Goal: Information Seeking & Learning: Compare options

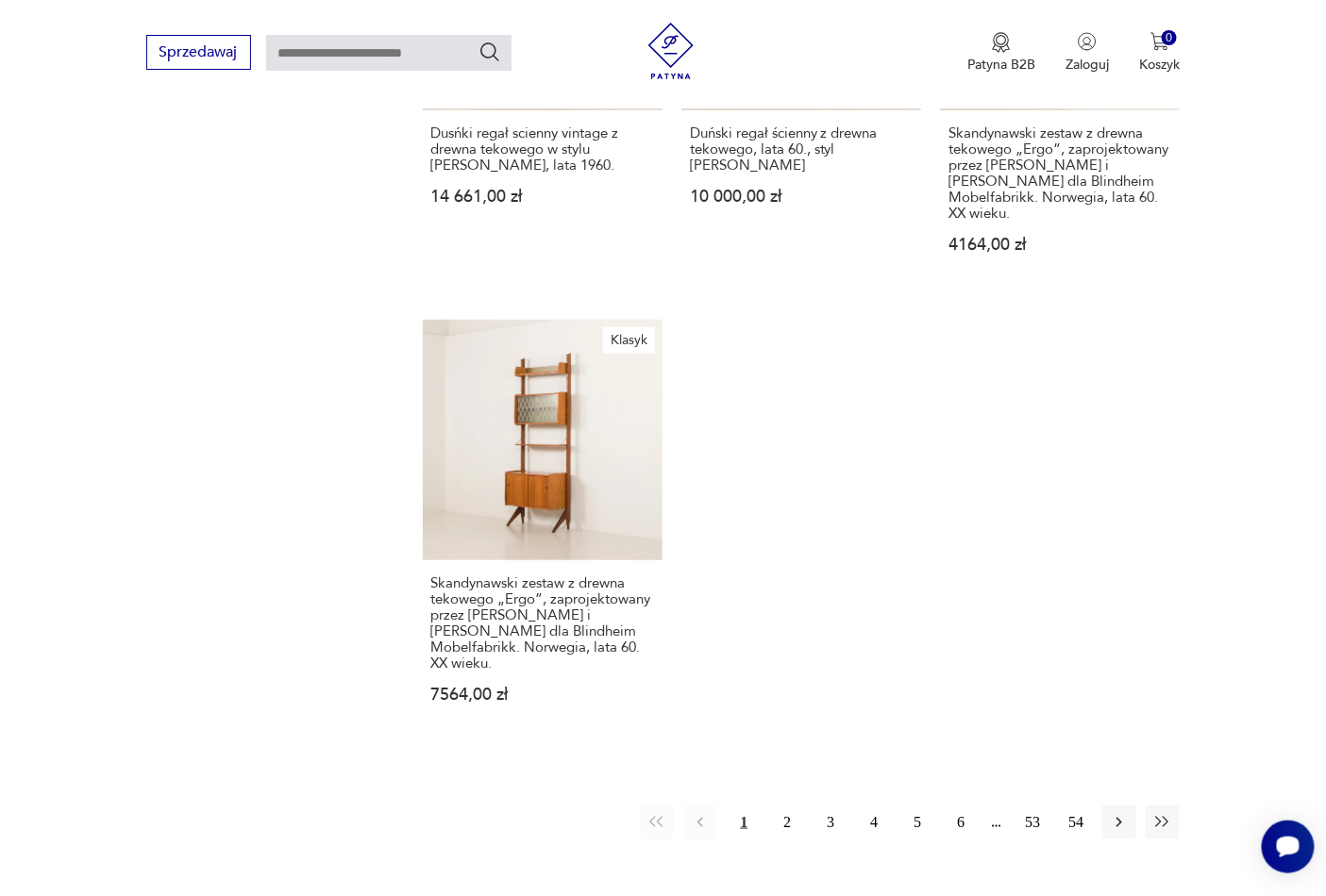
scroll to position [2620, 0]
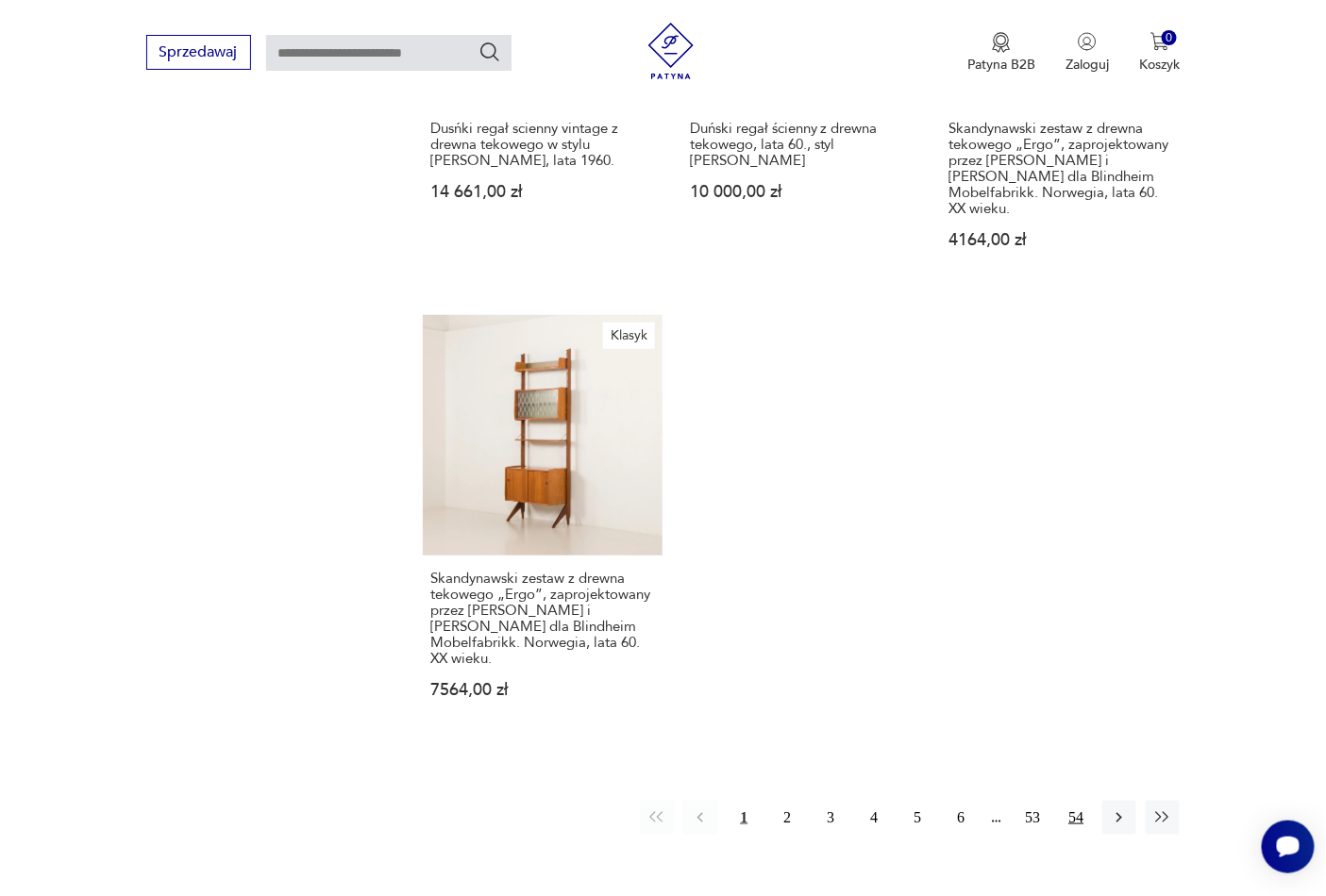
click at [1069, 802] on button "54" at bounding box center [1075, 818] width 34 height 34
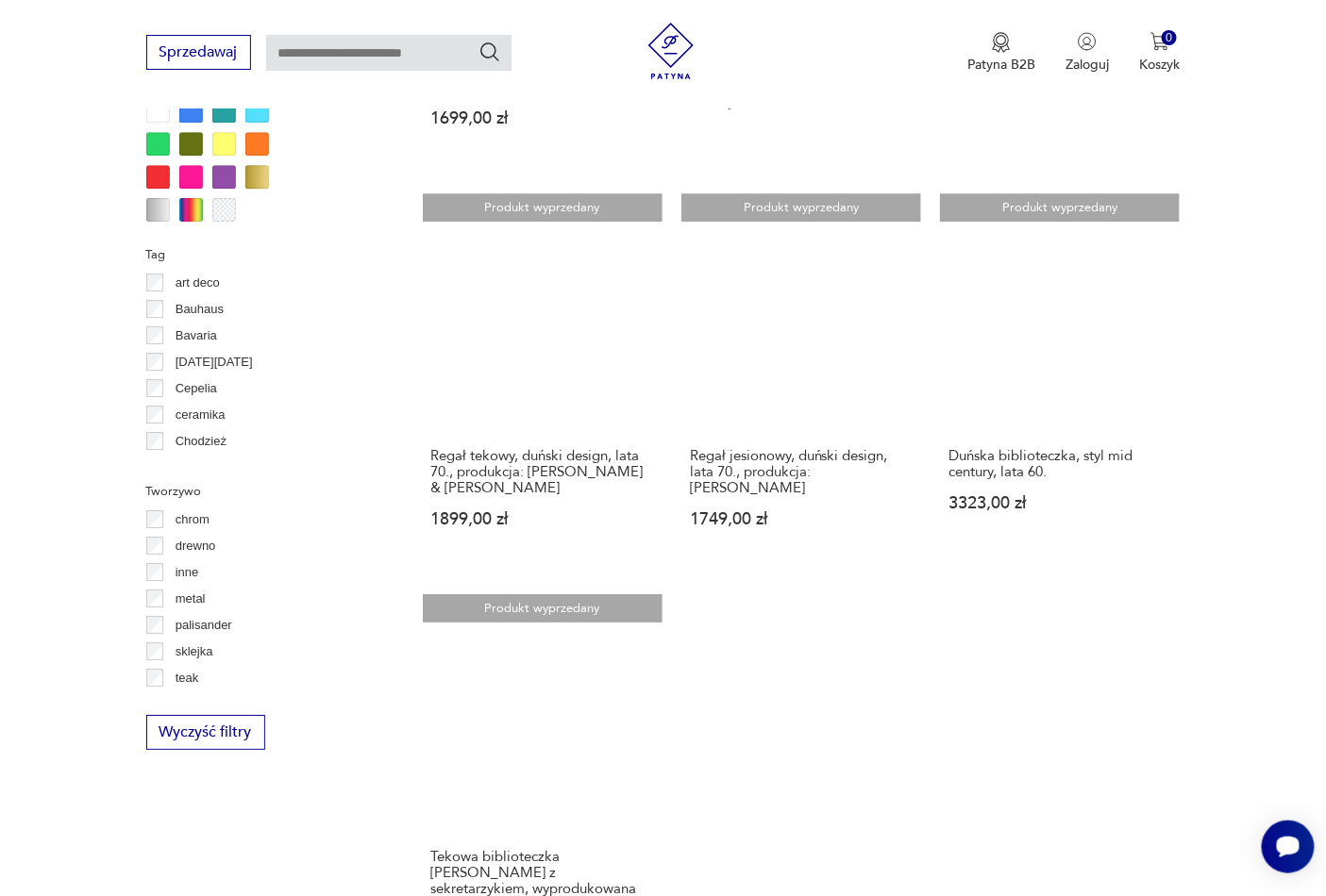
scroll to position [2177, 0]
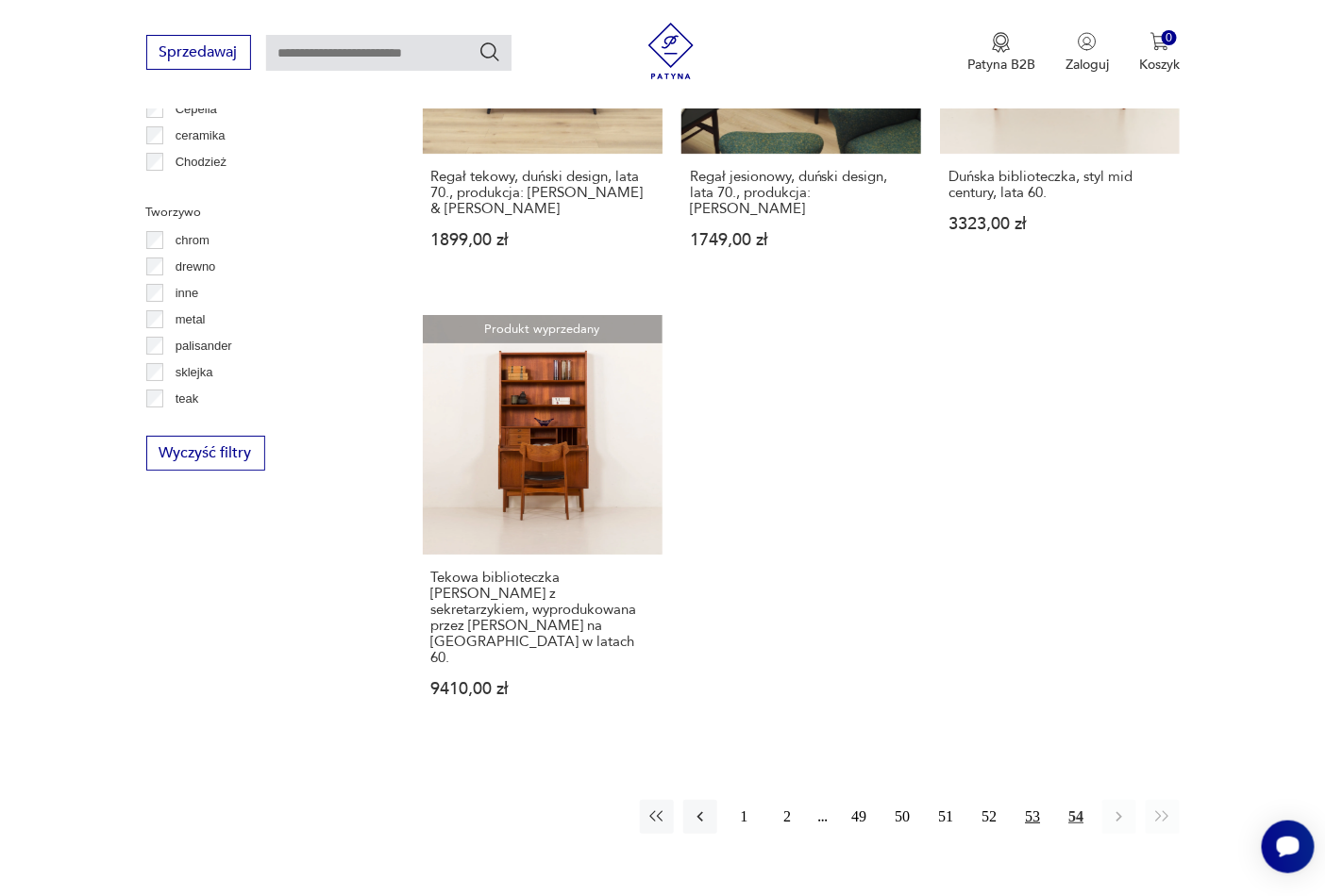
click at [1036, 801] on button "53" at bounding box center [1032, 817] width 34 height 34
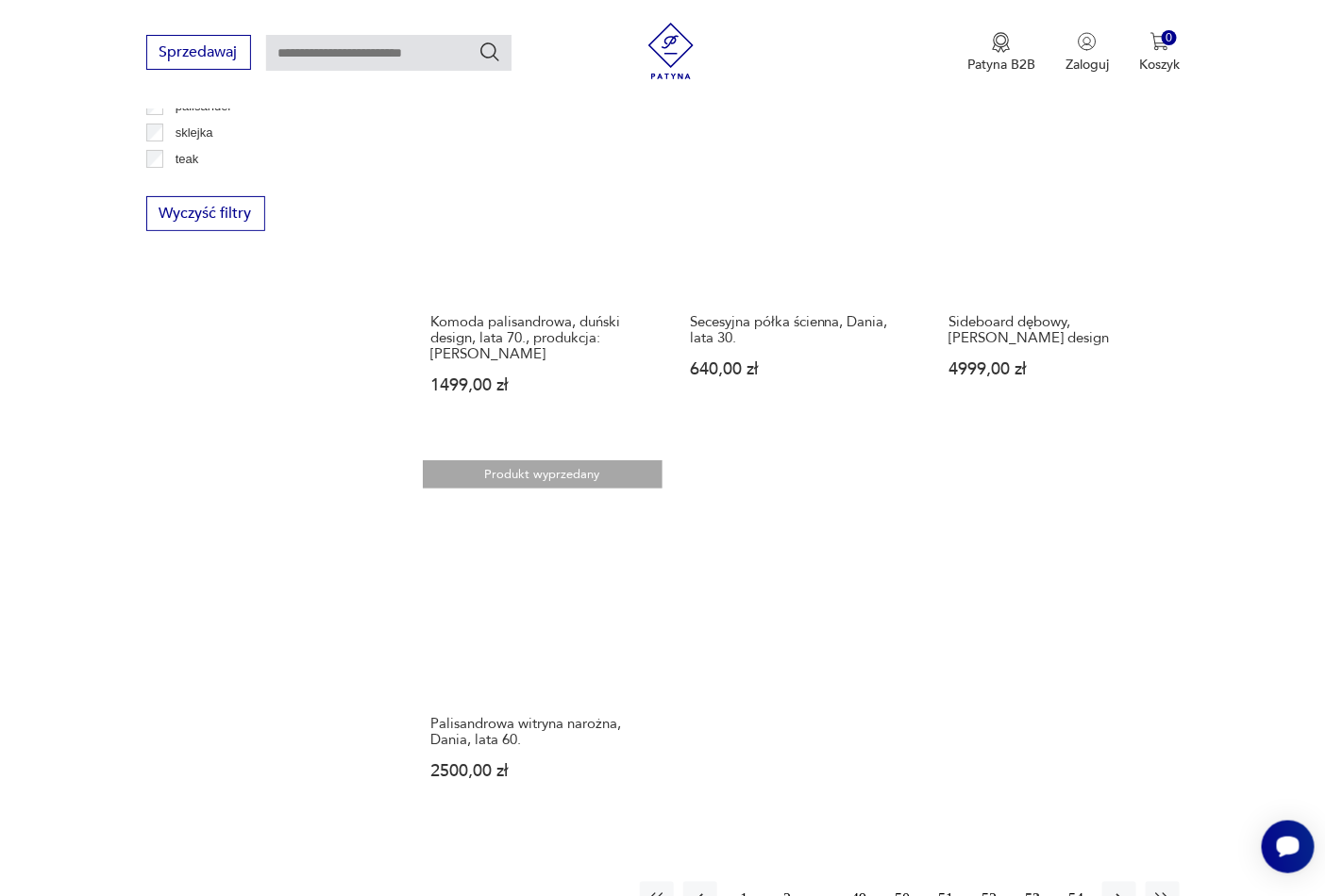
scroll to position [2457, 0]
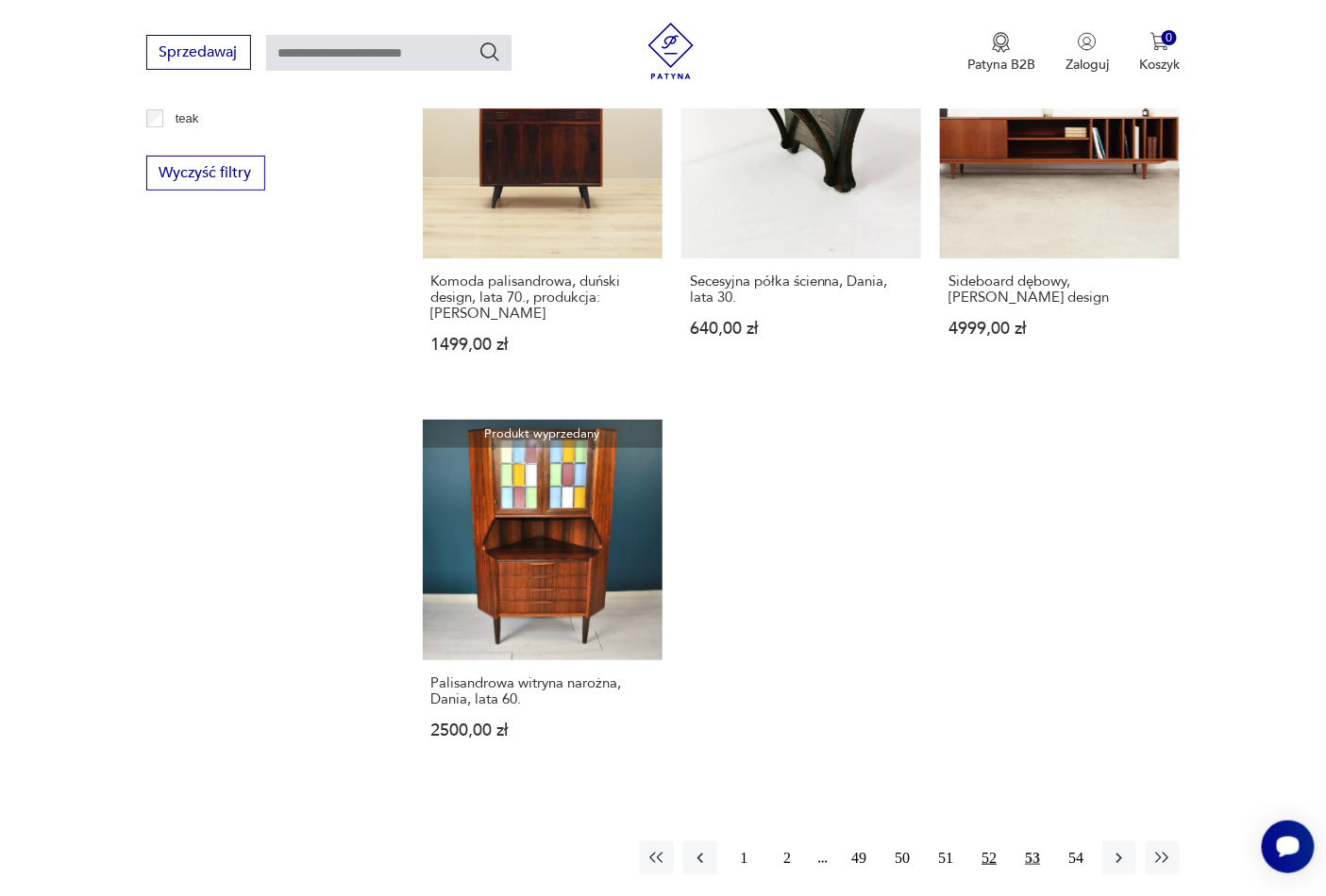
click at [994, 842] on button "52" at bounding box center [989, 859] width 34 height 34
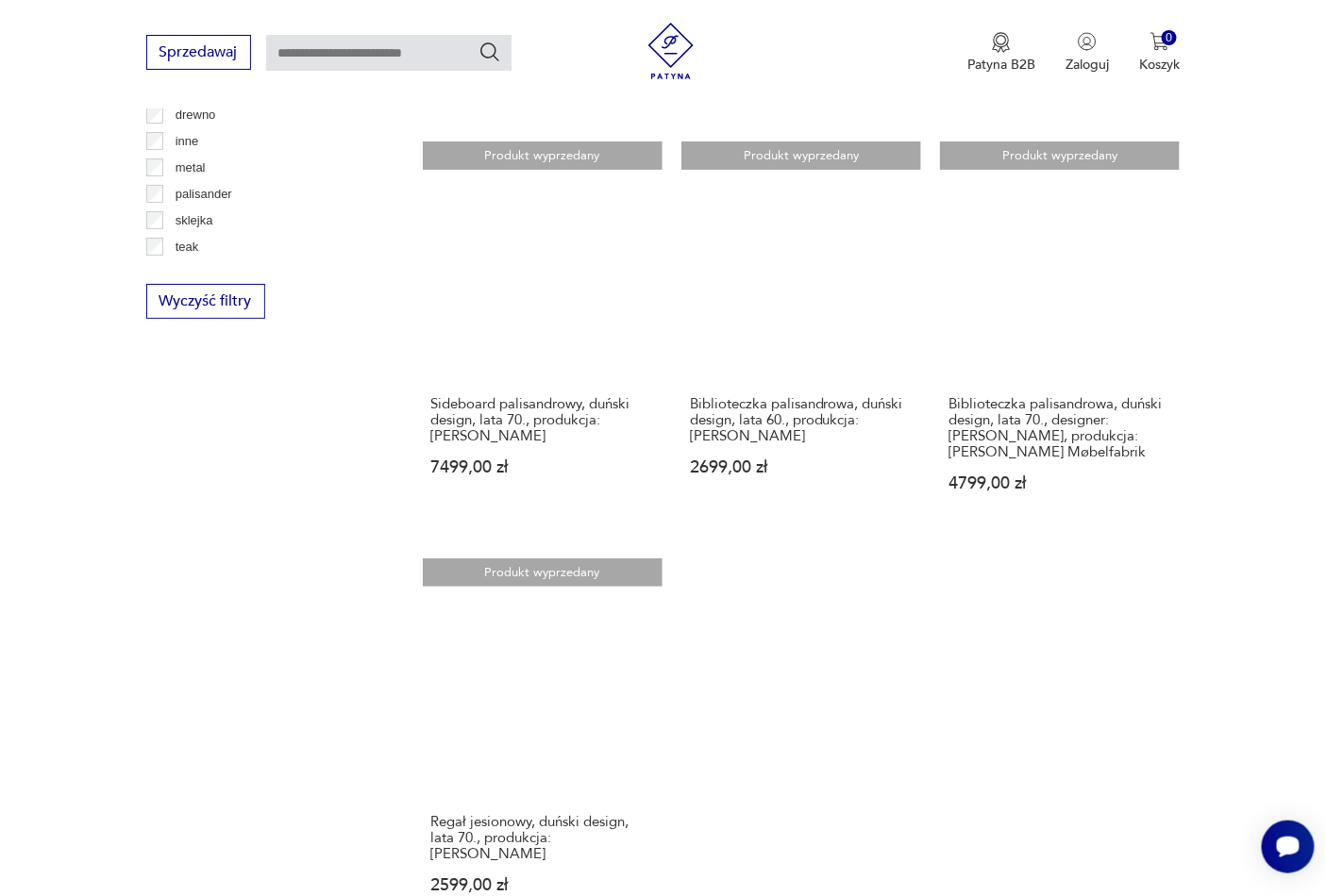
scroll to position [2457, 0]
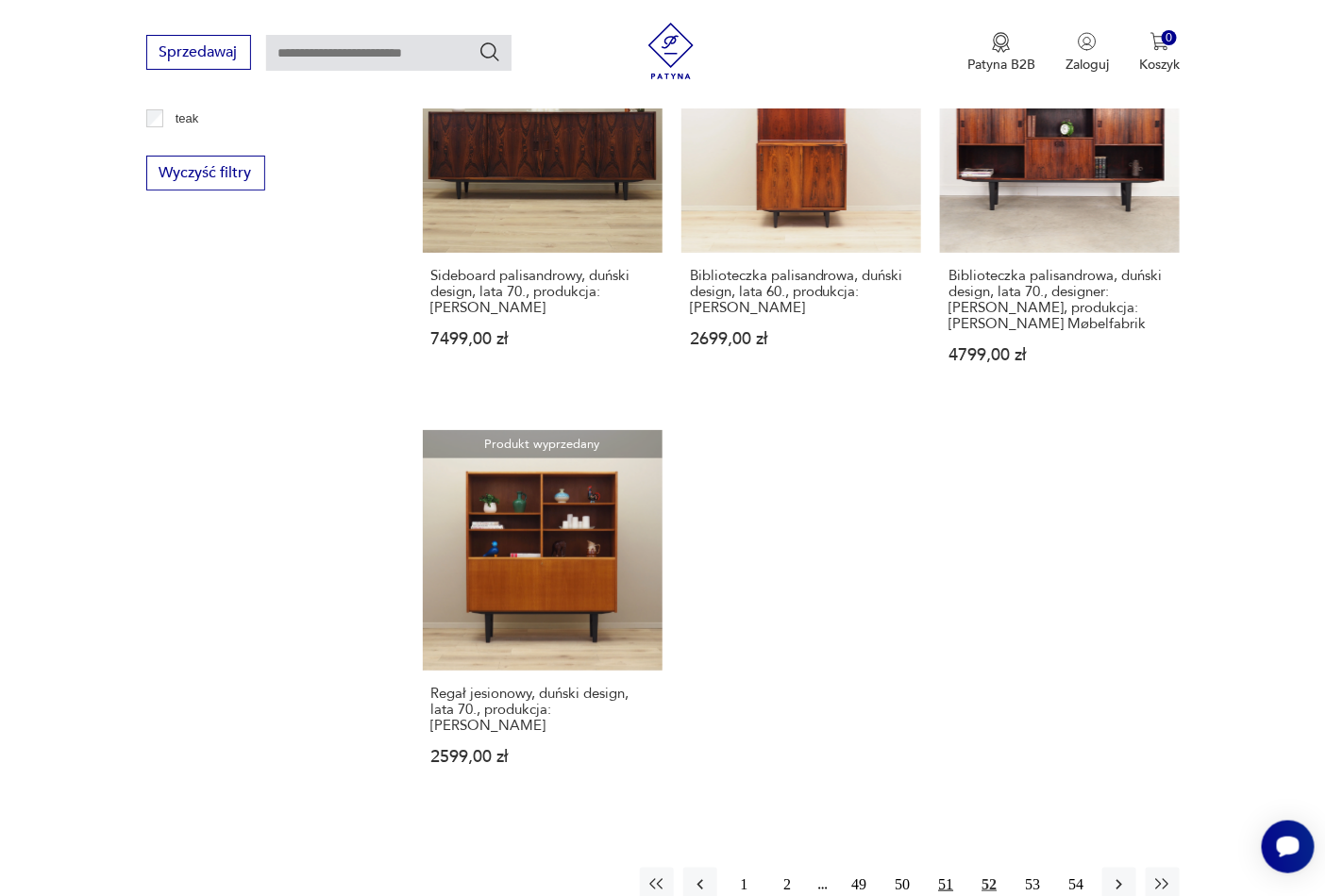
click at [946, 868] on button "51" at bounding box center [945, 885] width 34 height 34
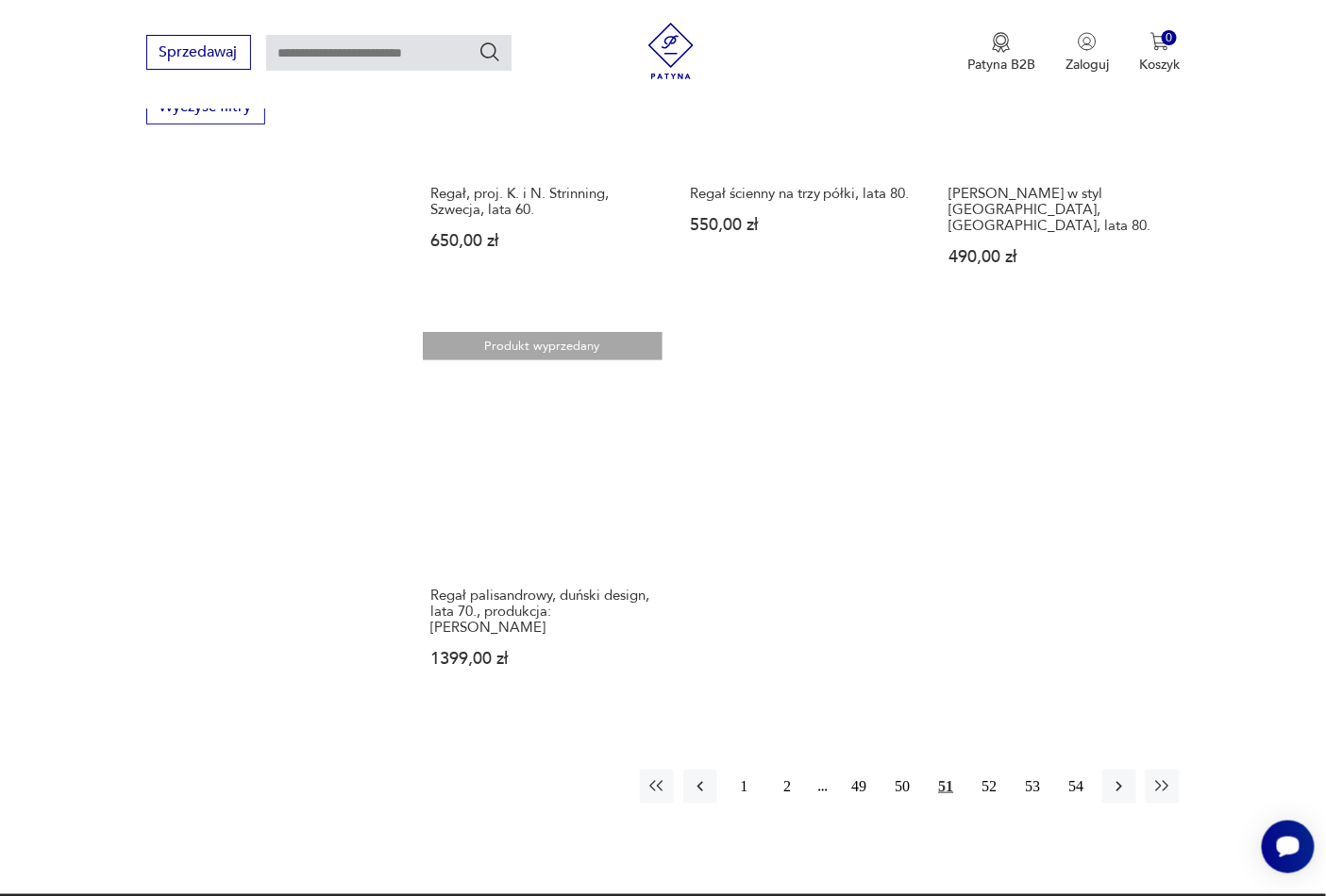
scroll to position [2736, 0]
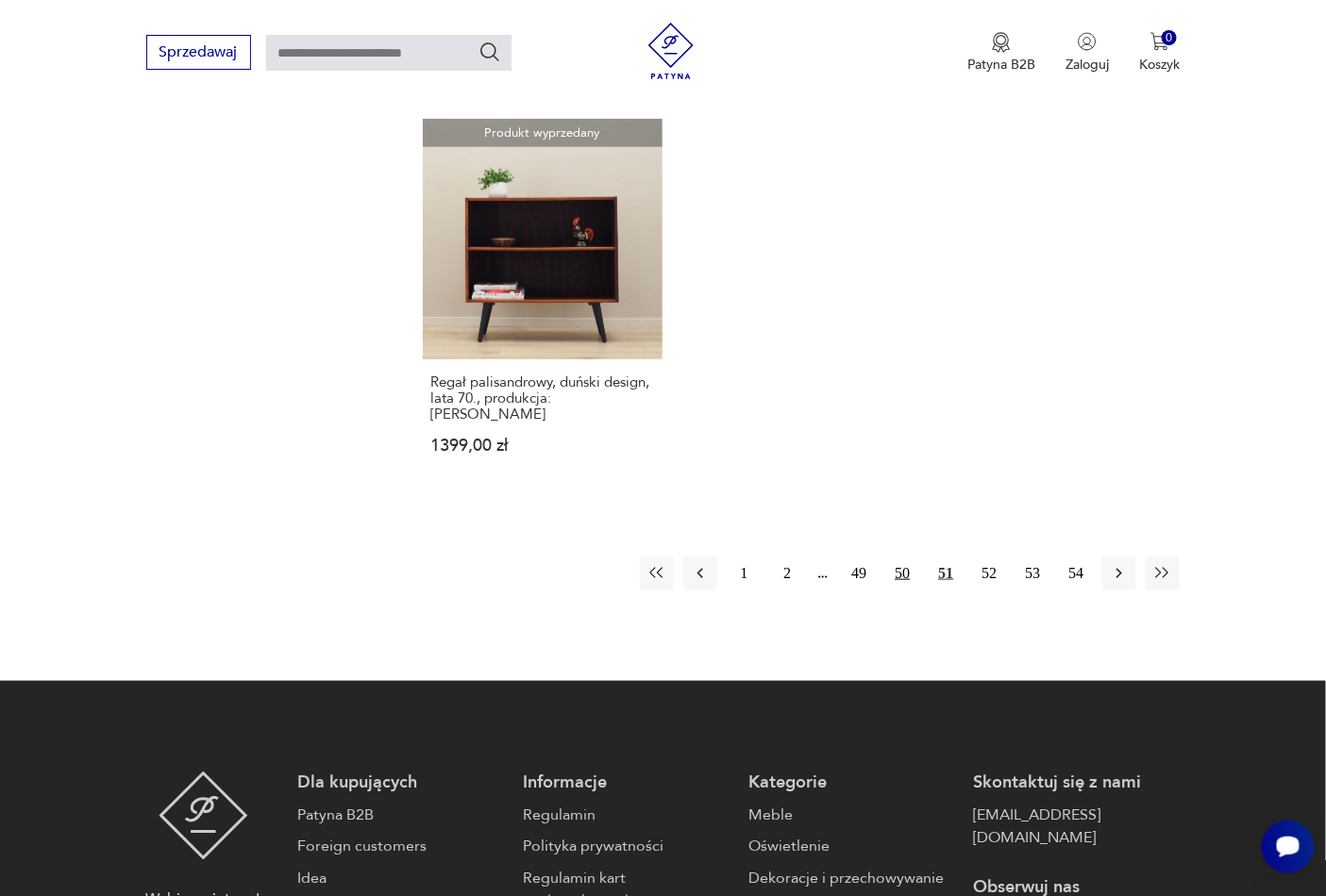
click at [910, 557] on button "50" at bounding box center [902, 573] width 34 height 34
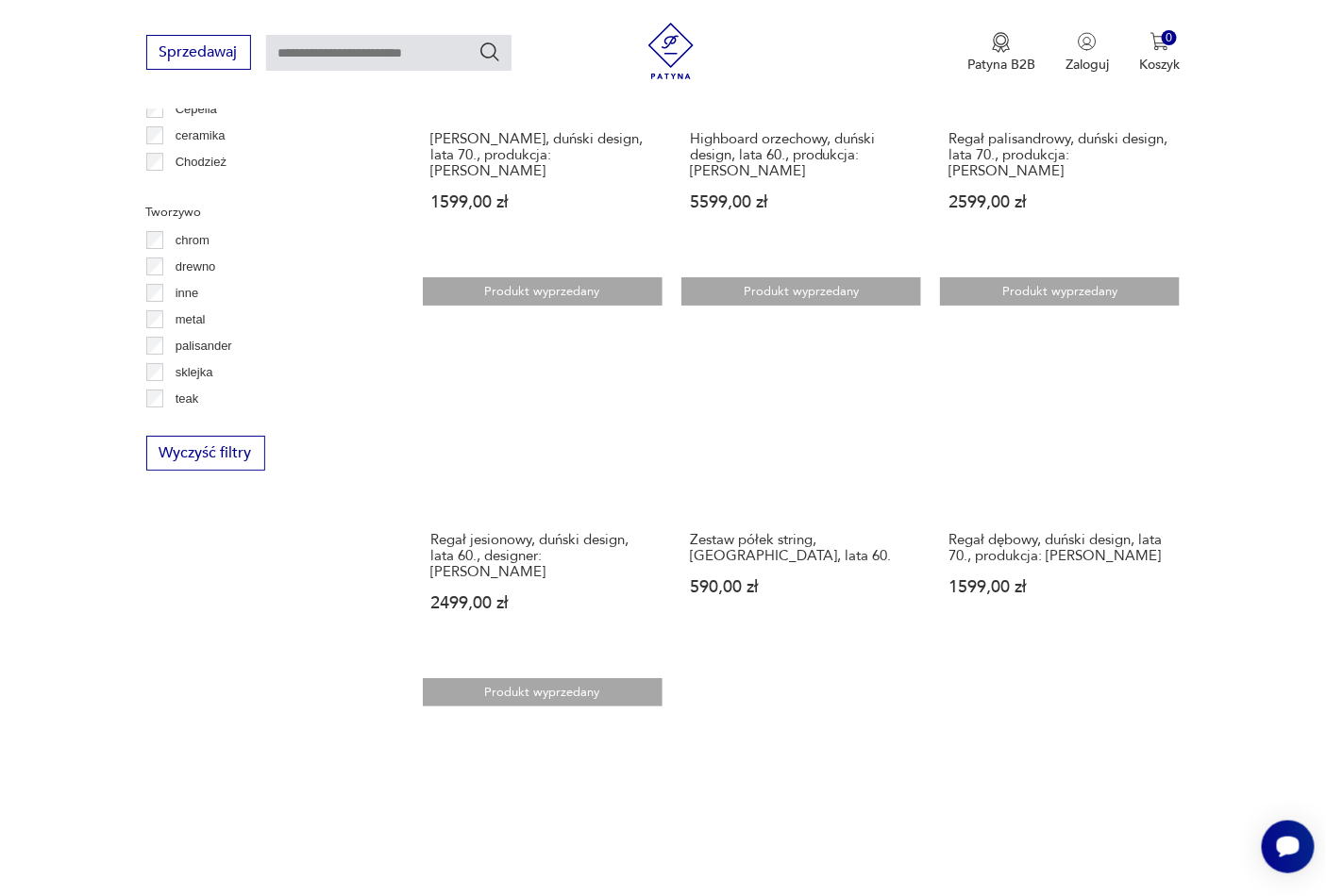
scroll to position [2736, 0]
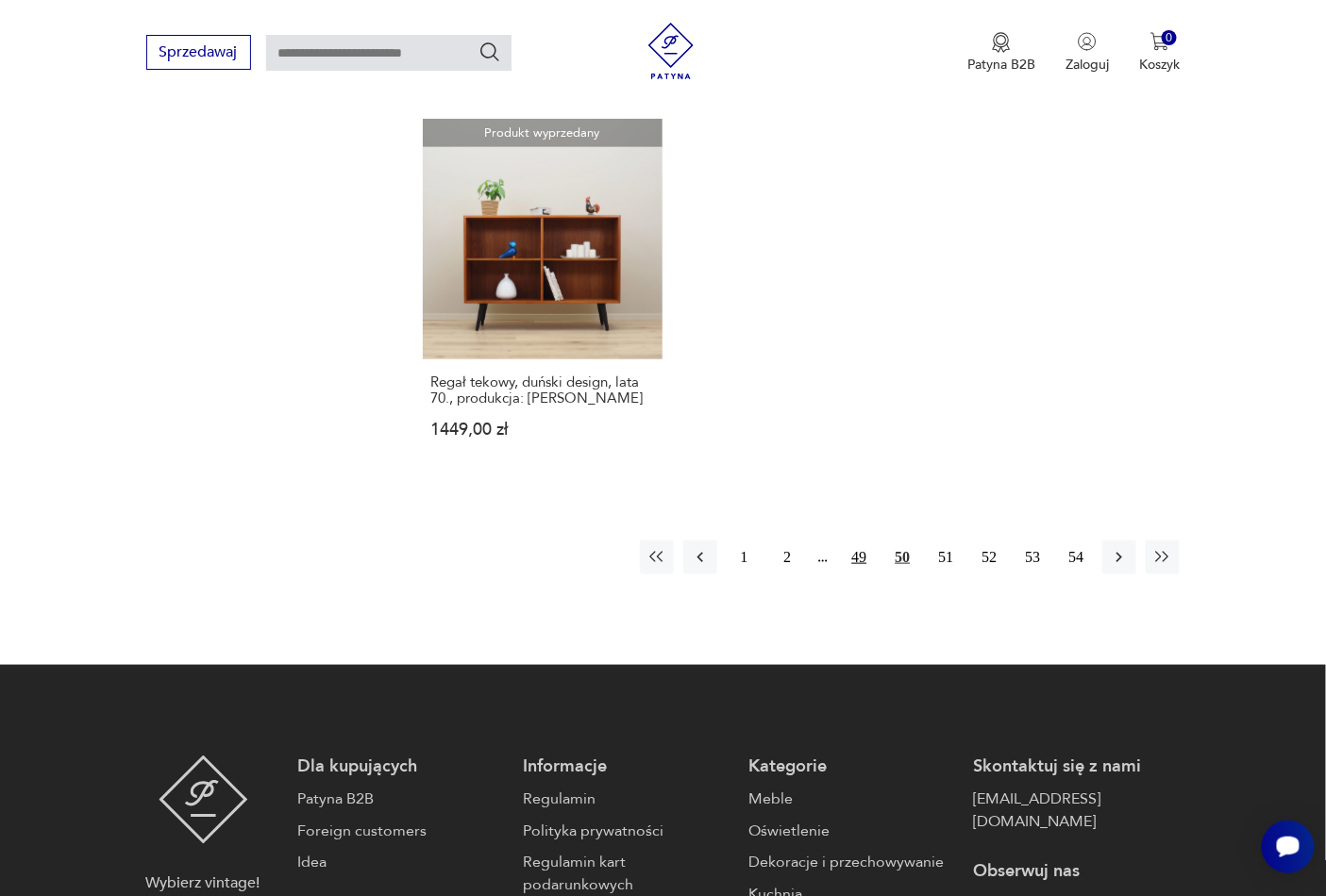
click at [862, 541] on button "49" at bounding box center [859, 558] width 34 height 34
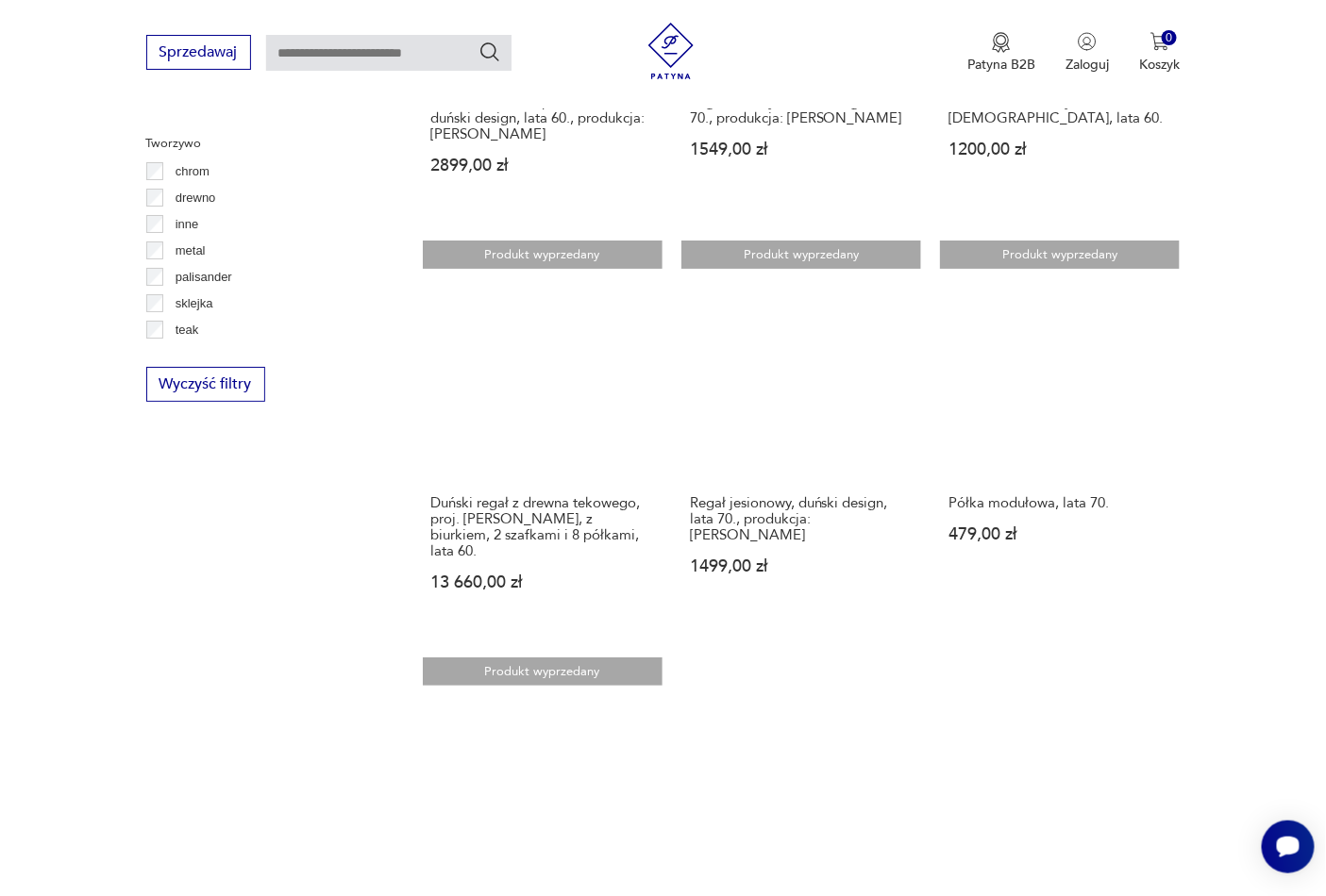
scroll to position [2457, 0]
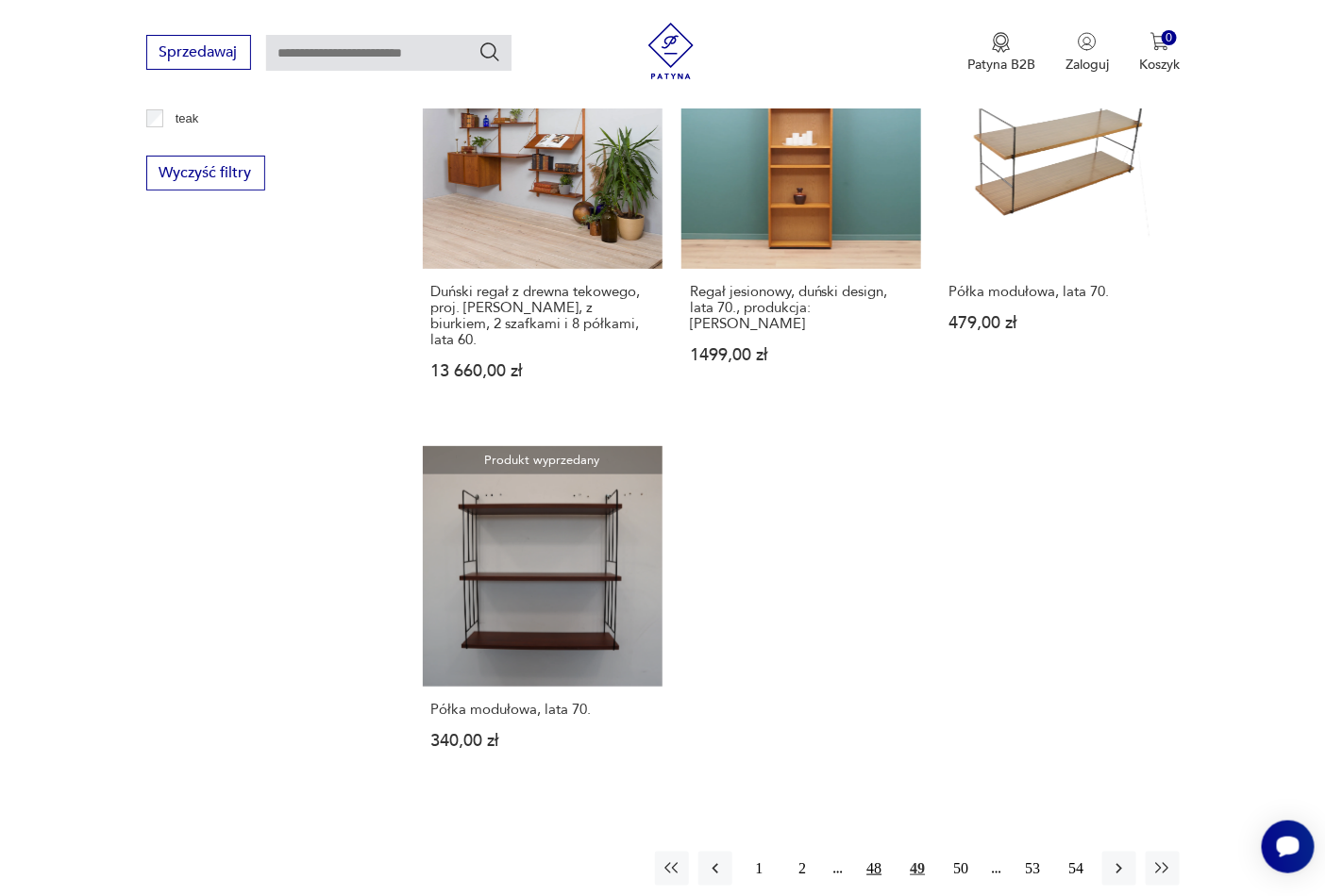
click at [882, 866] on button "48" at bounding box center [874, 868] width 34 height 34
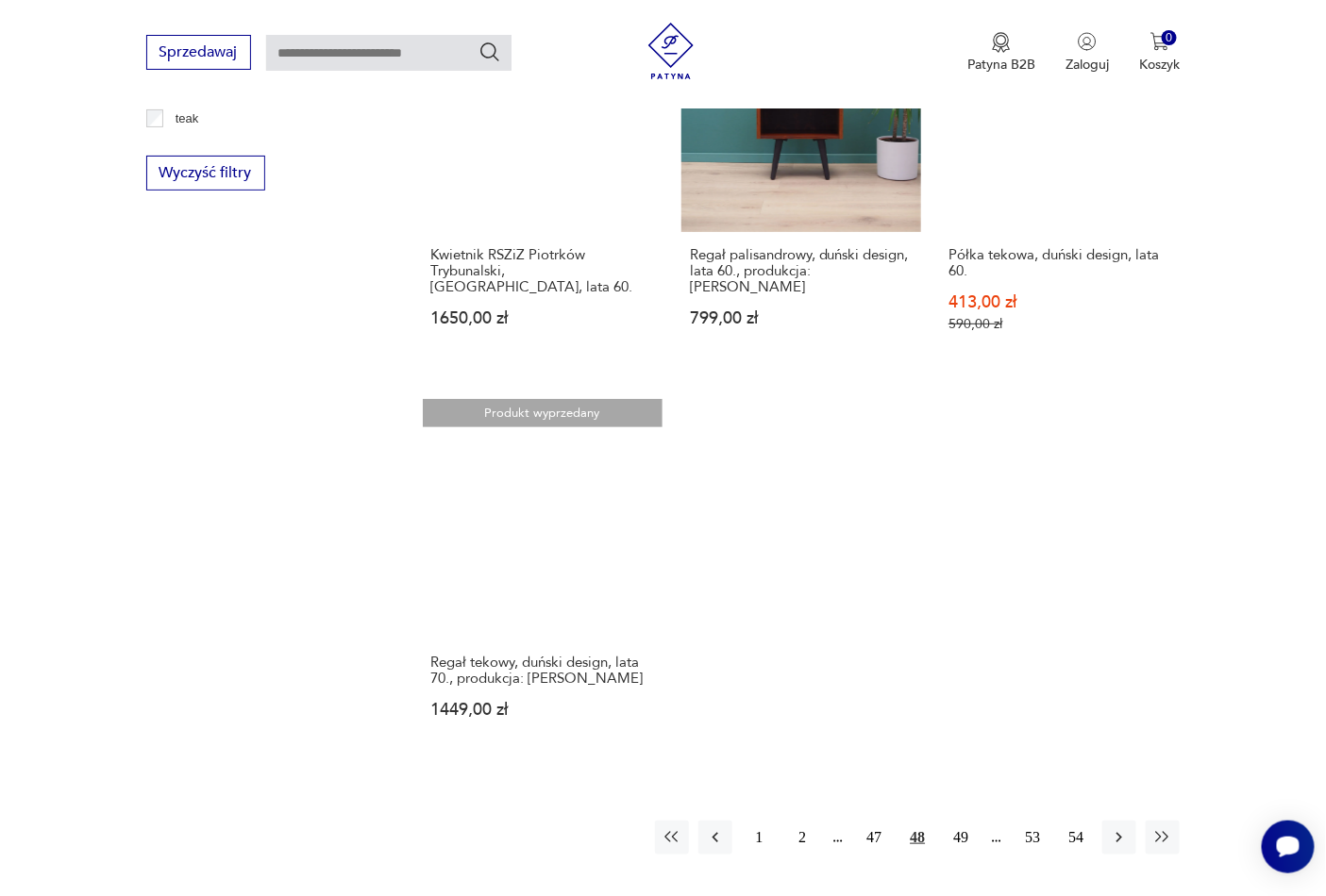
scroll to position [2736, 0]
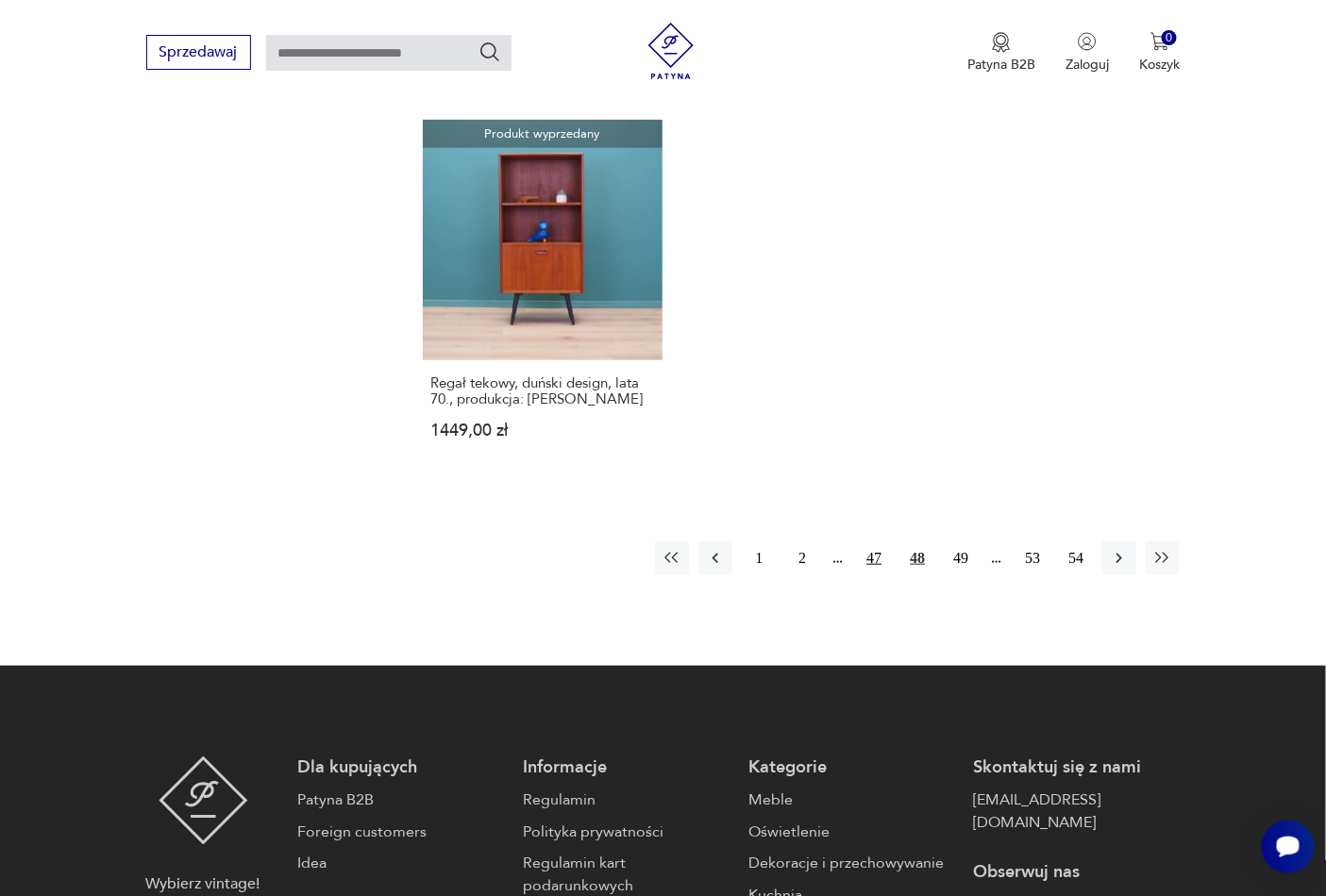
click at [877, 555] on button "47" at bounding box center [874, 559] width 34 height 34
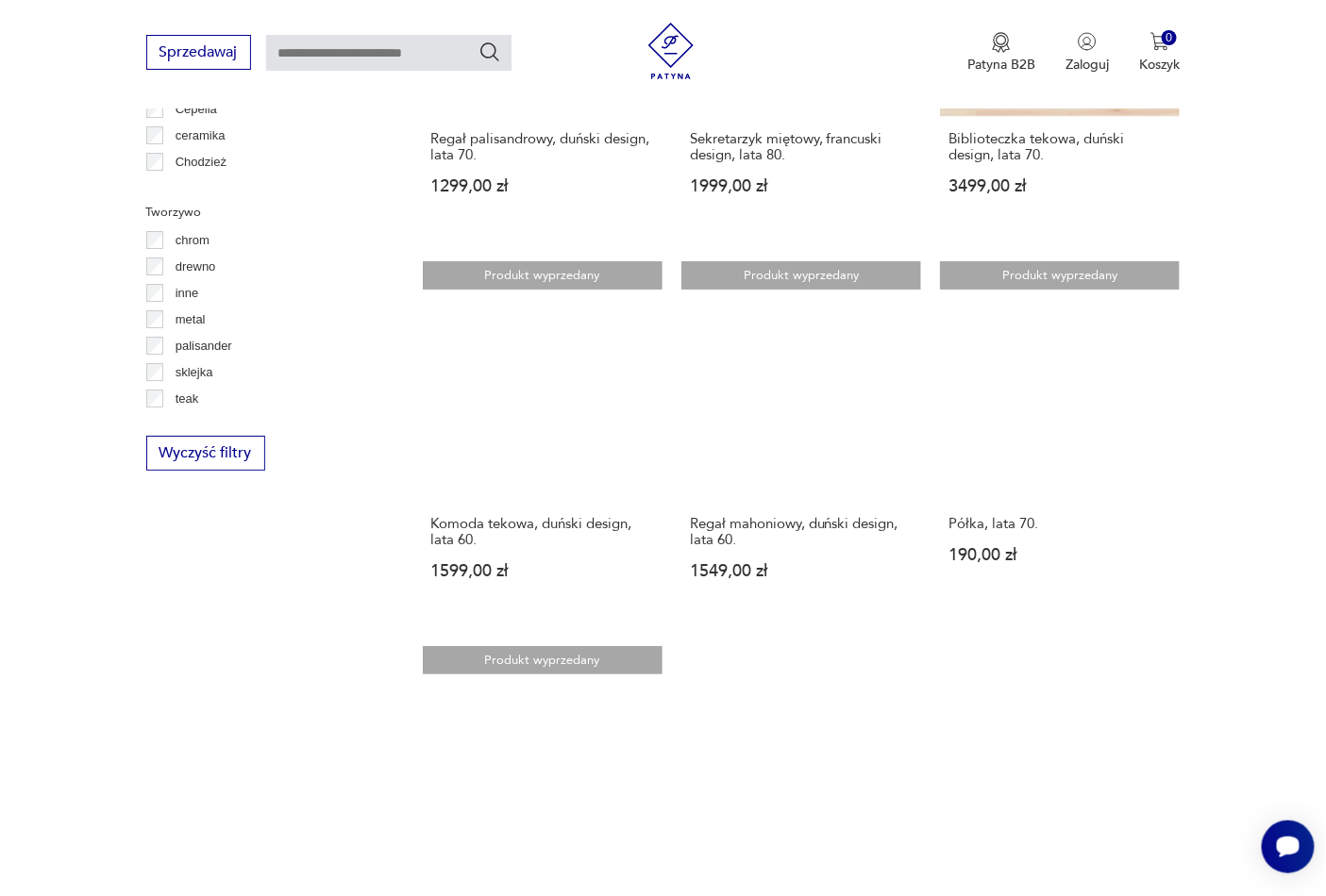
scroll to position [2457, 0]
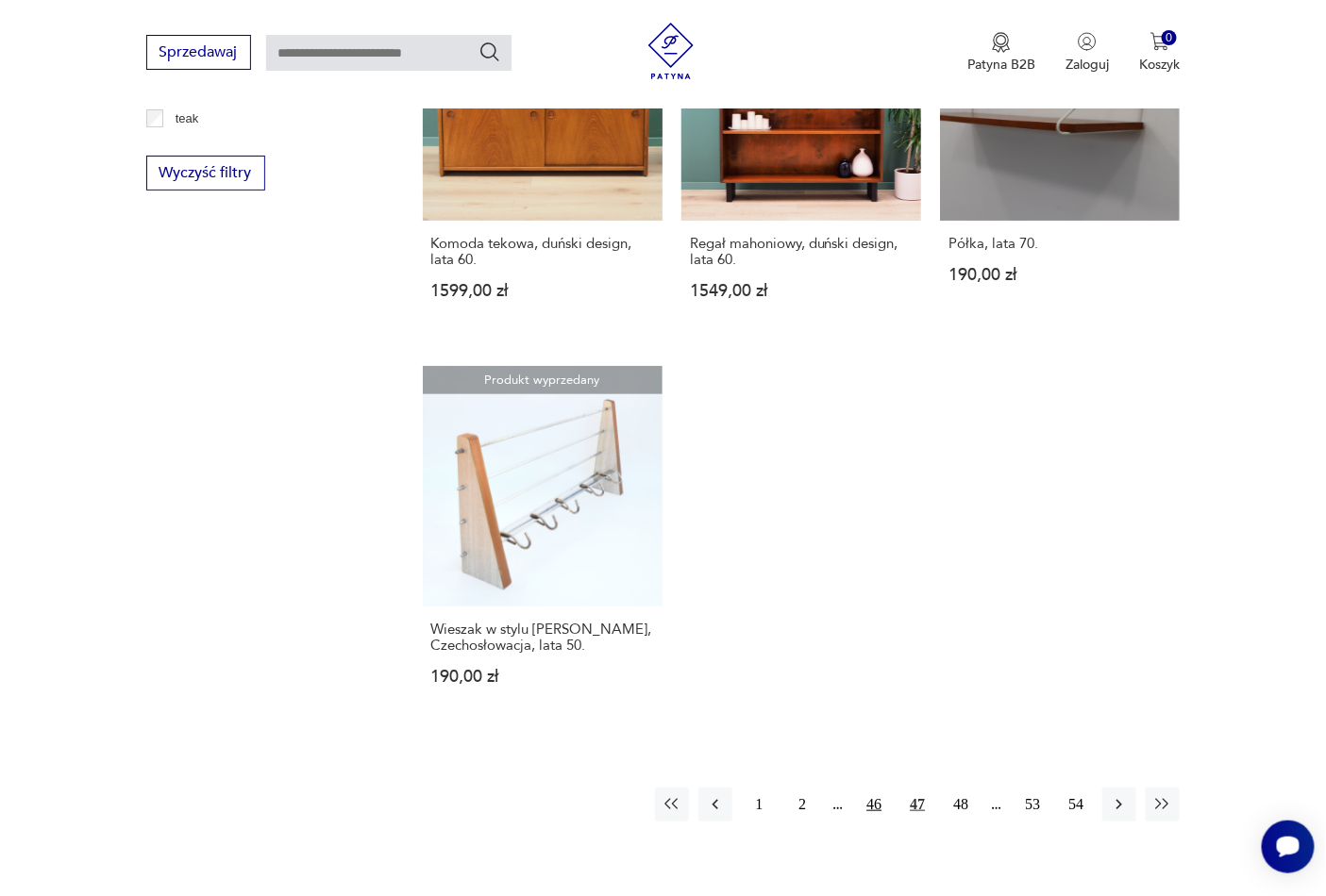
click at [874, 788] on button "46" at bounding box center [874, 805] width 34 height 34
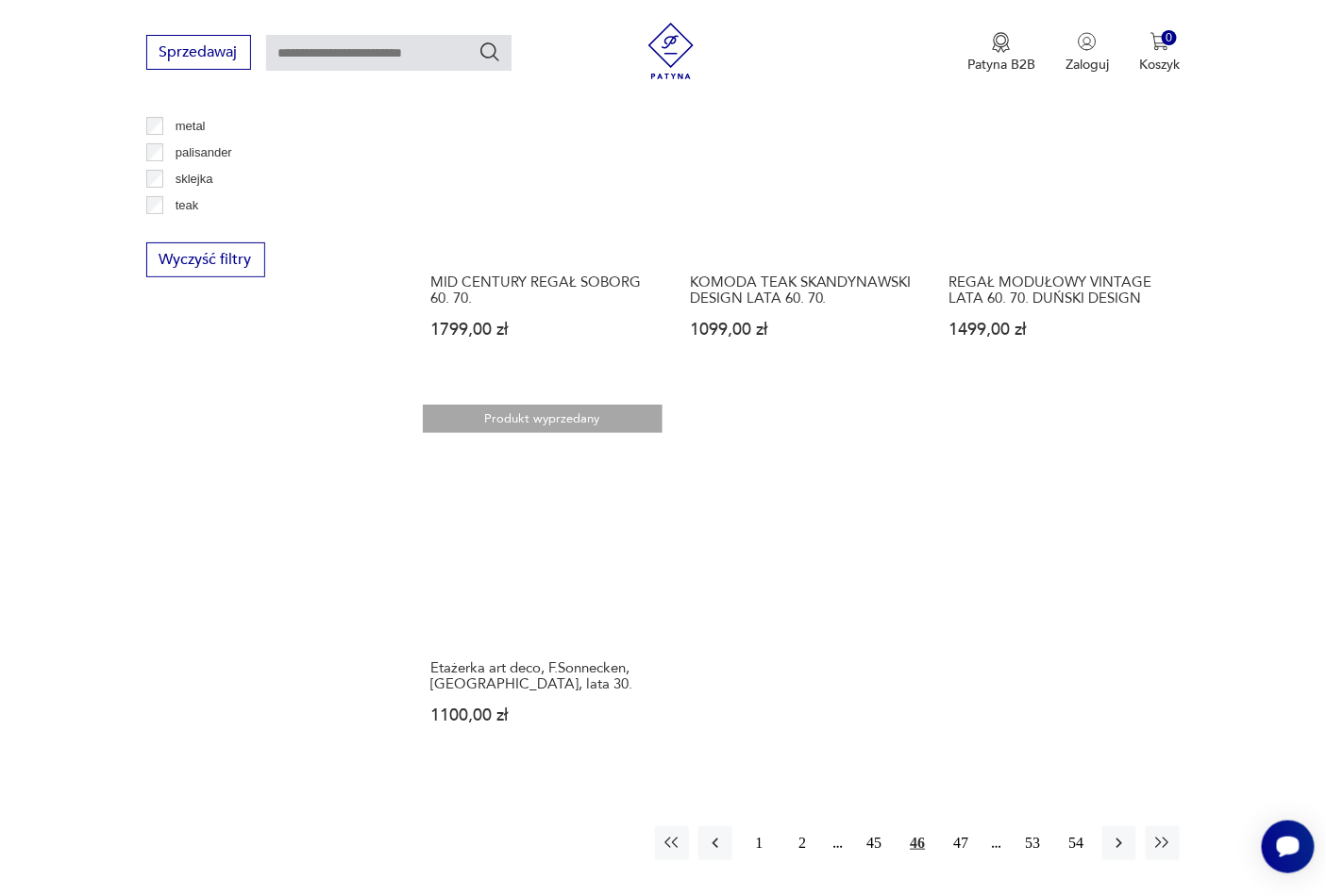
scroll to position [2457, 0]
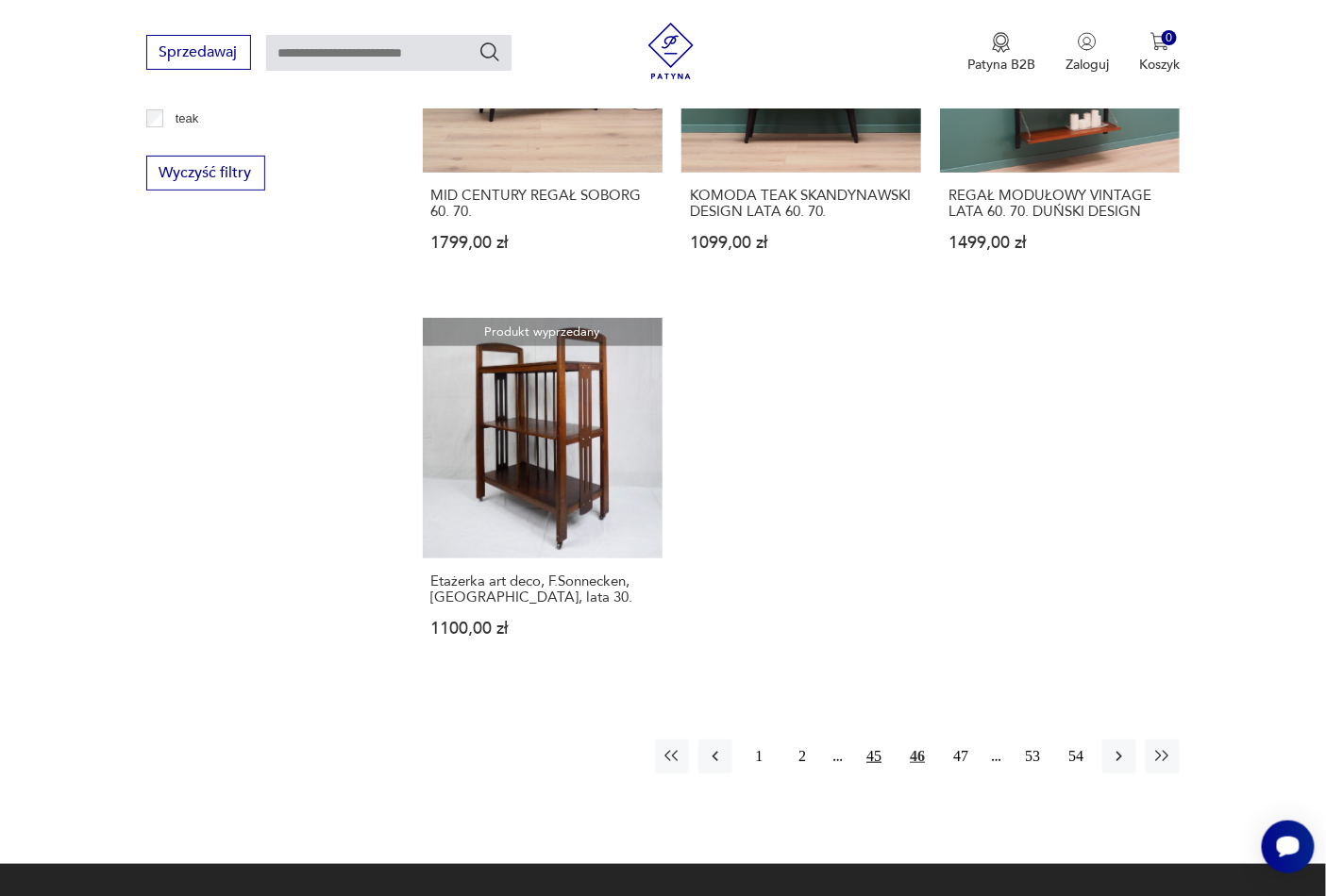
click at [881, 774] on button "45" at bounding box center [874, 756] width 34 height 34
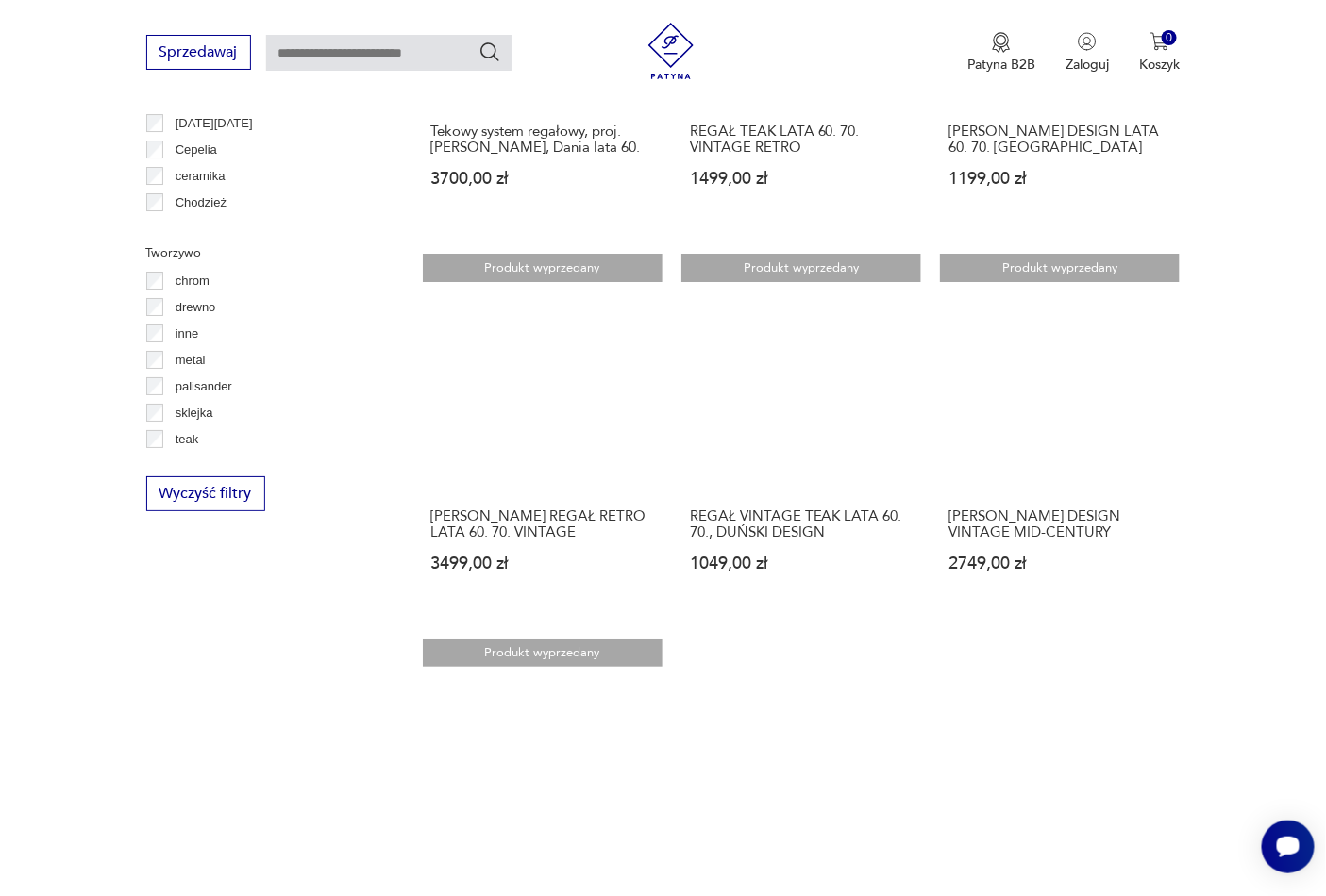
scroll to position [2457, 0]
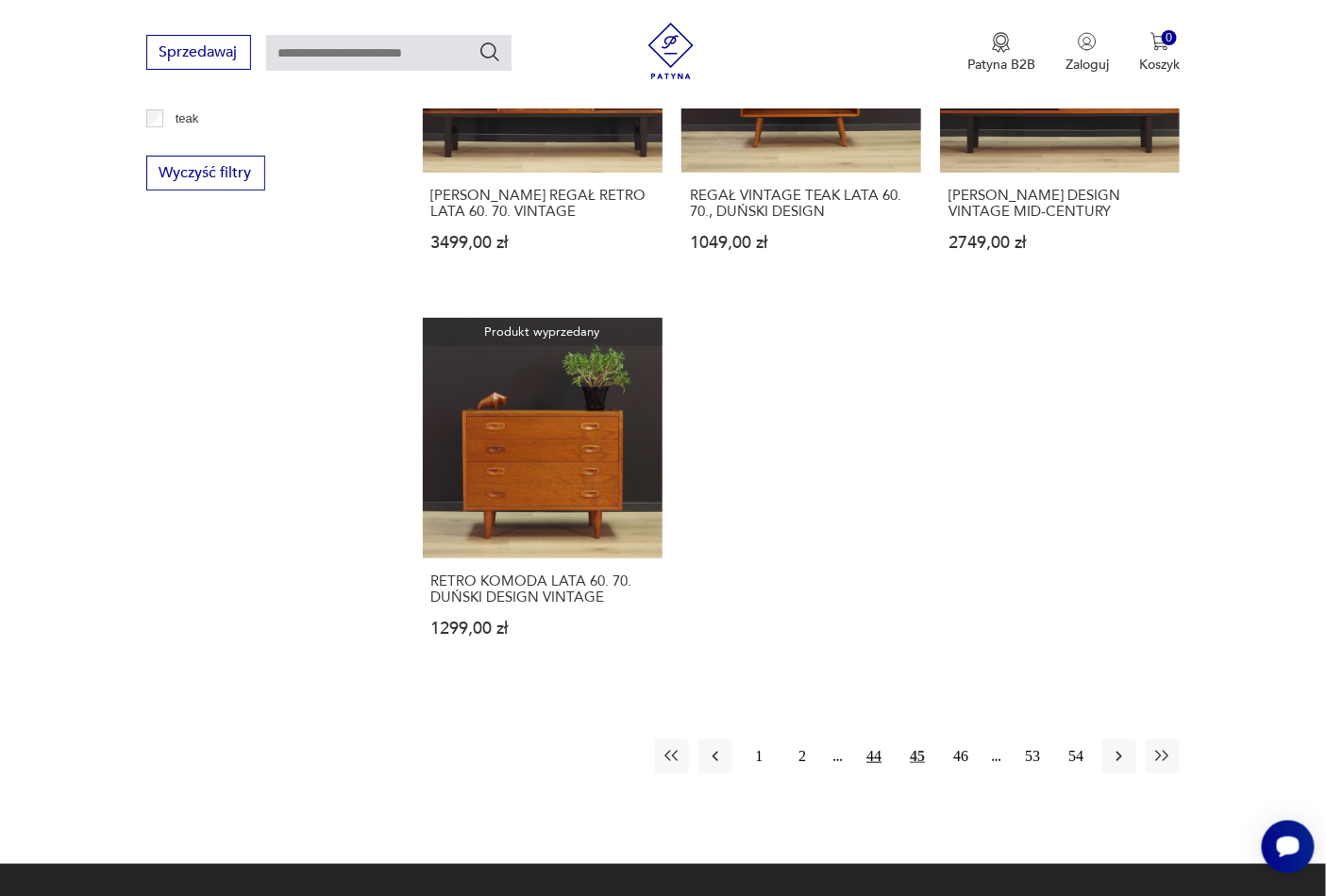
click at [879, 774] on button "44" at bounding box center [874, 756] width 34 height 34
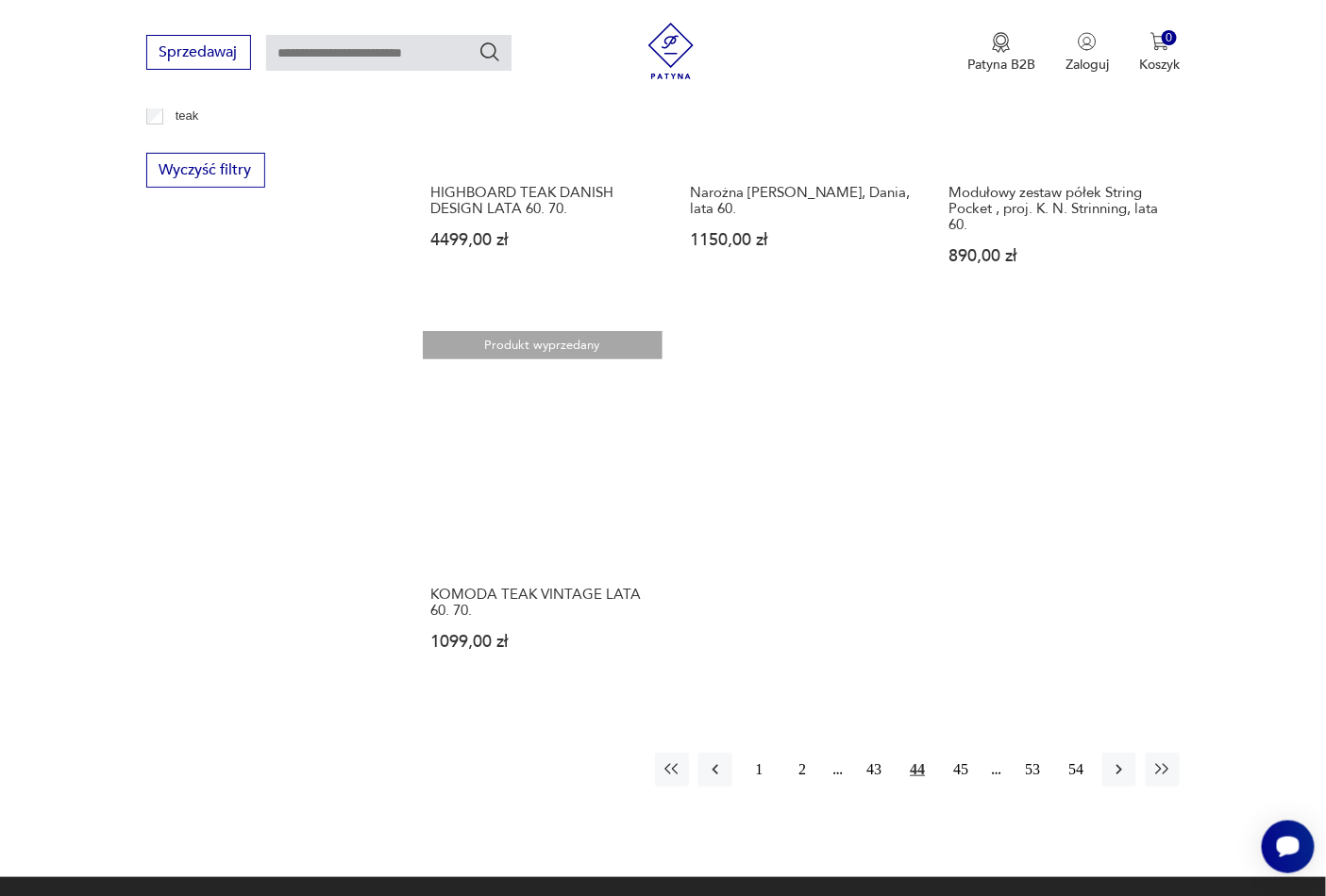
scroll to position [2573, 0]
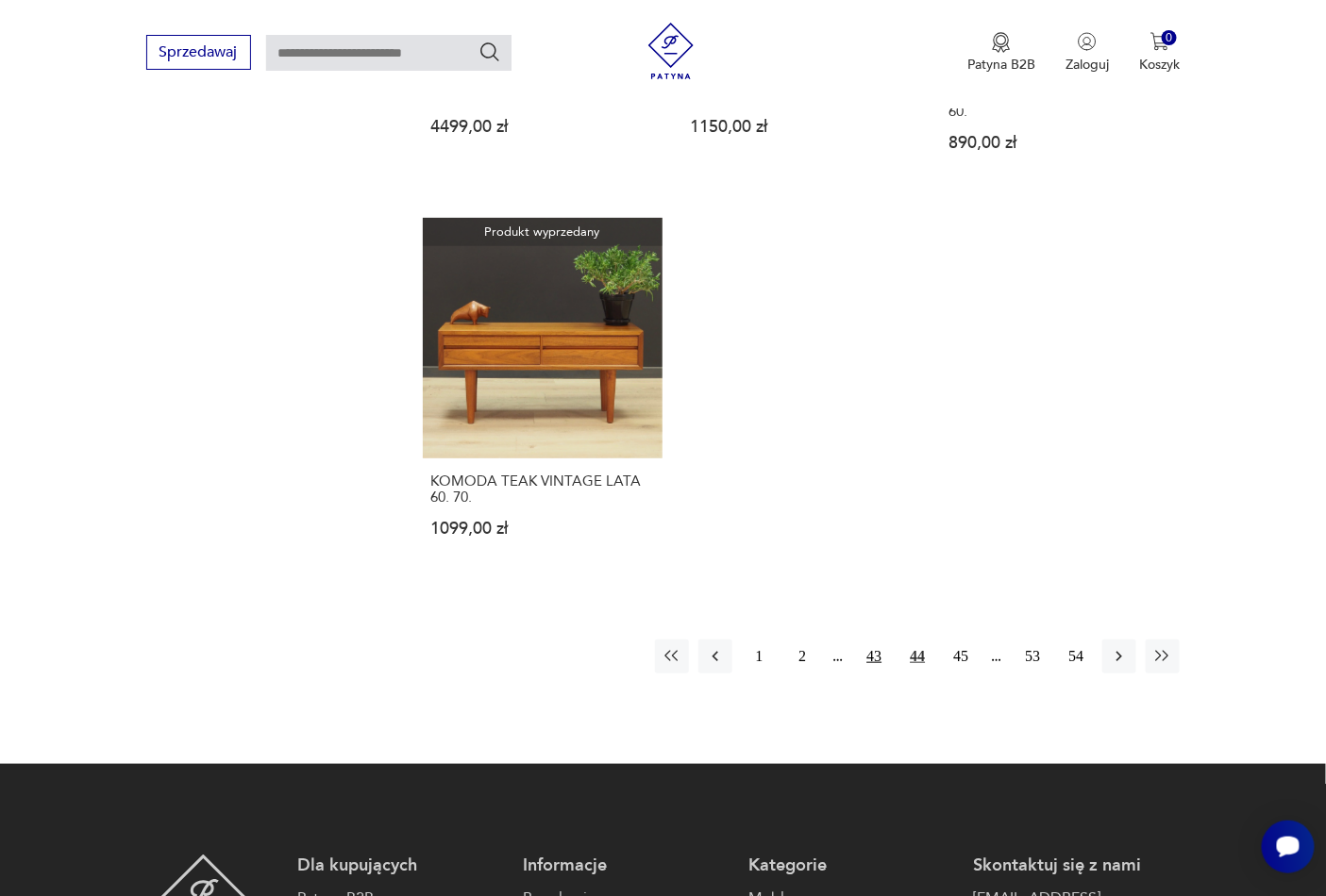
click at [873, 652] on button "43" at bounding box center [874, 656] width 34 height 34
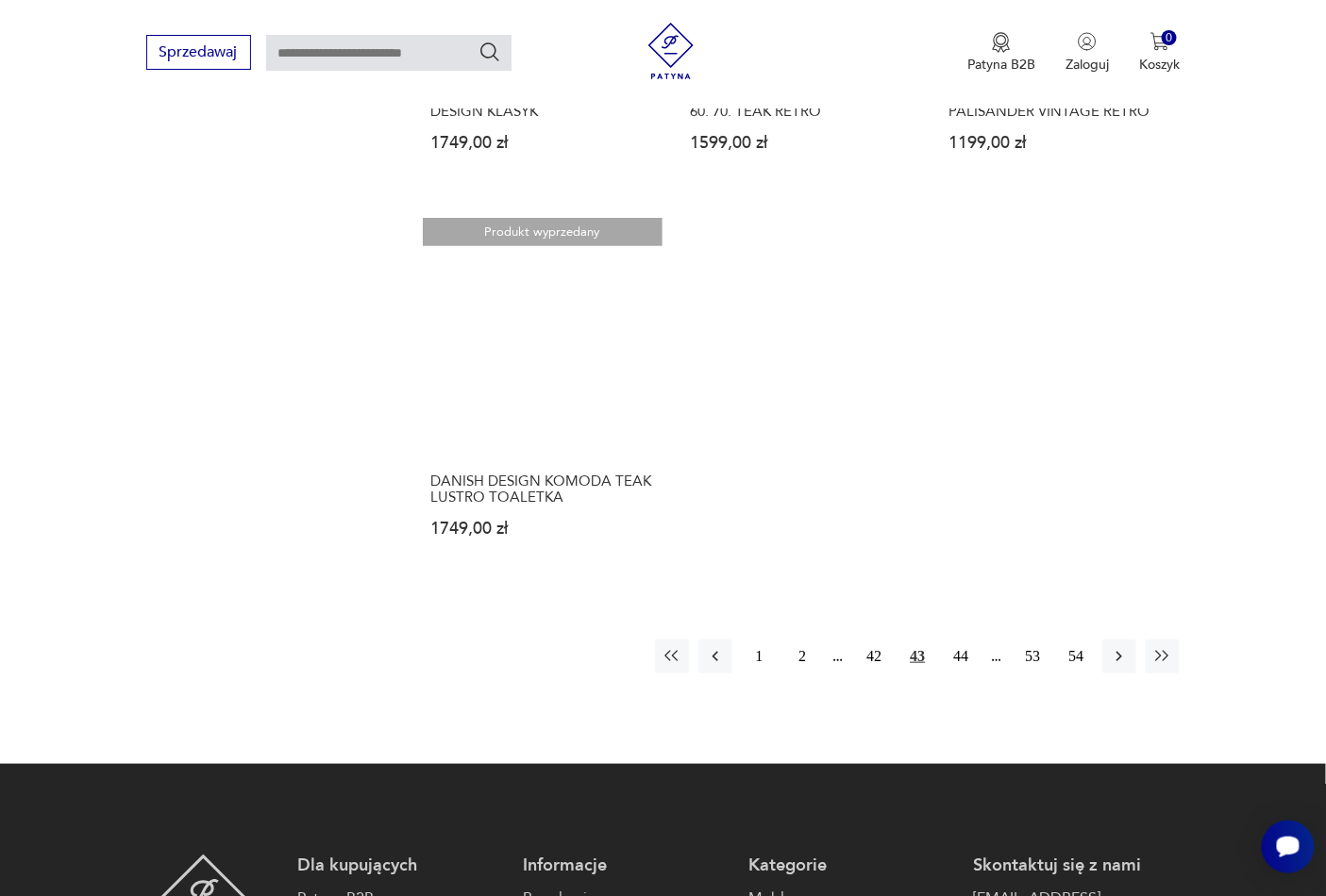
scroll to position [2601, 0]
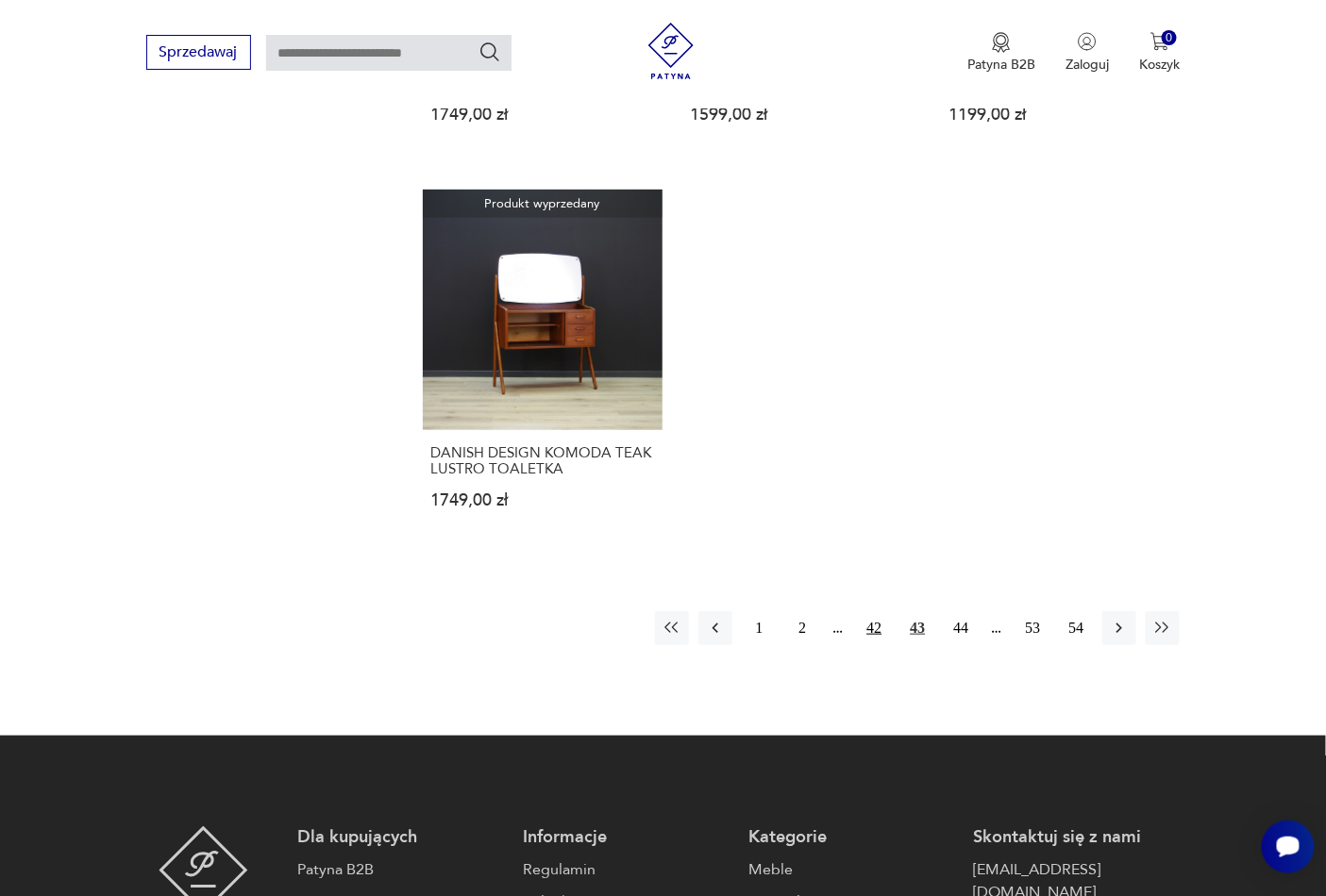
click at [872, 628] on button "42" at bounding box center [874, 628] width 34 height 34
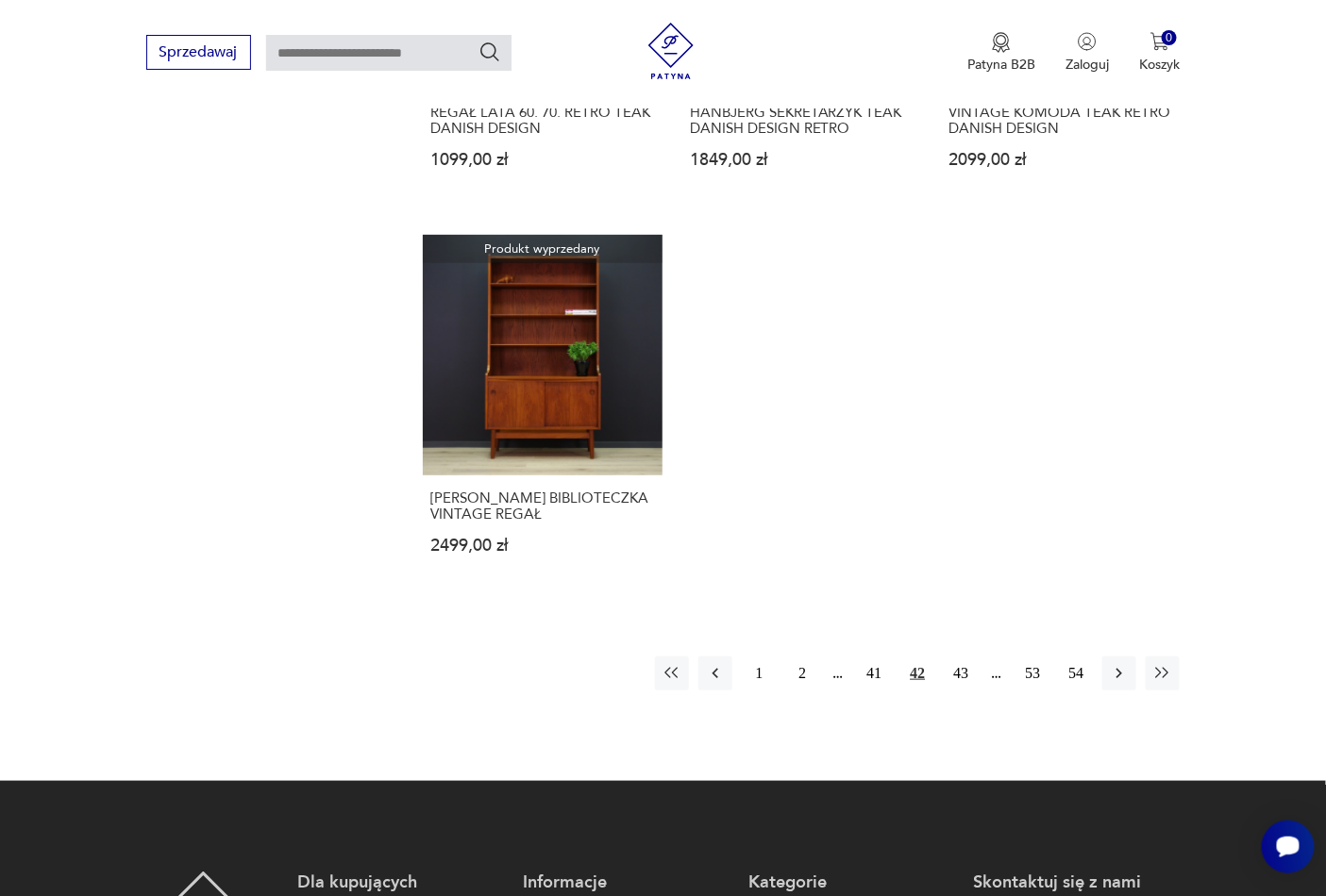
scroll to position [2582, 0]
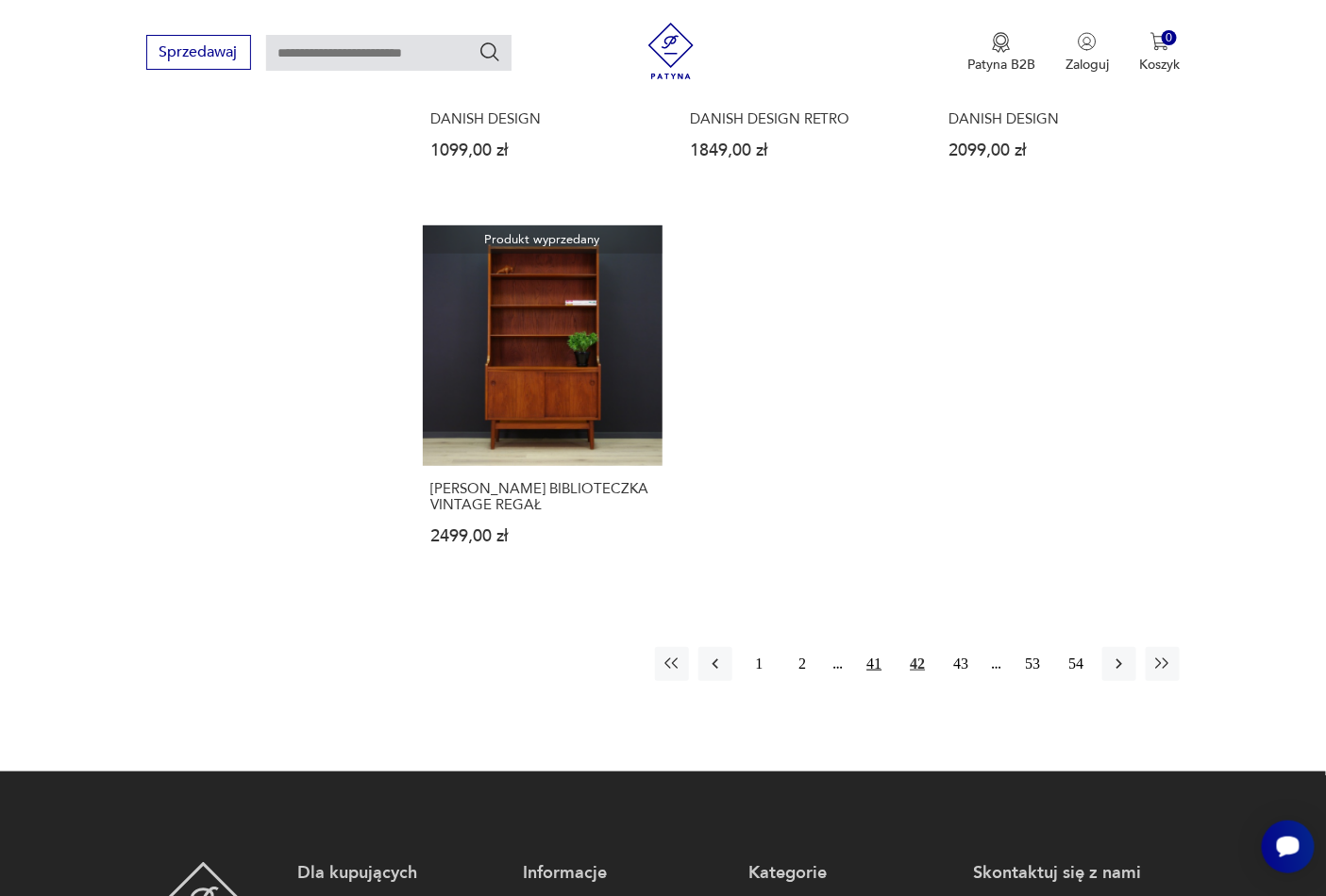
click at [873, 662] on button "41" at bounding box center [874, 664] width 34 height 34
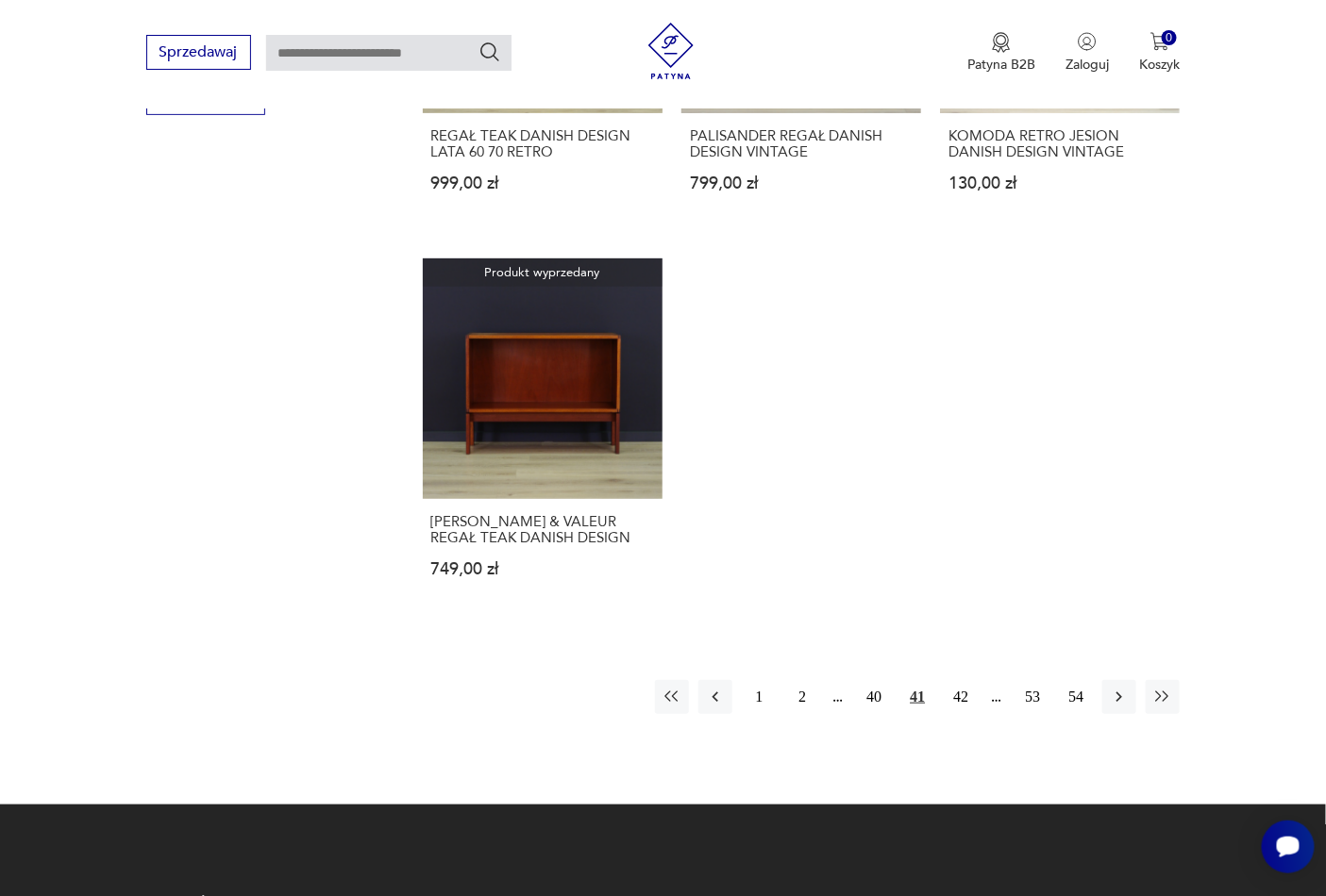
scroll to position [2529, 0]
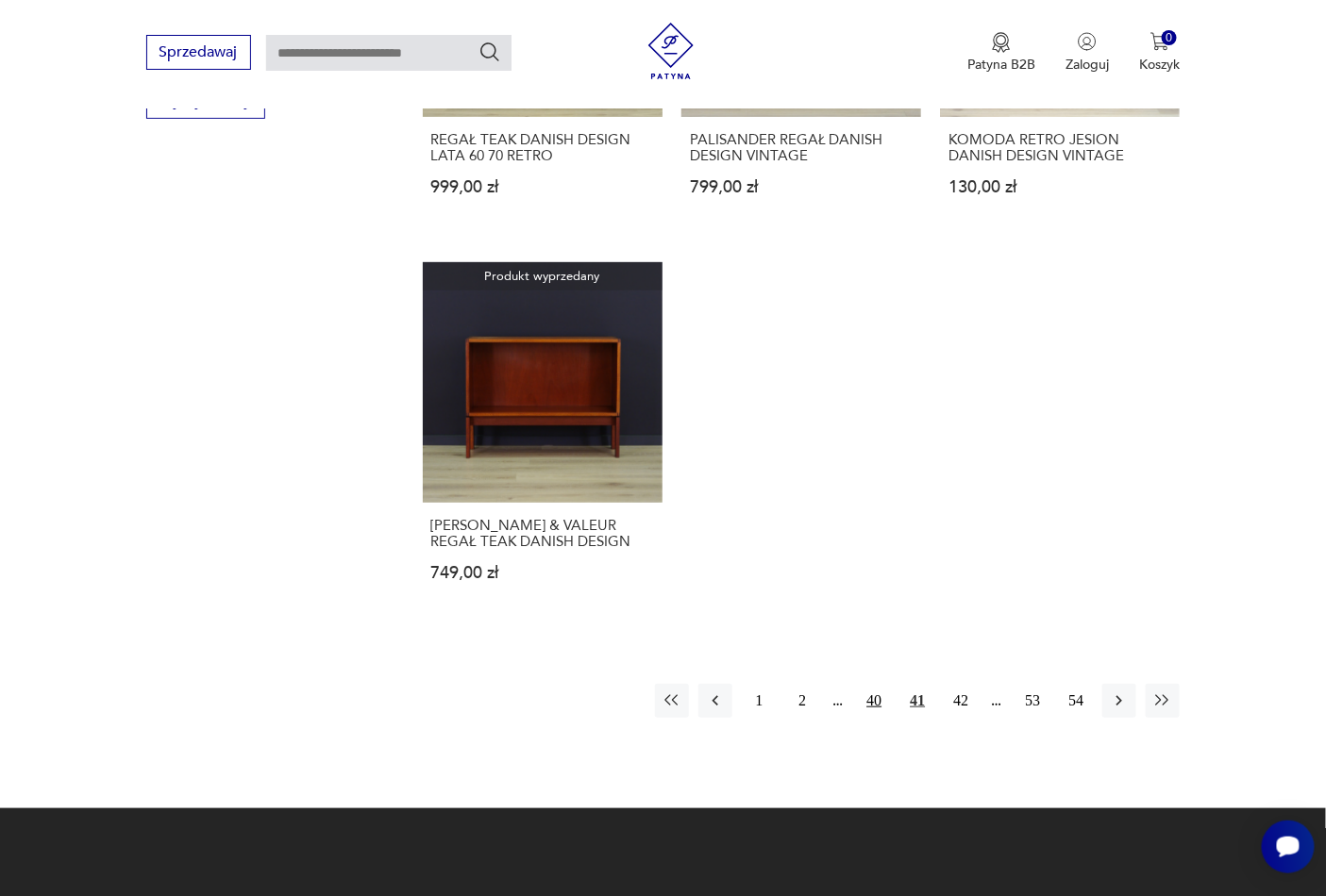
click at [878, 686] on button "40" at bounding box center [874, 701] width 34 height 34
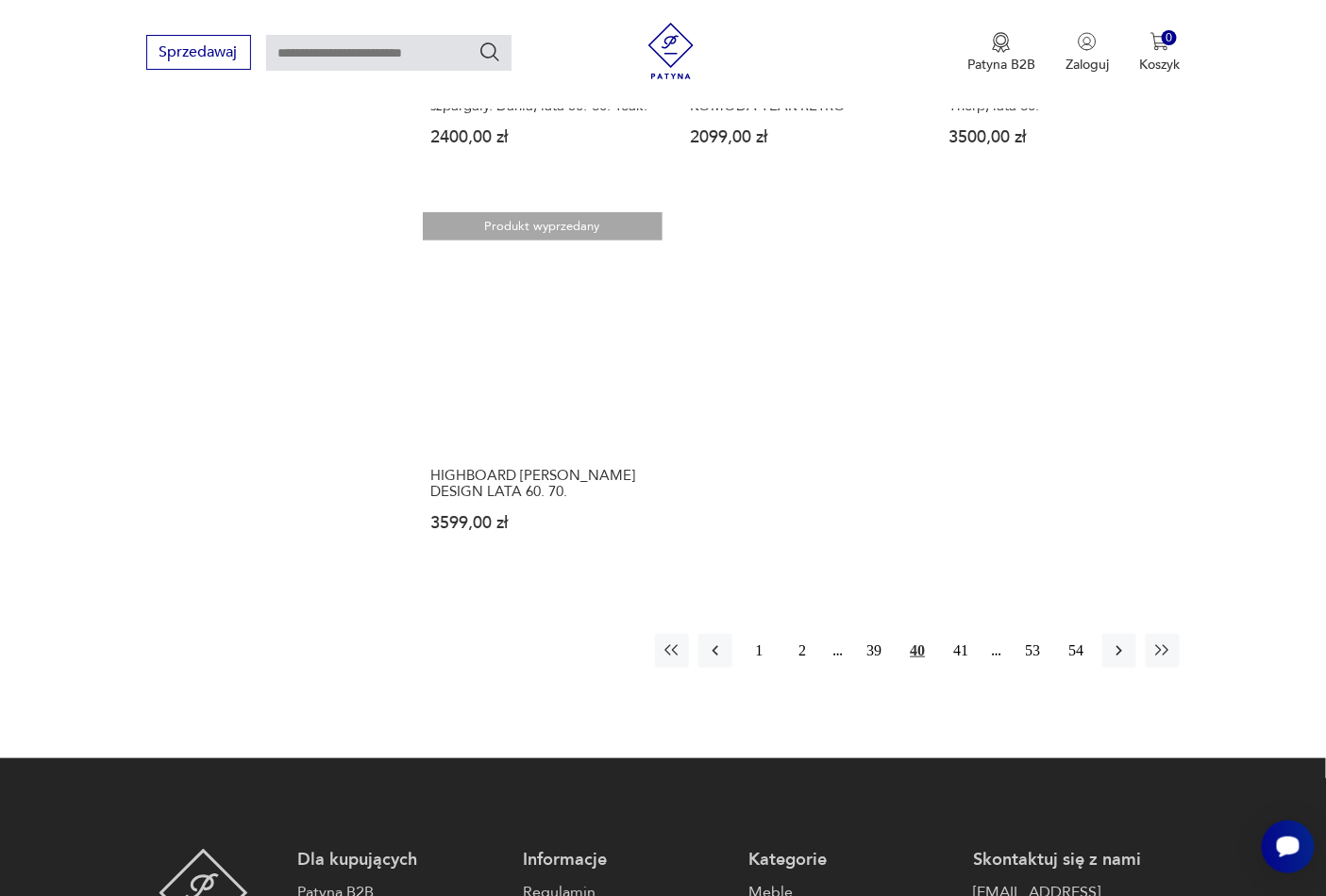
scroll to position [2592, 0]
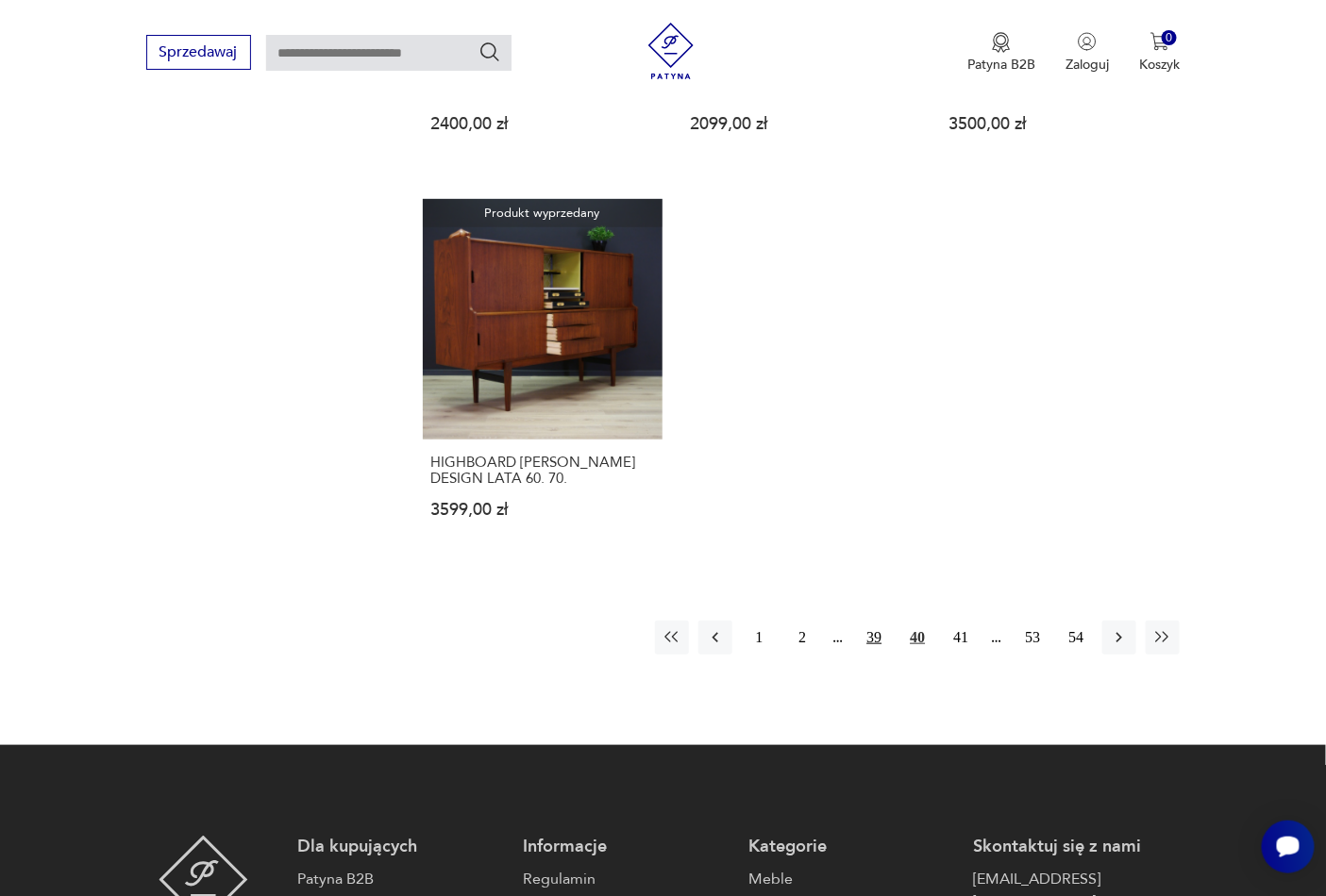
click at [872, 644] on button "39" at bounding box center [874, 637] width 34 height 34
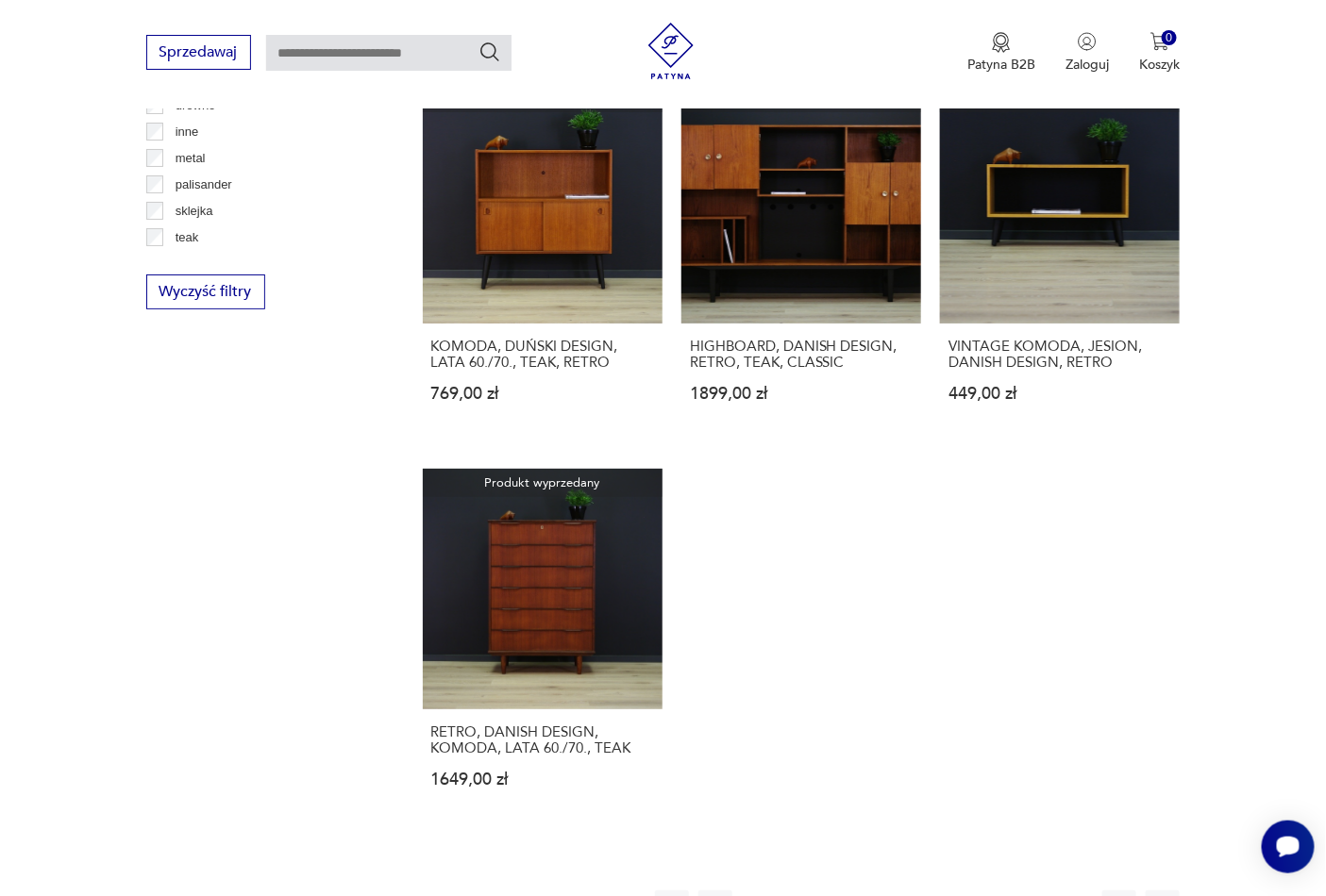
scroll to position [2898, 0]
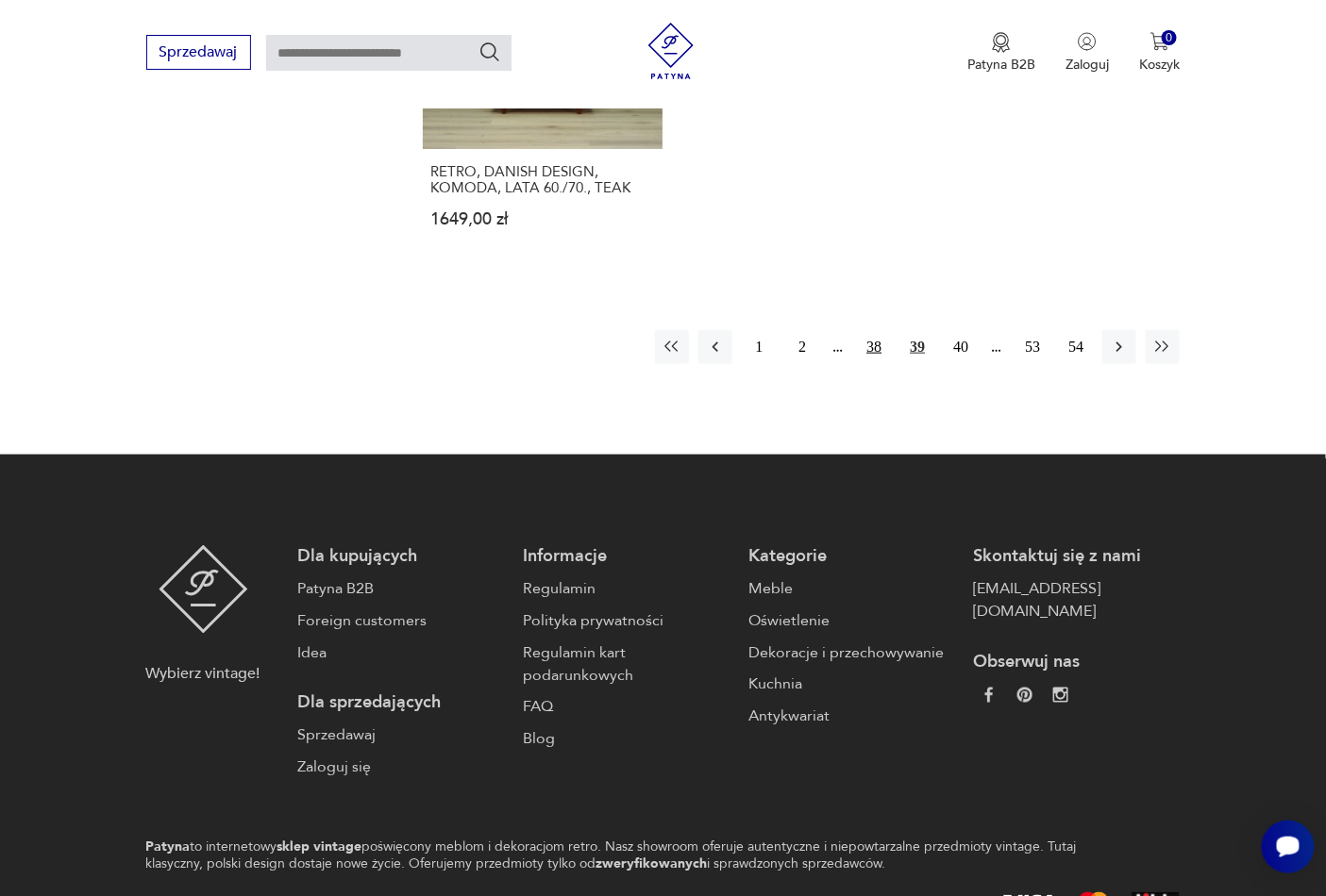
click at [873, 336] on button "38" at bounding box center [874, 347] width 34 height 34
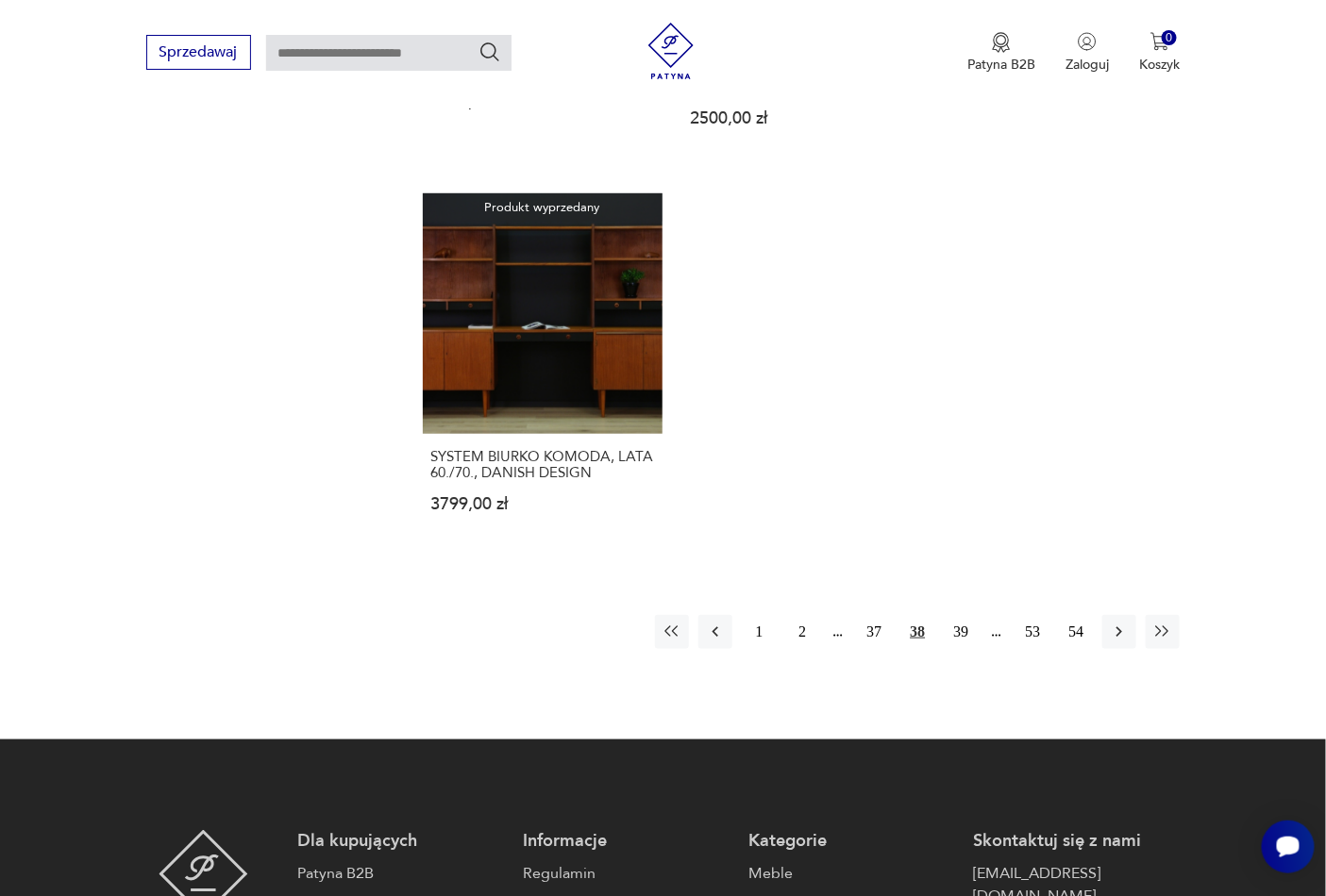
scroll to position [2665, 0]
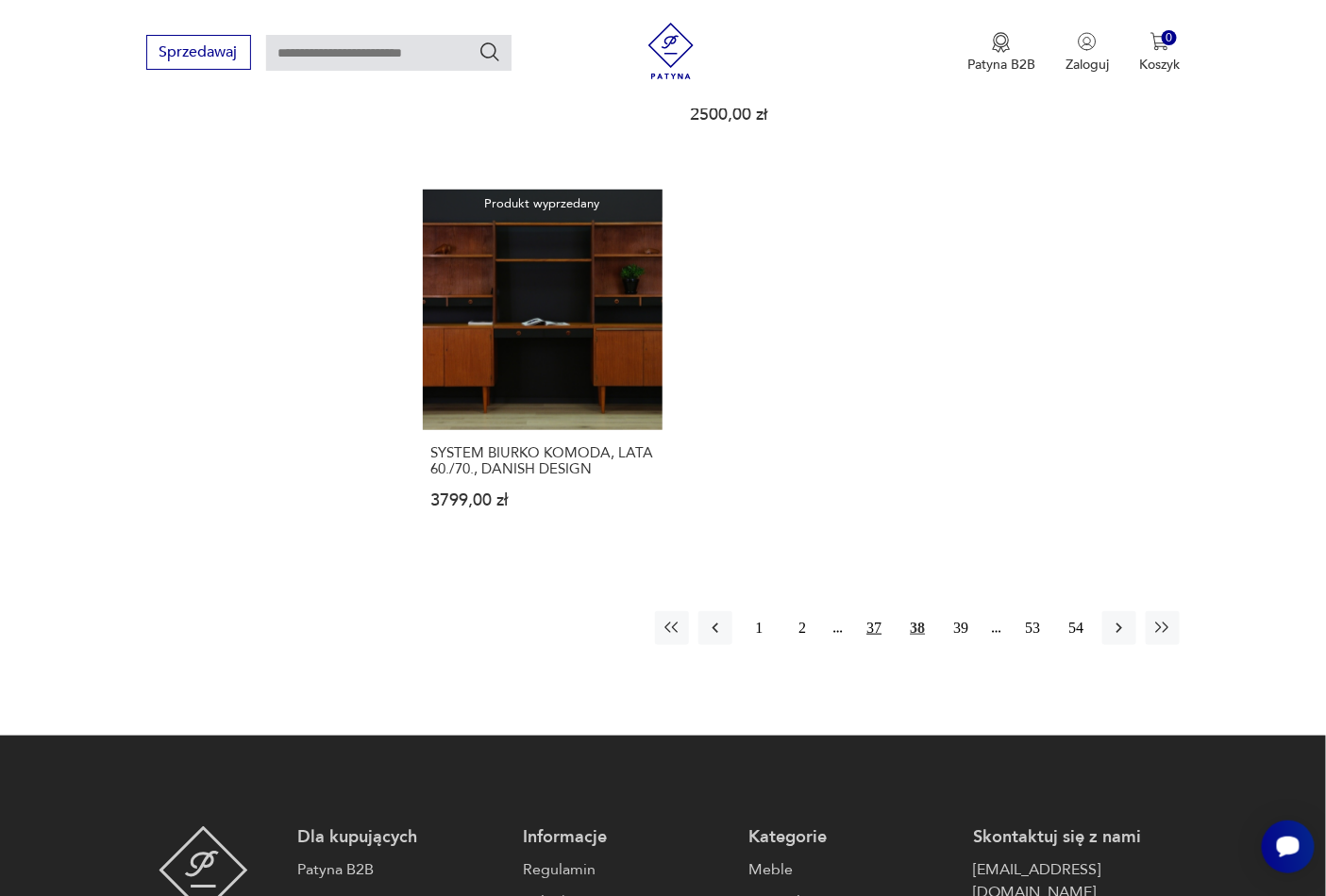
click at [877, 612] on button "37" at bounding box center [874, 628] width 34 height 34
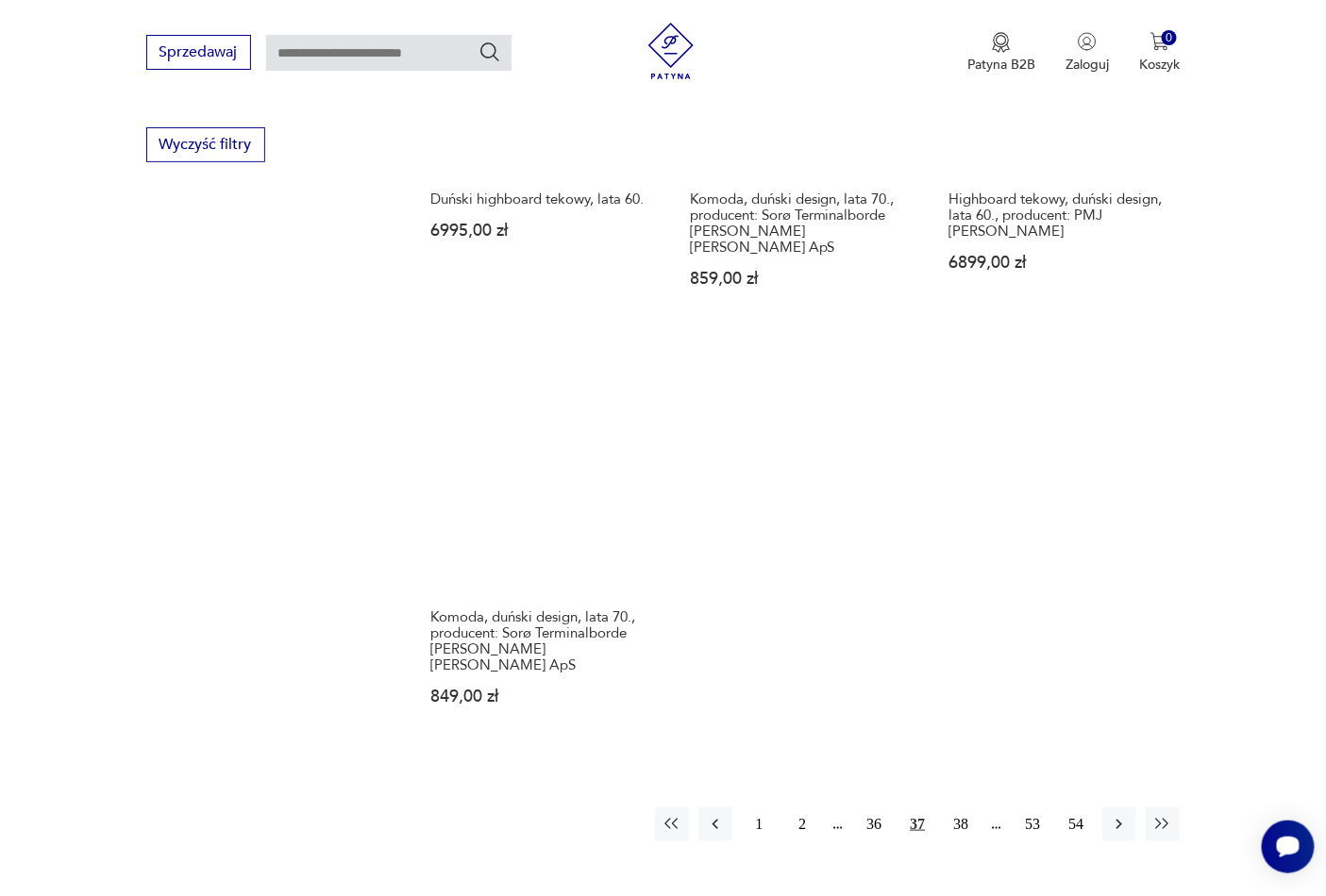
scroll to position [2529, 0]
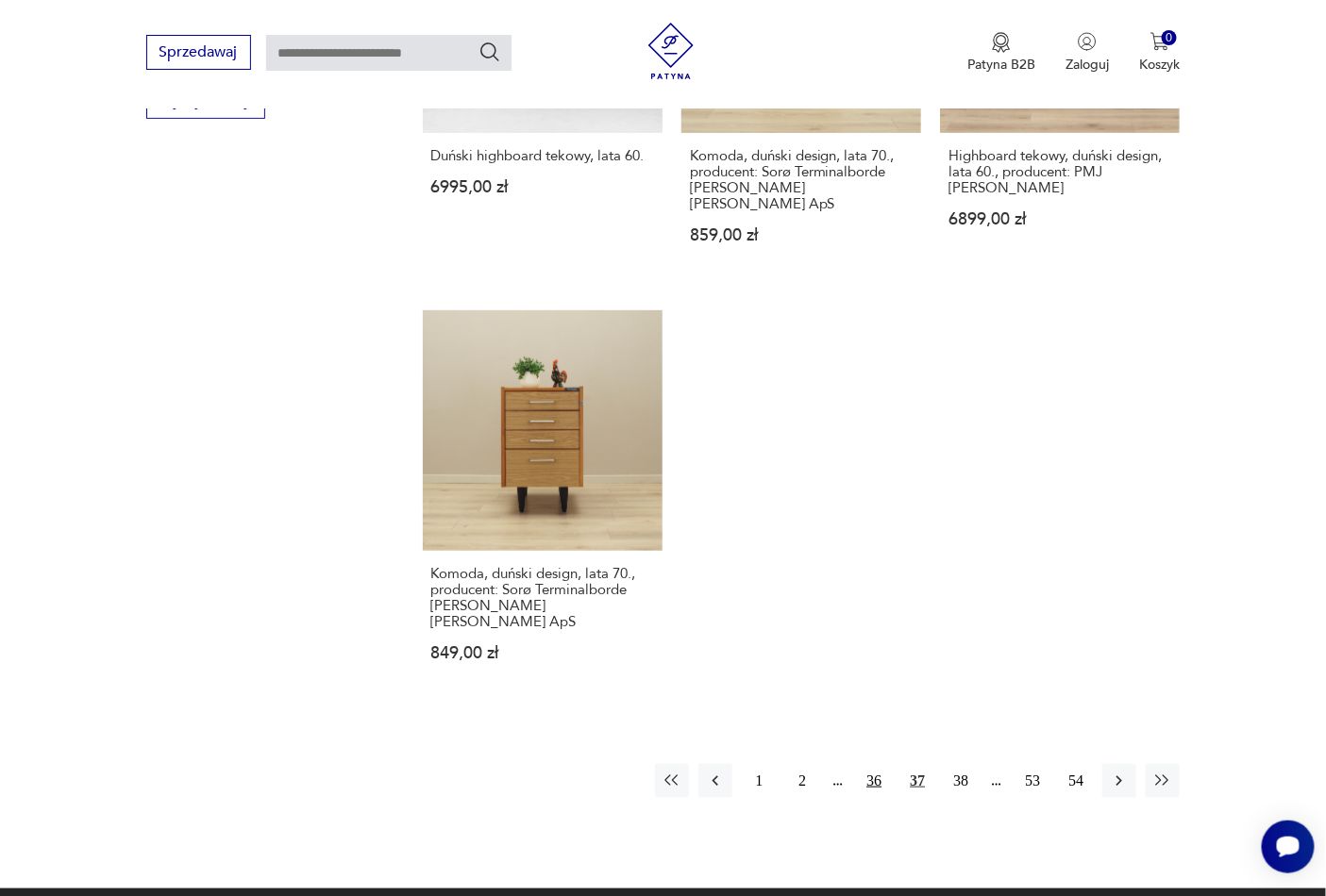
click at [871, 764] on button "36" at bounding box center [874, 781] width 34 height 34
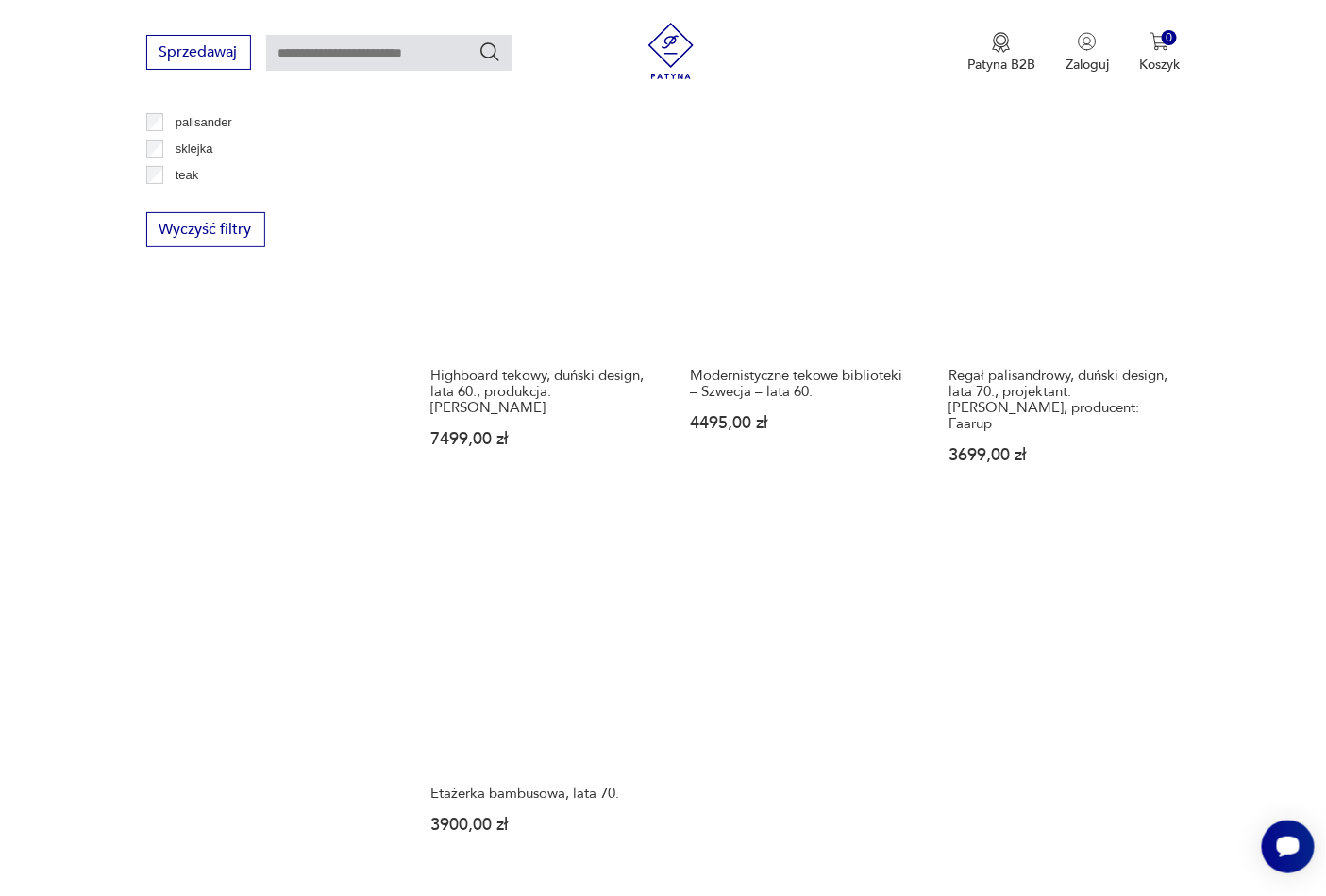
scroll to position [2414, 0]
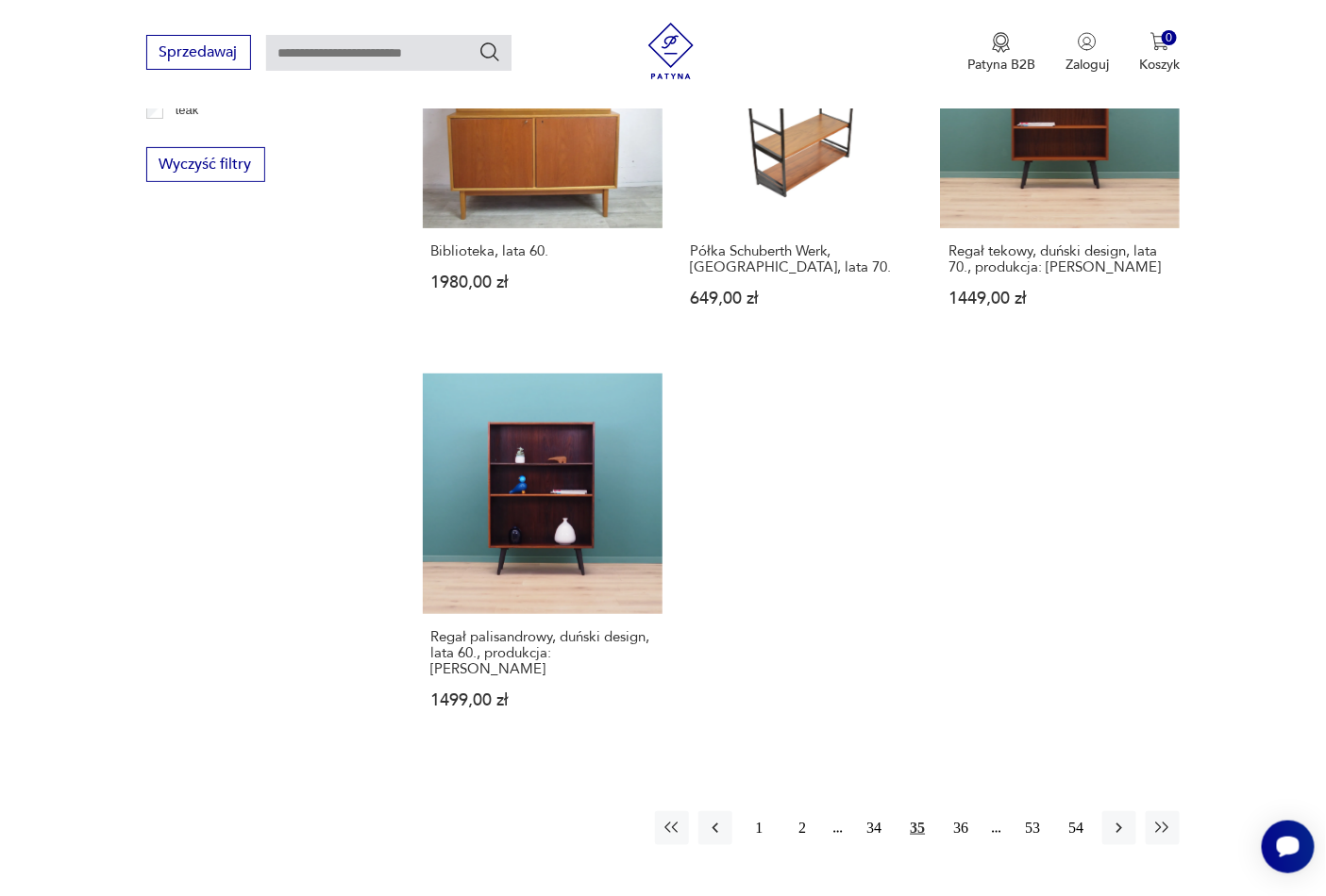
scroll to position [2506, 0]
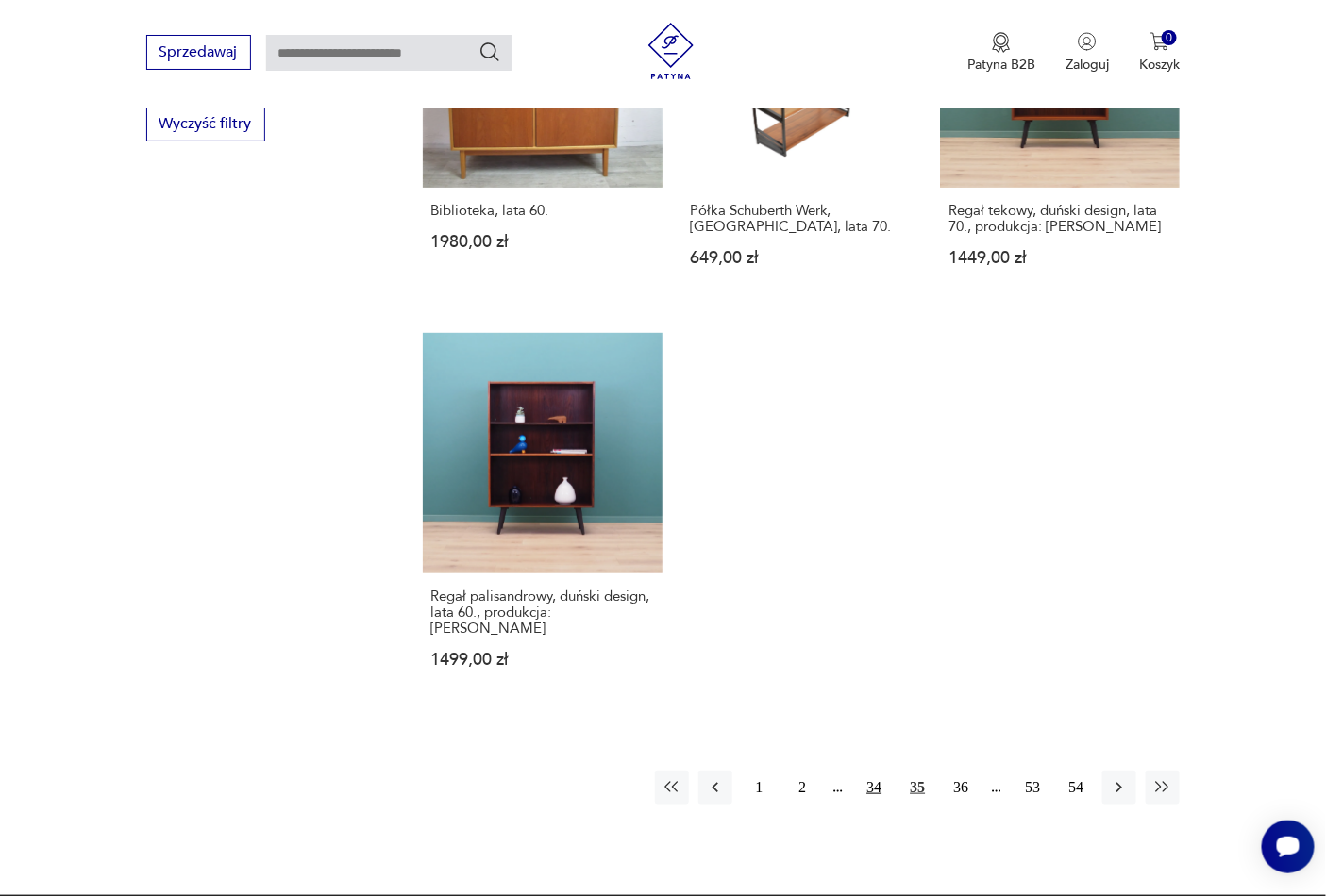
click at [871, 771] on button "34" at bounding box center [874, 788] width 34 height 34
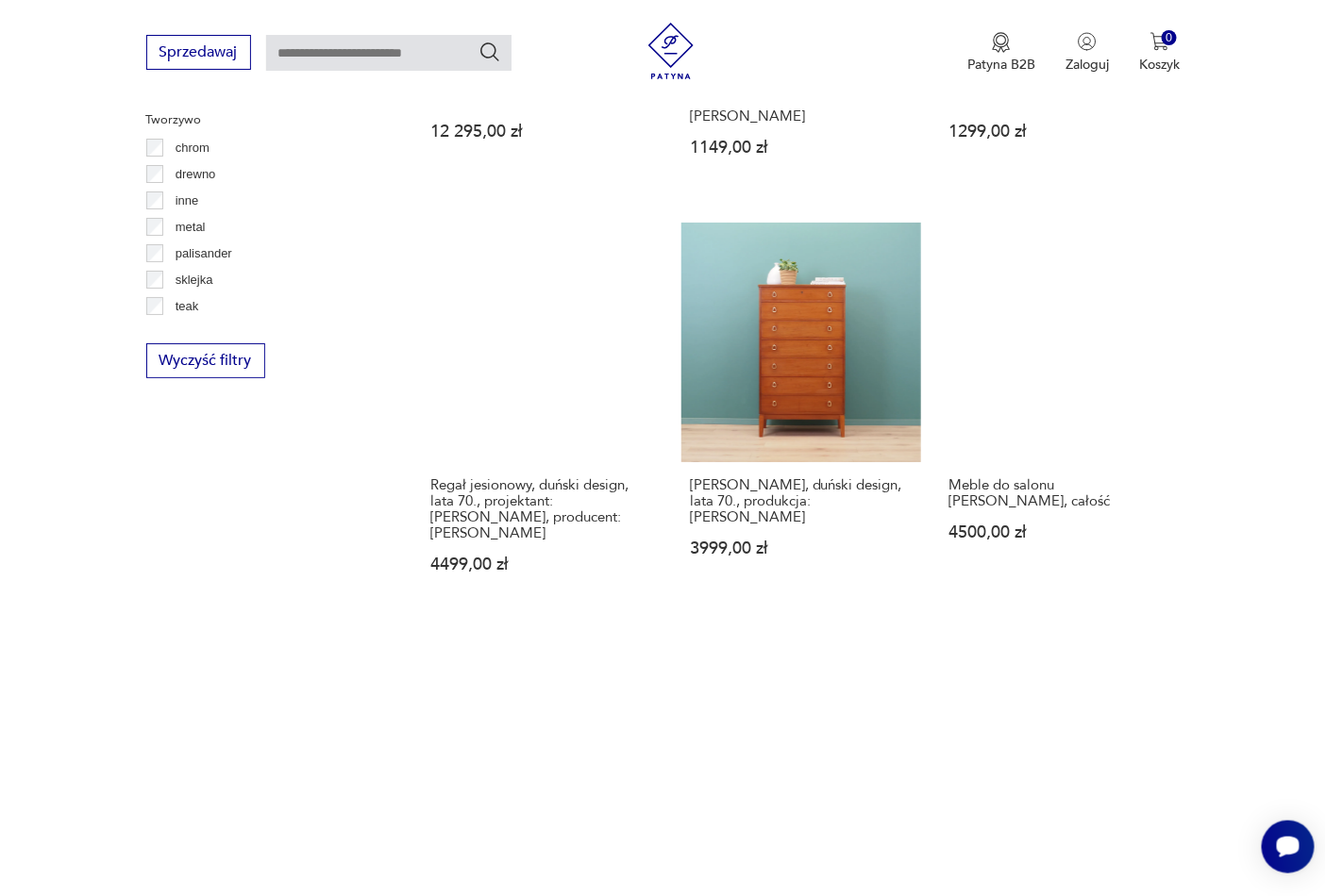
scroll to position [2457, 0]
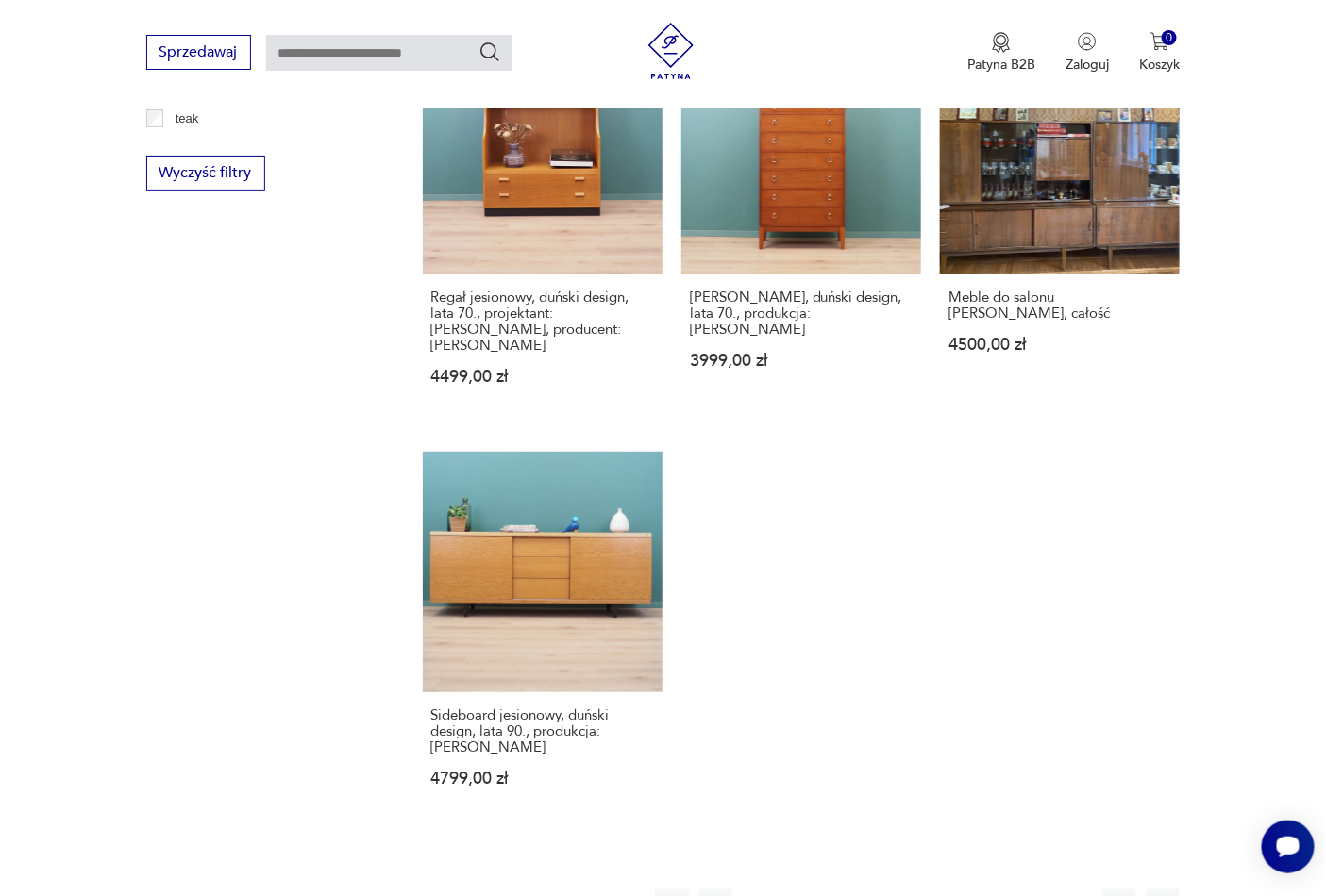
click at [877, 890] on button "33" at bounding box center [874, 907] width 34 height 34
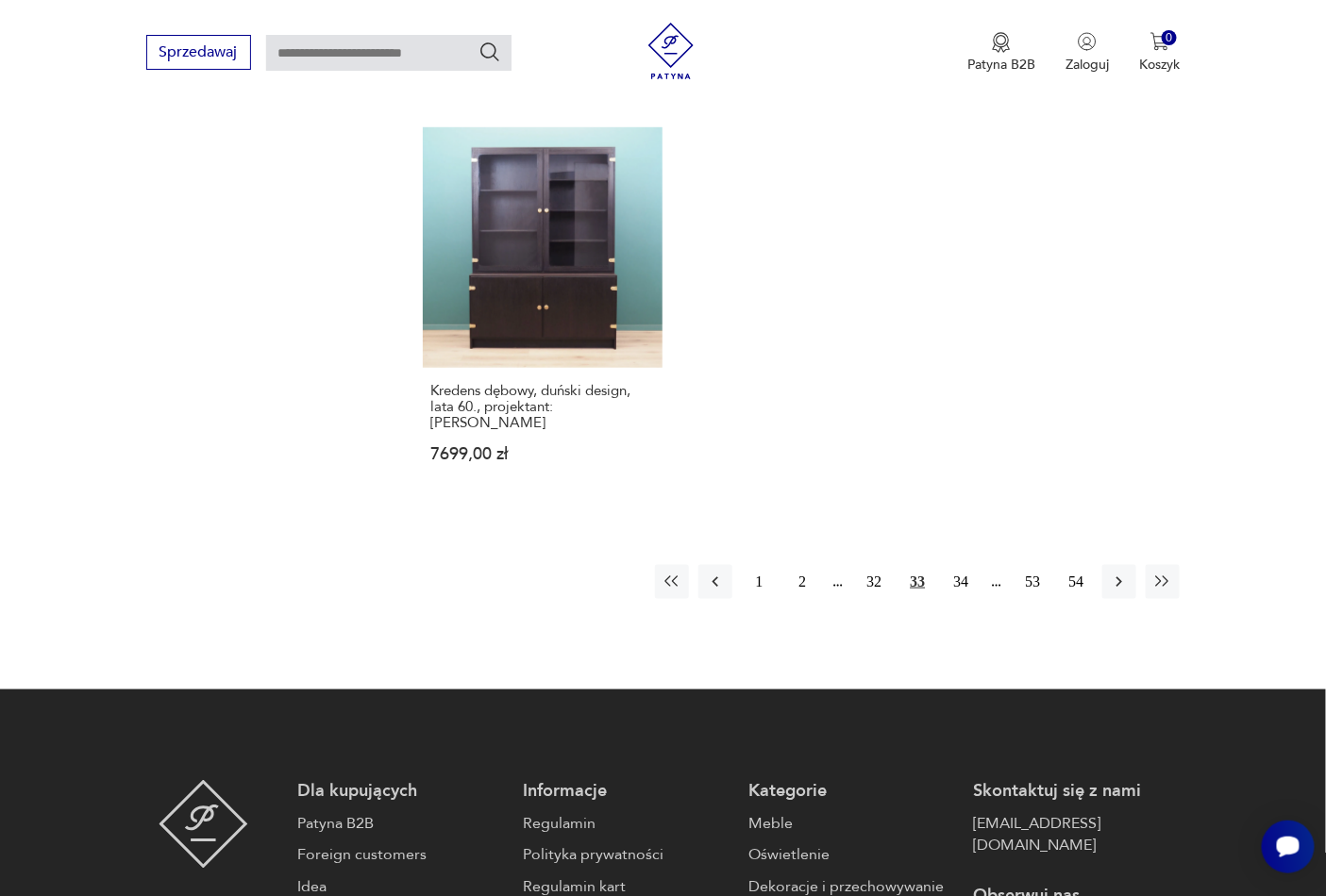
scroll to position [2729, 0]
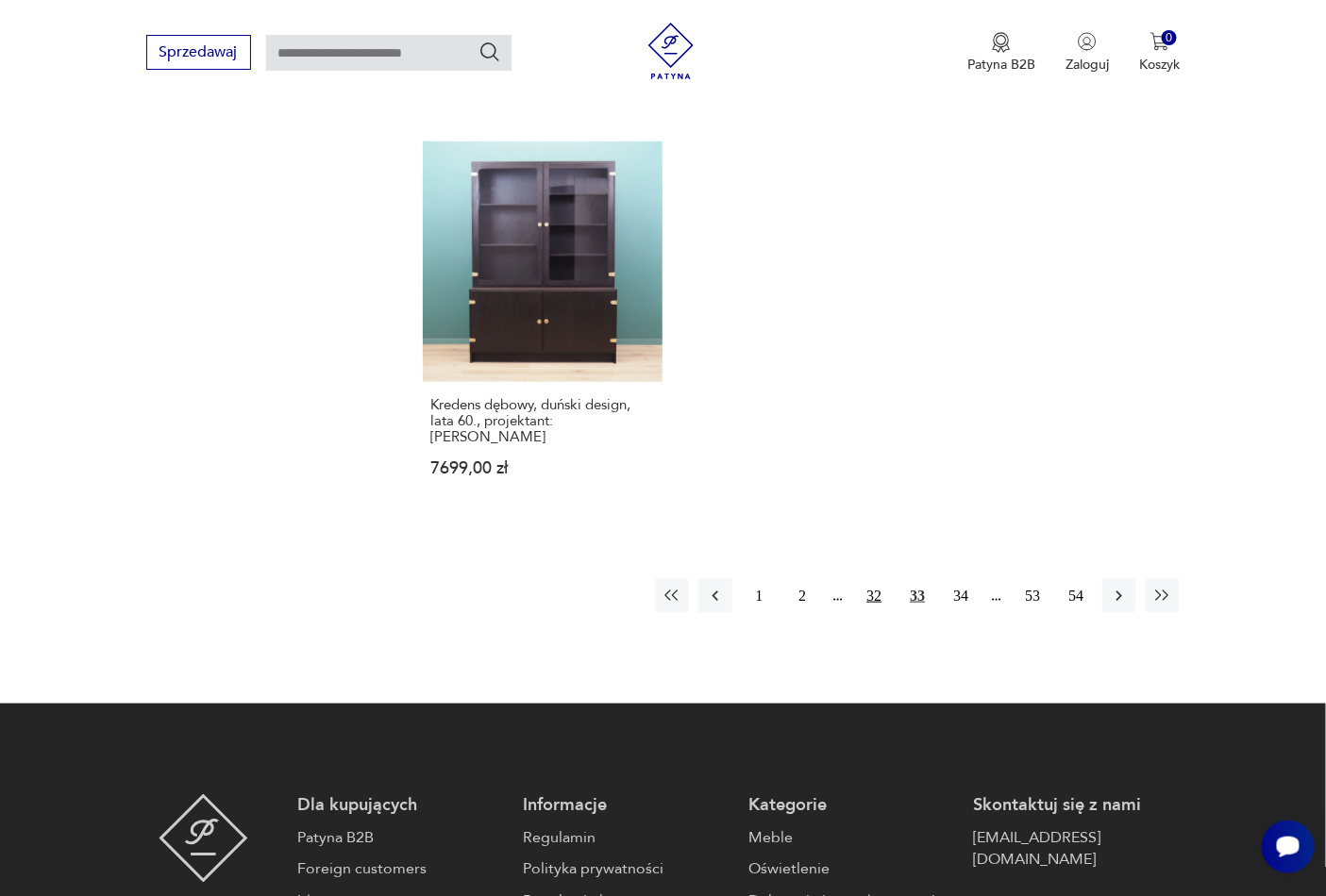
click at [870, 579] on button "32" at bounding box center [874, 596] width 34 height 34
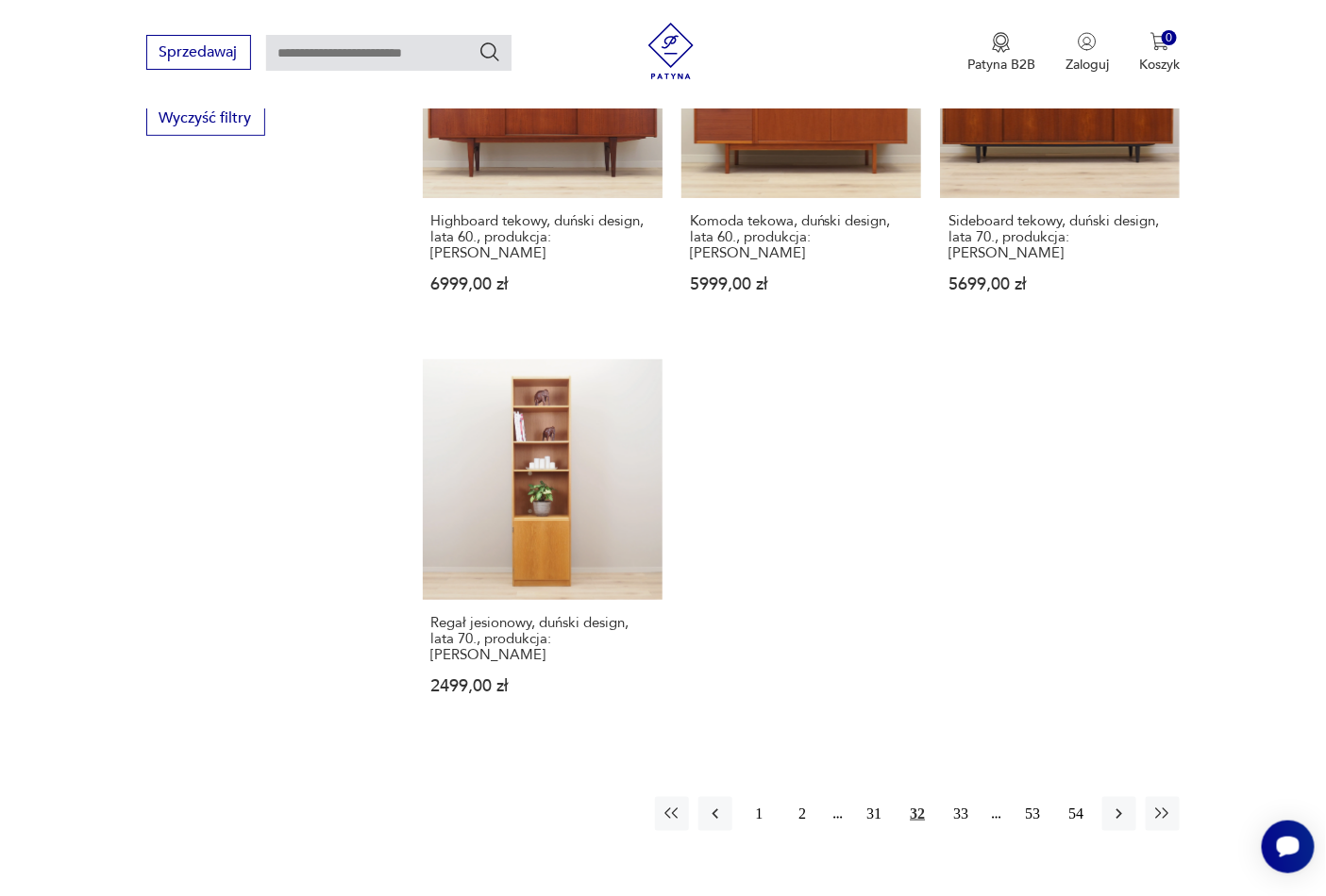
scroll to position [2517, 0]
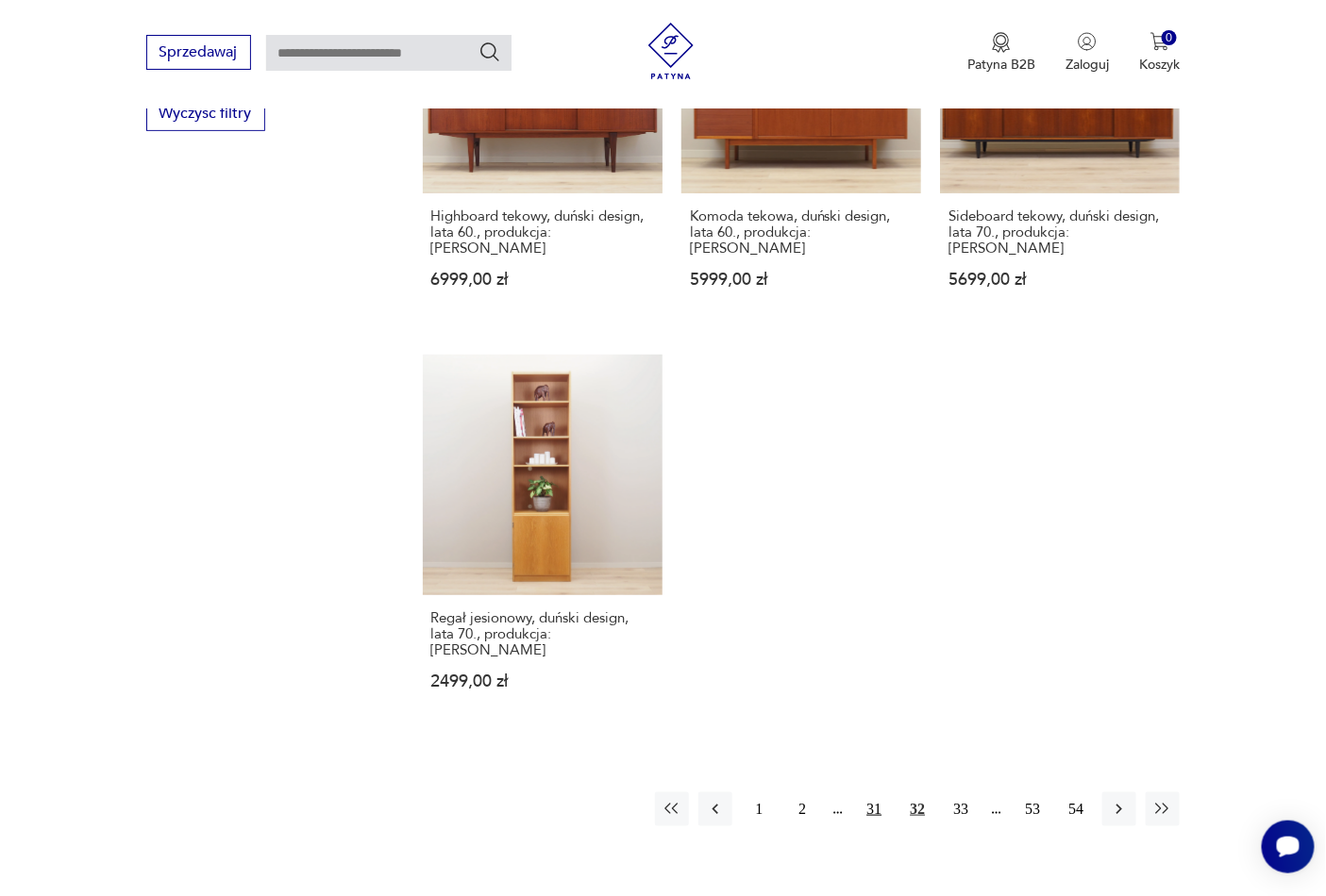
click at [873, 793] on button "31" at bounding box center [874, 809] width 34 height 34
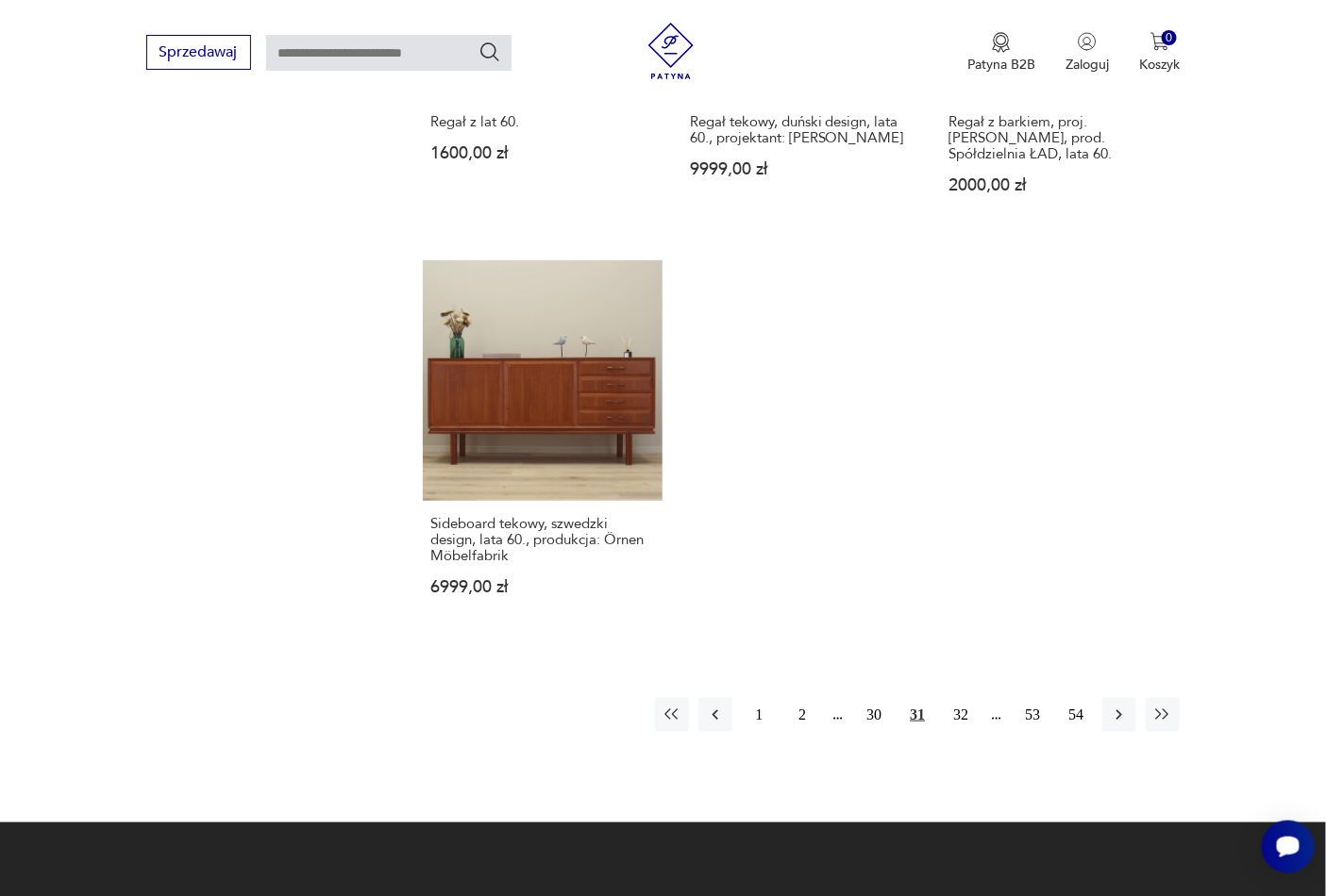
scroll to position [2616, 0]
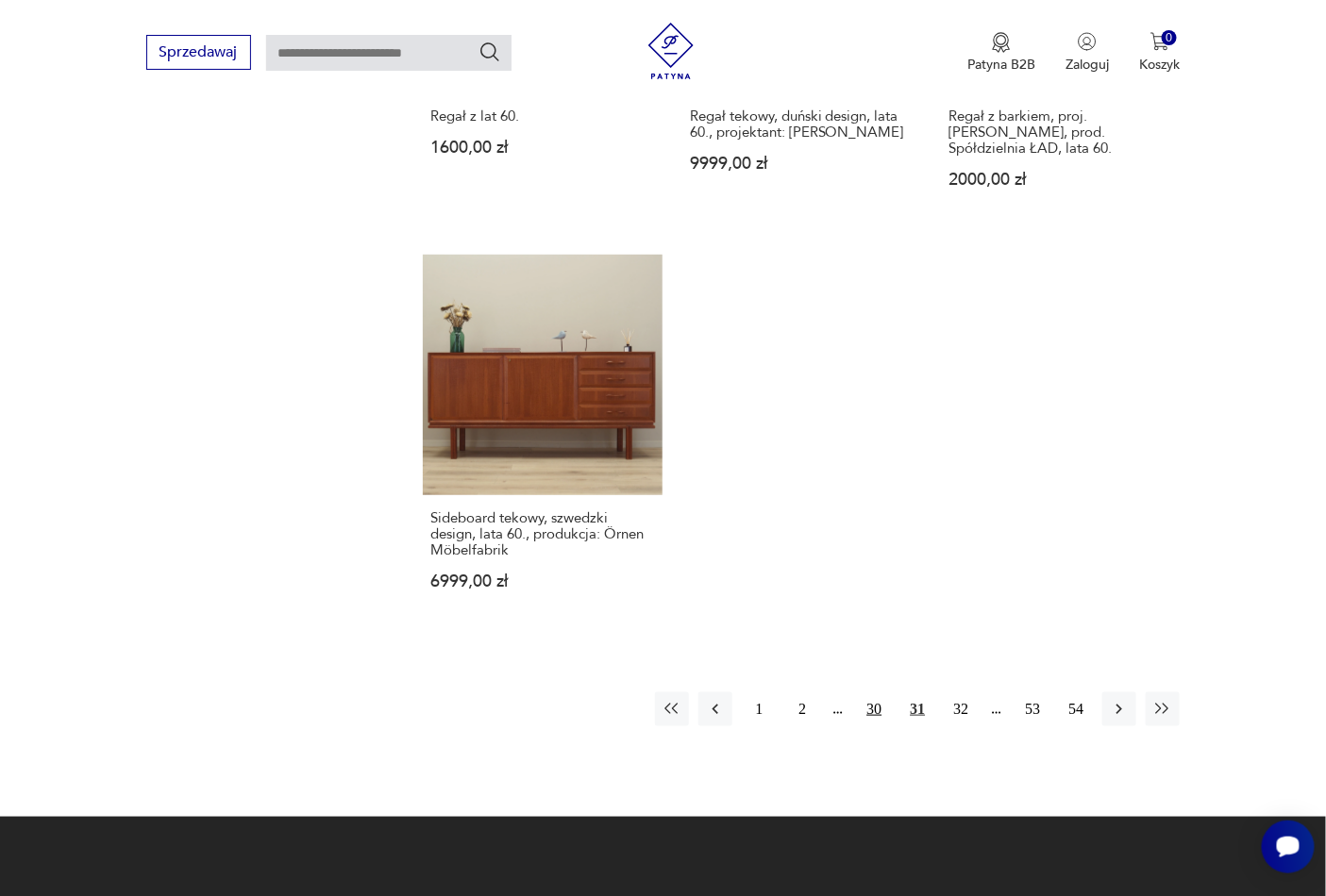
click at [873, 692] on button "30" at bounding box center [874, 709] width 34 height 34
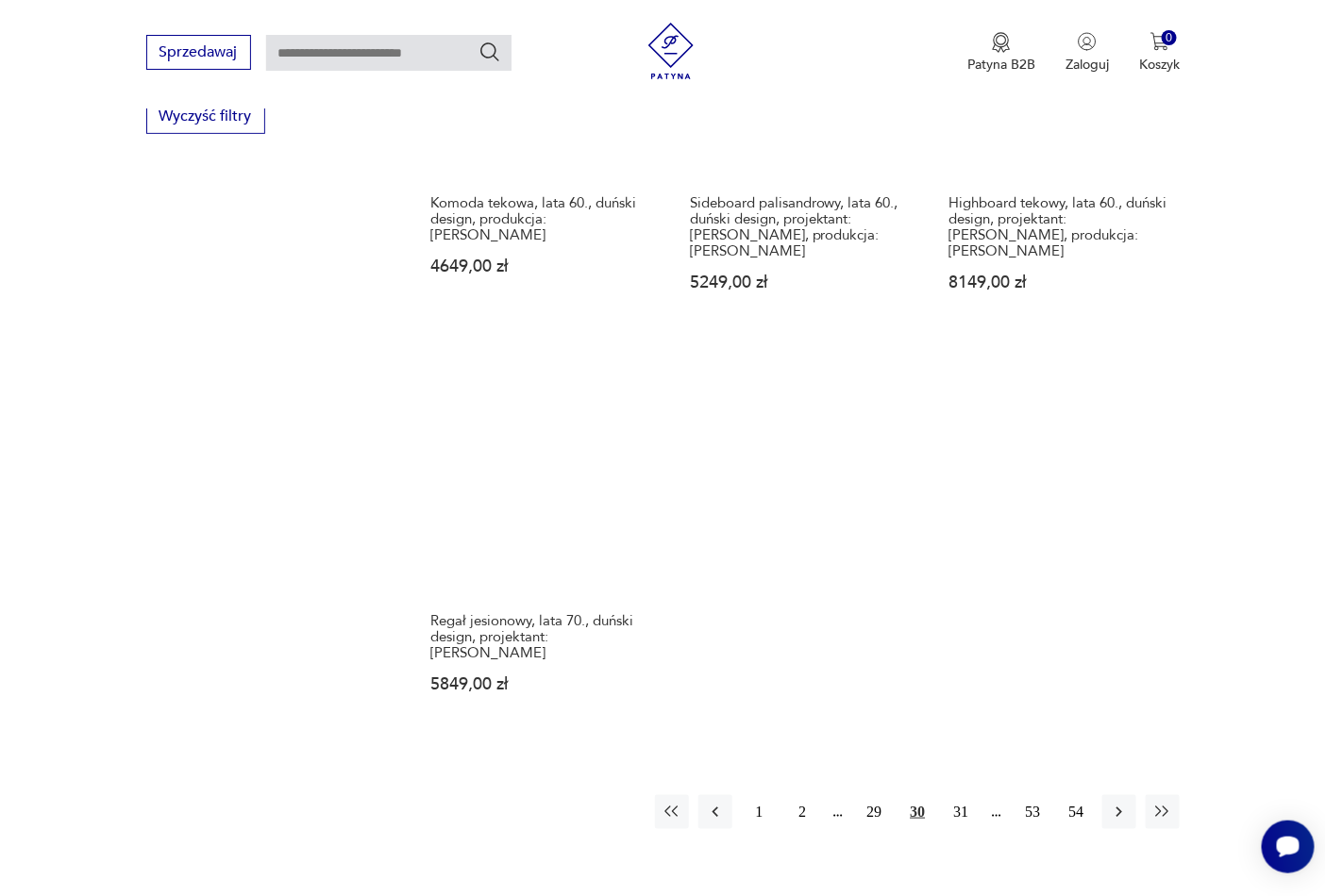
scroll to position [2529, 0]
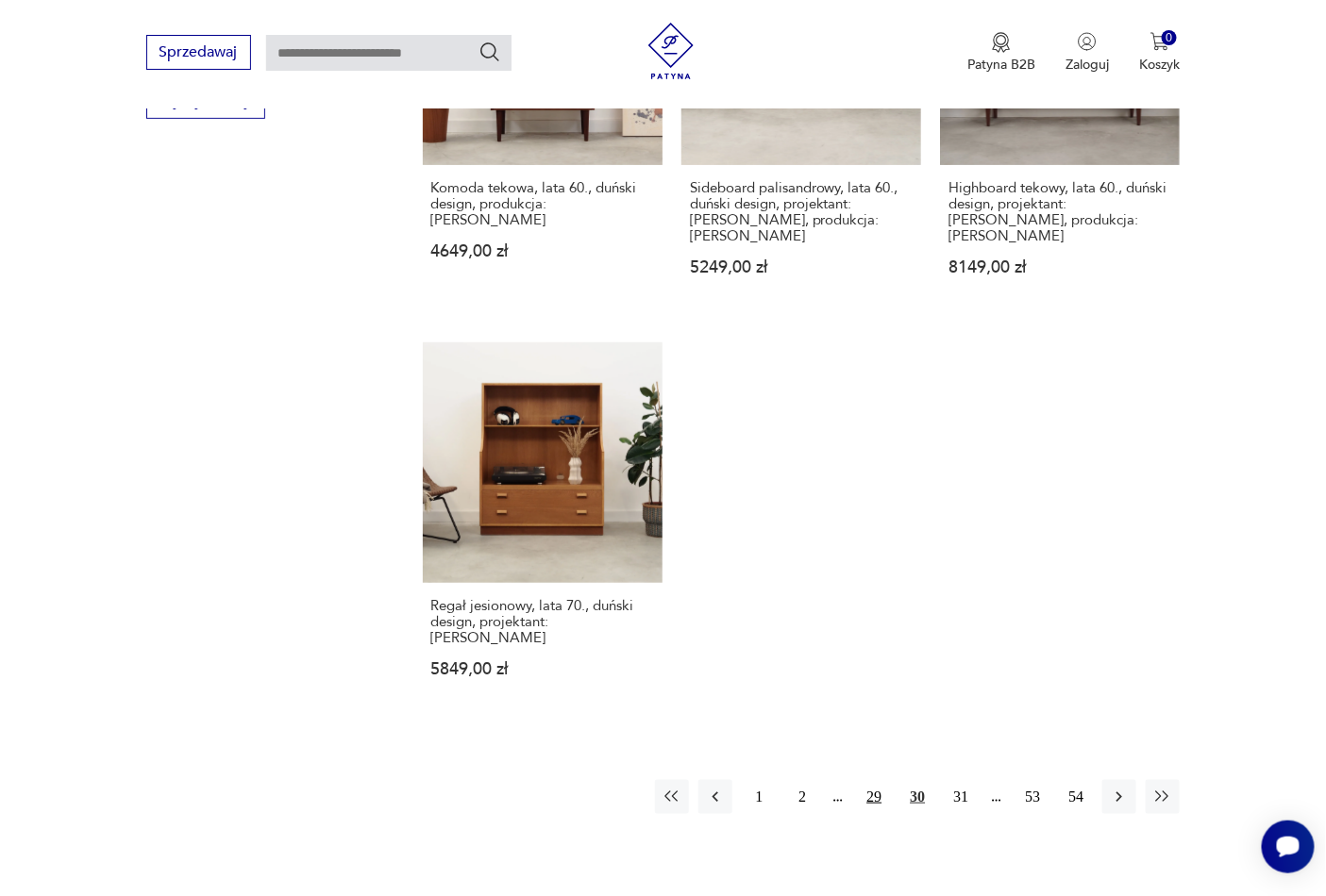
click at [872, 780] on button "29" at bounding box center [874, 797] width 34 height 34
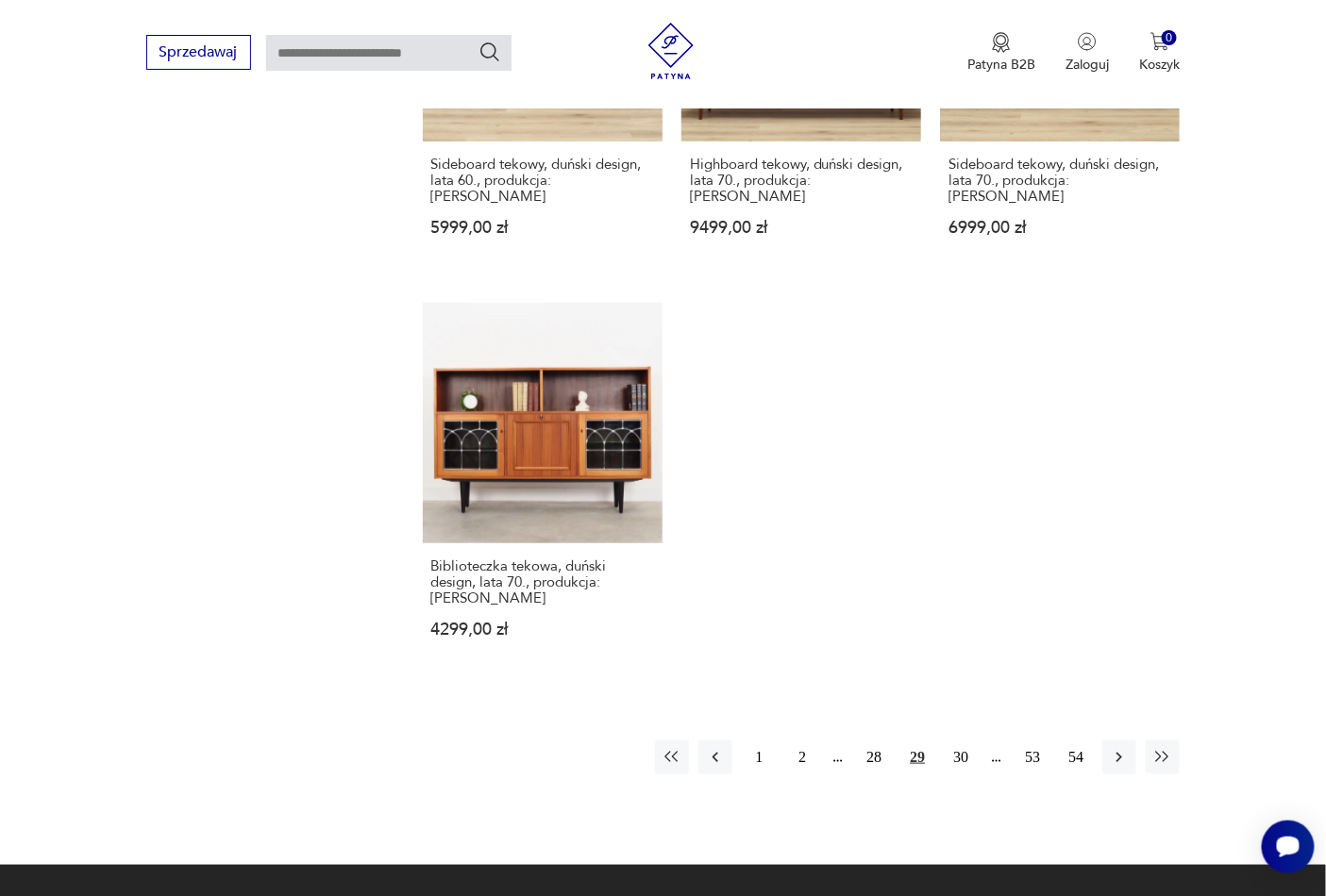
scroll to position [2501, 0]
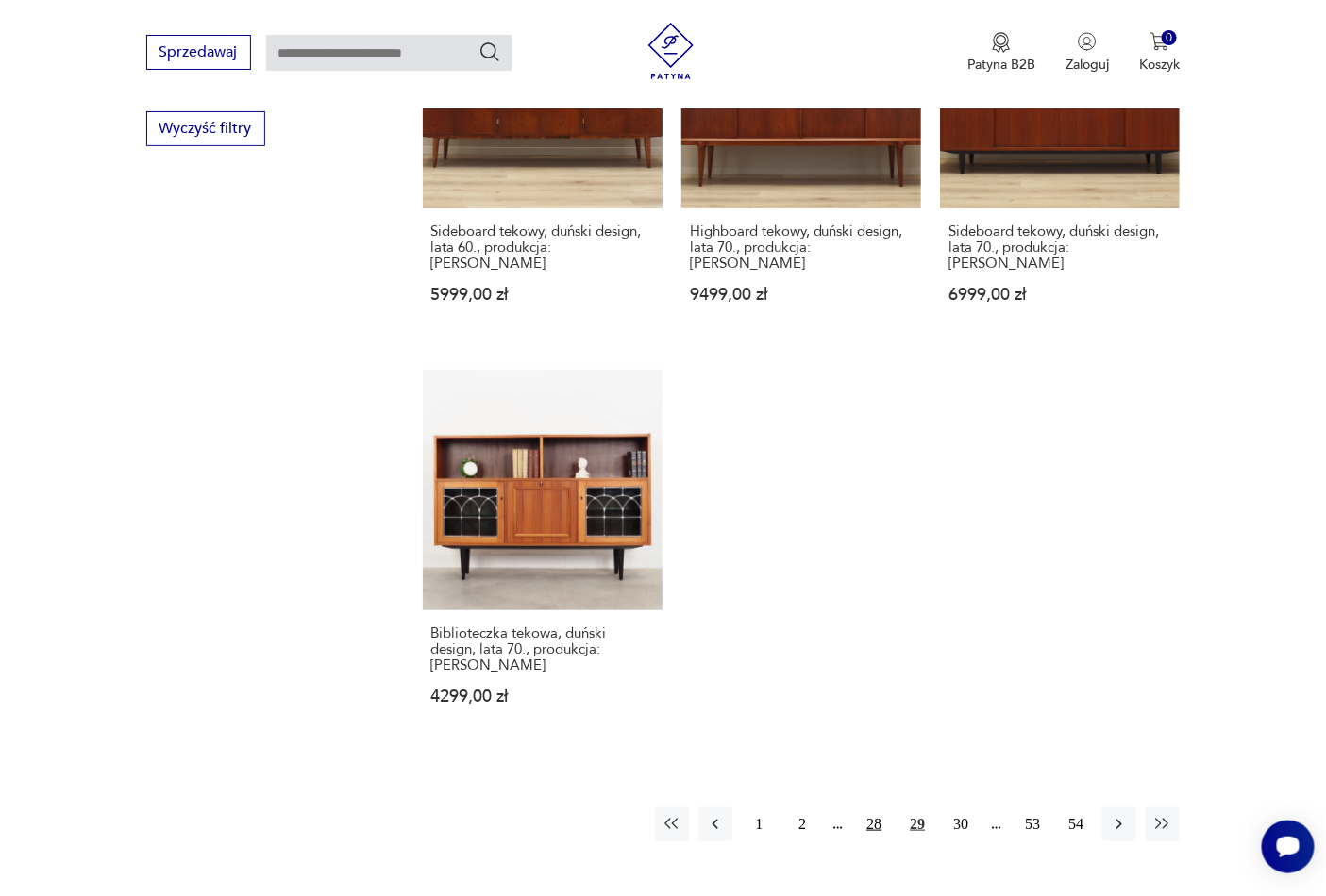
click at [872, 807] on button "28" at bounding box center [874, 824] width 34 height 34
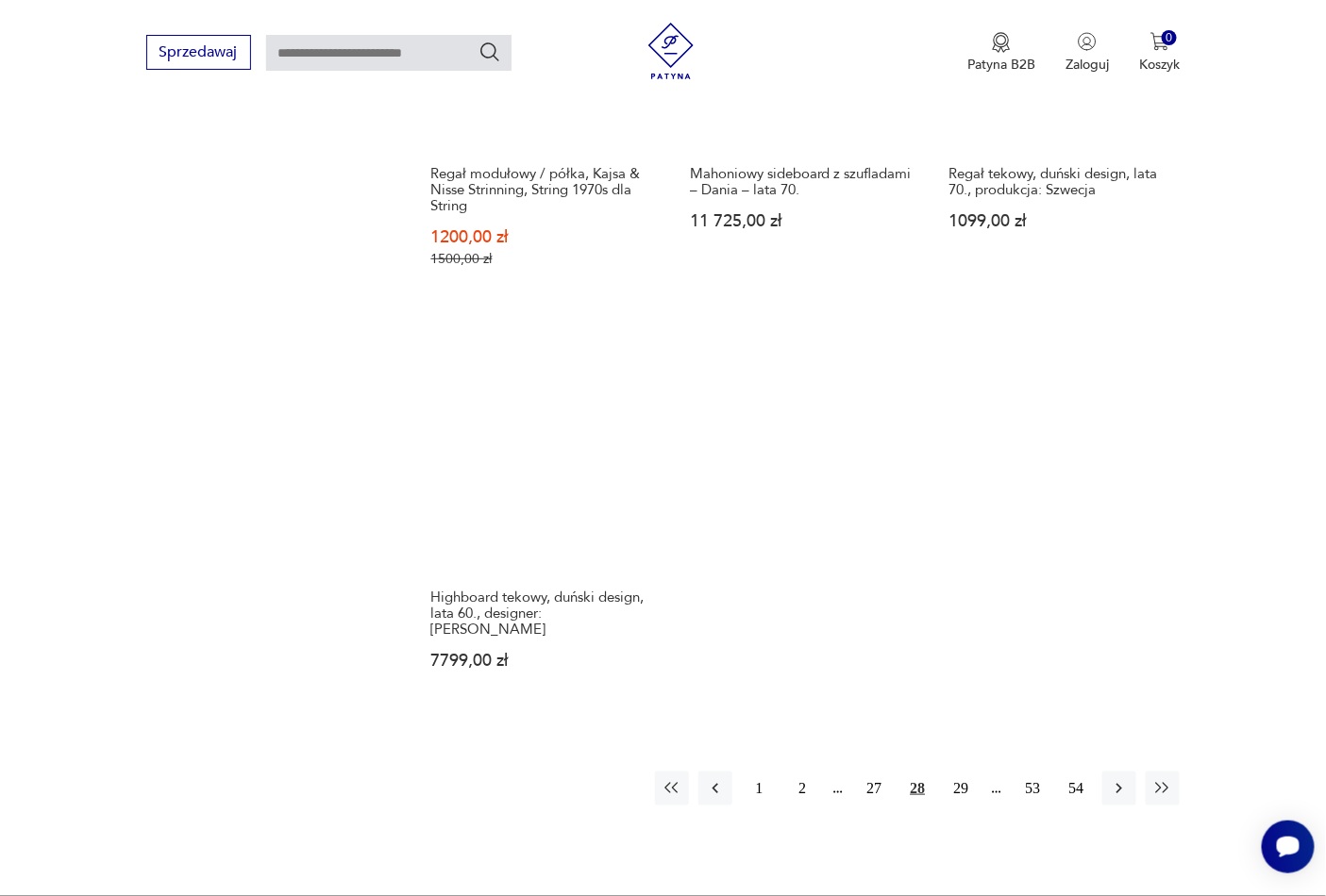
scroll to position [2589, 0]
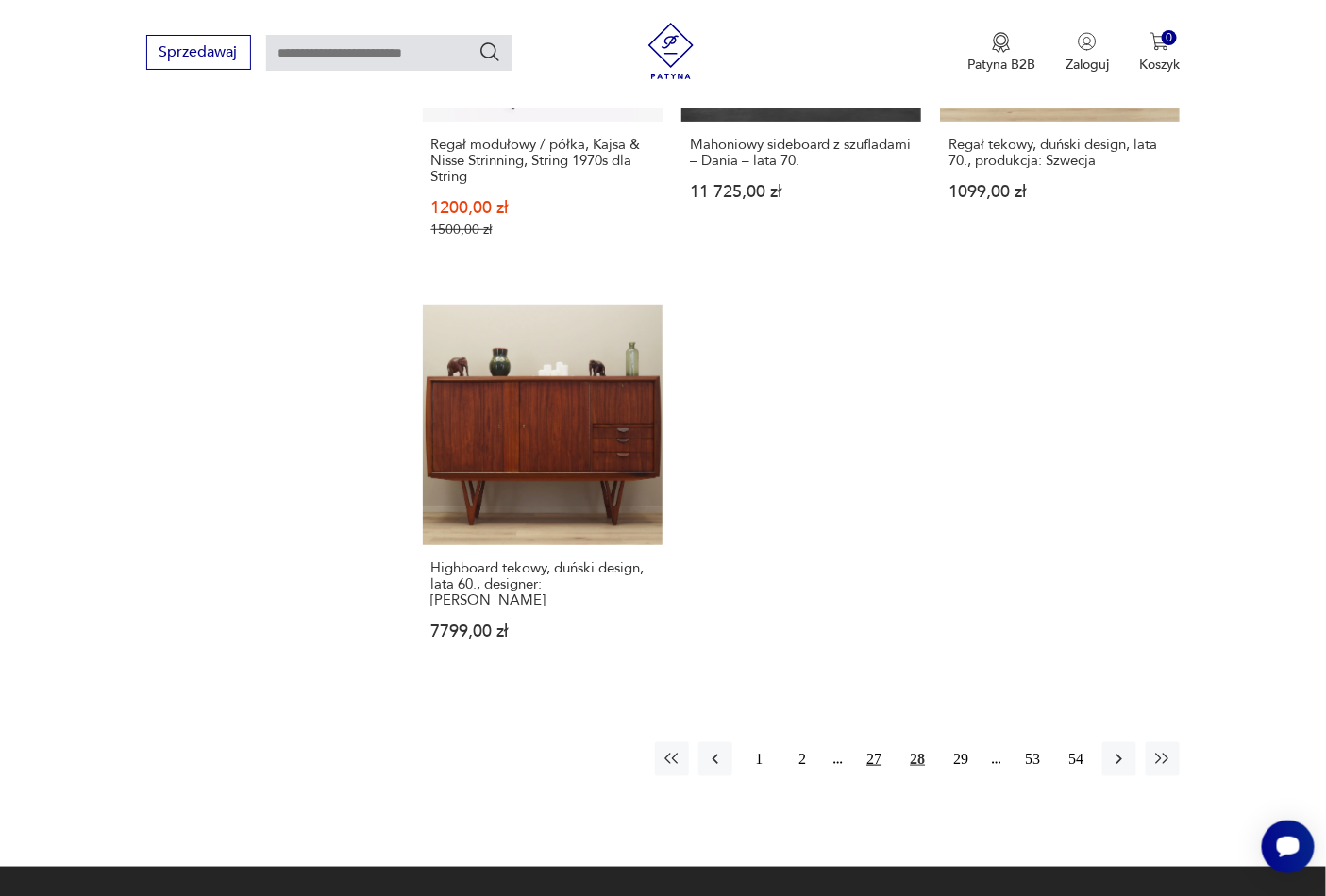
click at [872, 743] on button "27" at bounding box center [874, 759] width 34 height 34
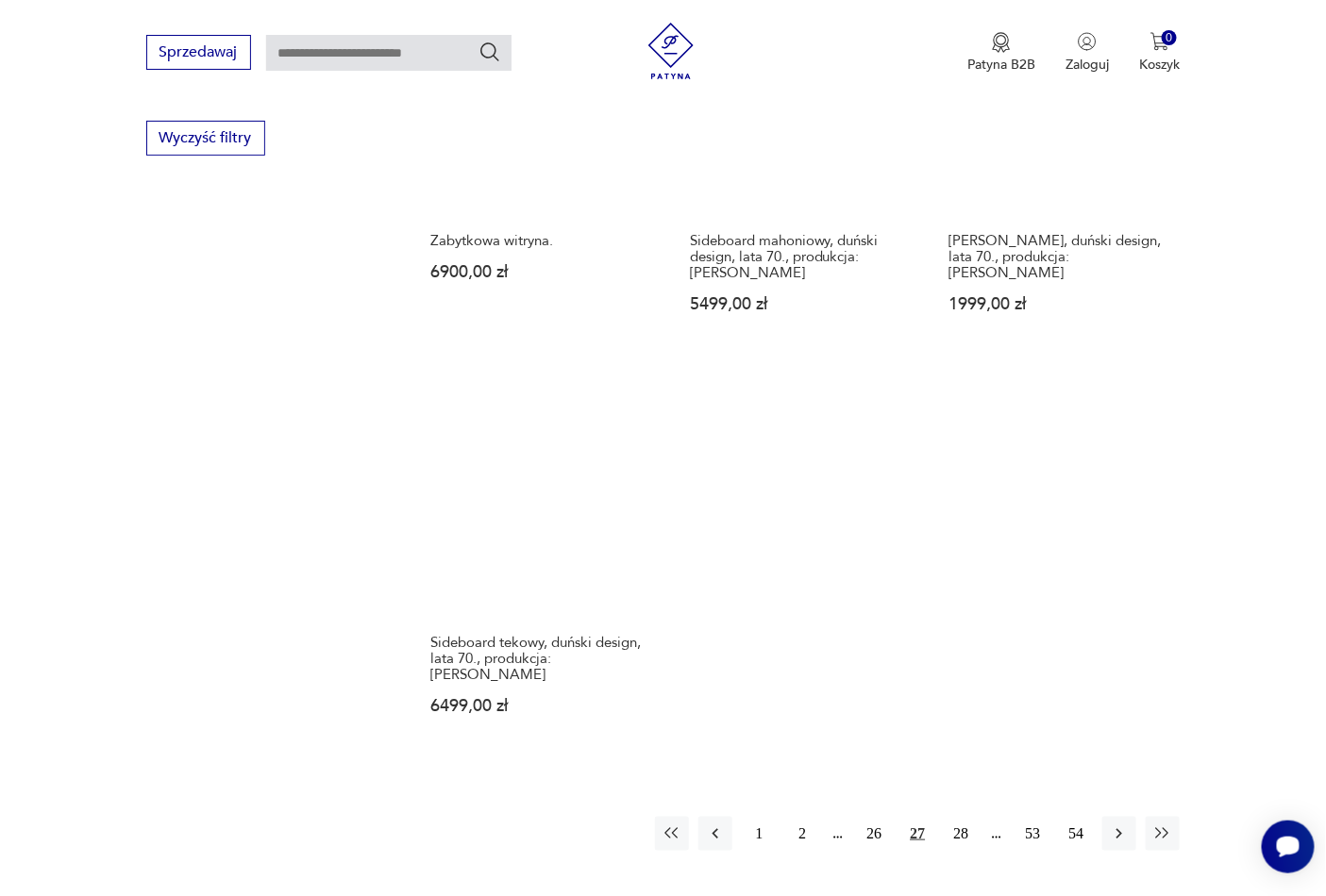
scroll to position [2496, 0]
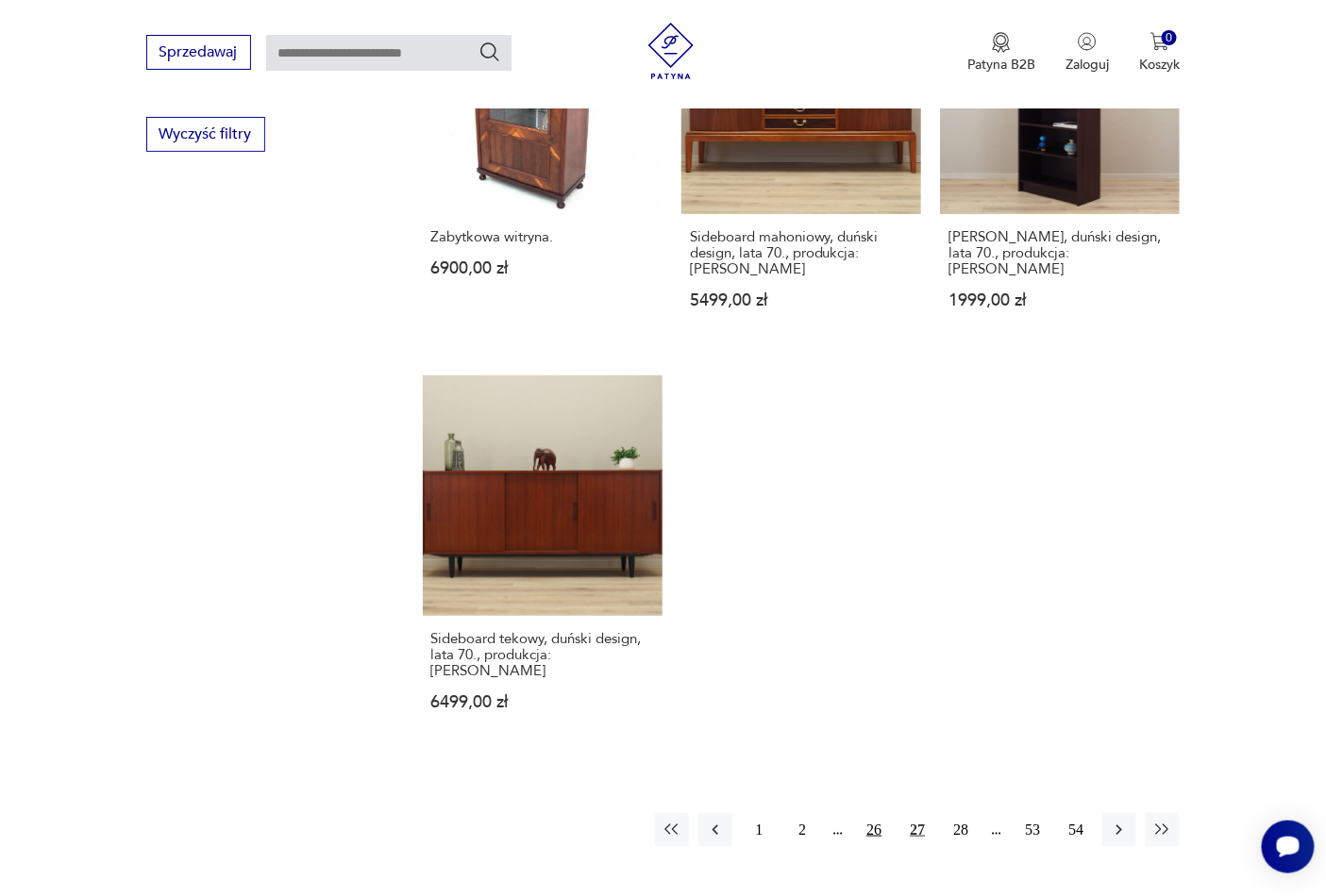
click at [879, 813] on button "26" at bounding box center [874, 830] width 34 height 34
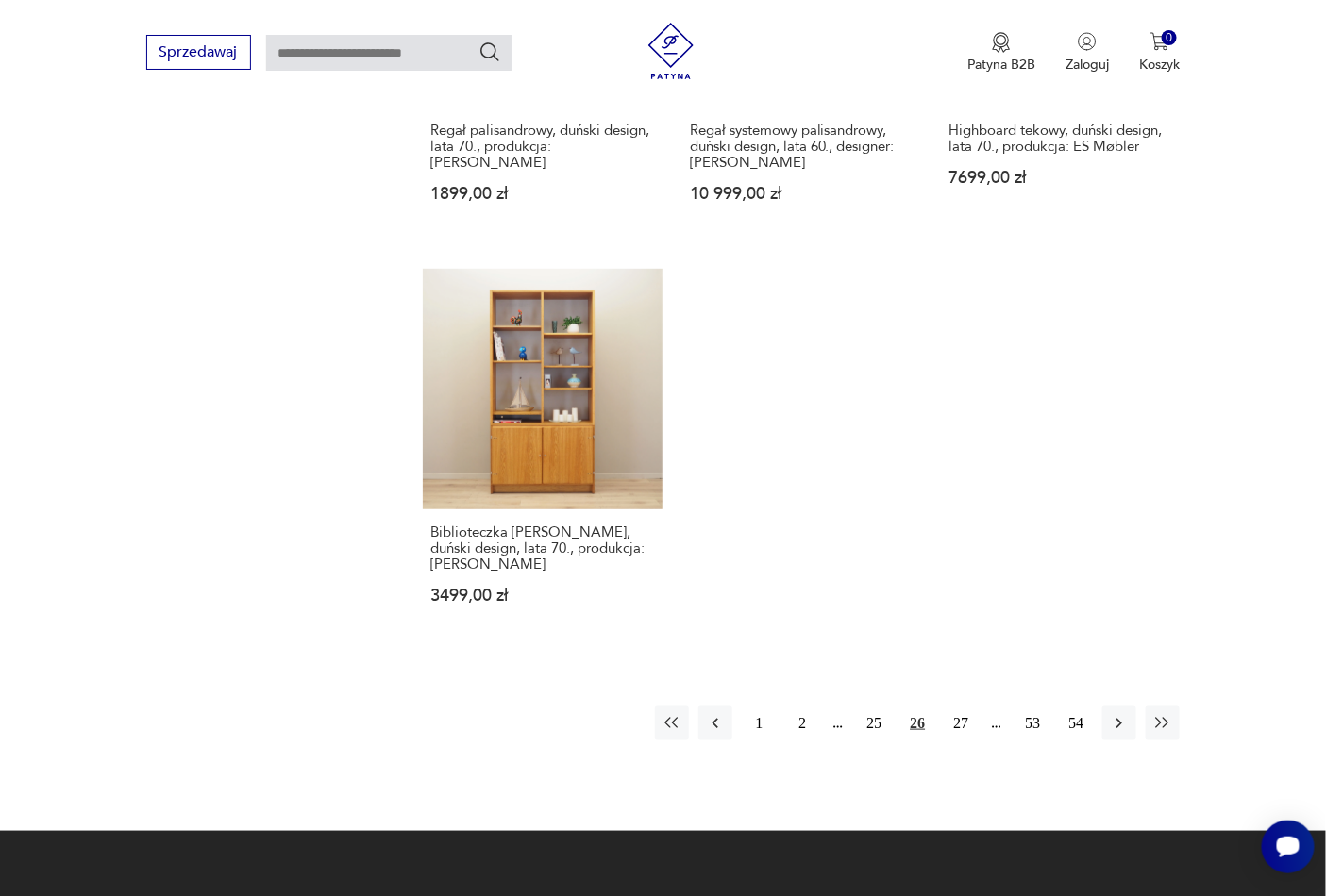
scroll to position [2596, 0]
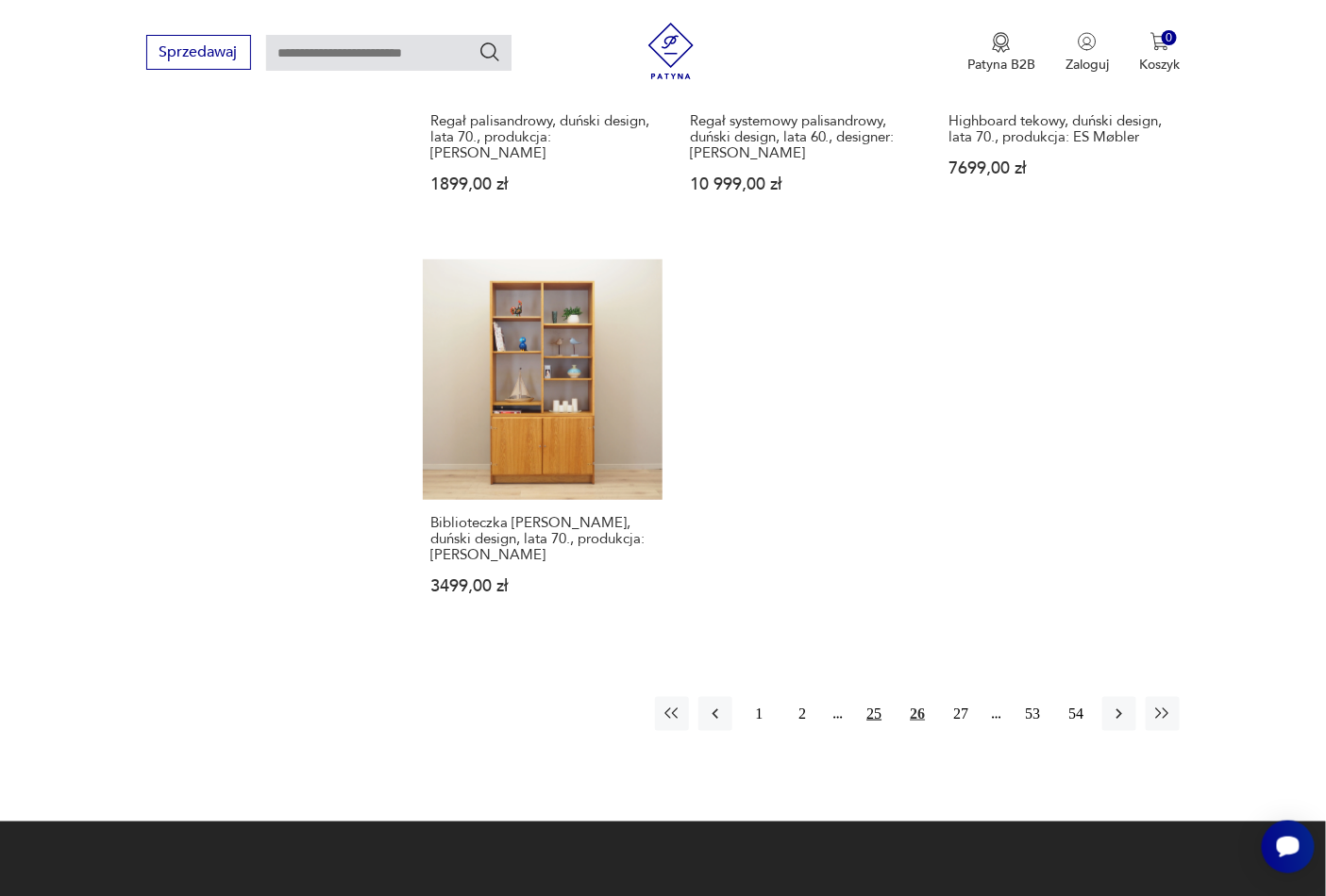
click at [878, 697] on button "25" at bounding box center [874, 714] width 34 height 34
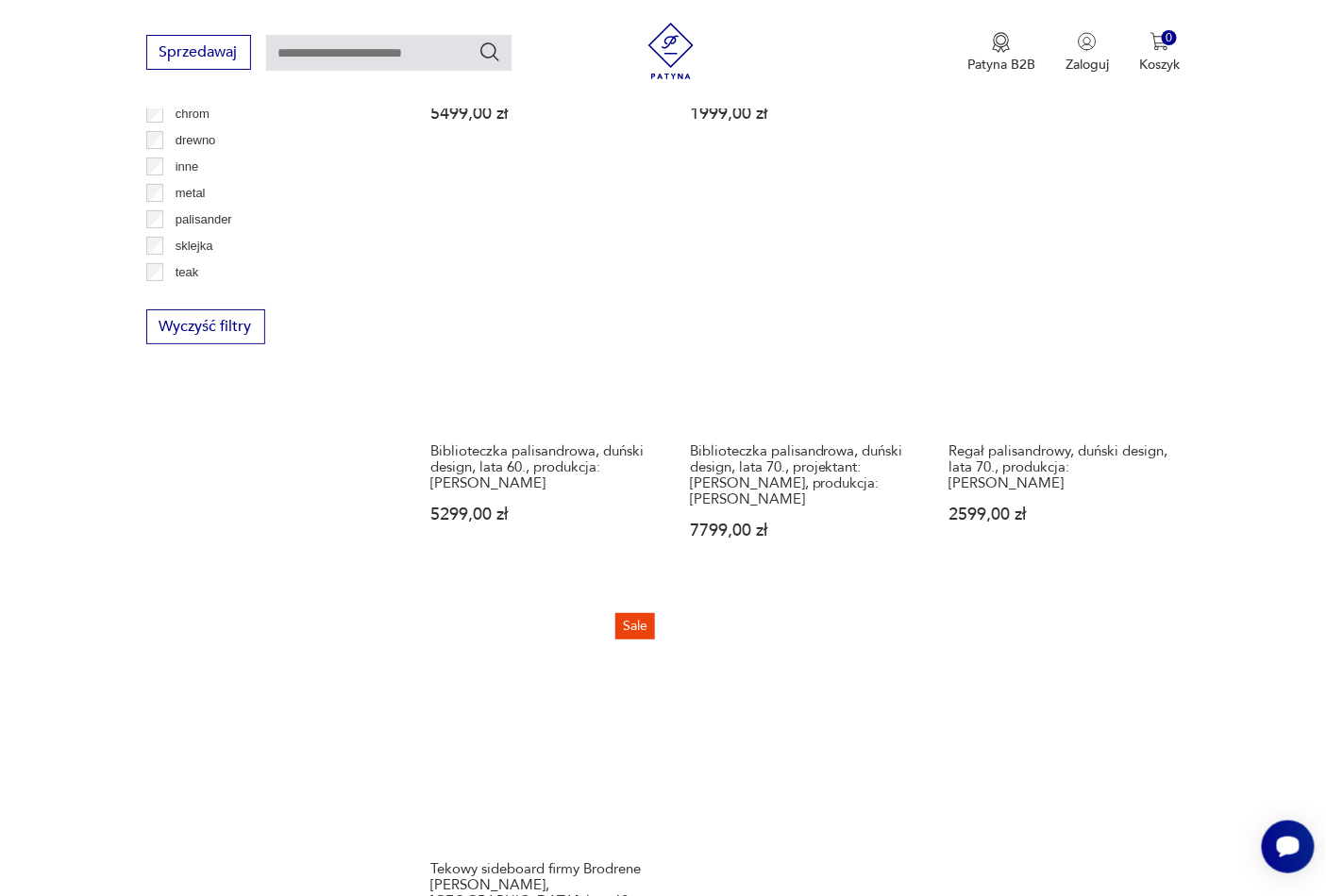
scroll to position [2612, 0]
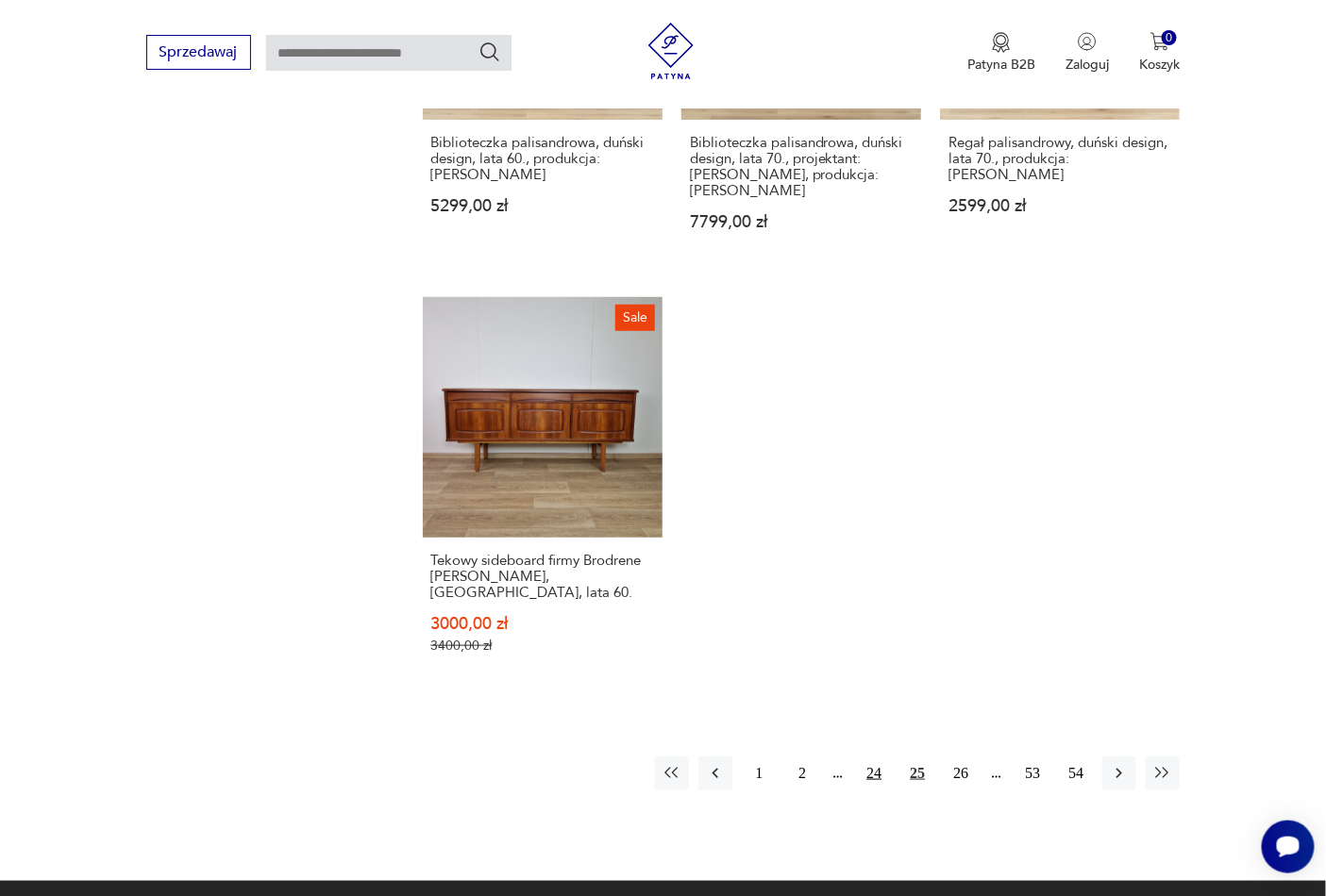
click at [872, 756] on button "24" at bounding box center [874, 773] width 34 height 34
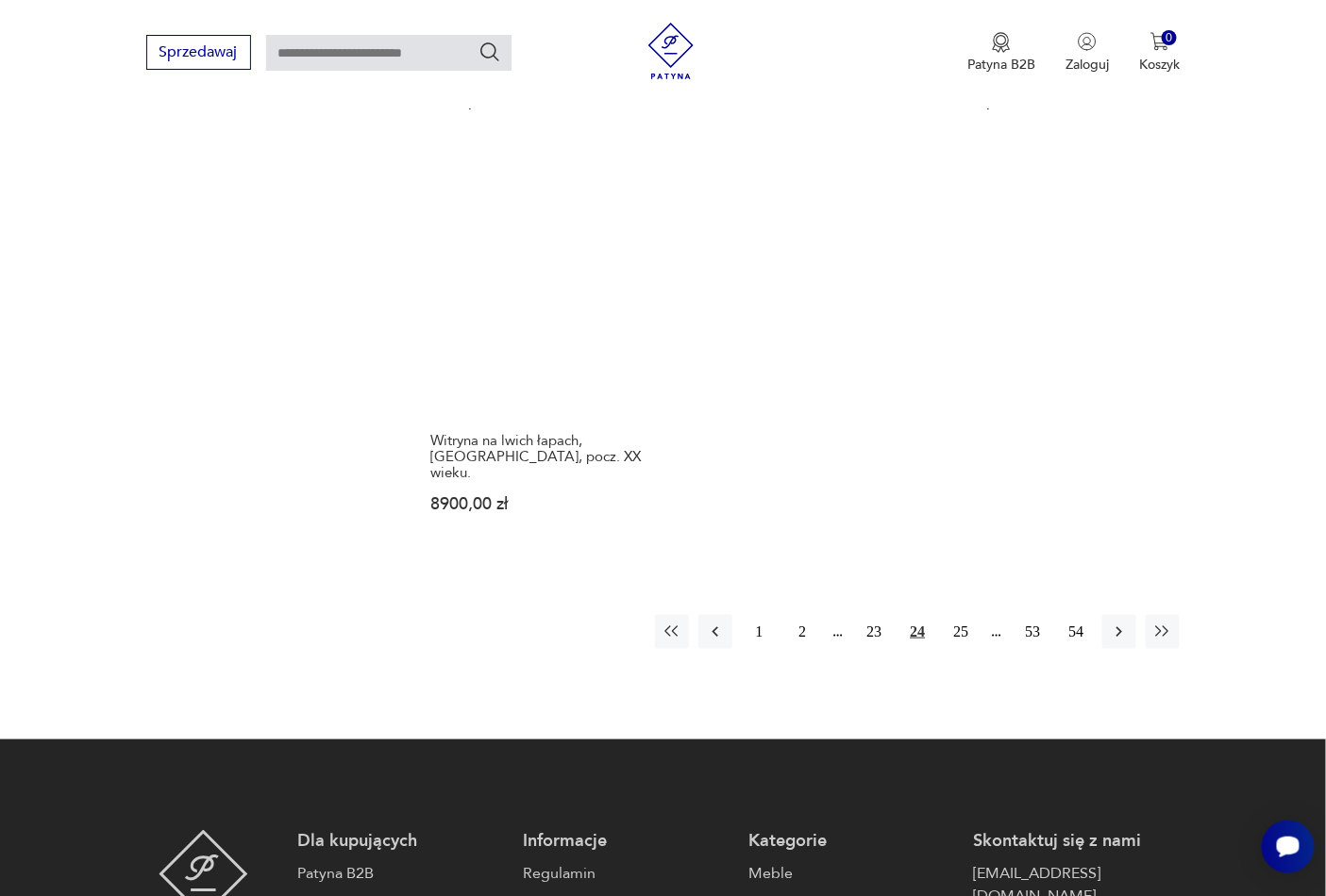
scroll to position [2682, 0]
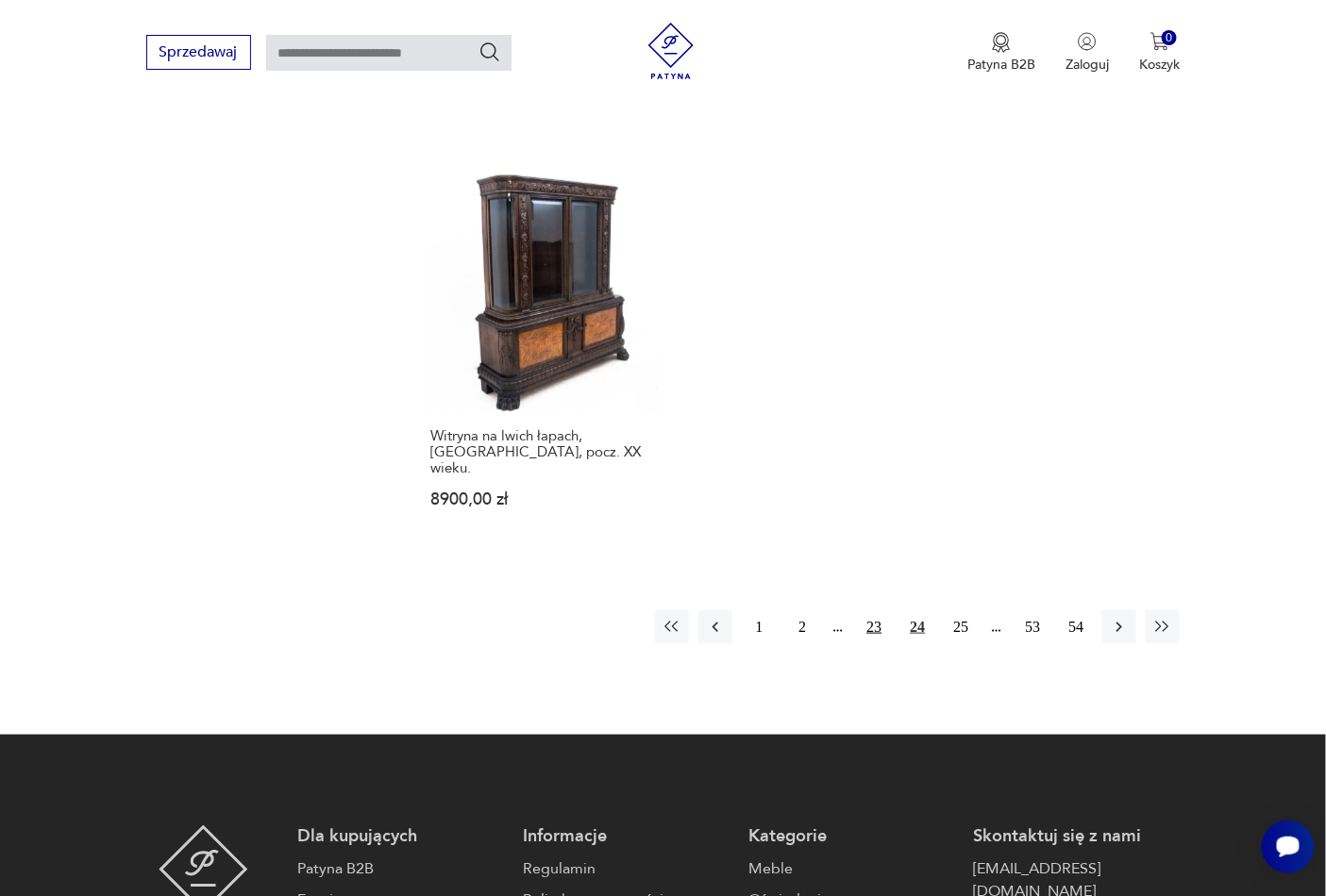
click at [873, 611] on button "23" at bounding box center [874, 627] width 34 height 34
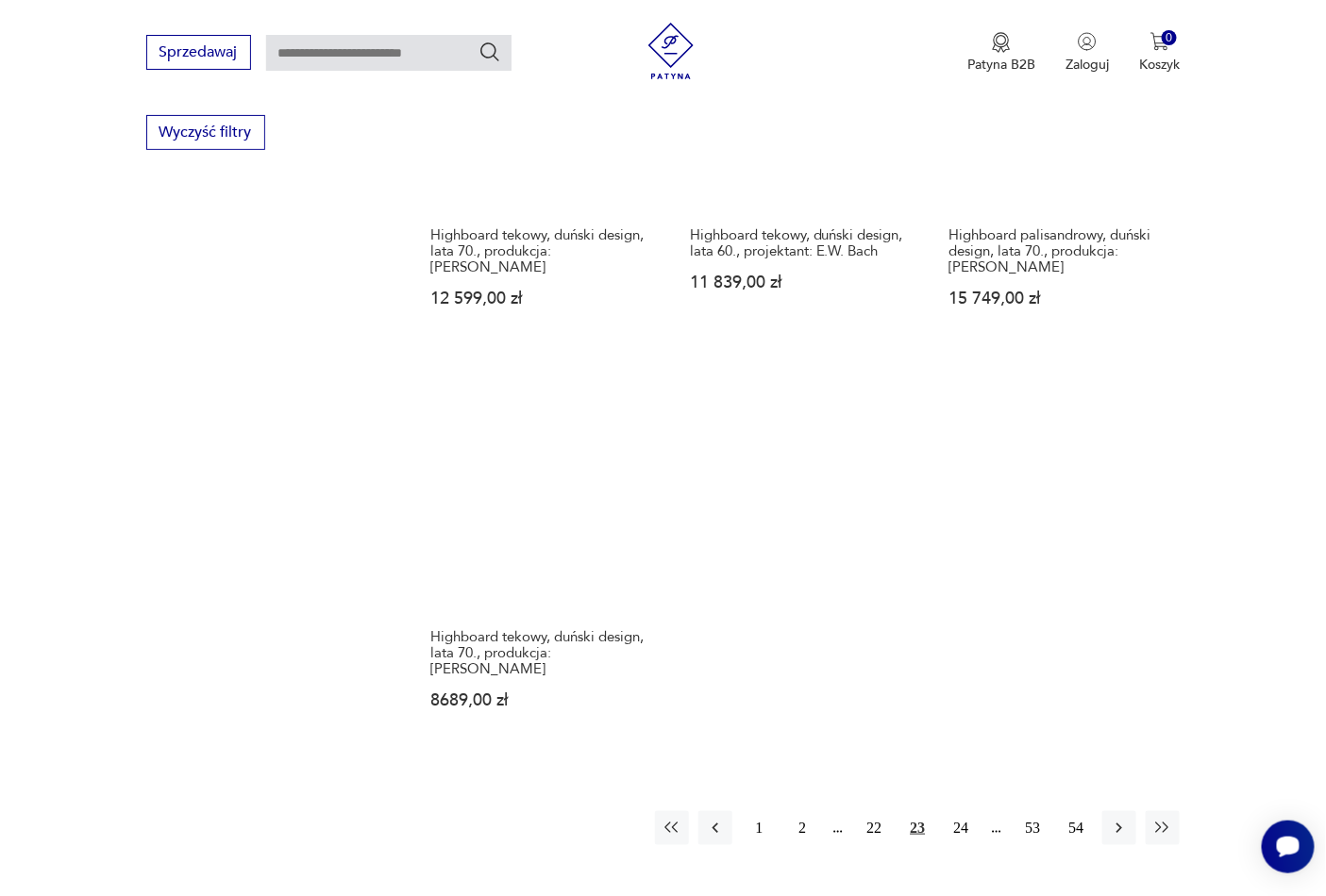
scroll to position [2512, 0]
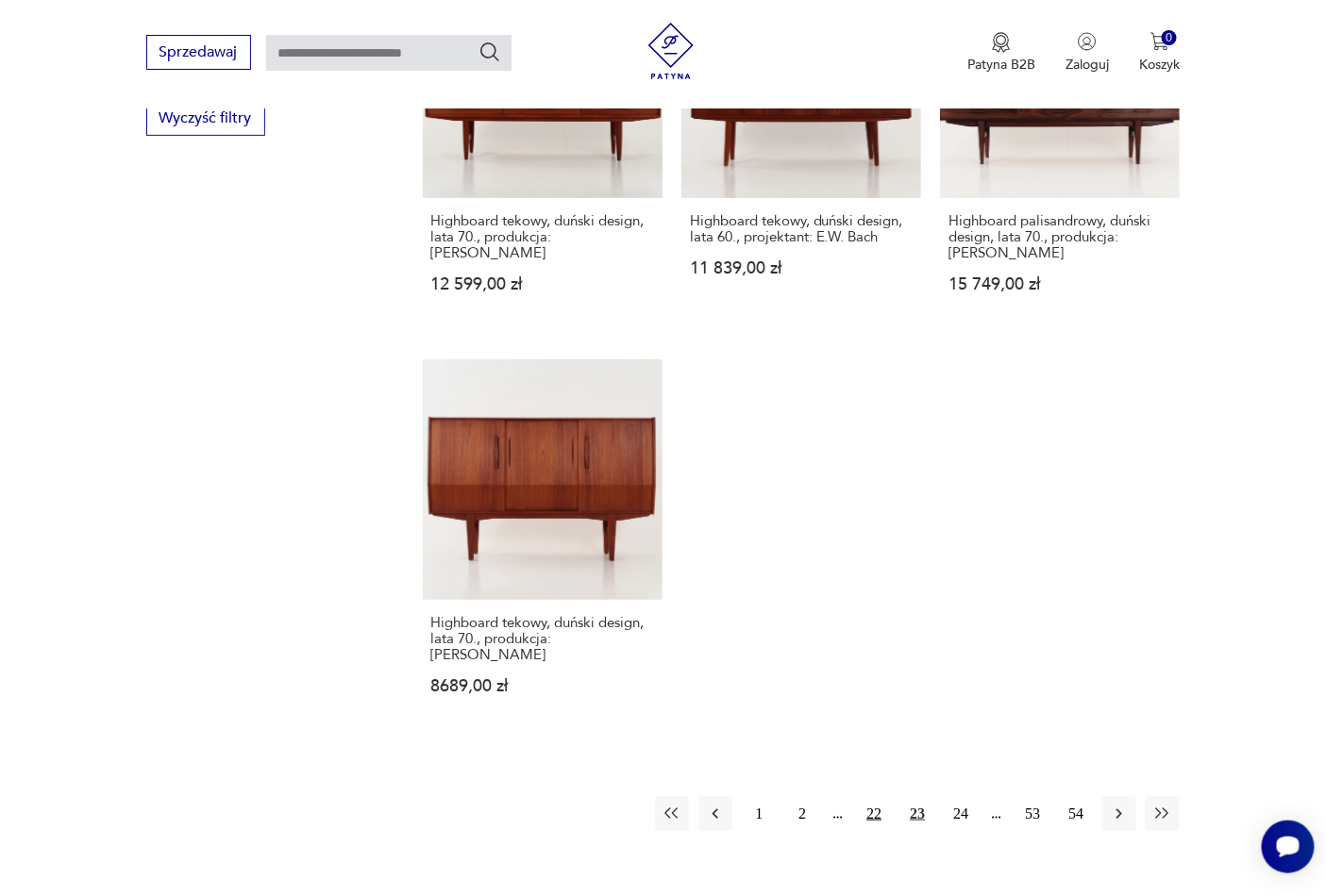
click at [872, 798] on button "22" at bounding box center [874, 814] width 34 height 34
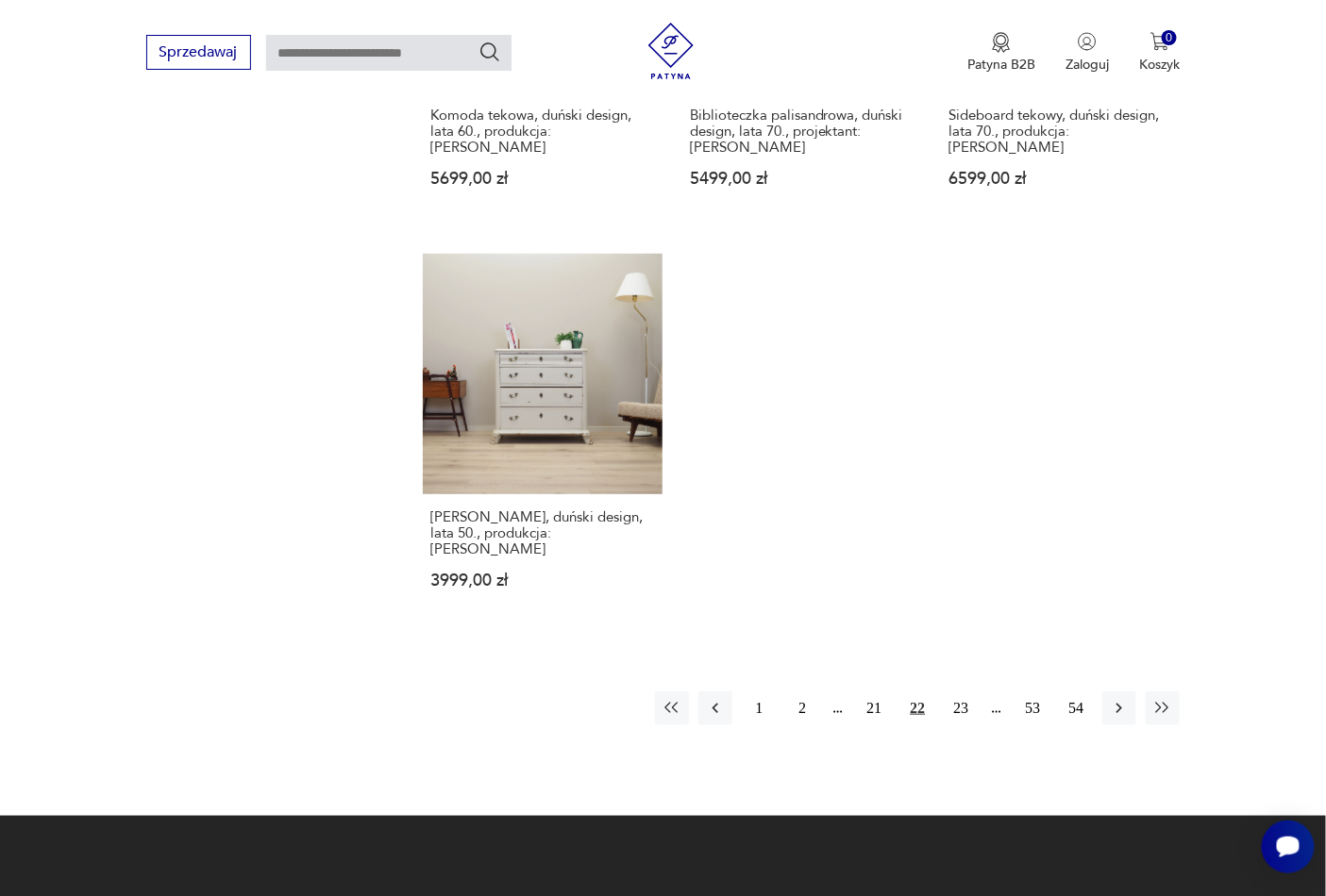
scroll to position [2625, 0]
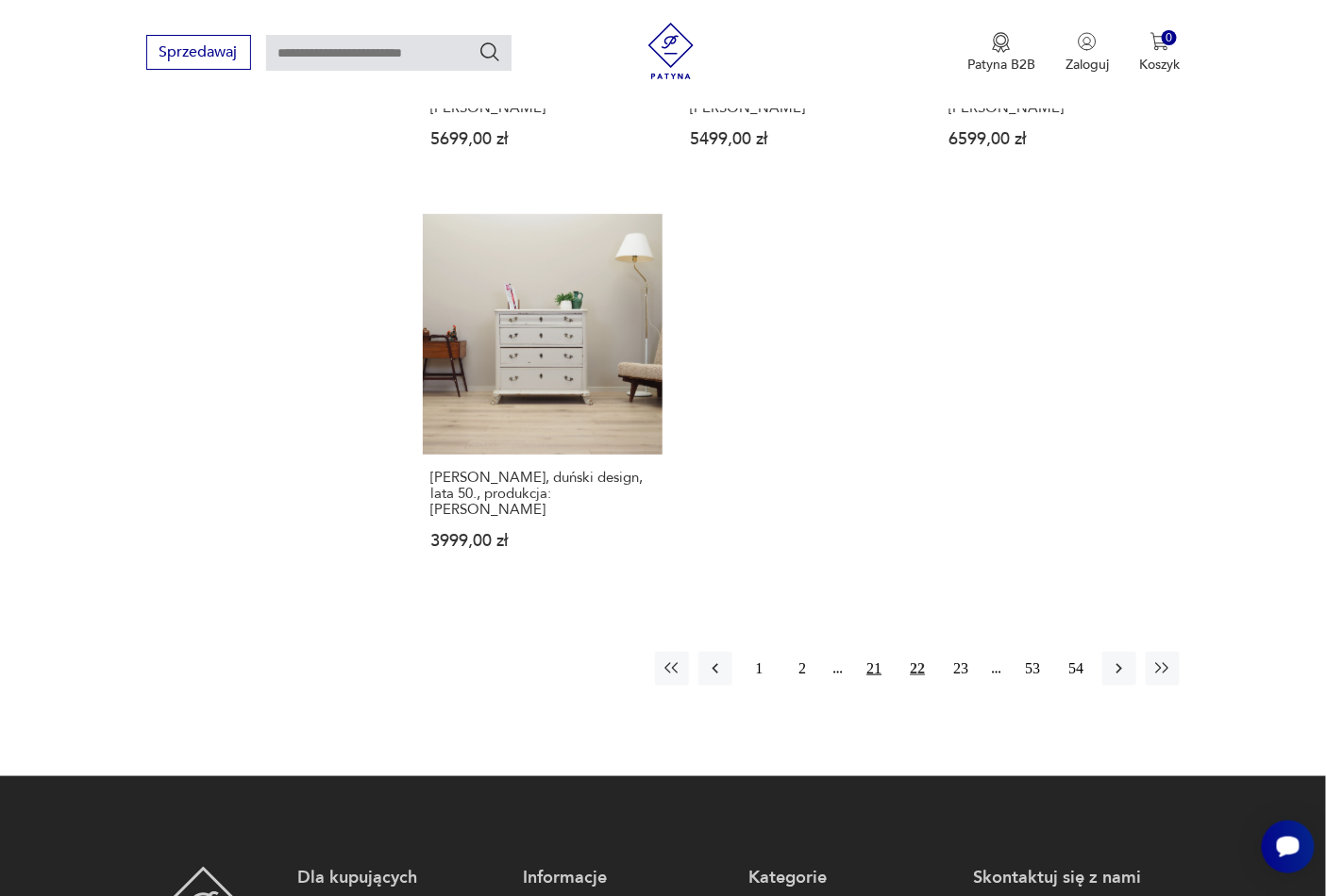
click at [872, 653] on button "21" at bounding box center [874, 669] width 34 height 34
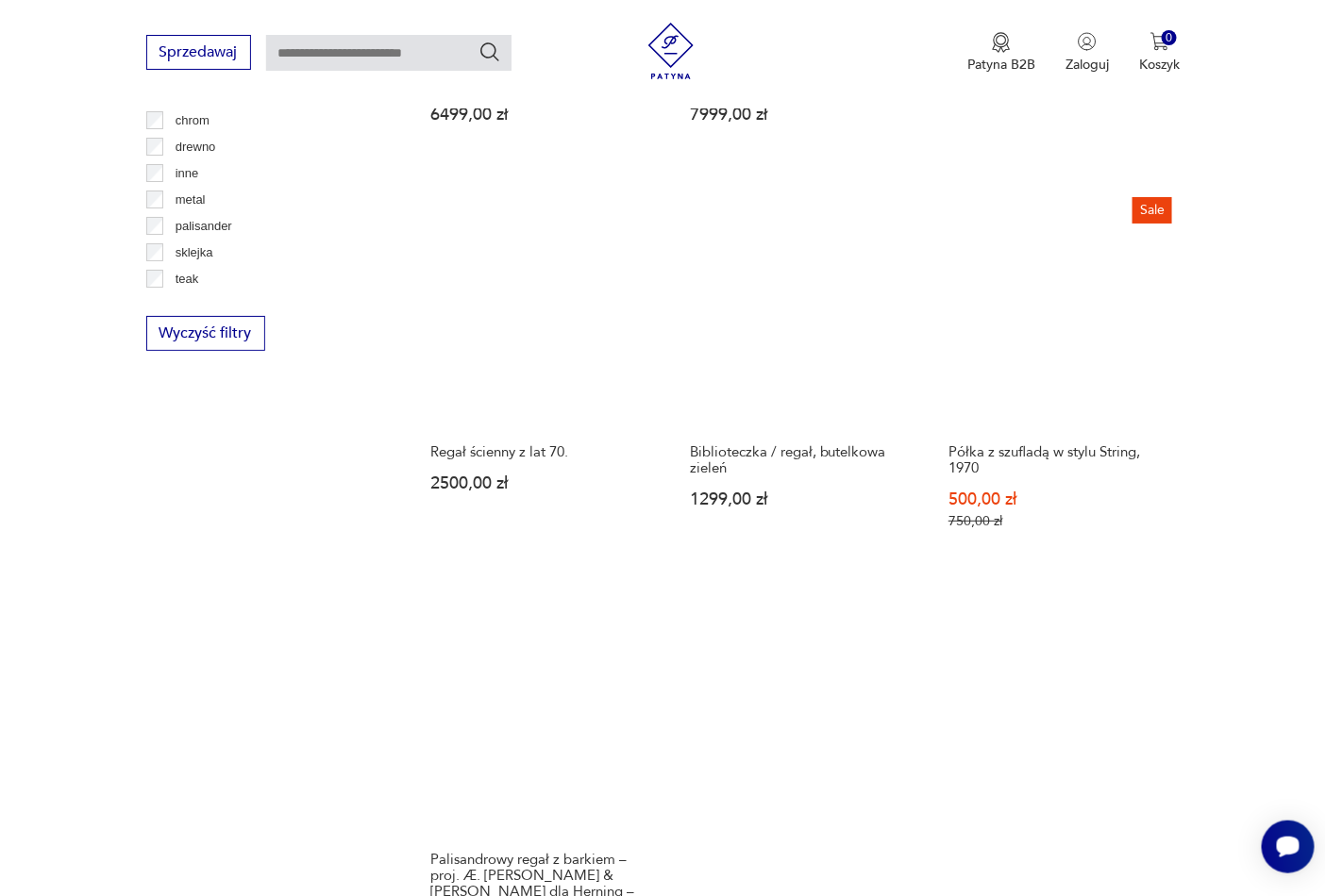
scroll to position [2457, 0]
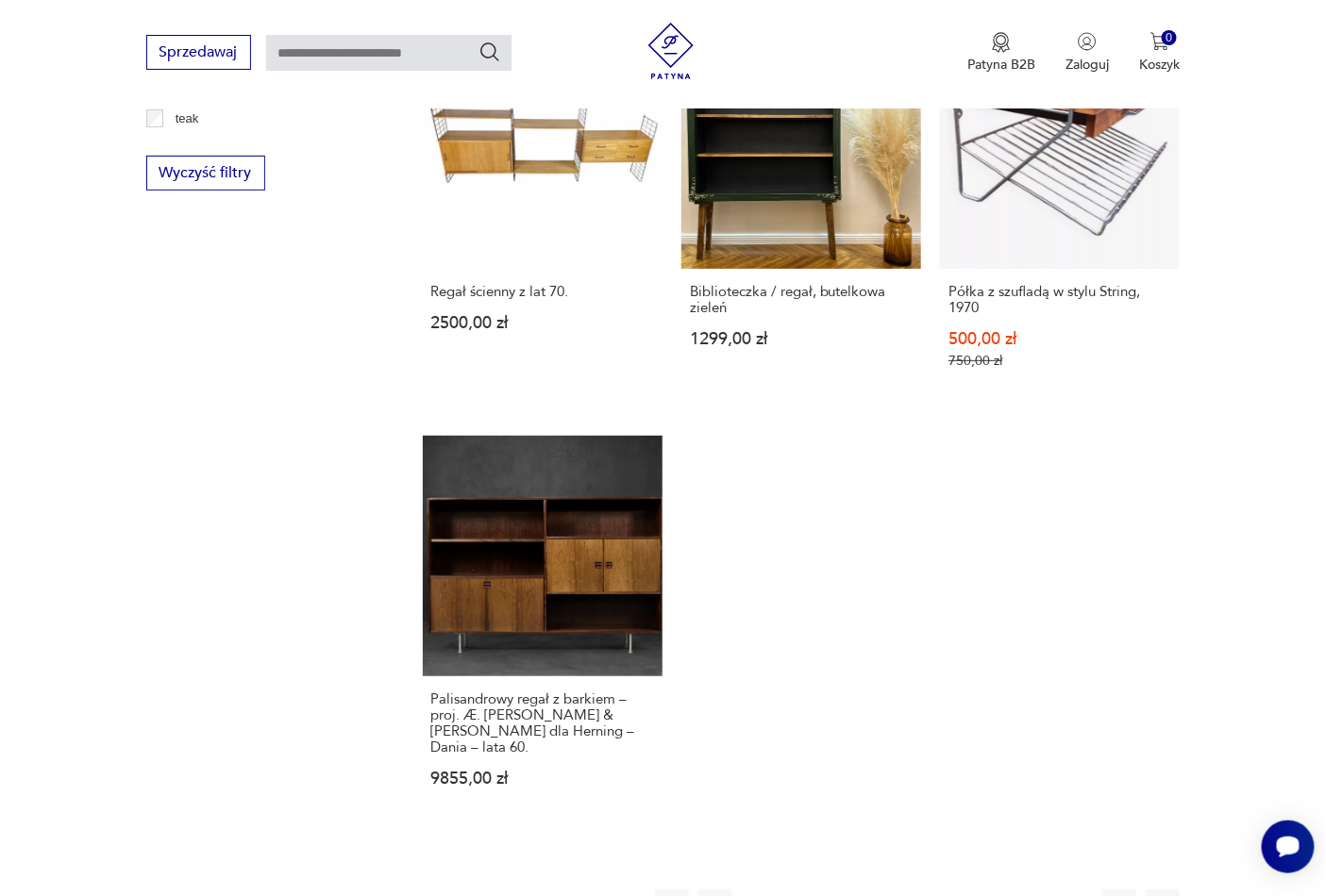
click at [878, 890] on button "20" at bounding box center [874, 907] width 34 height 34
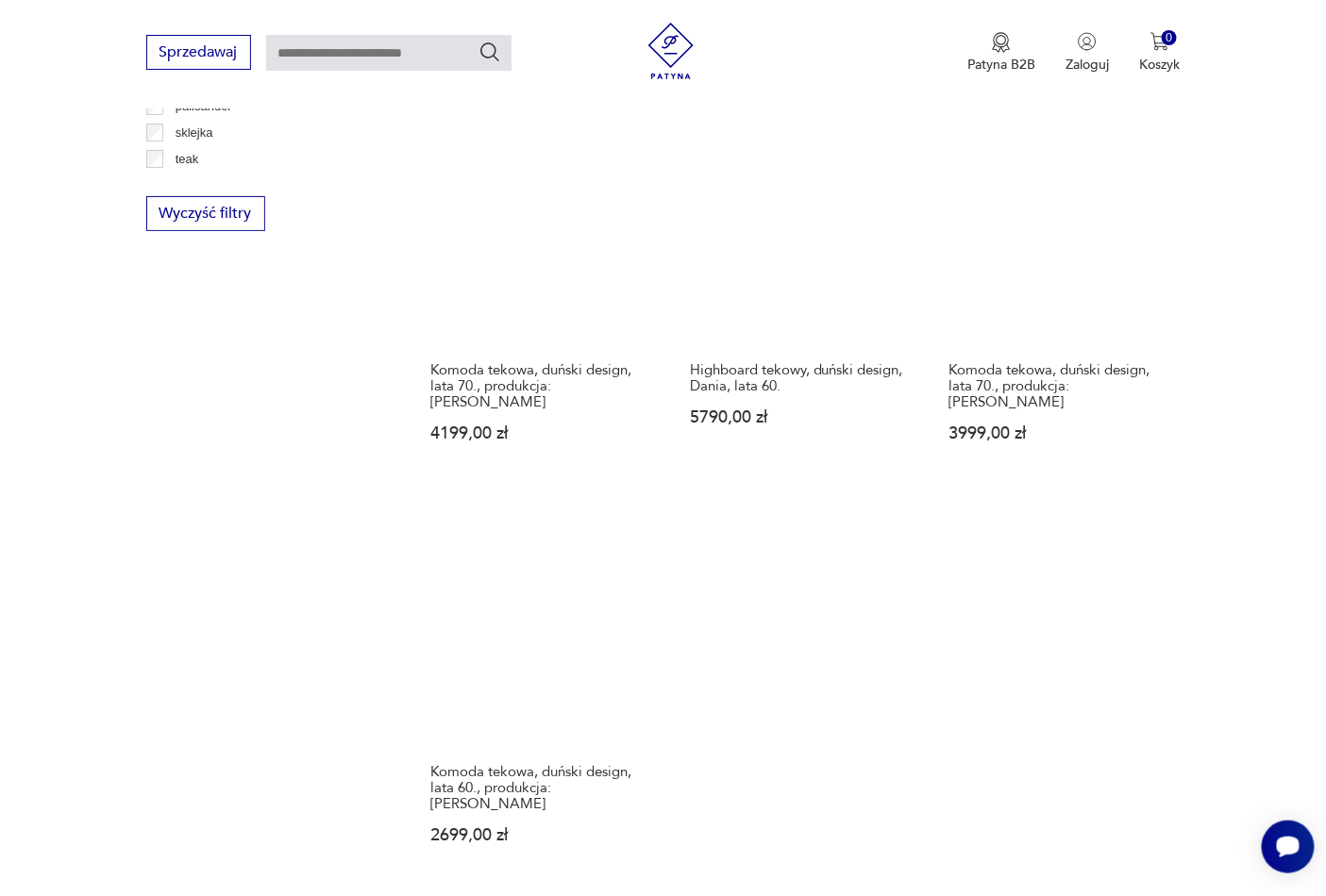
scroll to position [2457, 0]
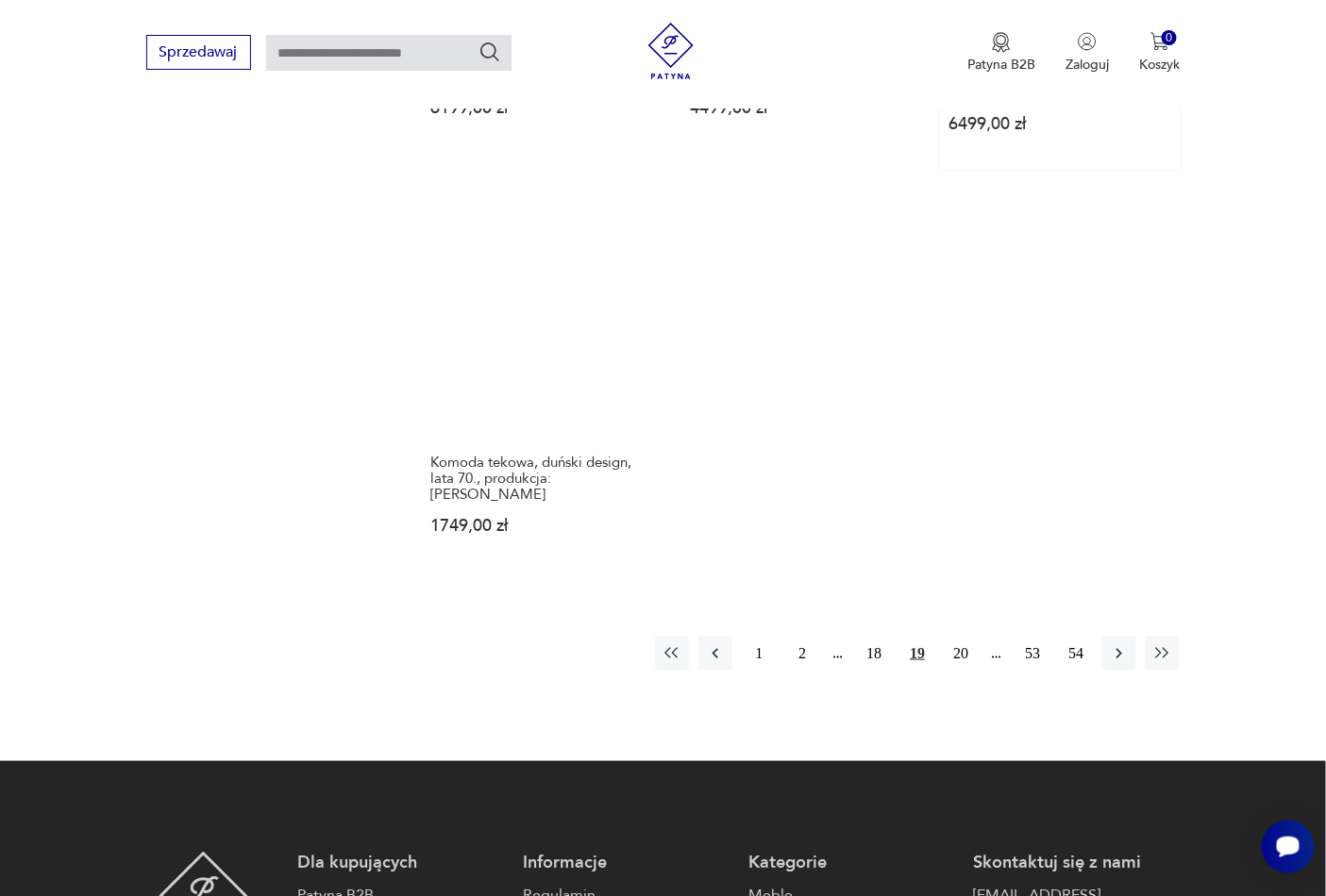
scroll to position [2736, 0]
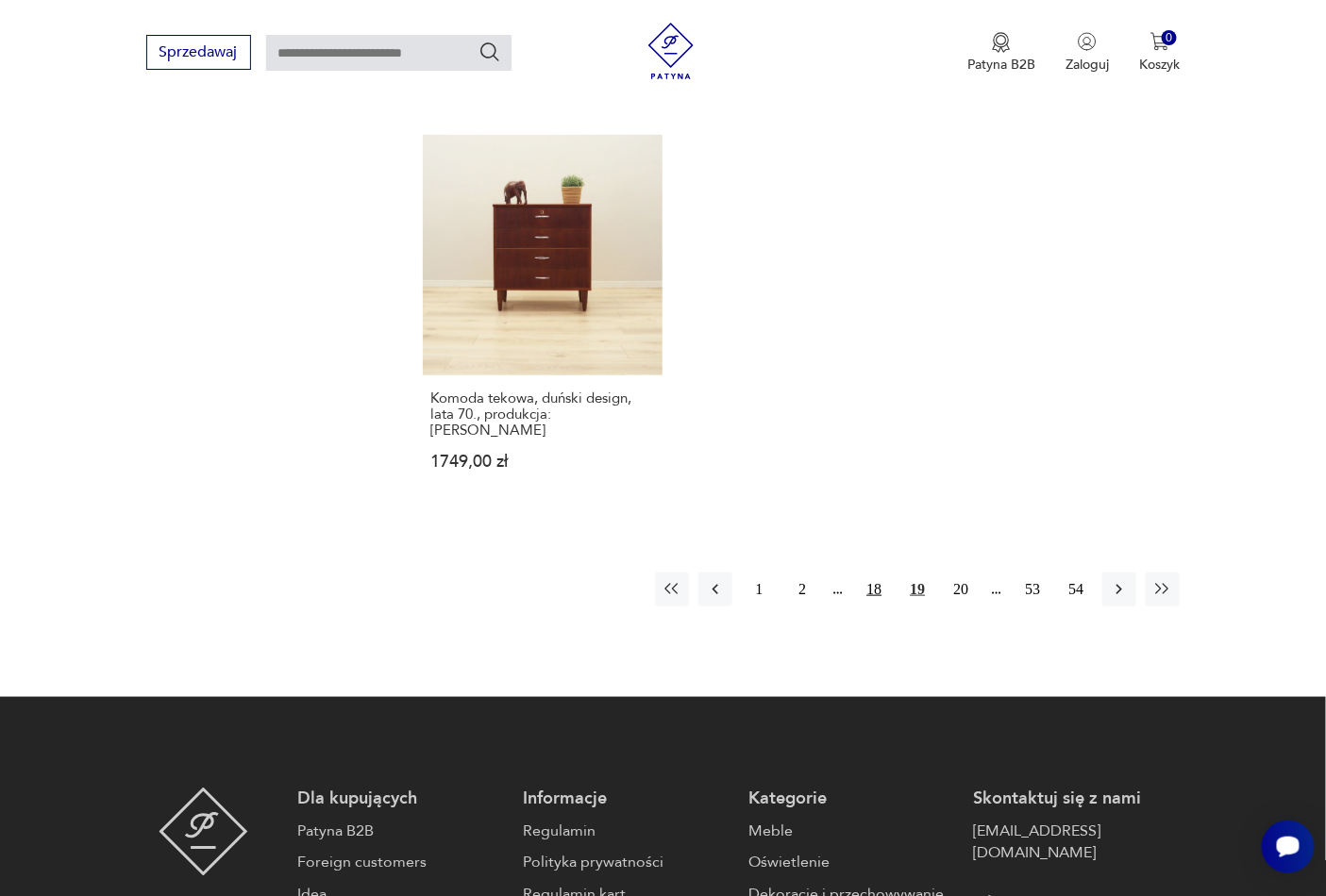
click at [887, 572] on button "18" at bounding box center [874, 589] width 34 height 34
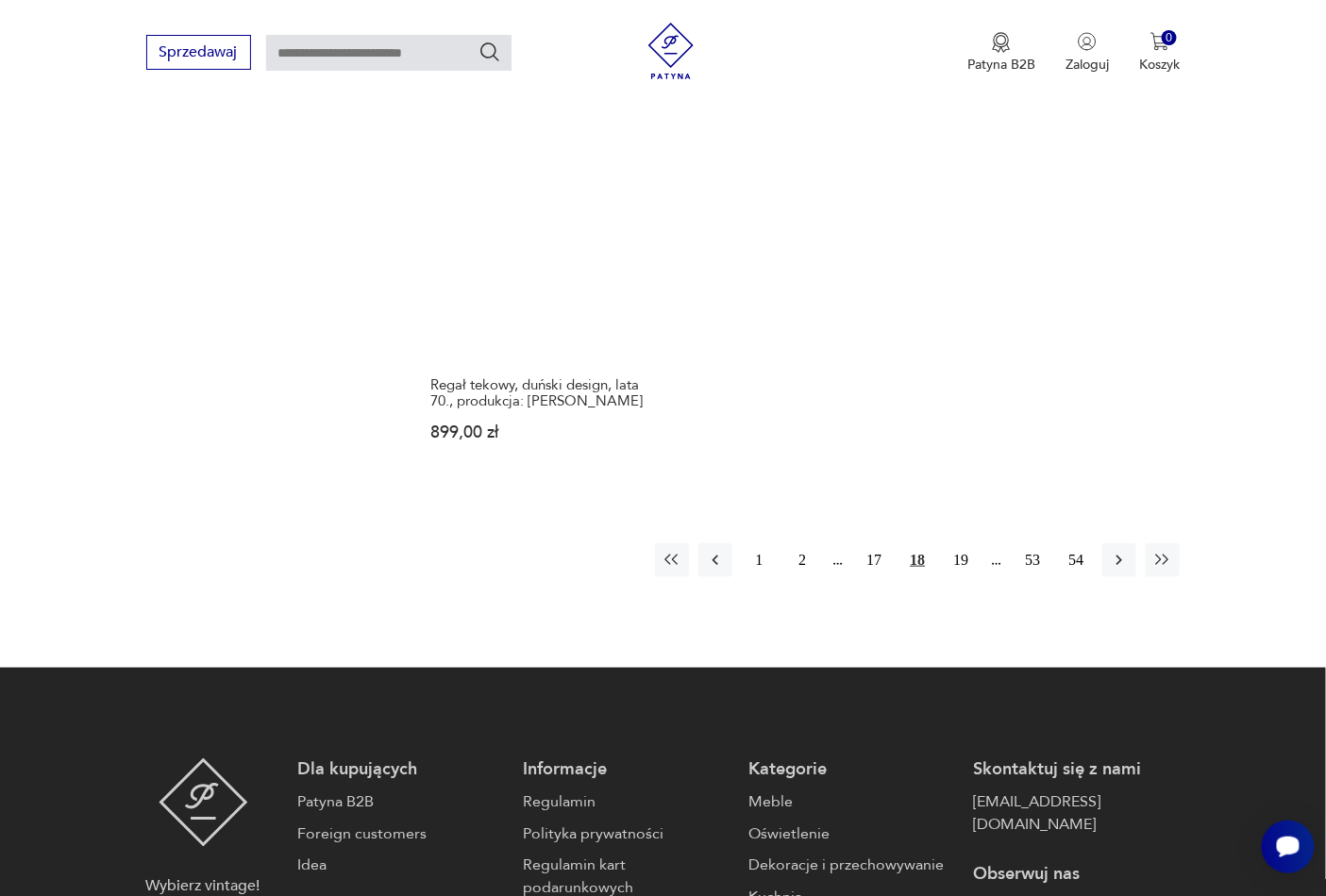
scroll to position [2736, 0]
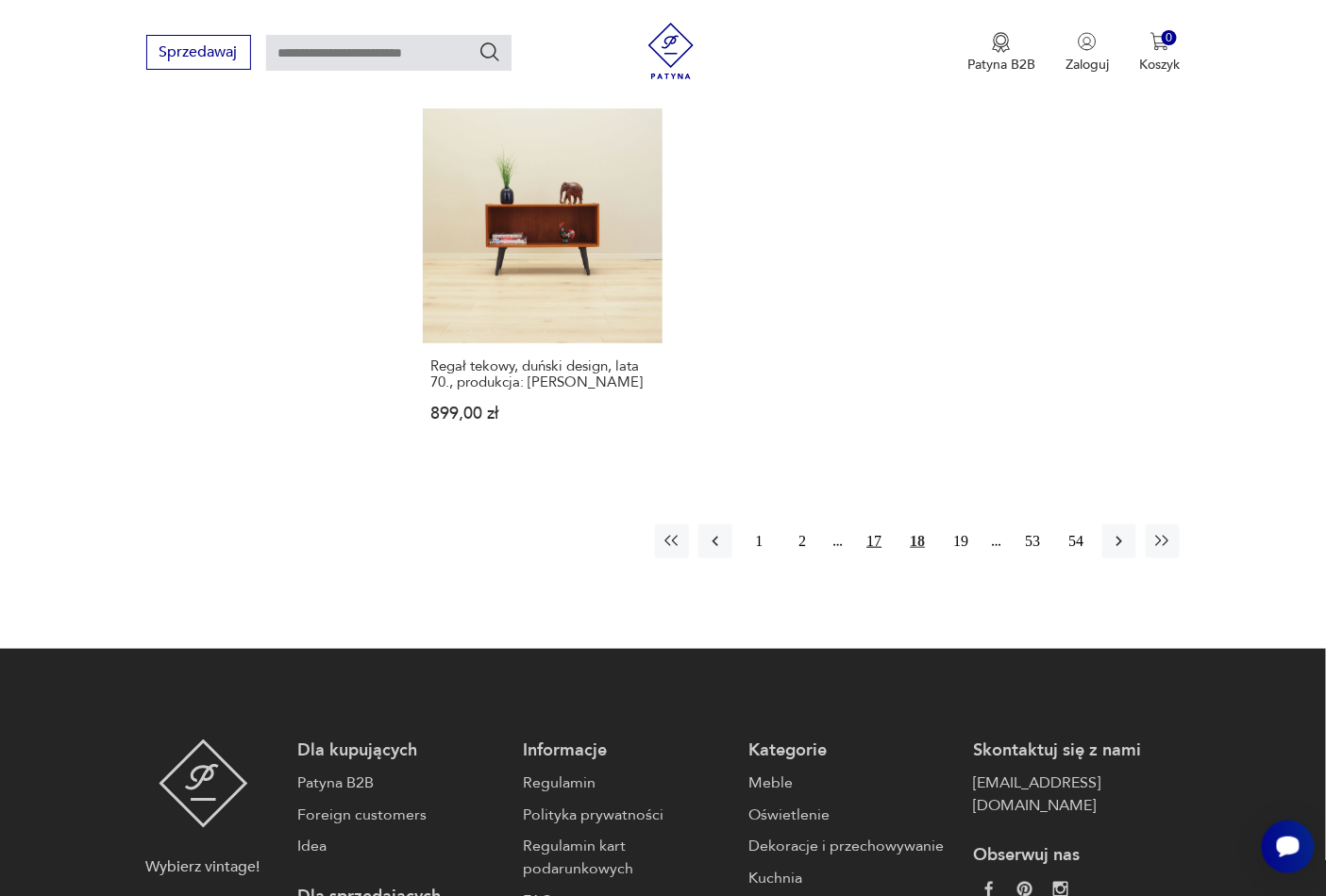
click at [875, 524] on button "17" at bounding box center [874, 541] width 34 height 34
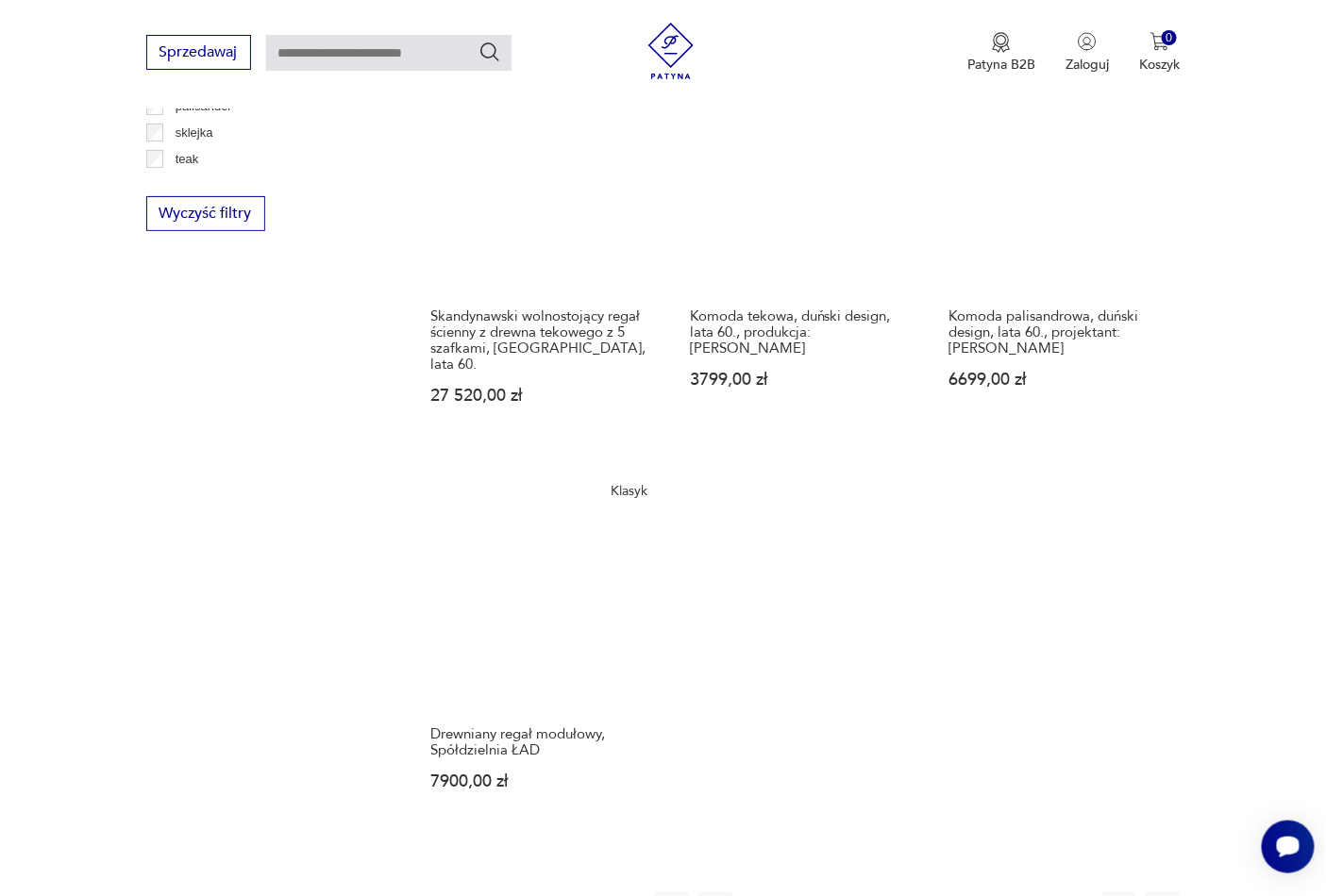
scroll to position [2457, 0]
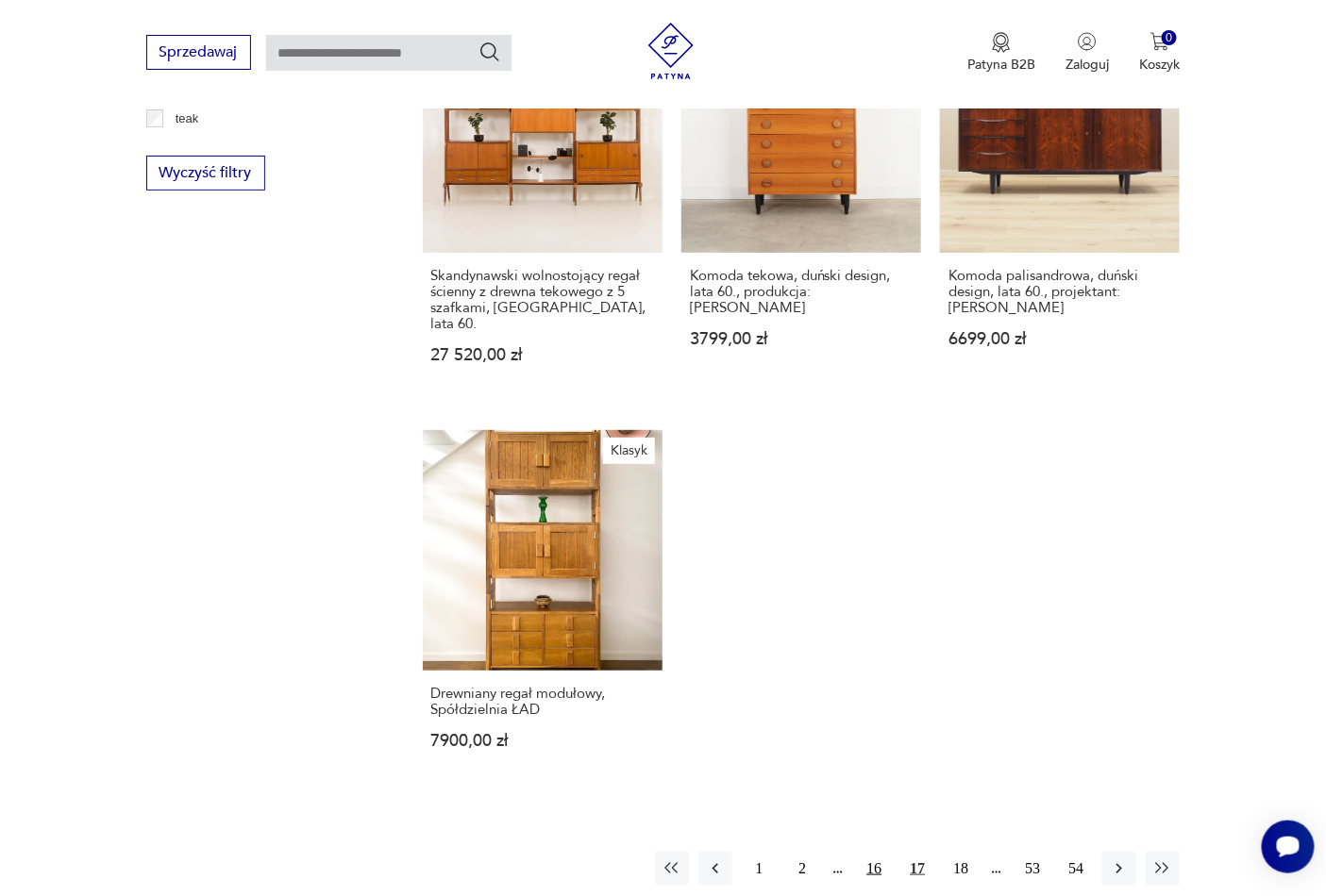
click at [875, 852] on button "16" at bounding box center [874, 868] width 34 height 34
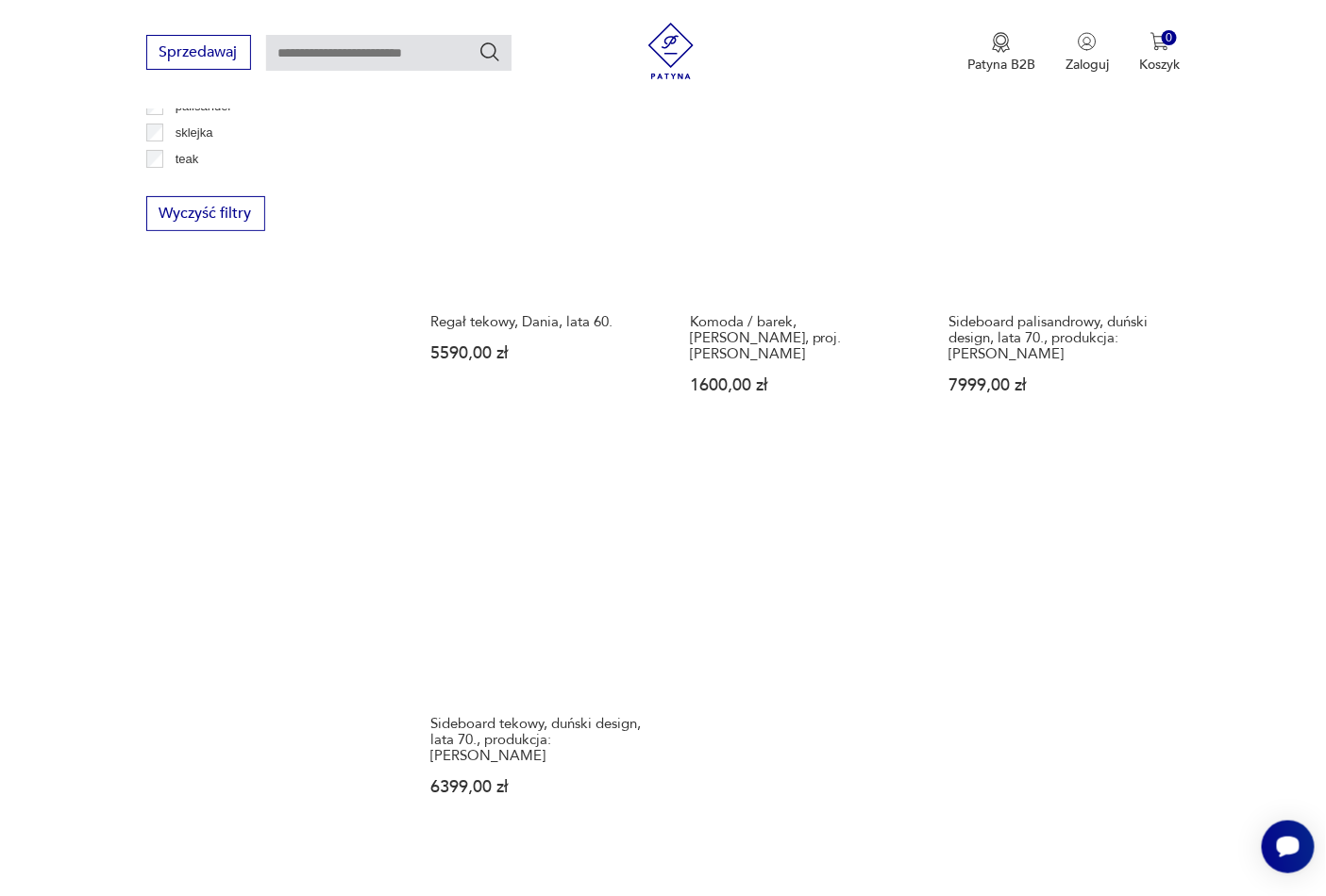
scroll to position [2457, 0]
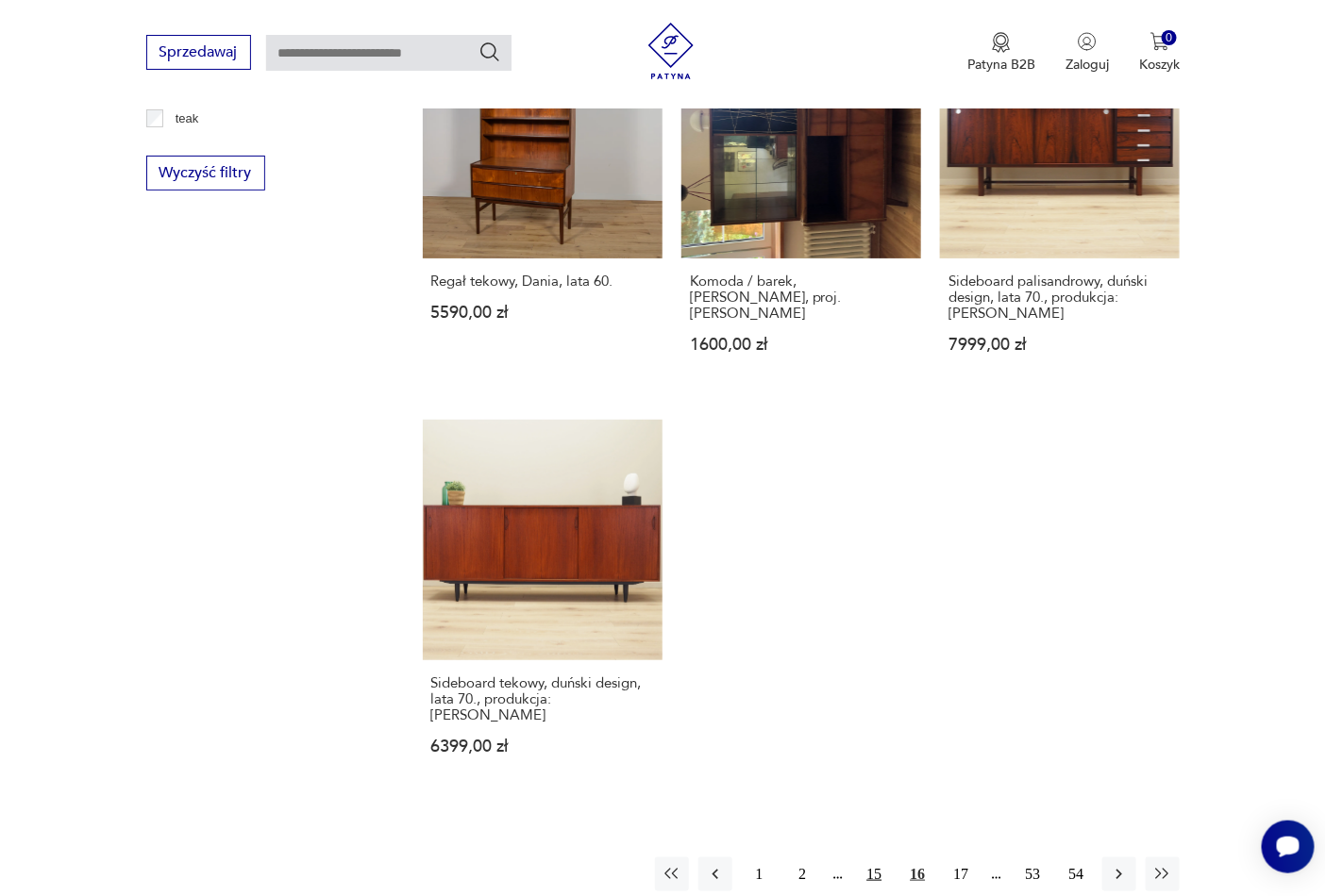
click at [879, 858] on button "15" at bounding box center [874, 874] width 34 height 34
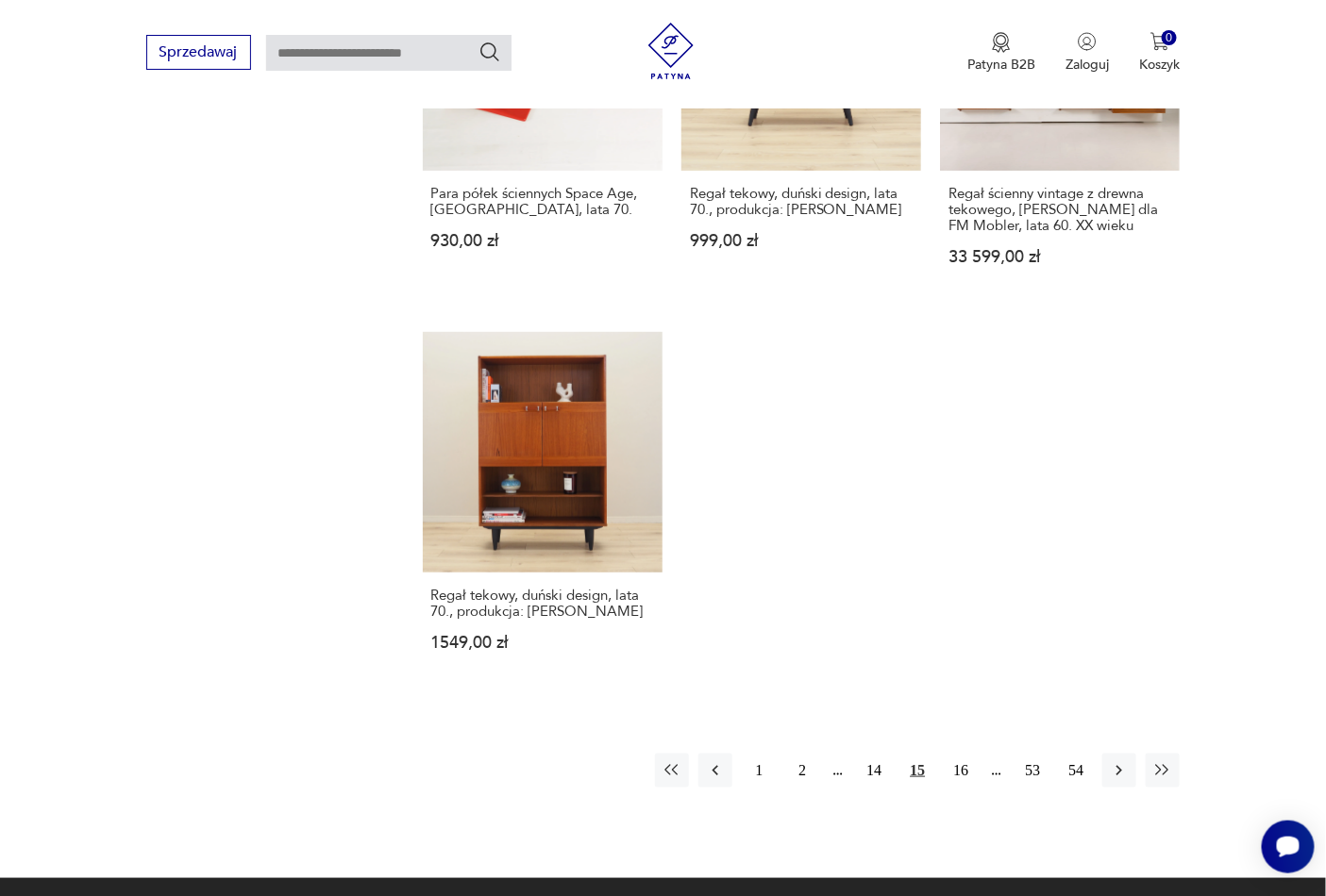
scroll to position [2736, 0]
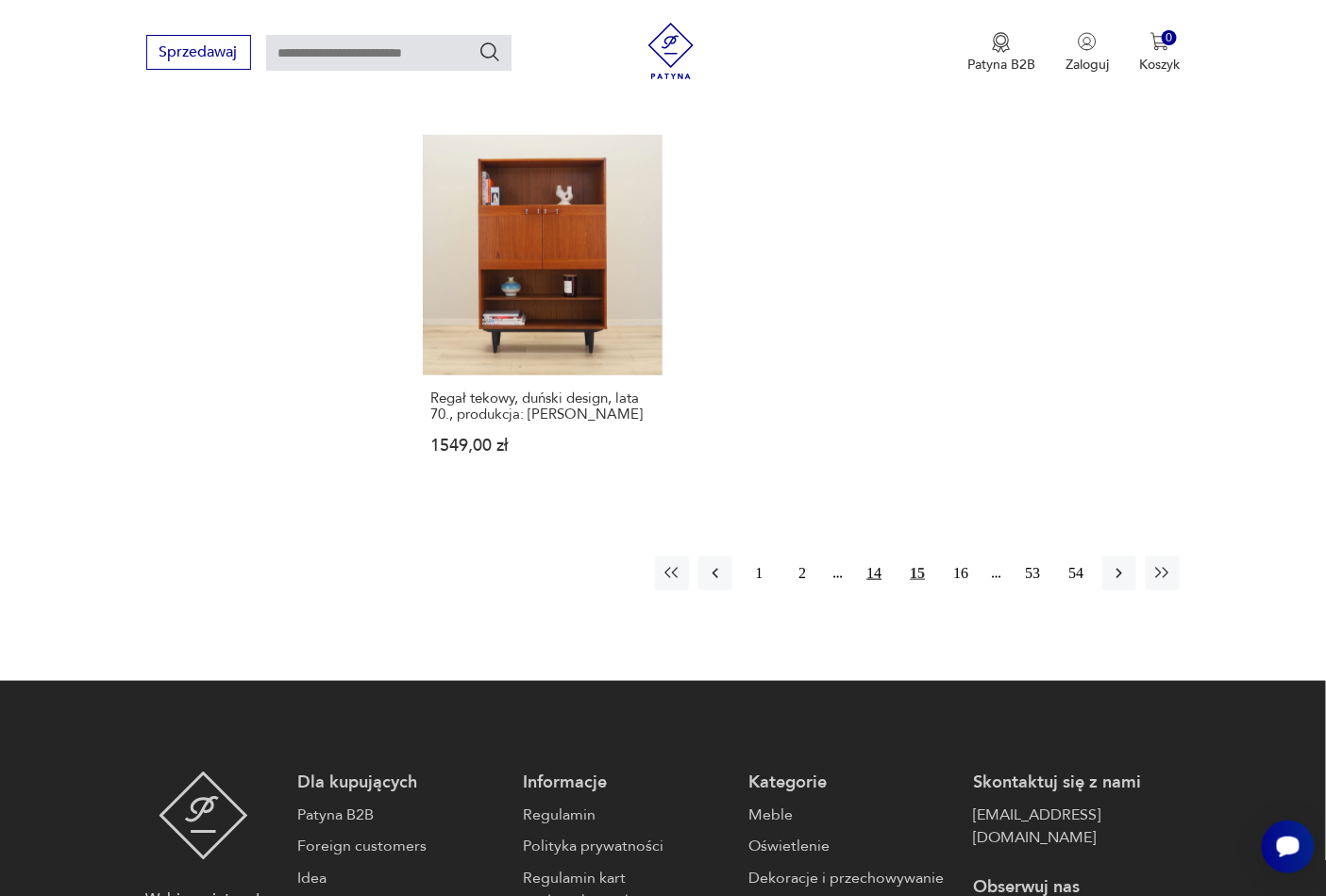
click at [872, 557] on button "14" at bounding box center [874, 573] width 34 height 34
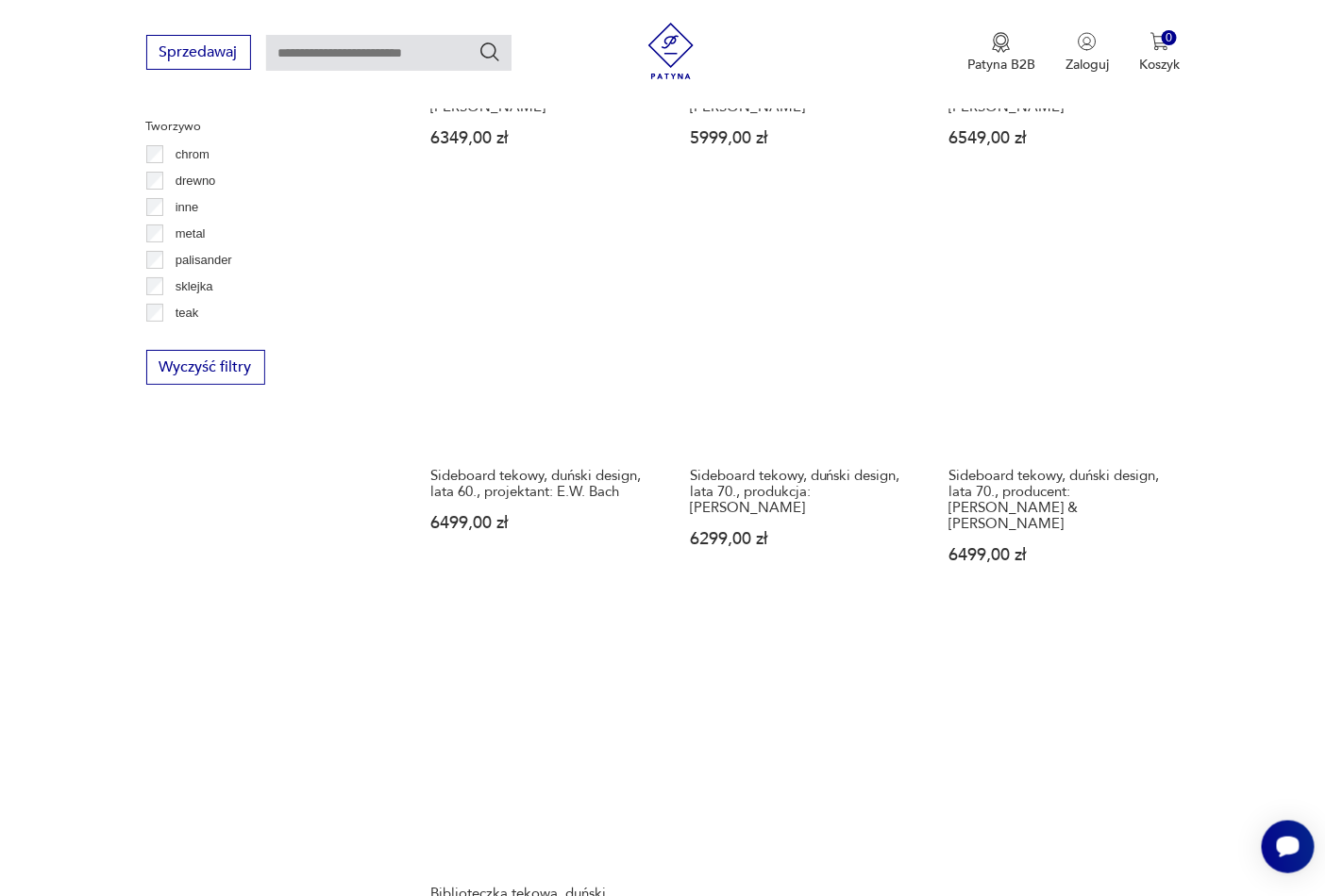
scroll to position [2457, 0]
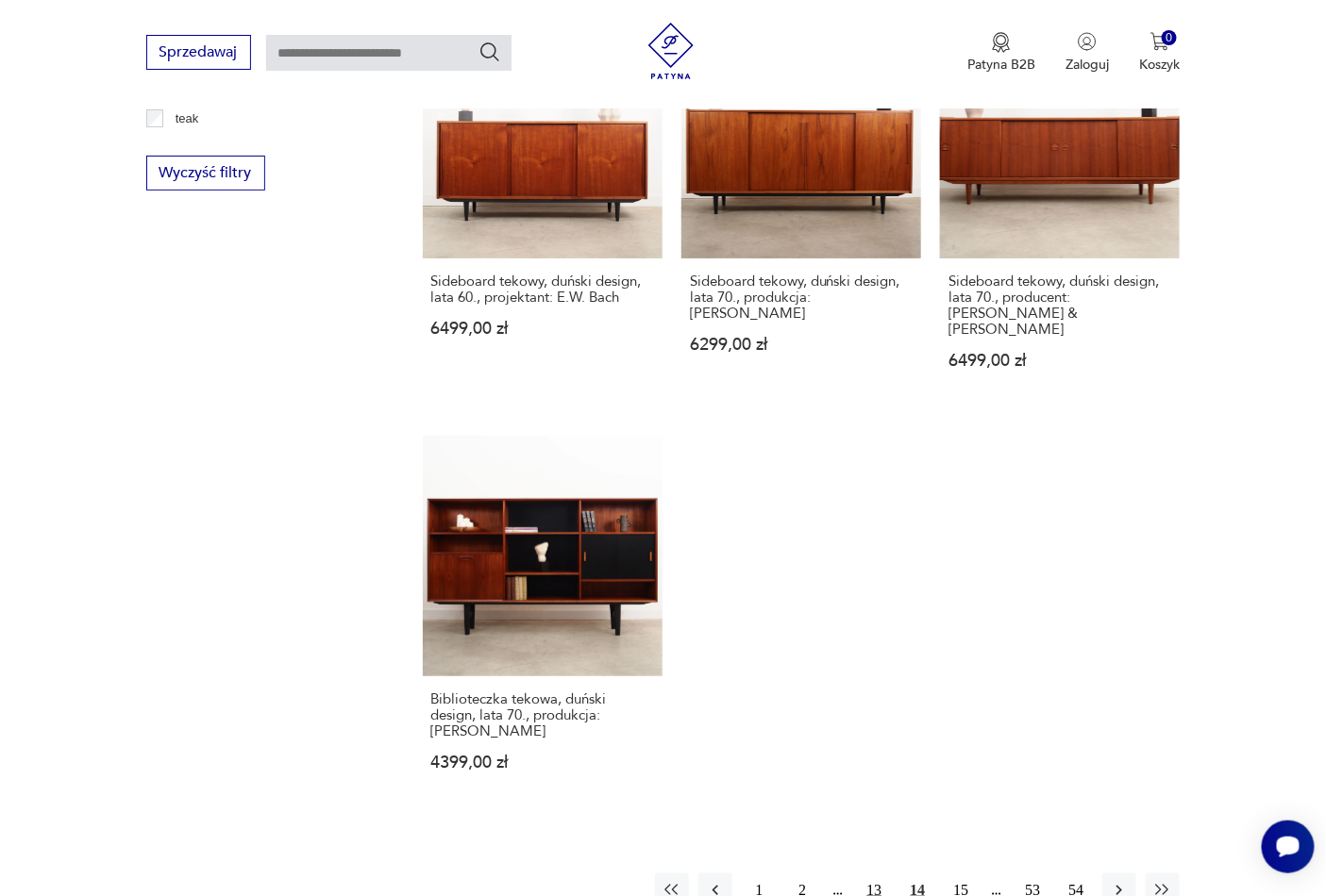
click at [877, 873] on button "13" at bounding box center [874, 890] width 34 height 34
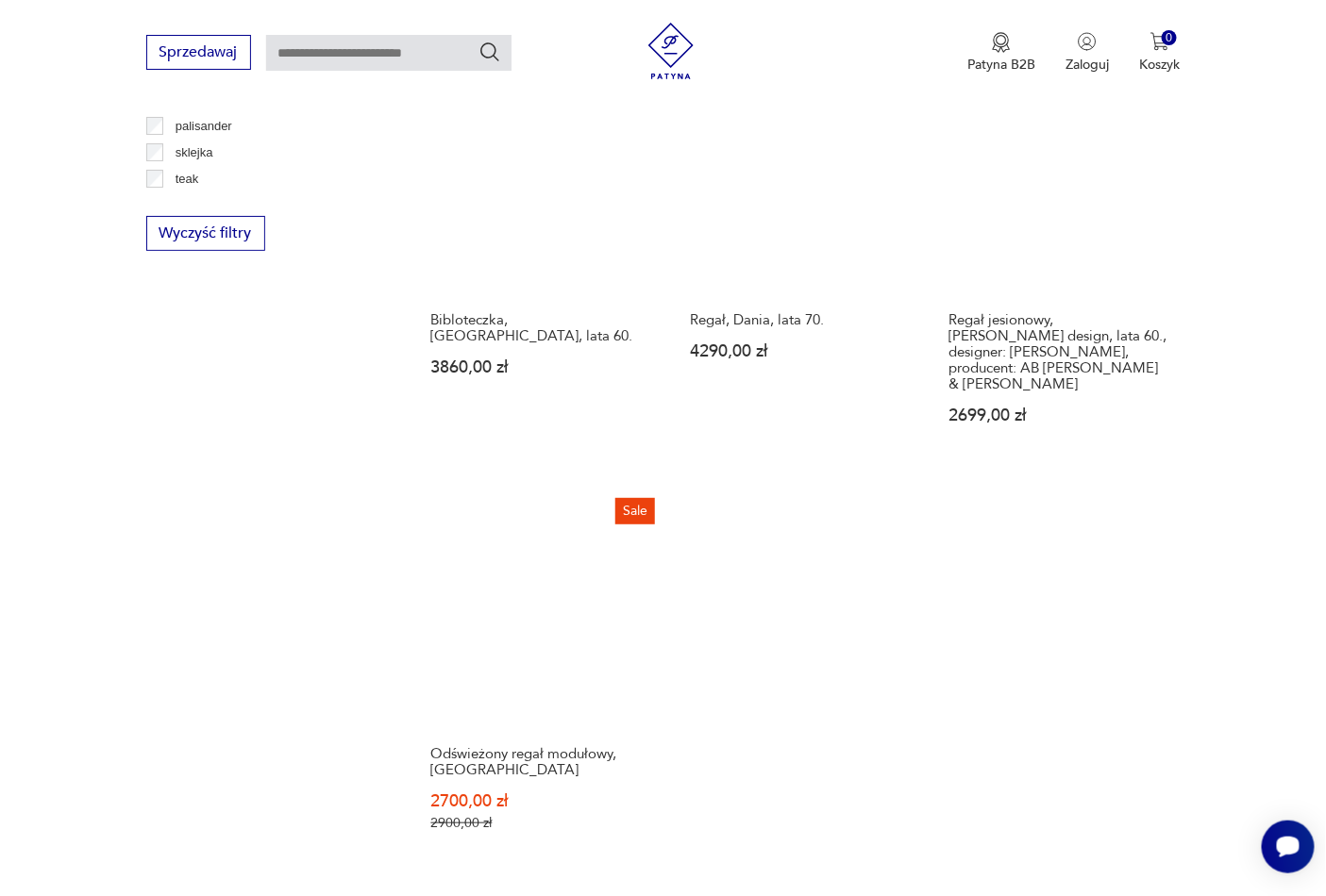
scroll to position [2457, 0]
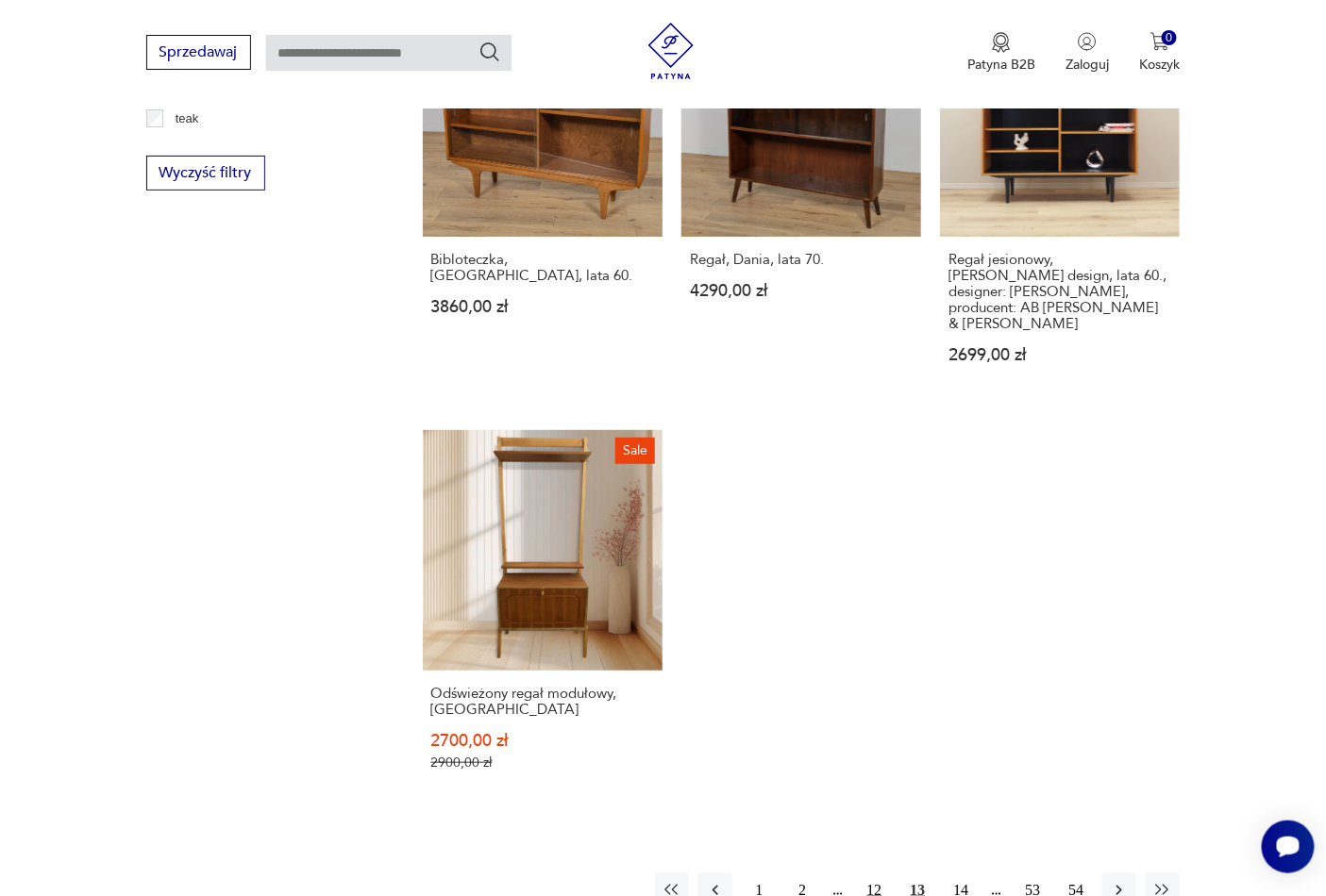
click at [877, 873] on button "12" at bounding box center [874, 890] width 34 height 34
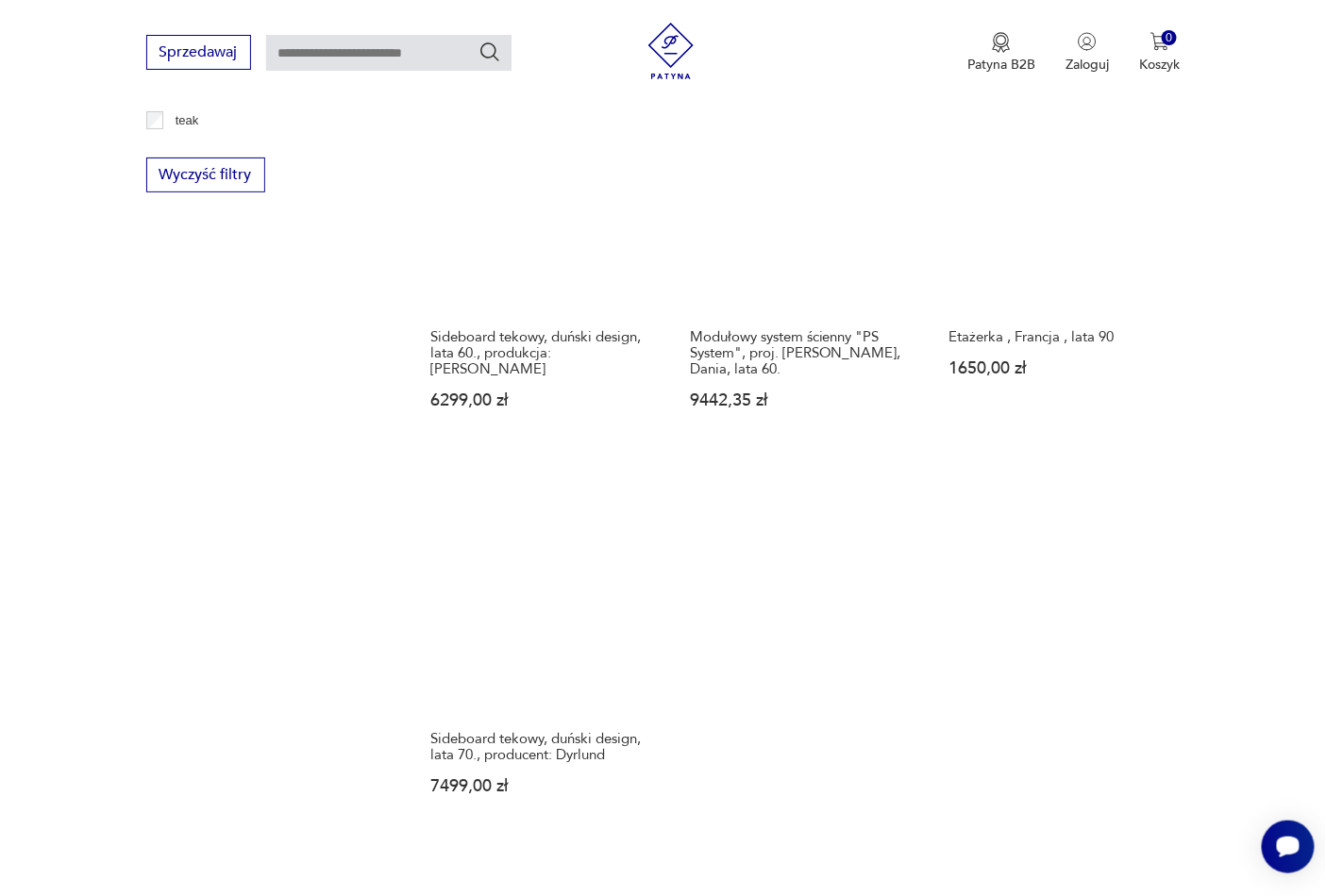
scroll to position [2736, 0]
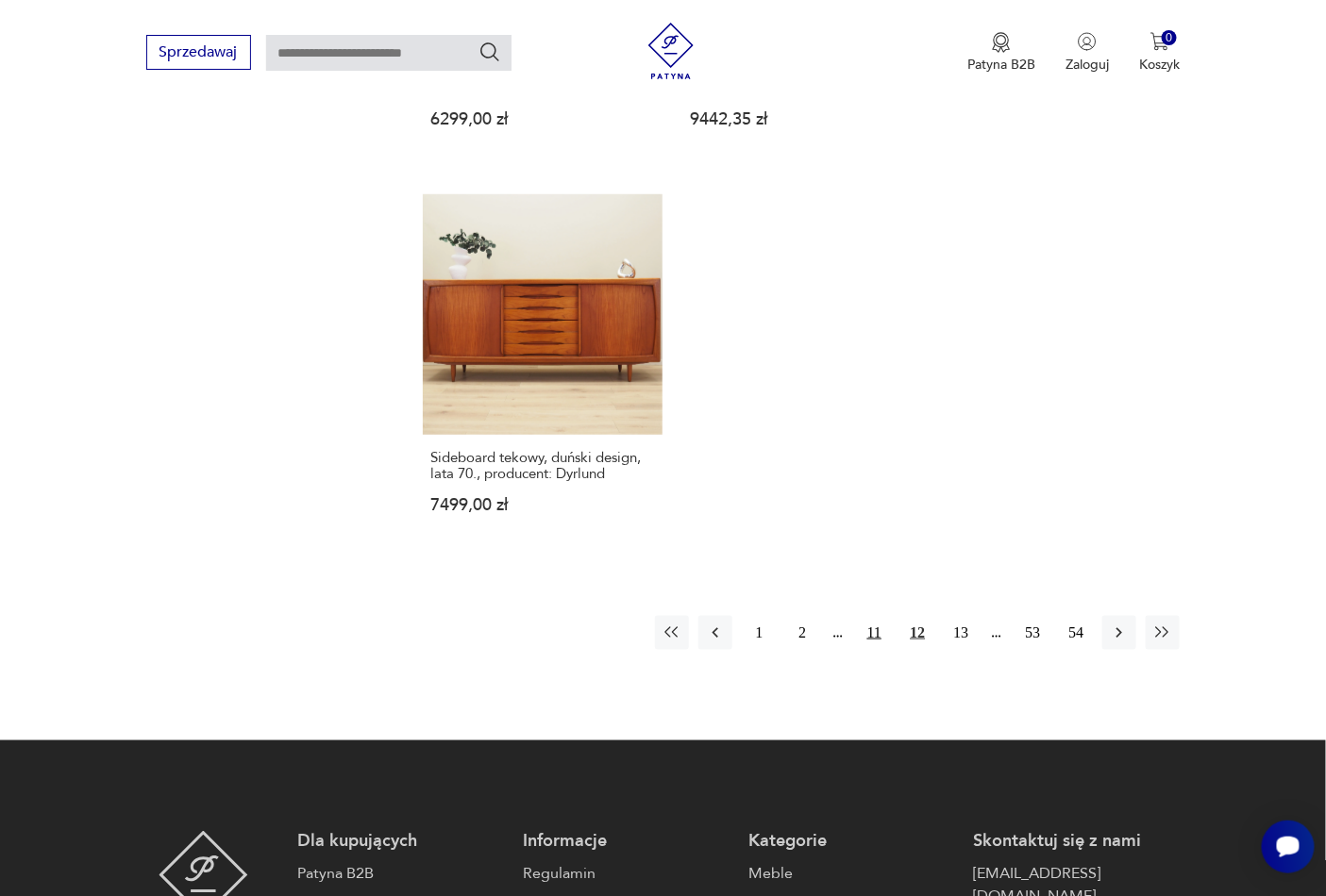
click at [875, 621] on button "11" at bounding box center [874, 632] width 34 height 34
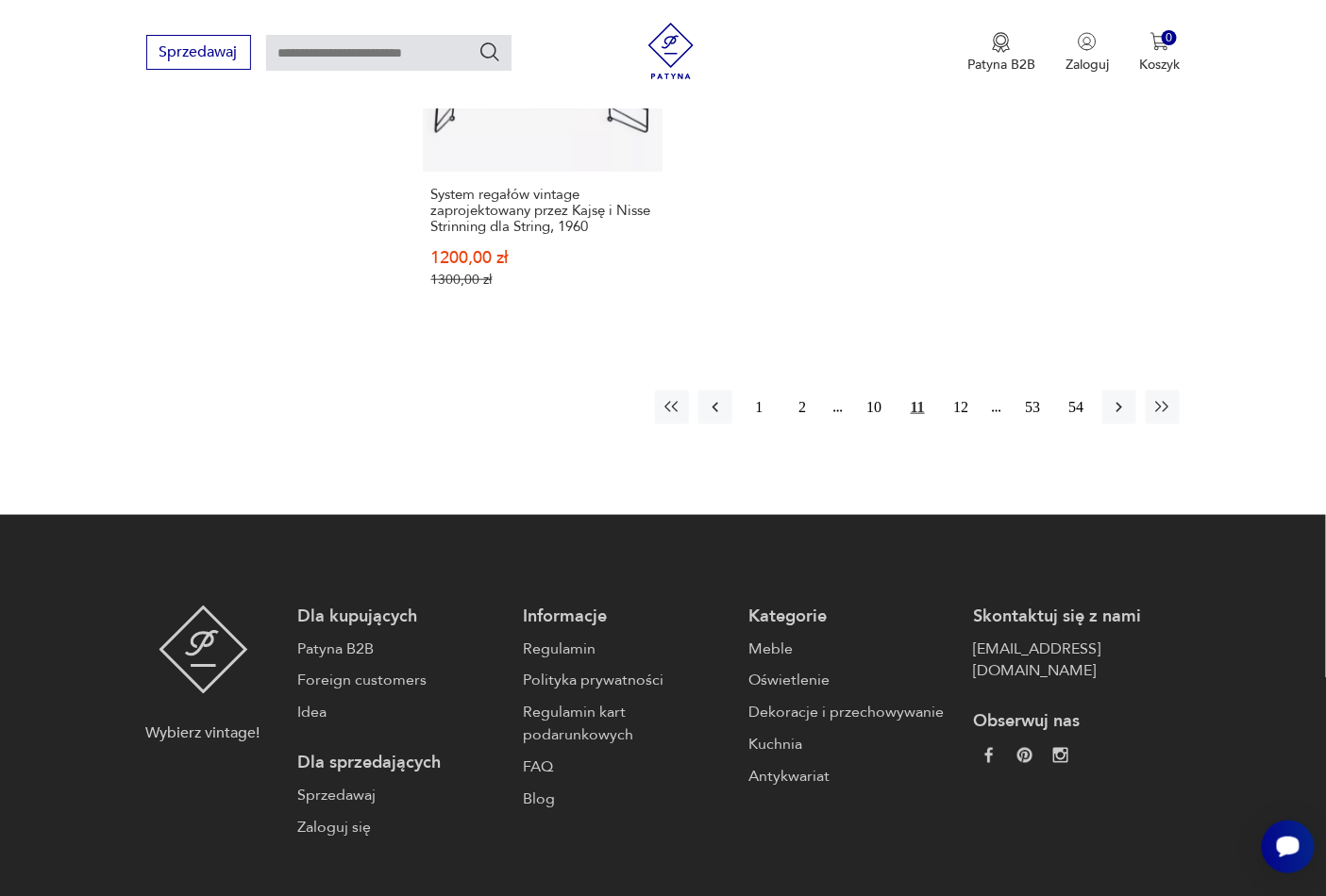
scroll to position [3016, 0]
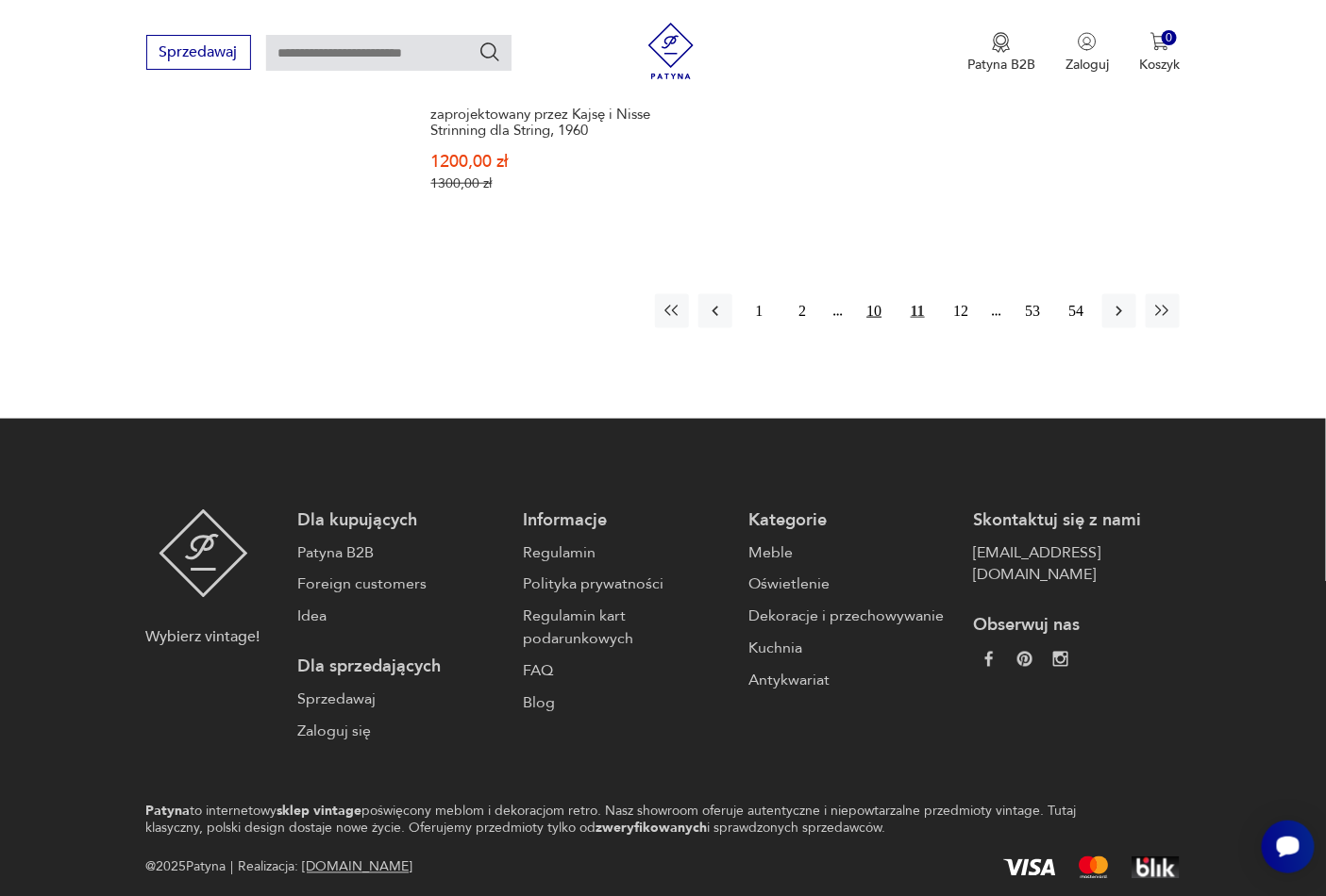
click at [872, 294] on button "10" at bounding box center [874, 311] width 34 height 34
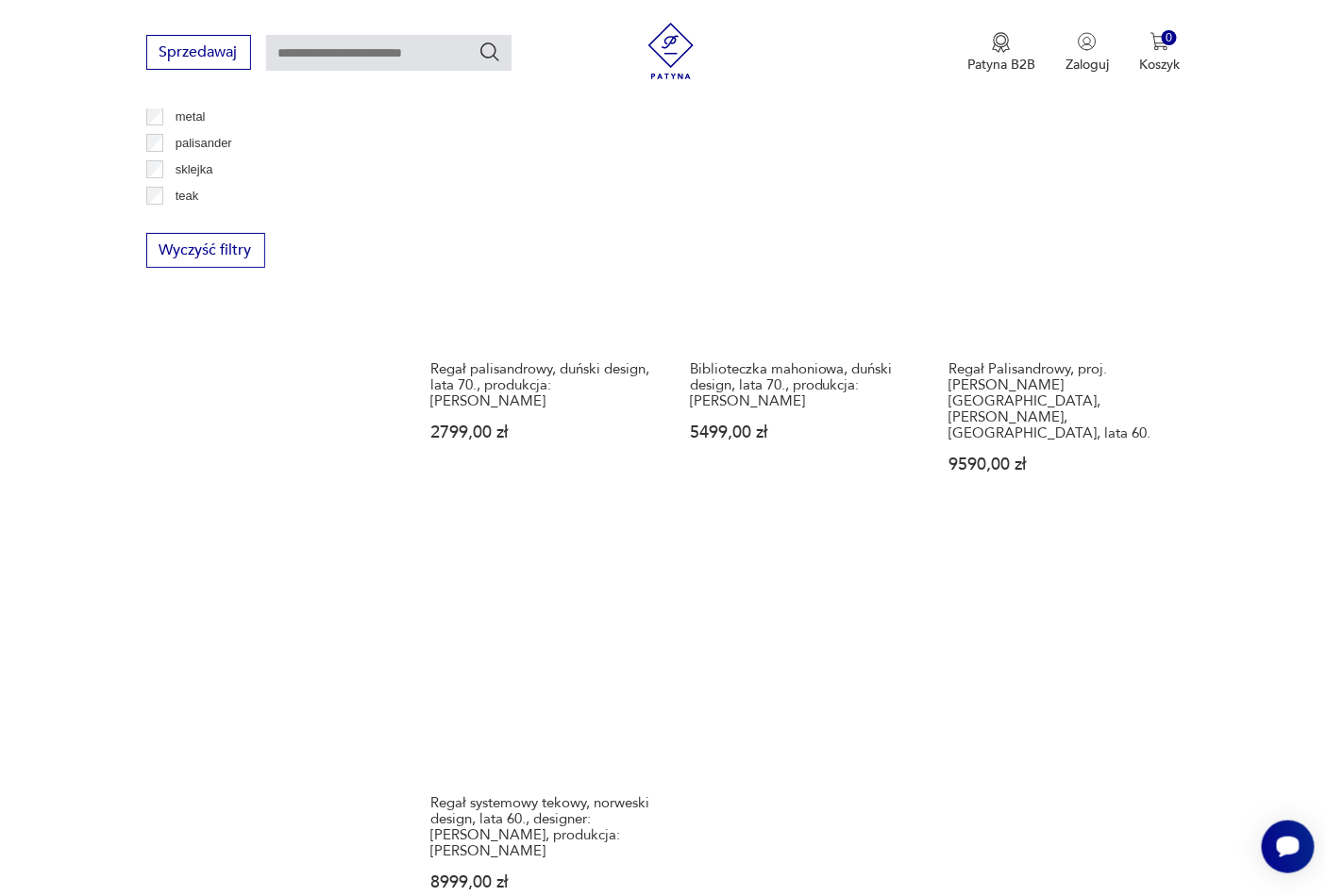
scroll to position [2457, 0]
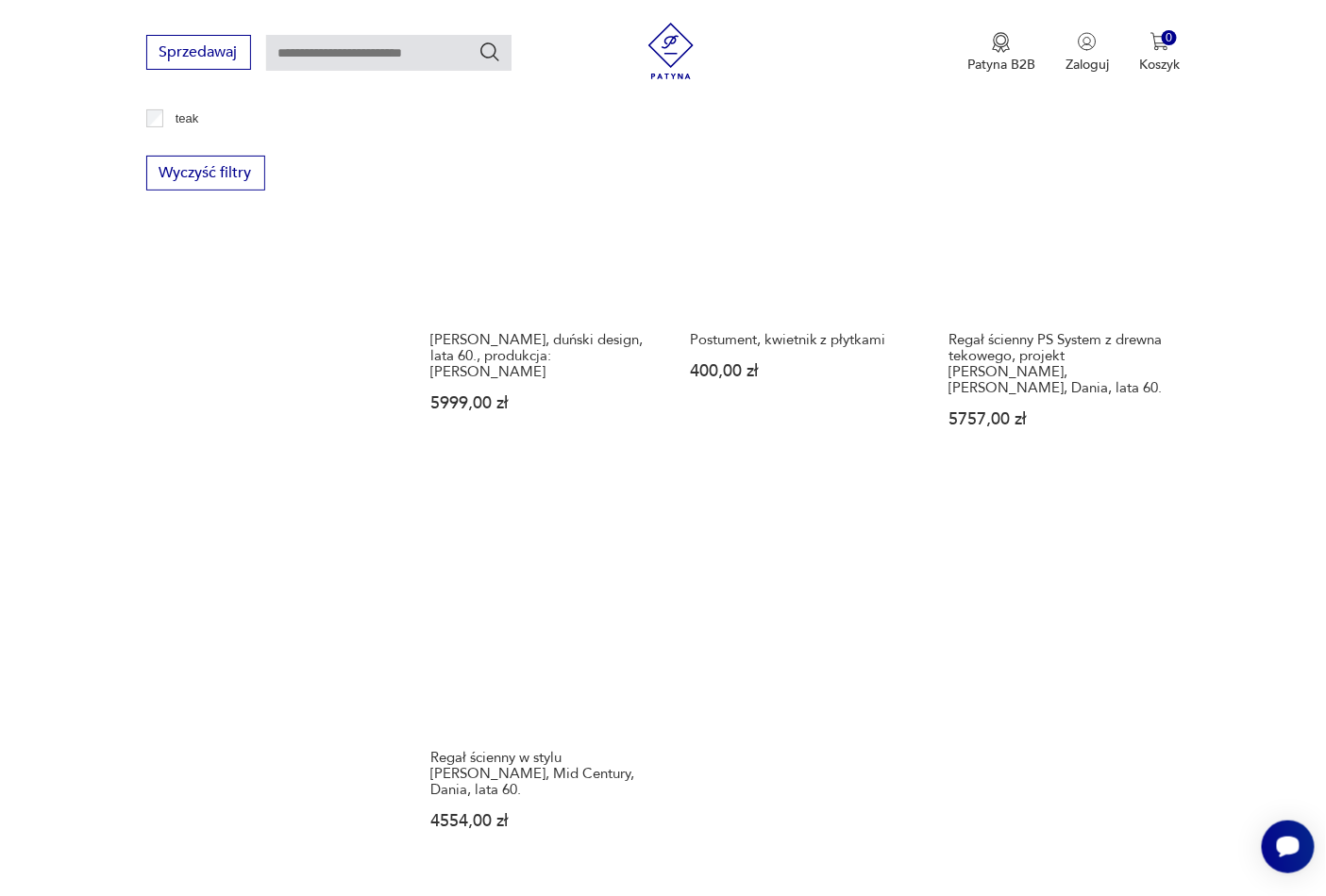
scroll to position [2736, 0]
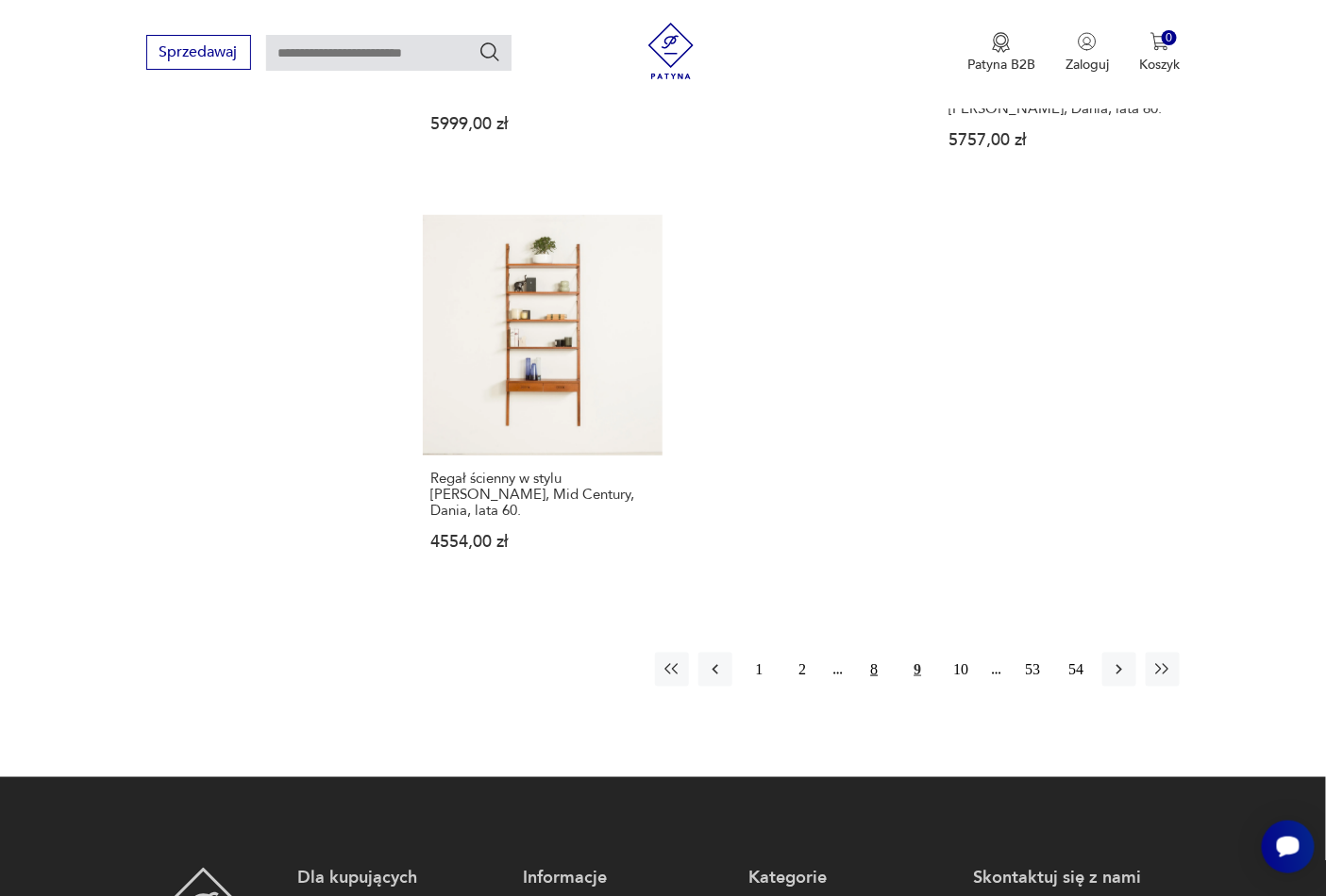
click at [875, 653] on button "8" at bounding box center [874, 670] width 34 height 34
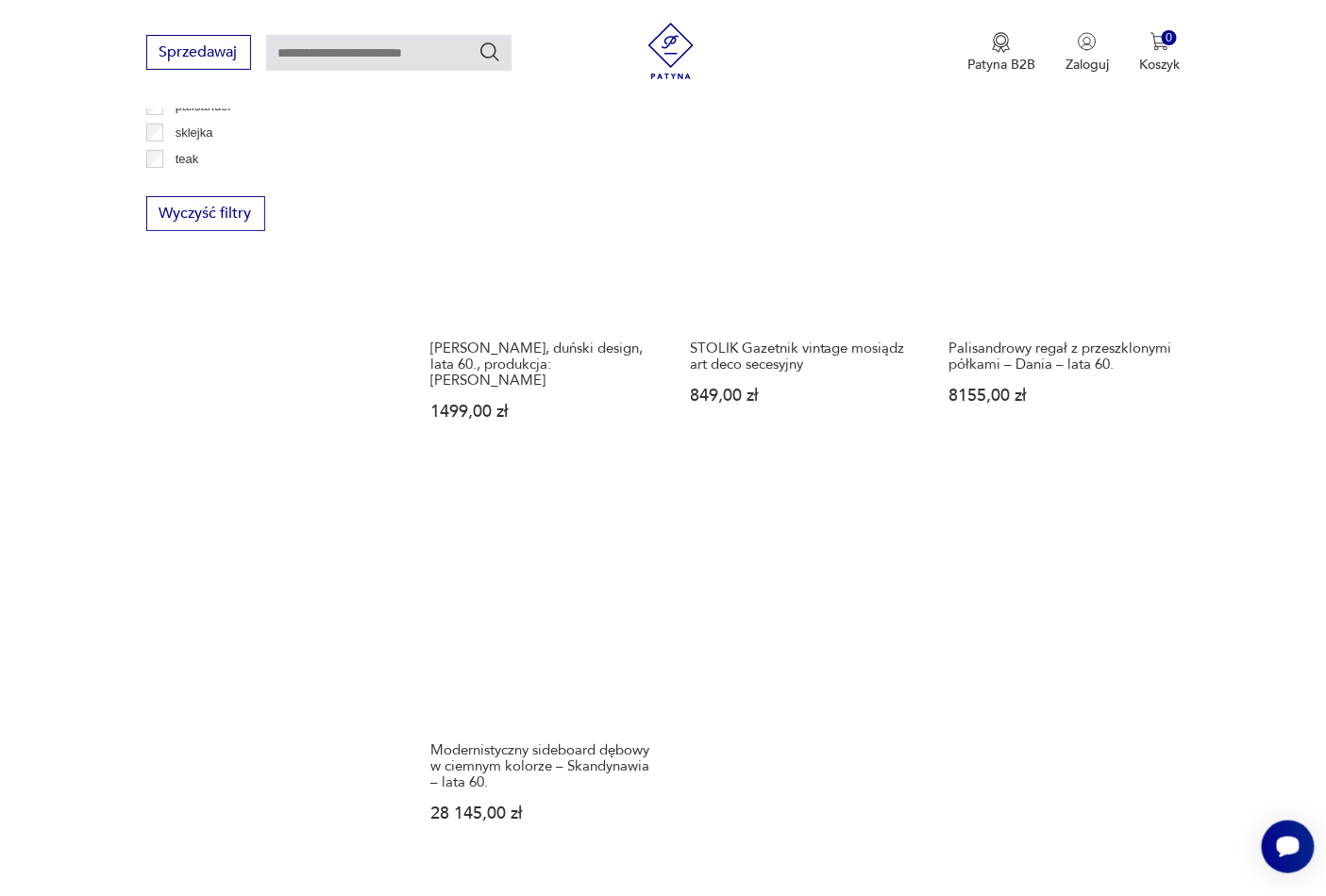
scroll to position [2457, 0]
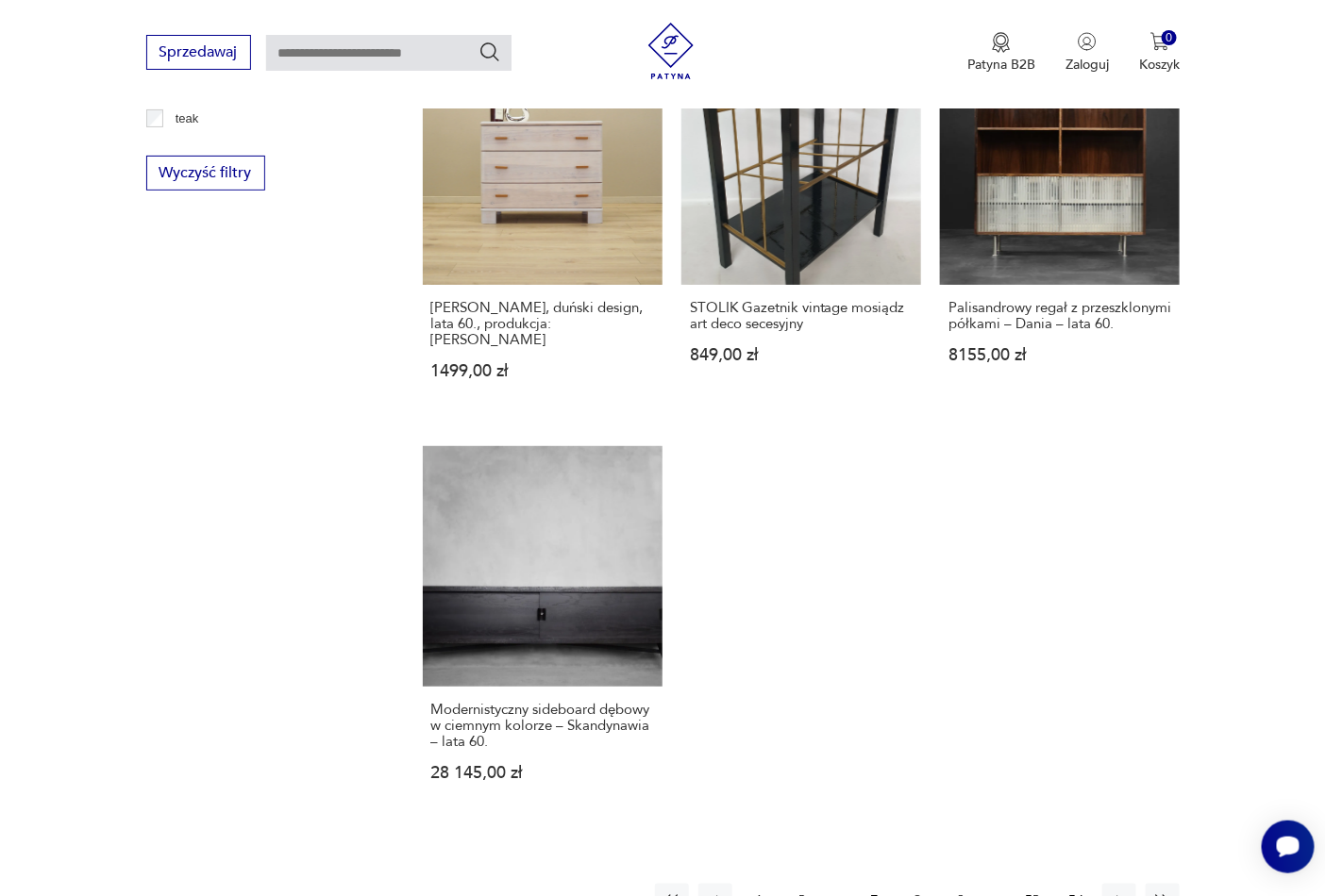
click at [871, 884] on button "7" at bounding box center [874, 901] width 34 height 34
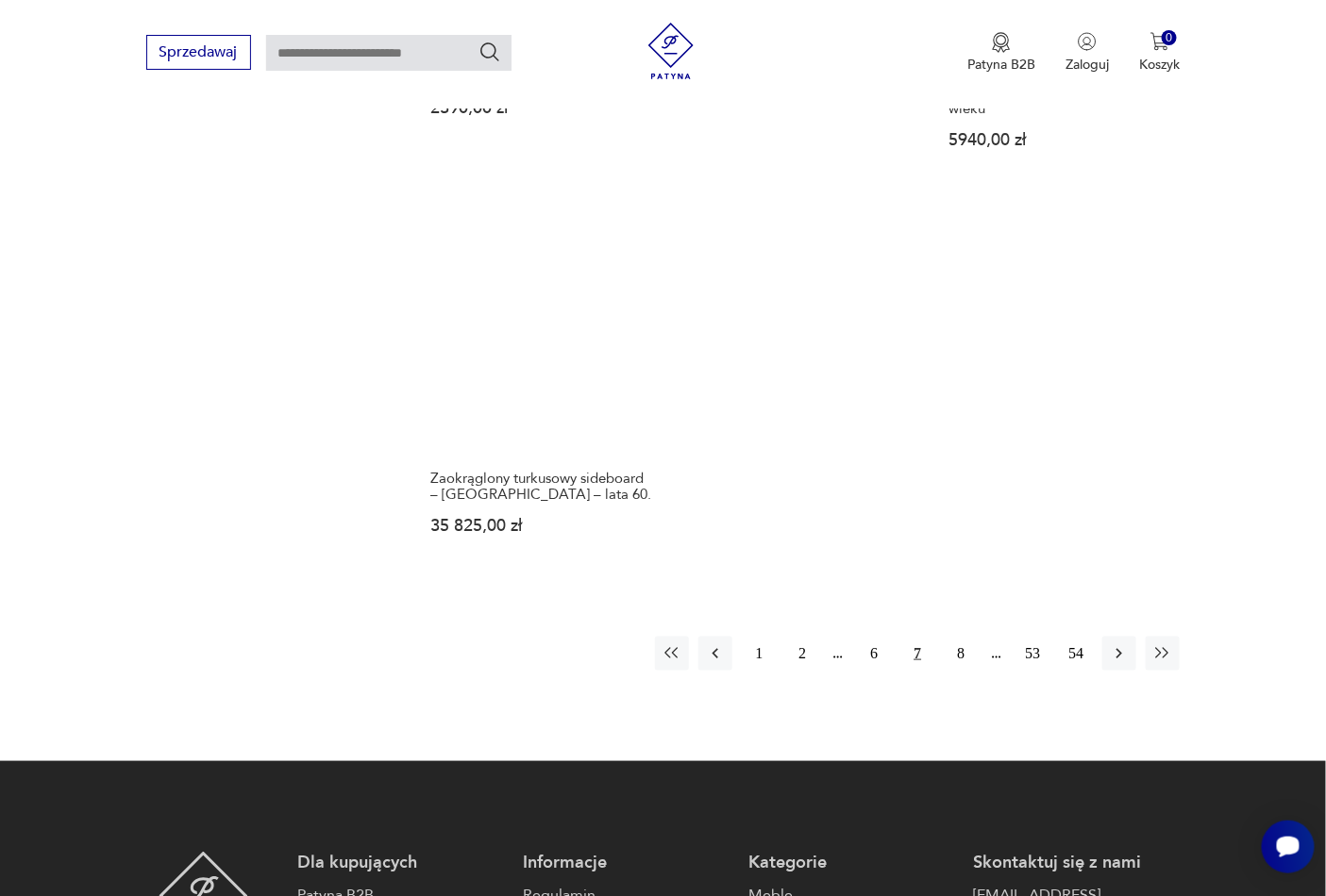
scroll to position [2736, 0]
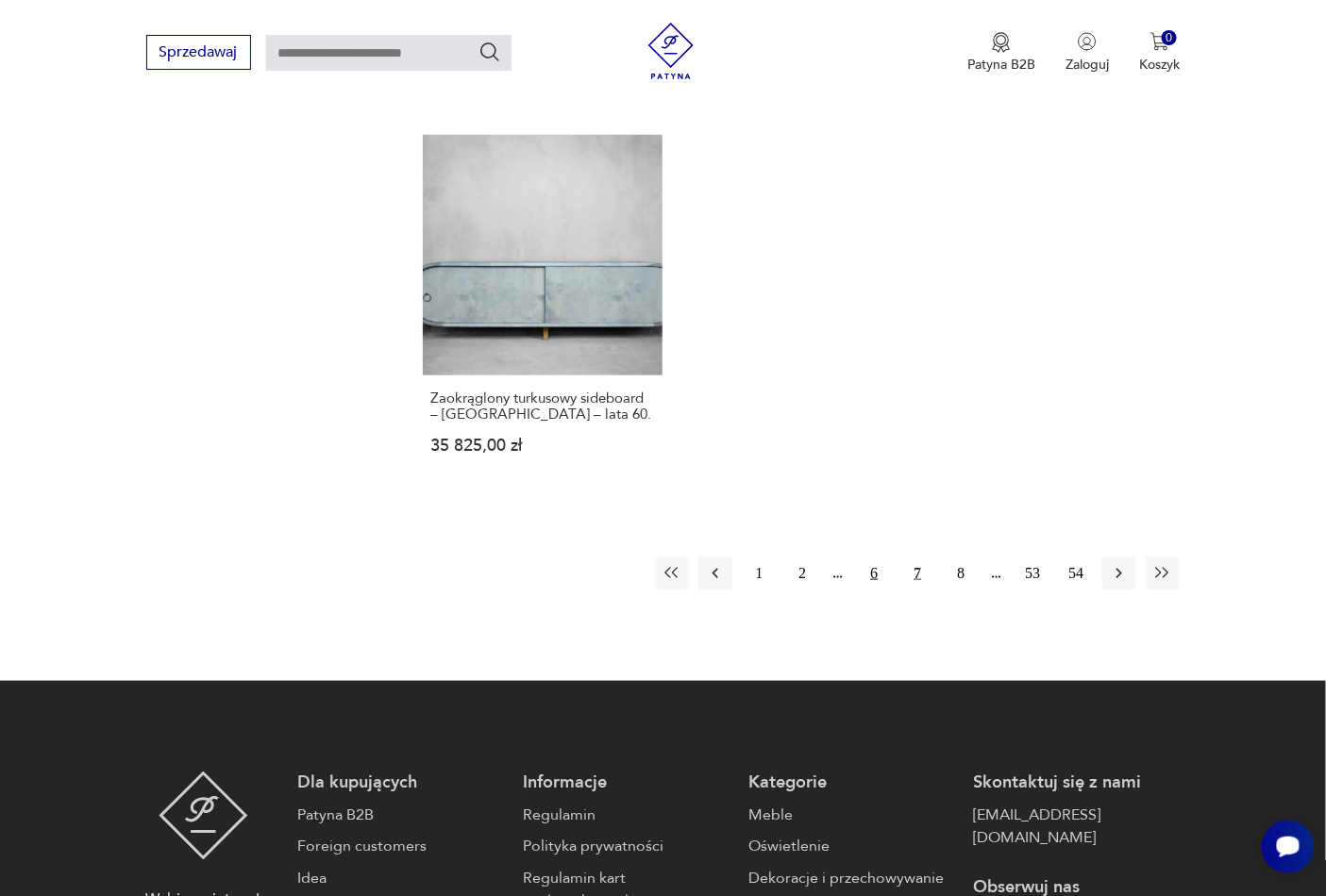
click at [878, 558] on button "6" at bounding box center [874, 573] width 34 height 34
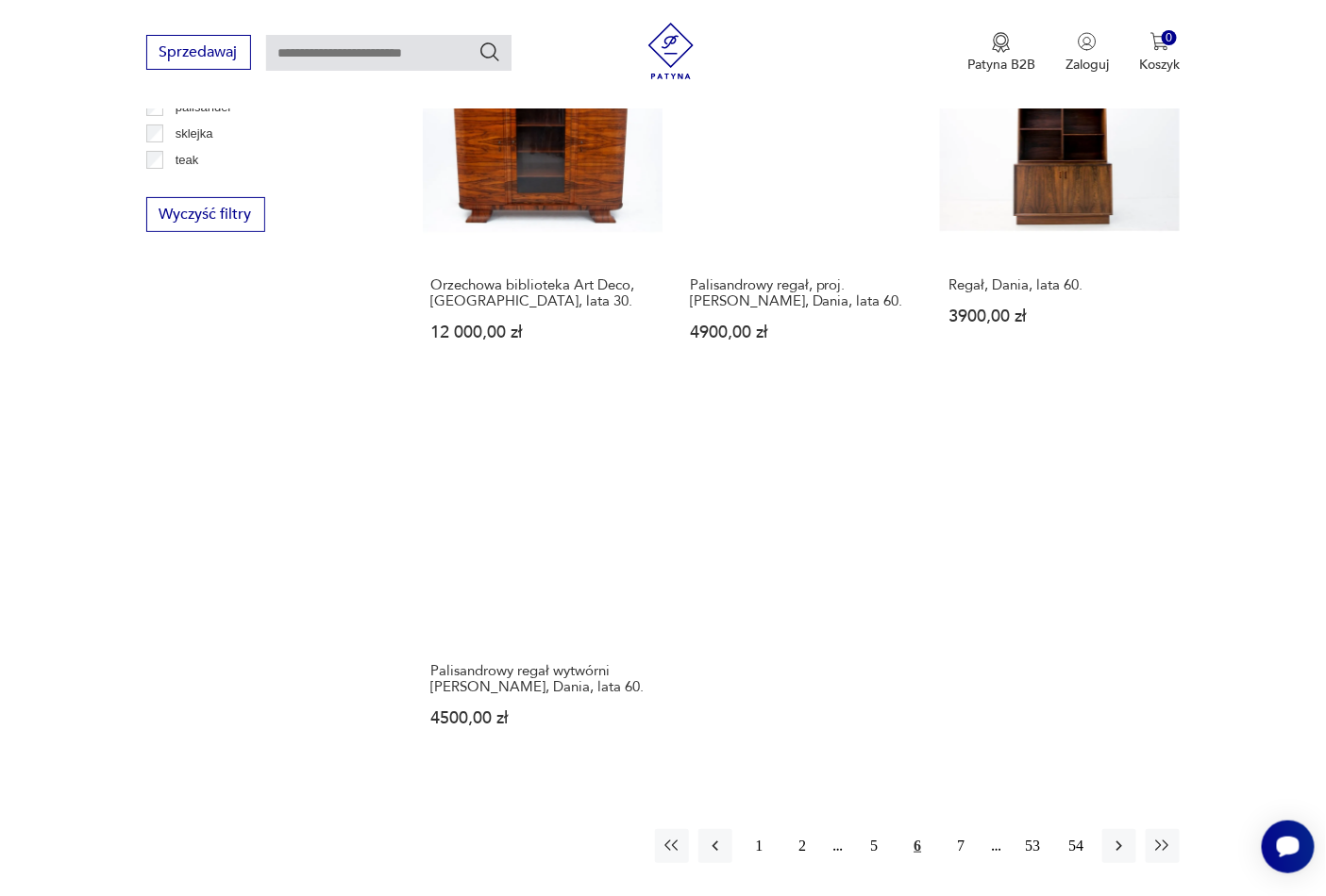
scroll to position [2457, 0]
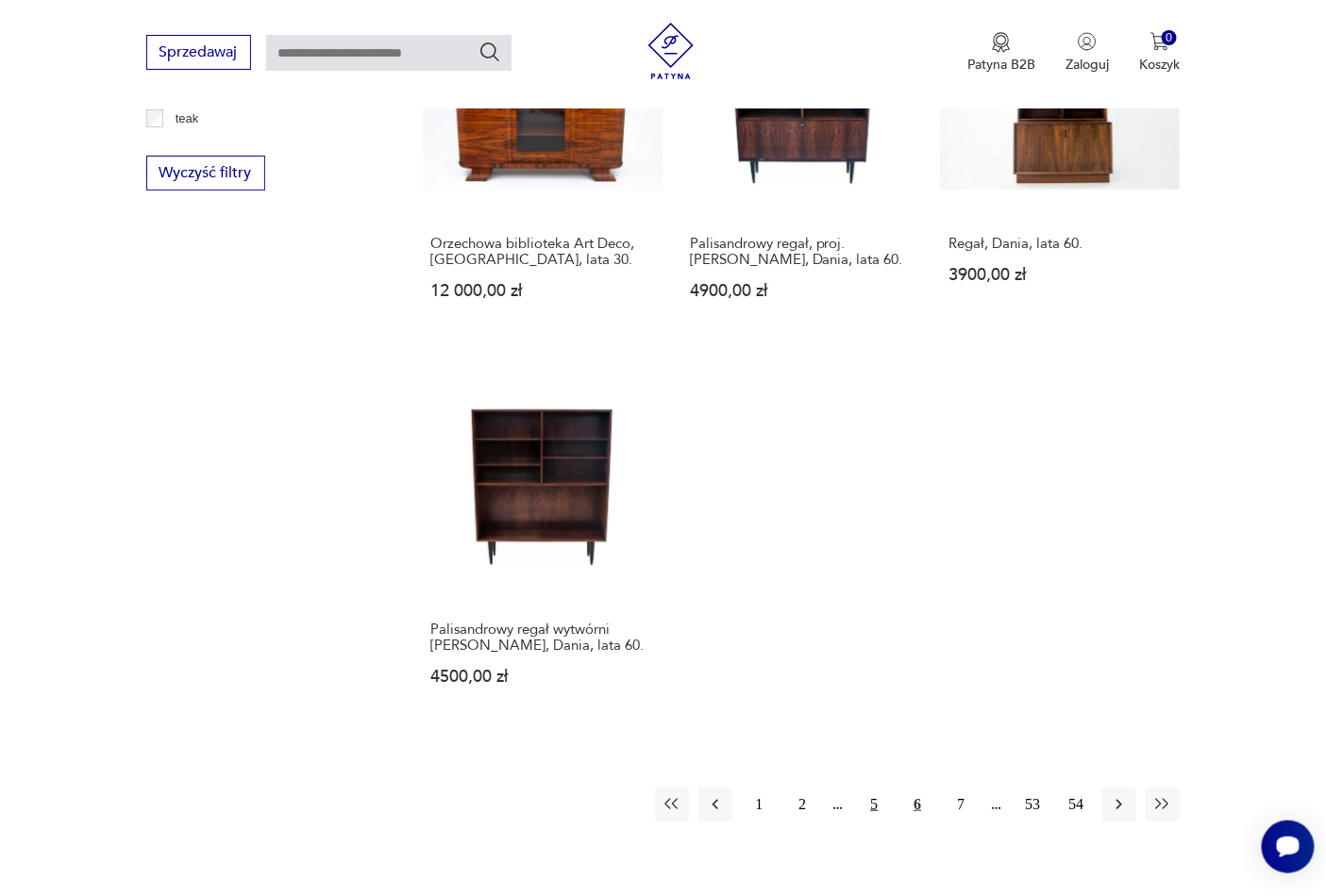
click at [874, 788] on button "5" at bounding box center [874, 805] width 34 height 34
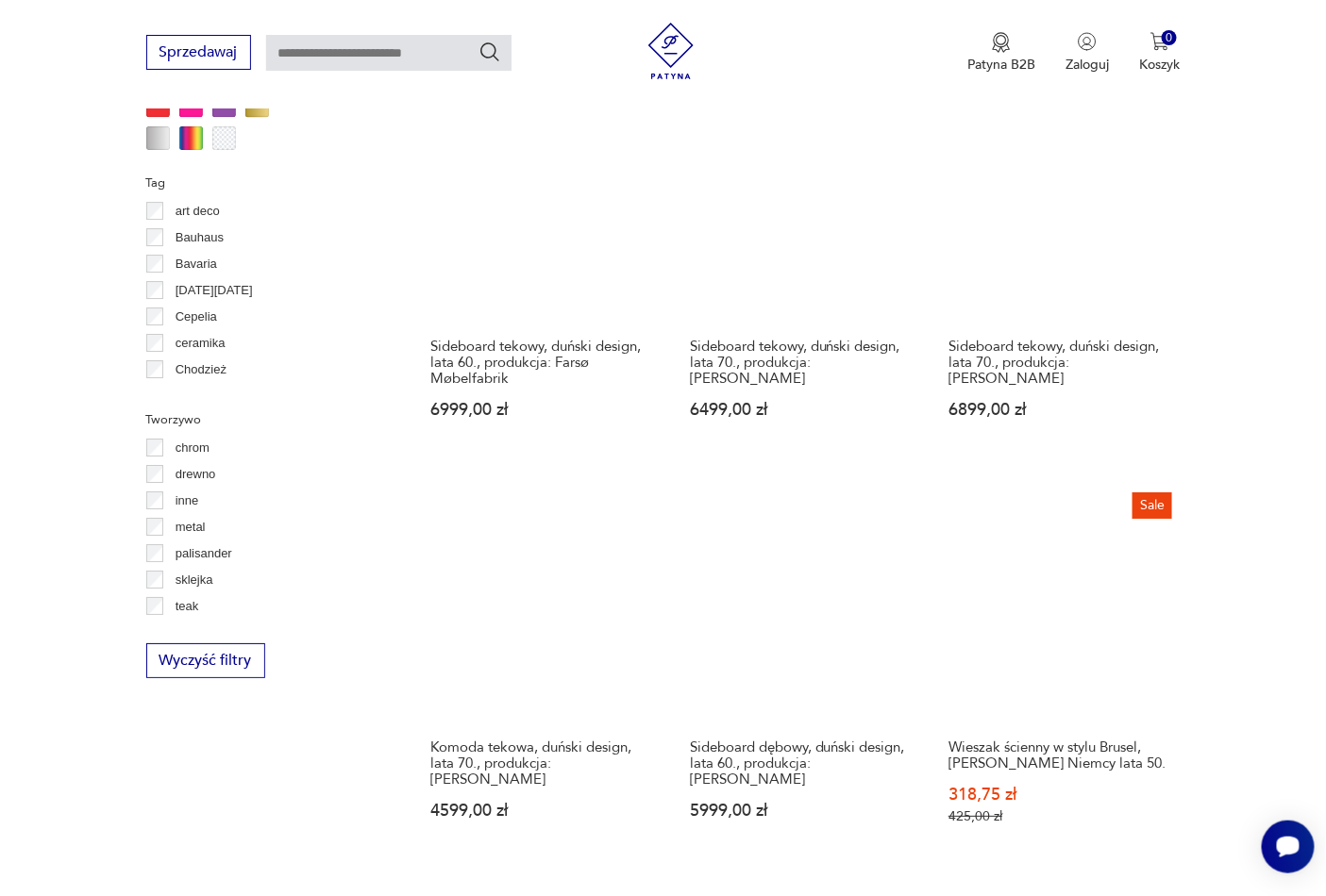
scroll to position [2457, 0]
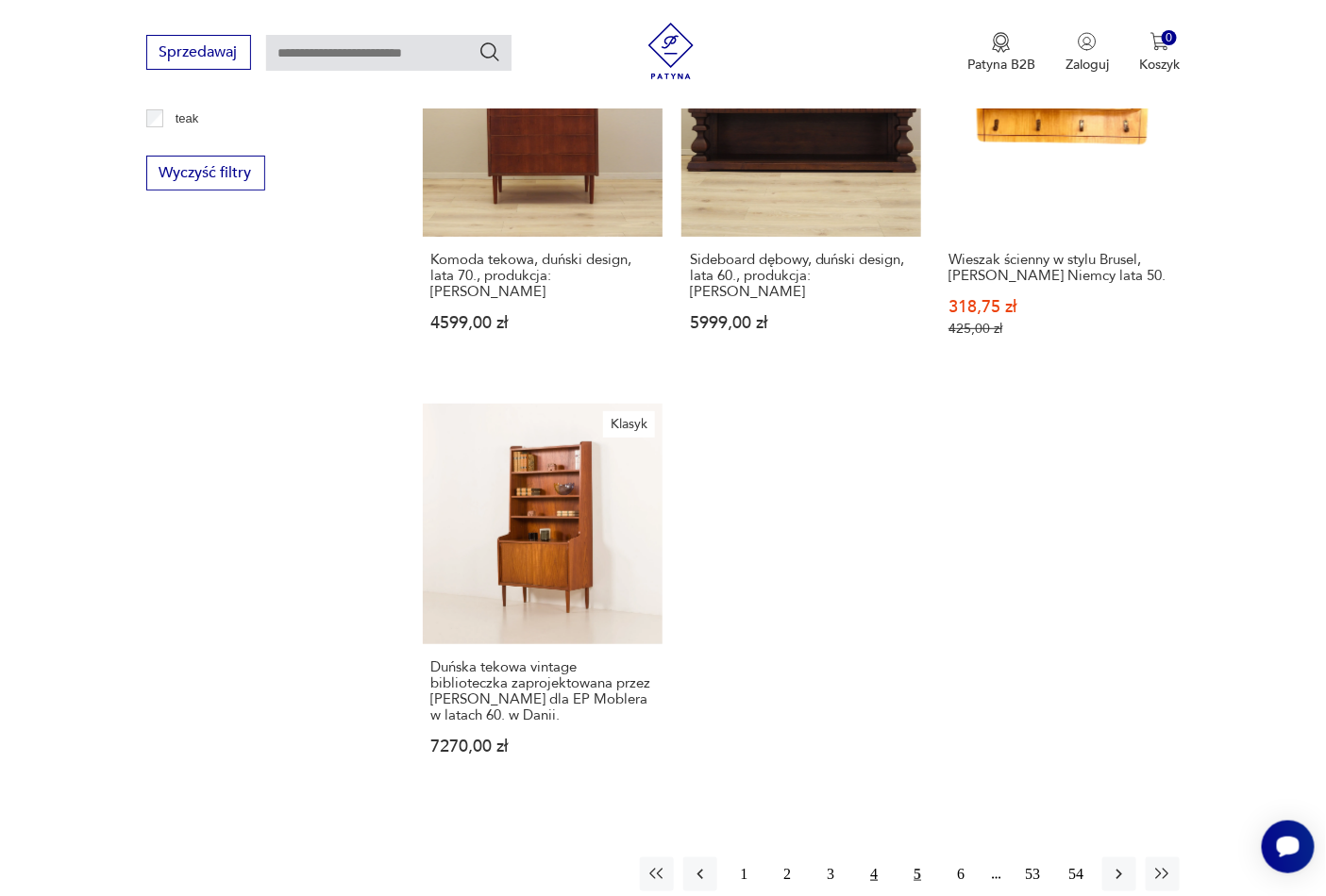
click at [873, 863] on button "4" at bounding box center [874, 874] width 34 height 34
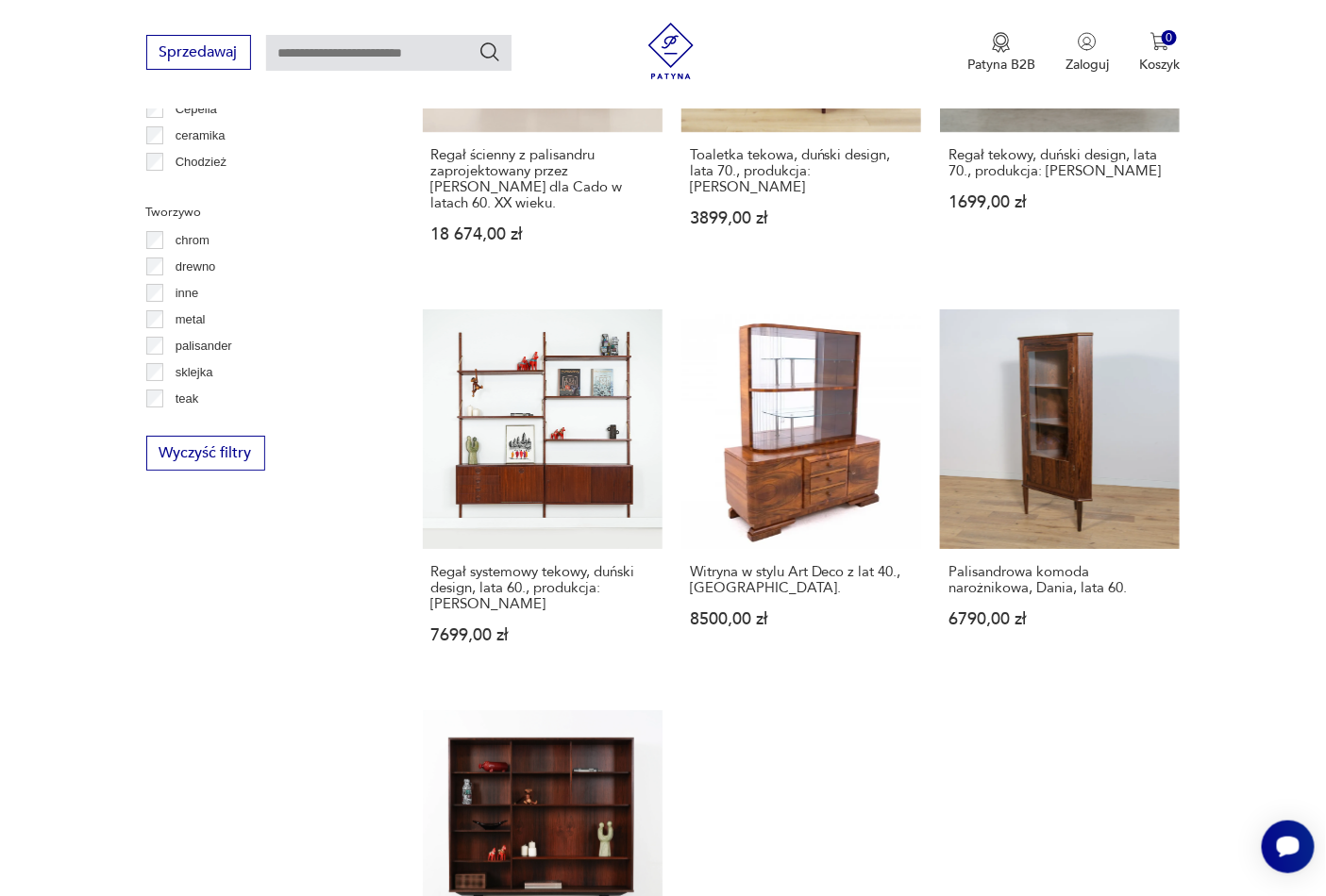
scroll to position [2736, 0]
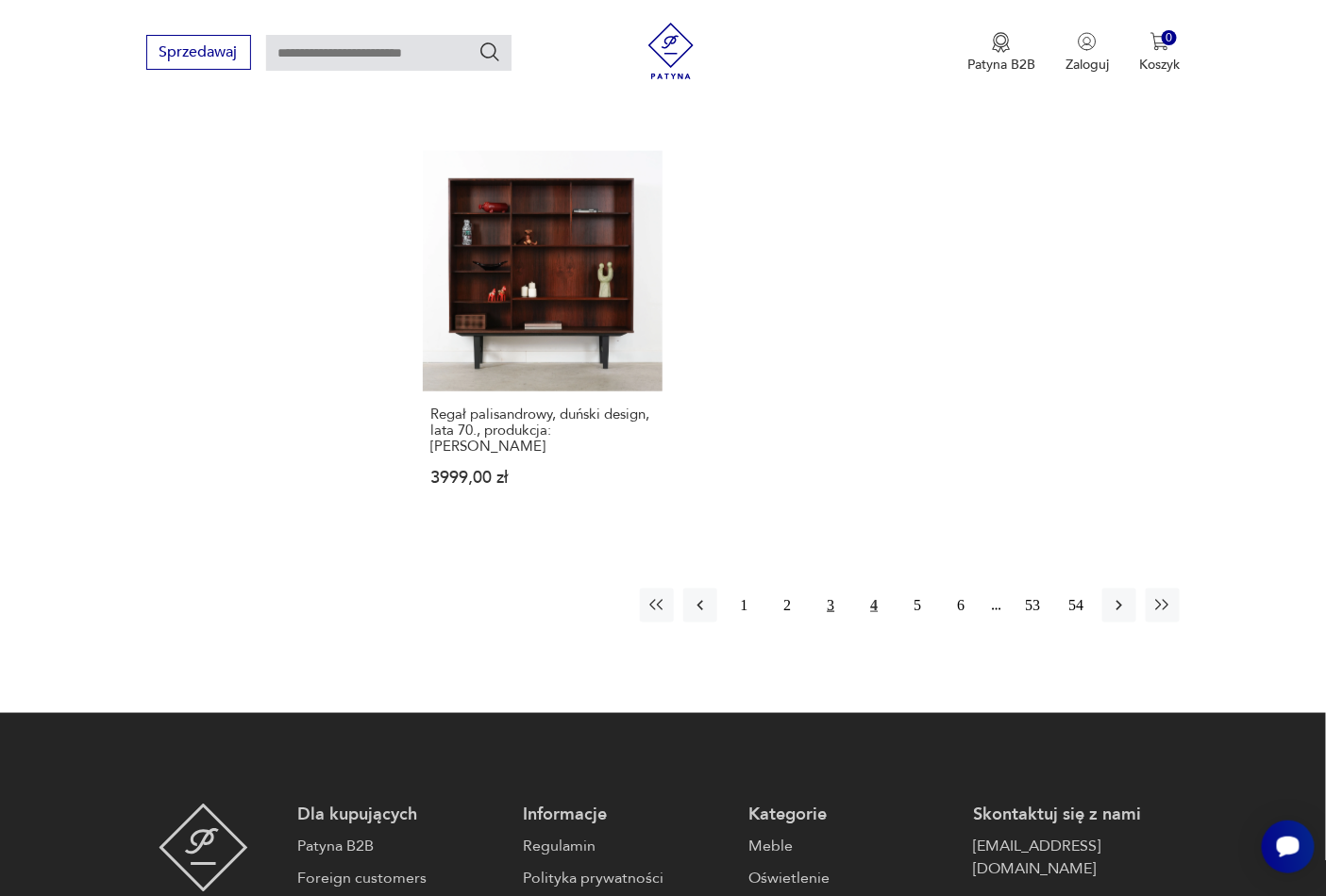
click at [821, 589] on button "3" at bounding box center [830, 606] width 34 height 34
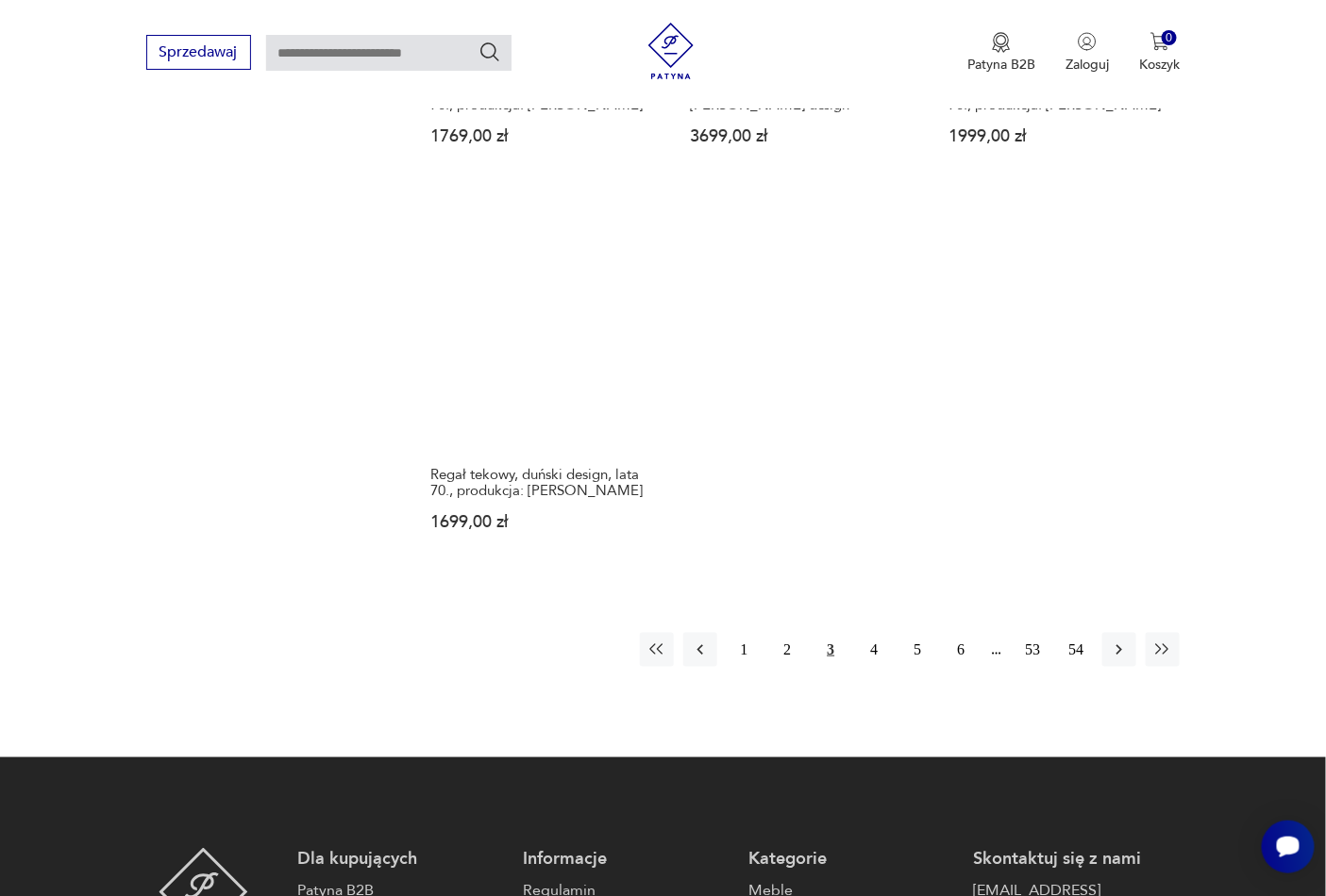
scroll to position [2736, 0]
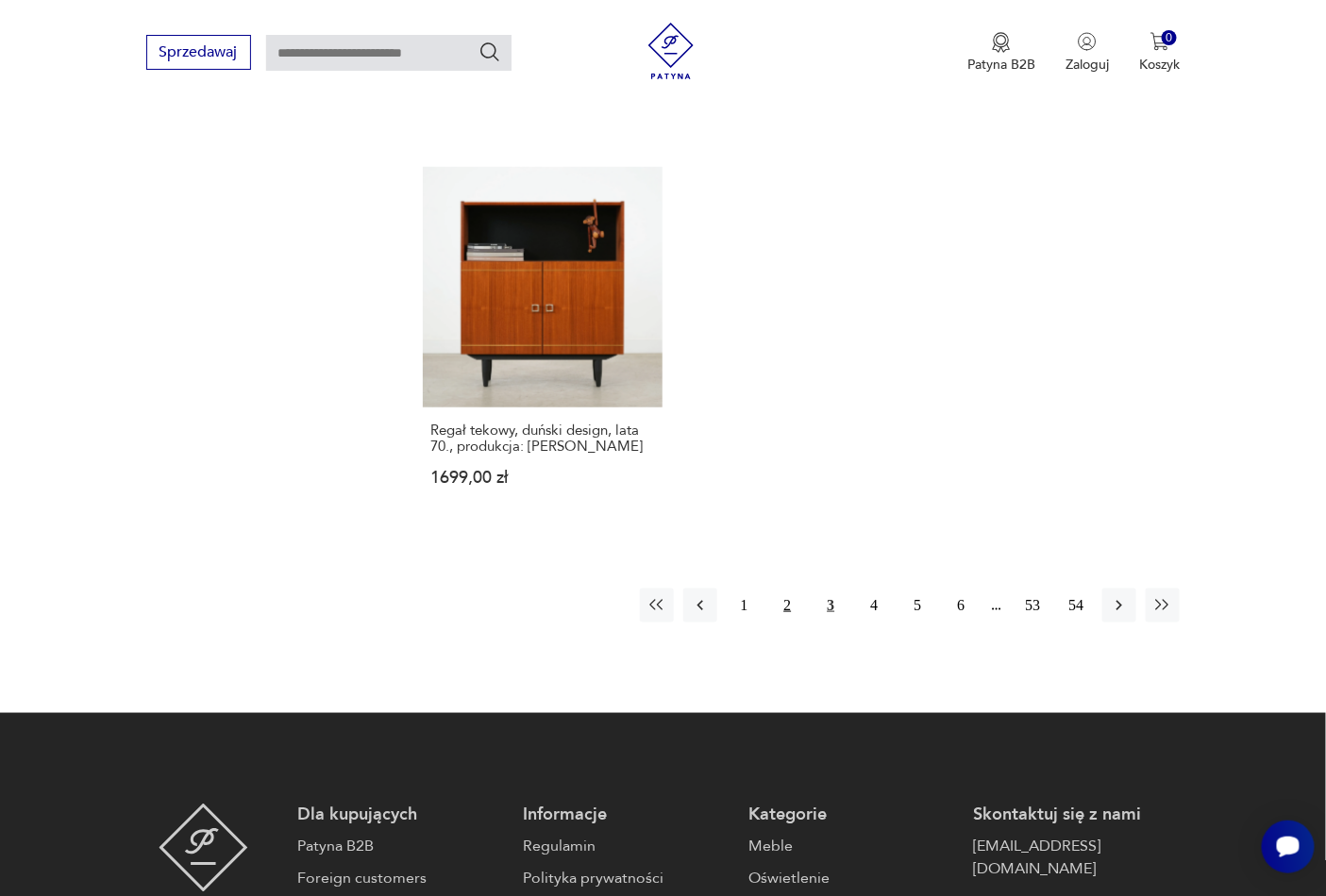
click at [784, 590] on button "2" at bounding box center [787, 606] width 34 height 34
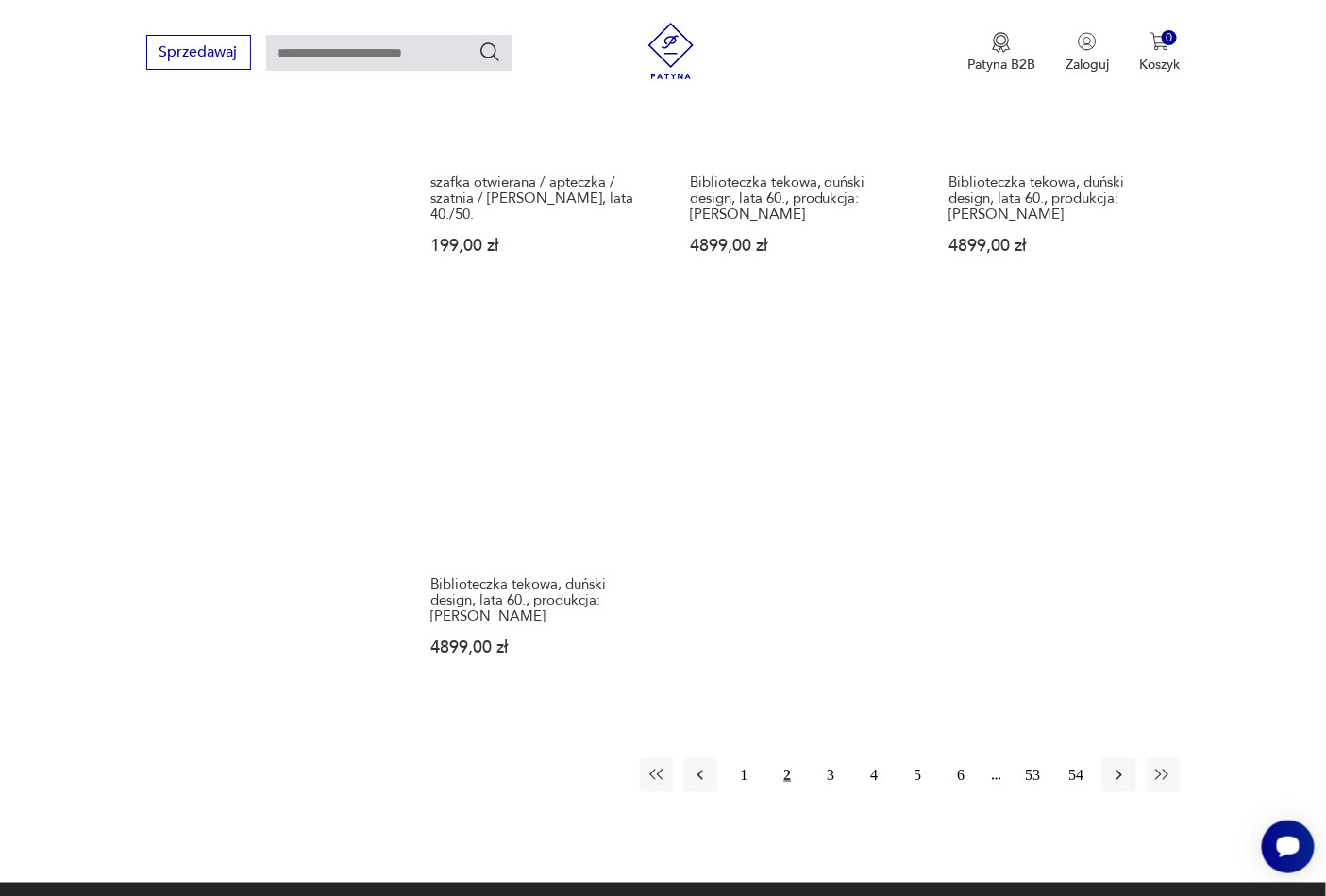
scroll to position [2736, 0]
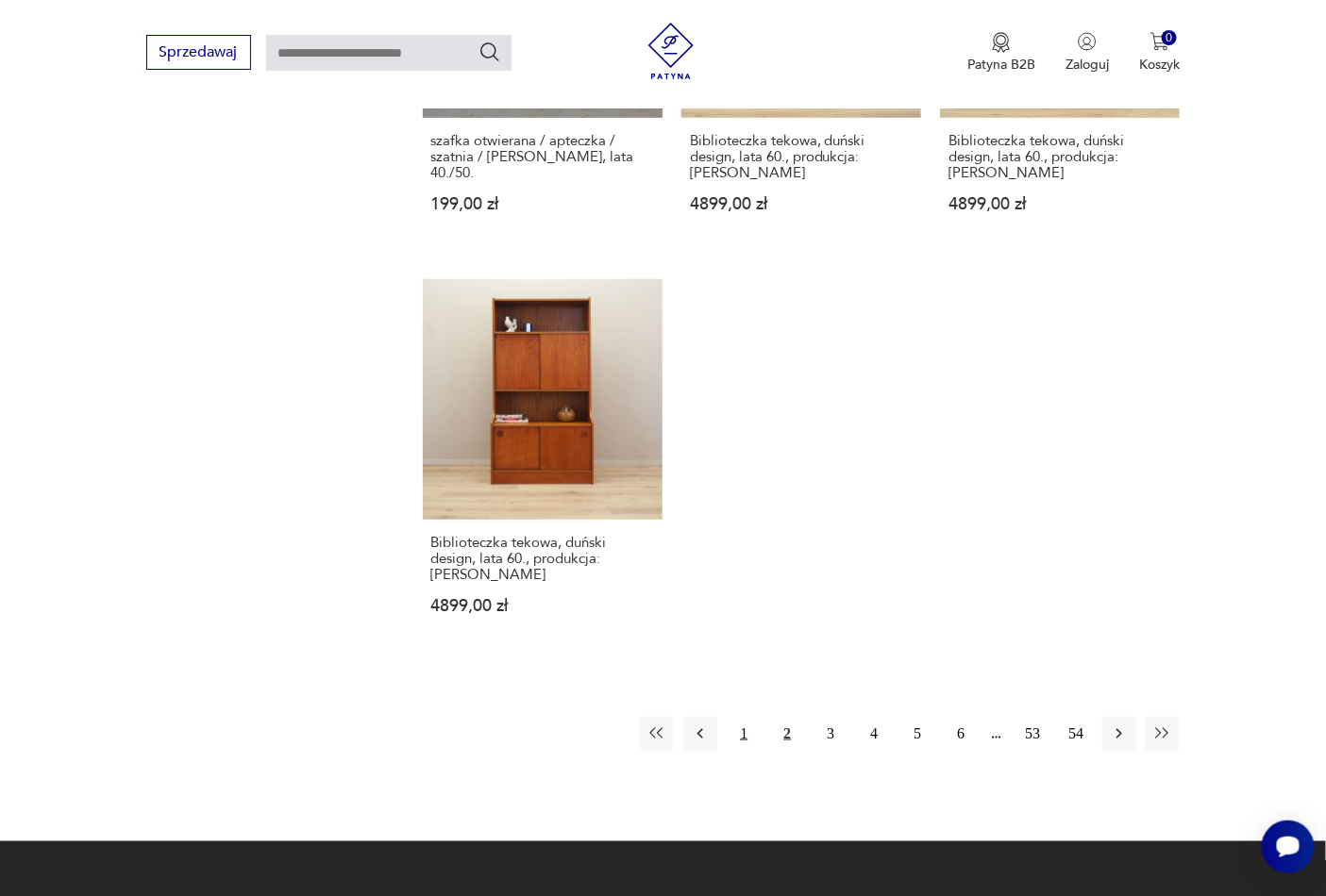
click at [749, 717] on button "1" at bounding box center [744, 734] width 34 height 34
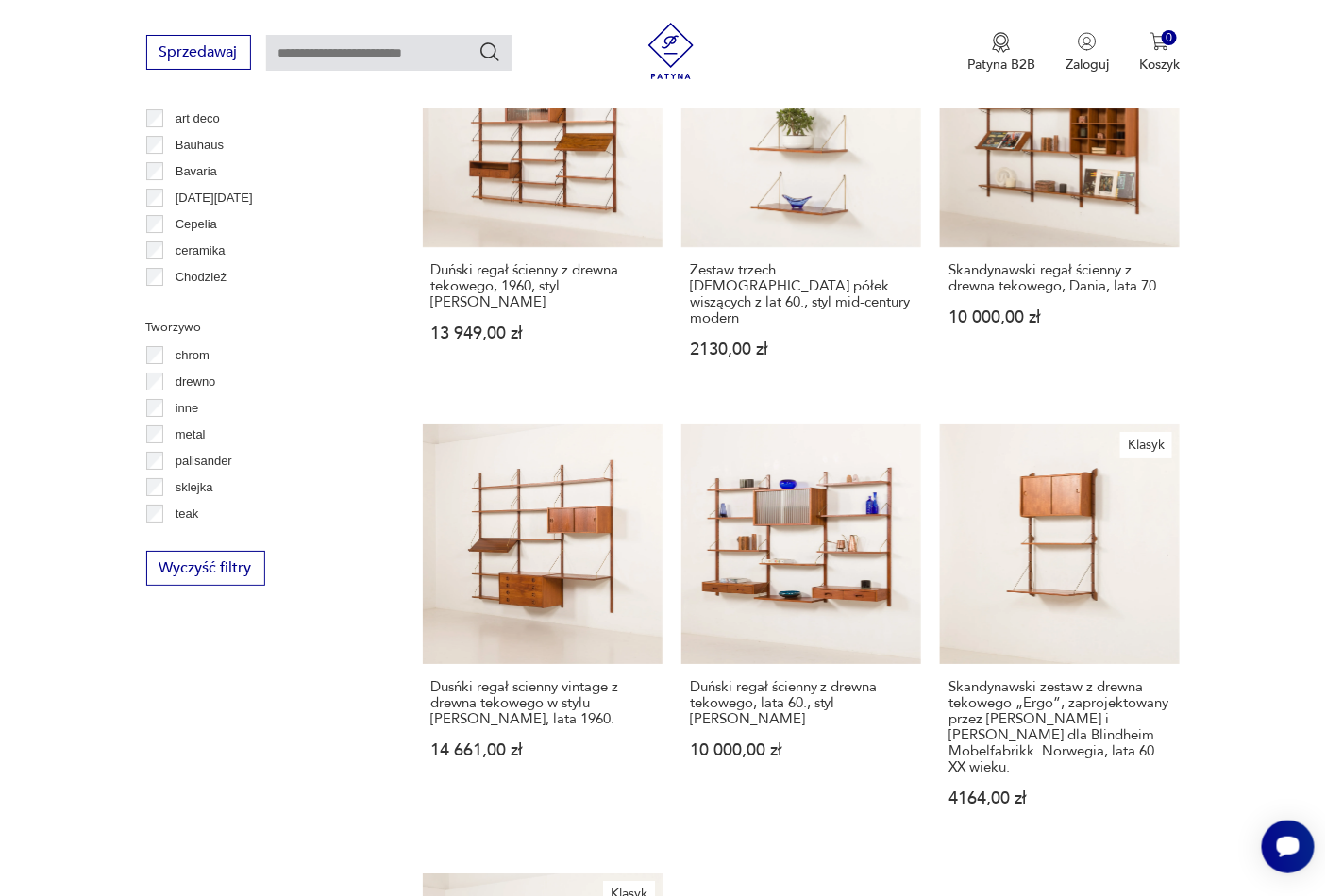
scroll to position [1618, 0]
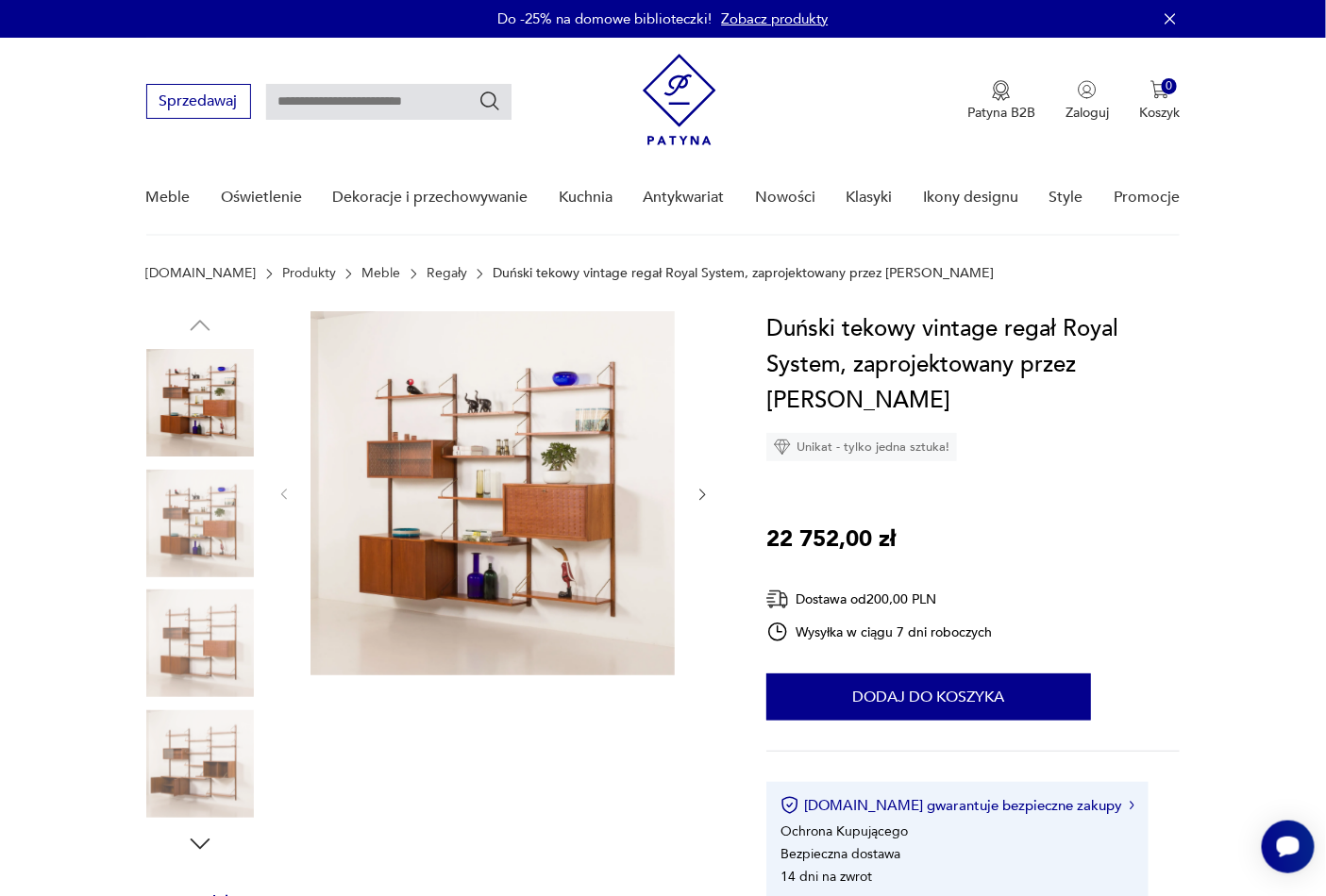
click at [212, 769] on img at bounding box center [200, 763] width 107 height 107
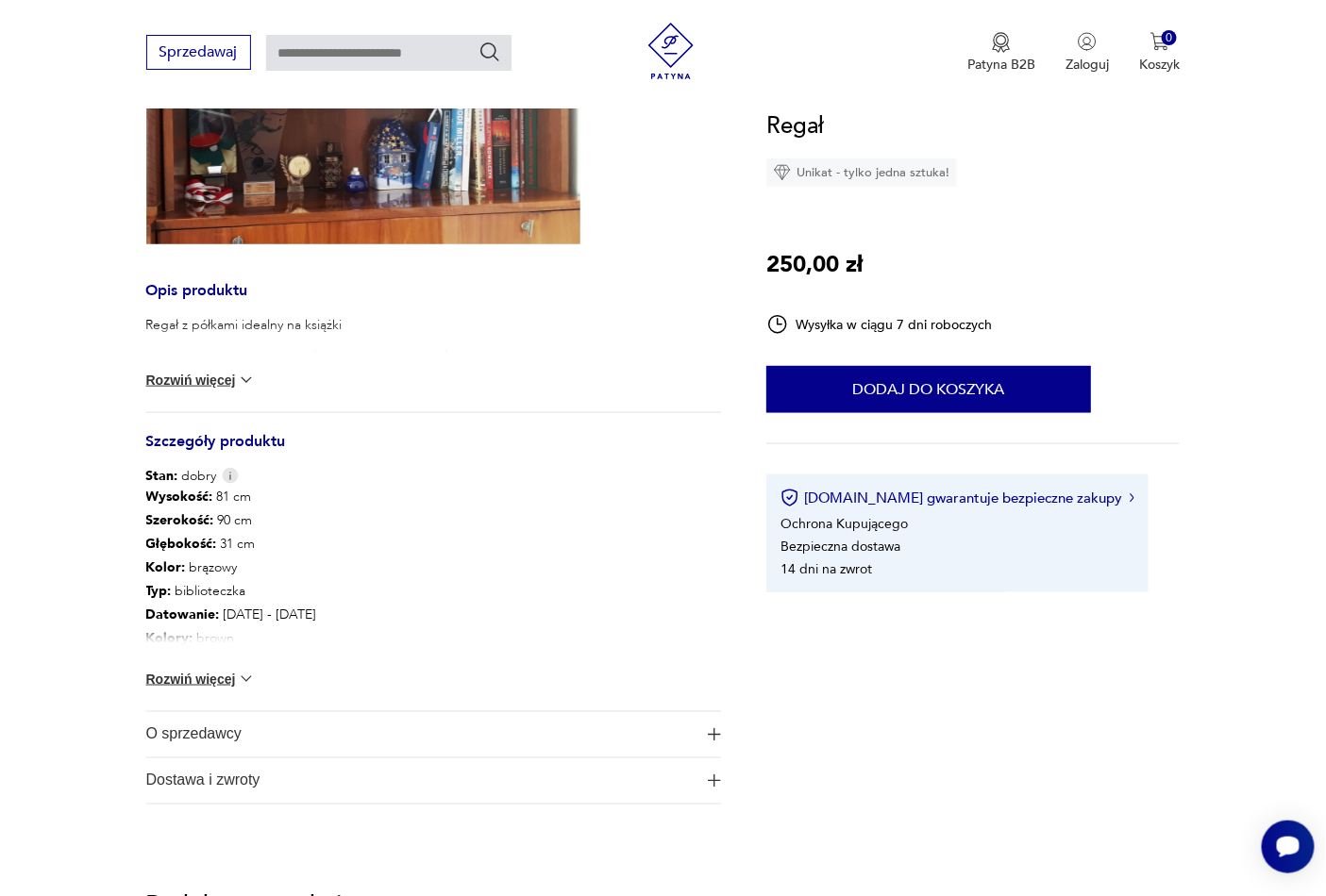
scroll to position [279, 0]
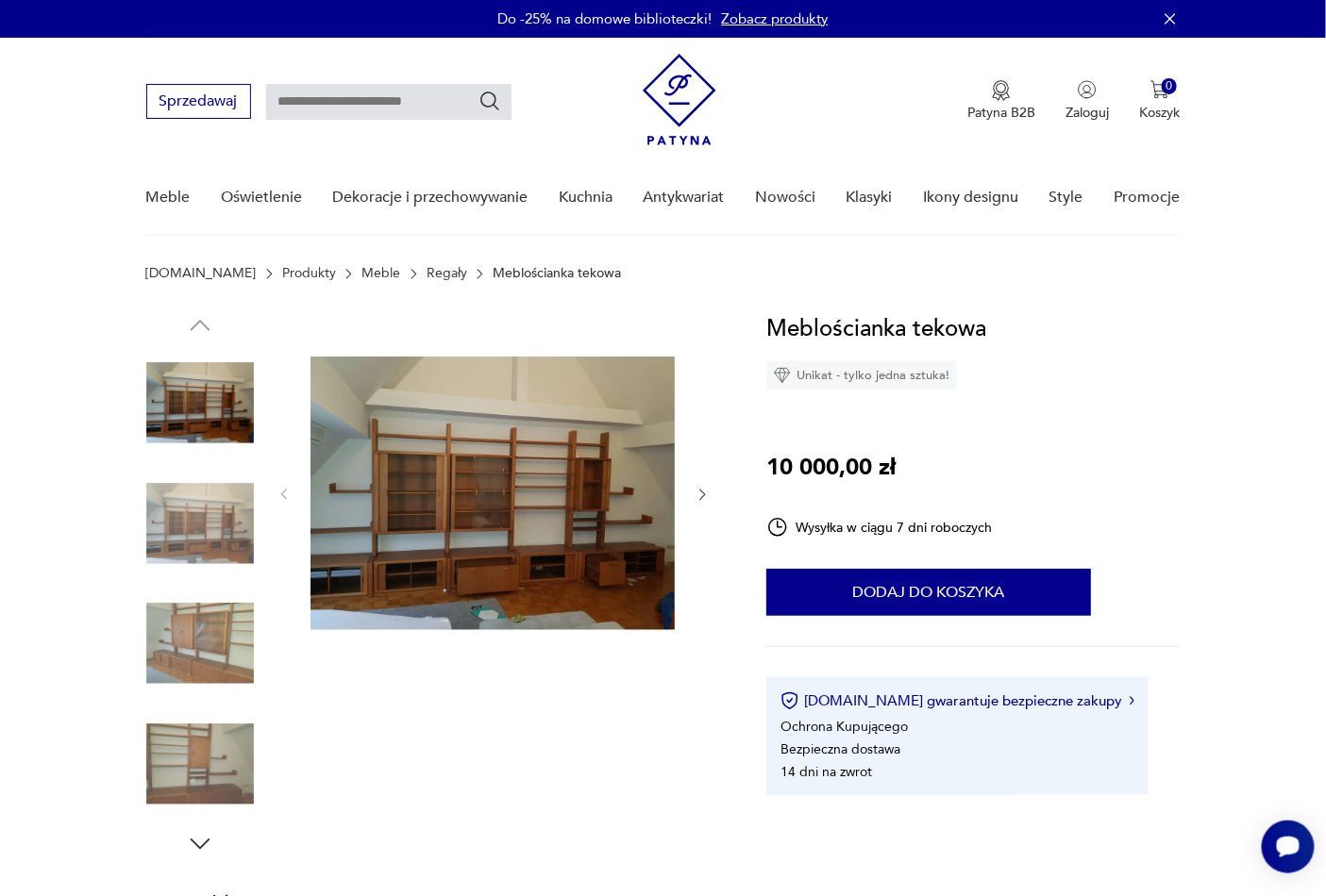
click at [430, 467] on img at bounding box center [493, 494] width 364 height 364
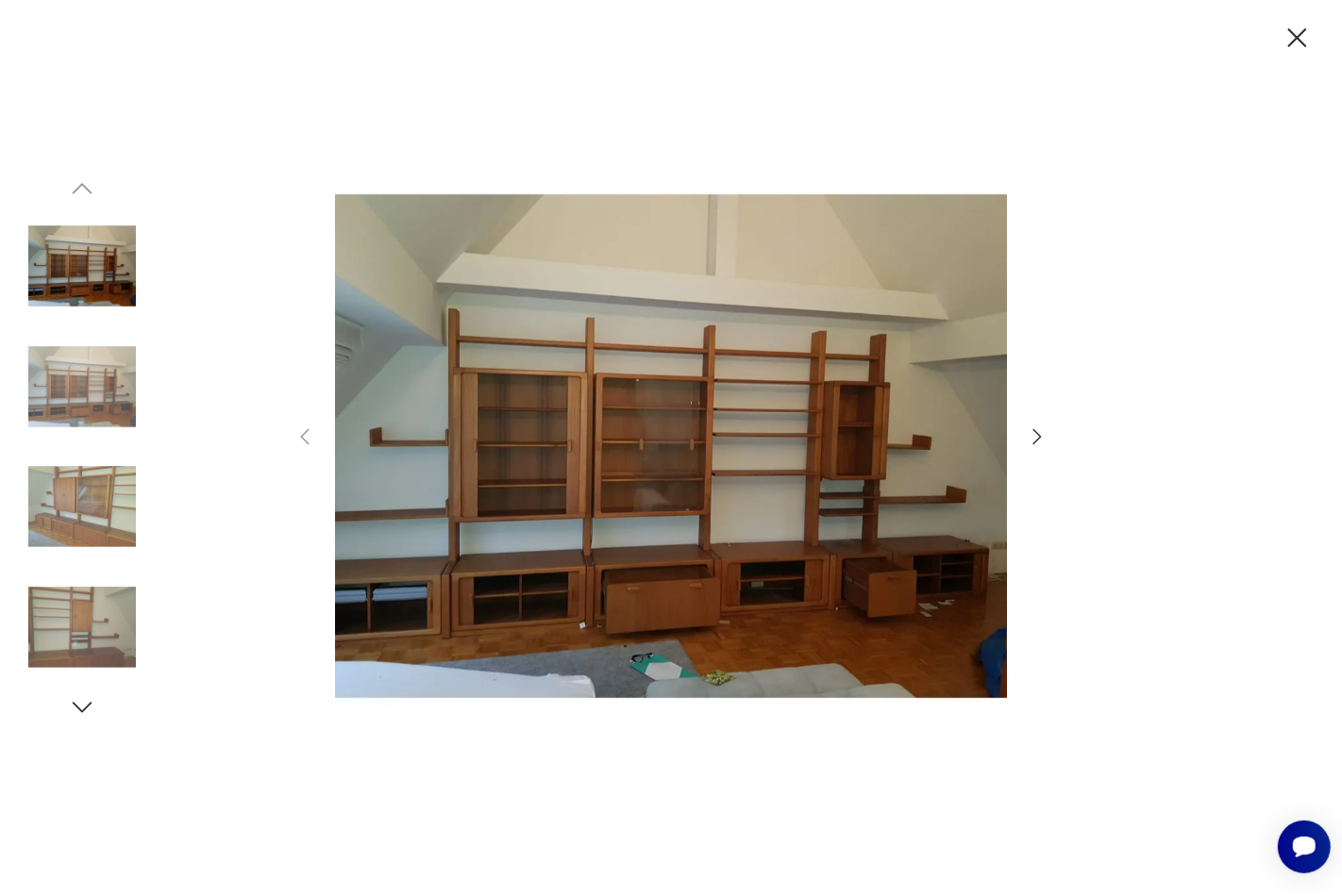
click at [1036, 439] on icon "button" at bounding box center [1037, 437] width 23 height 23
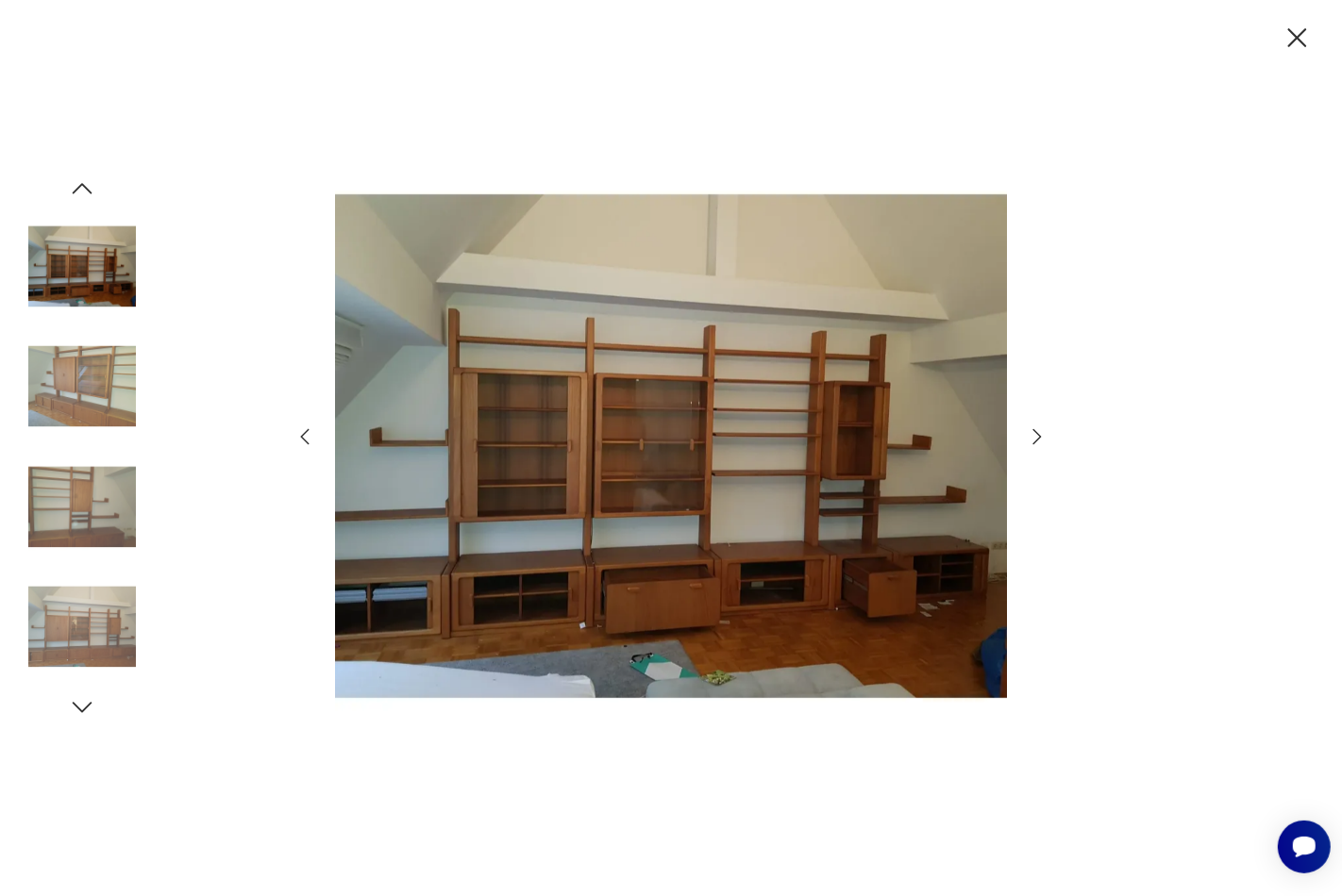
click at [1036, 440] on icon "button" at bounding box center [1038, 437] width 9 height 15
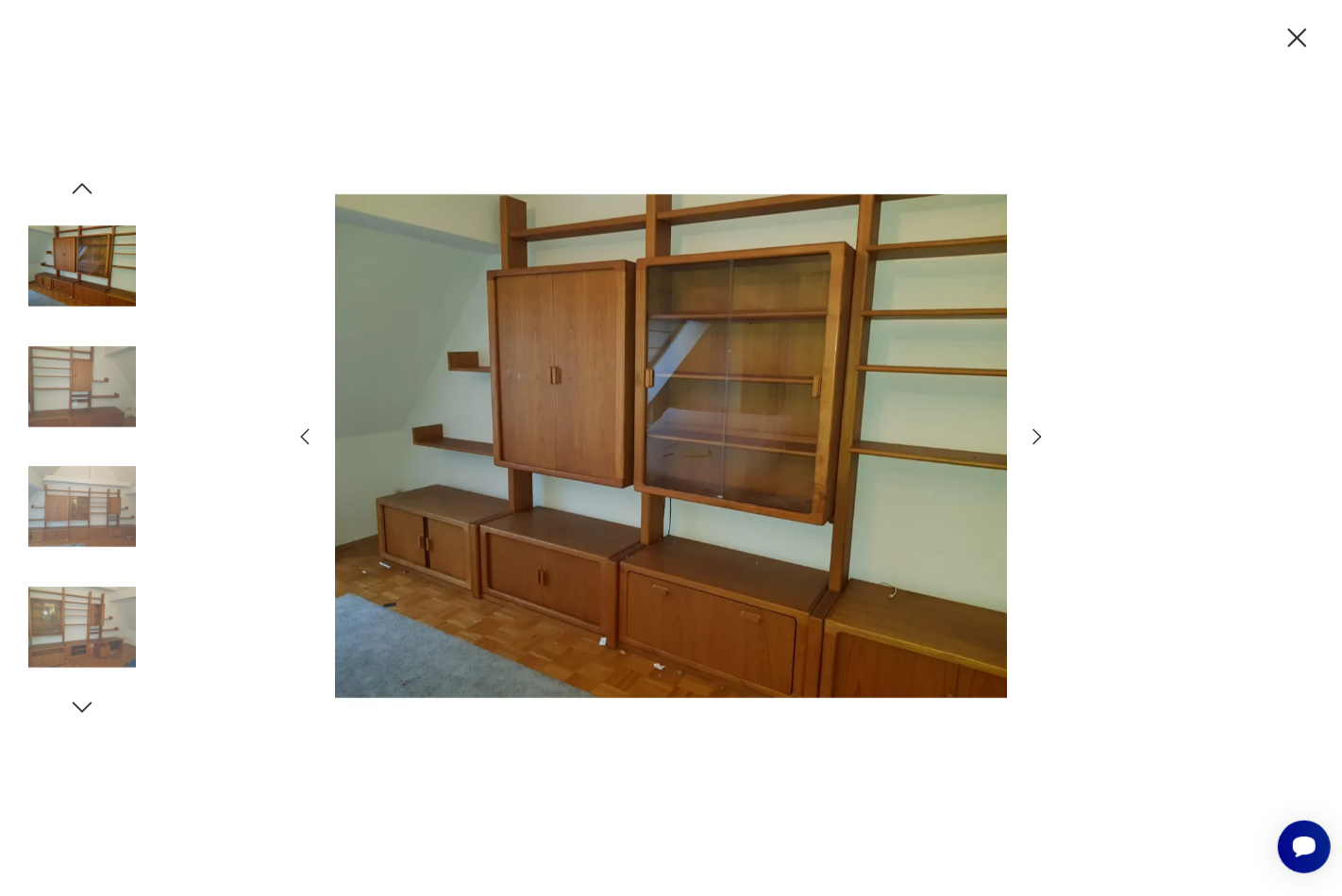
click at [1039, 439] on icon "button" at bounding box center [1038, 437] width 9 height 15
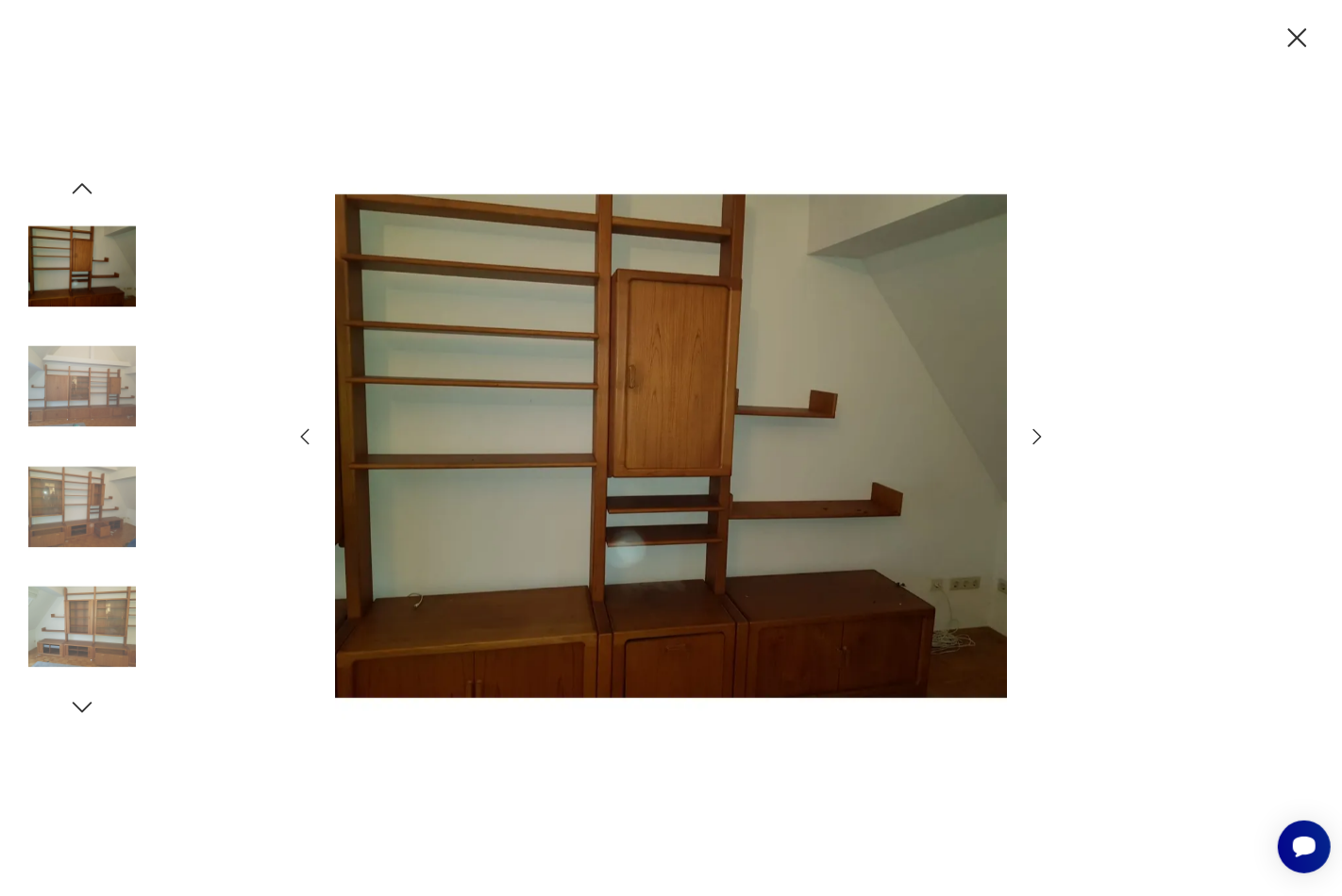
click at [1039, 437] on icon "button" at bounding box center [1037, 437] width 23 height 23
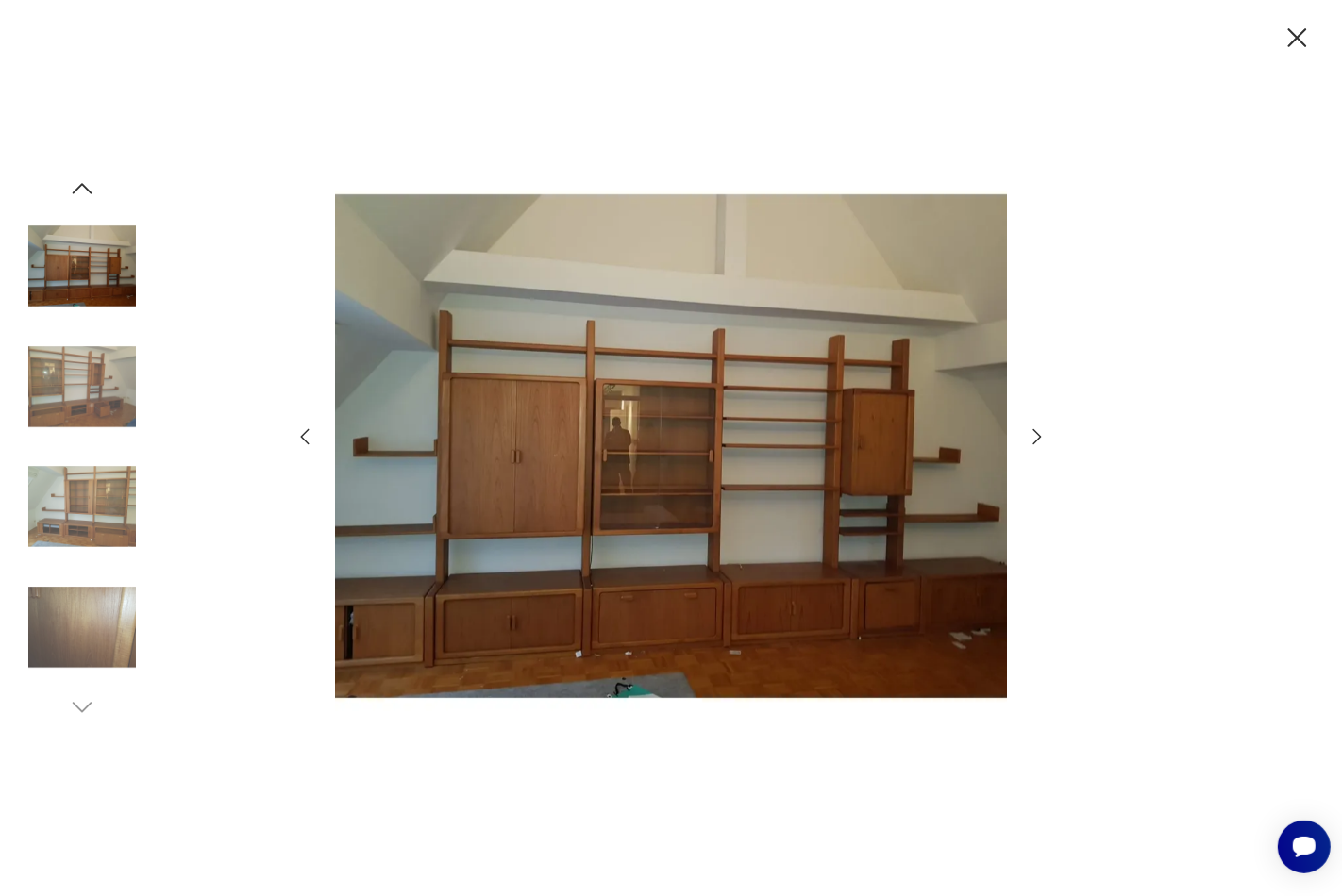
click at [1295, 37] on icon "button" at bounding box center [1298, 38] width 33 height 33
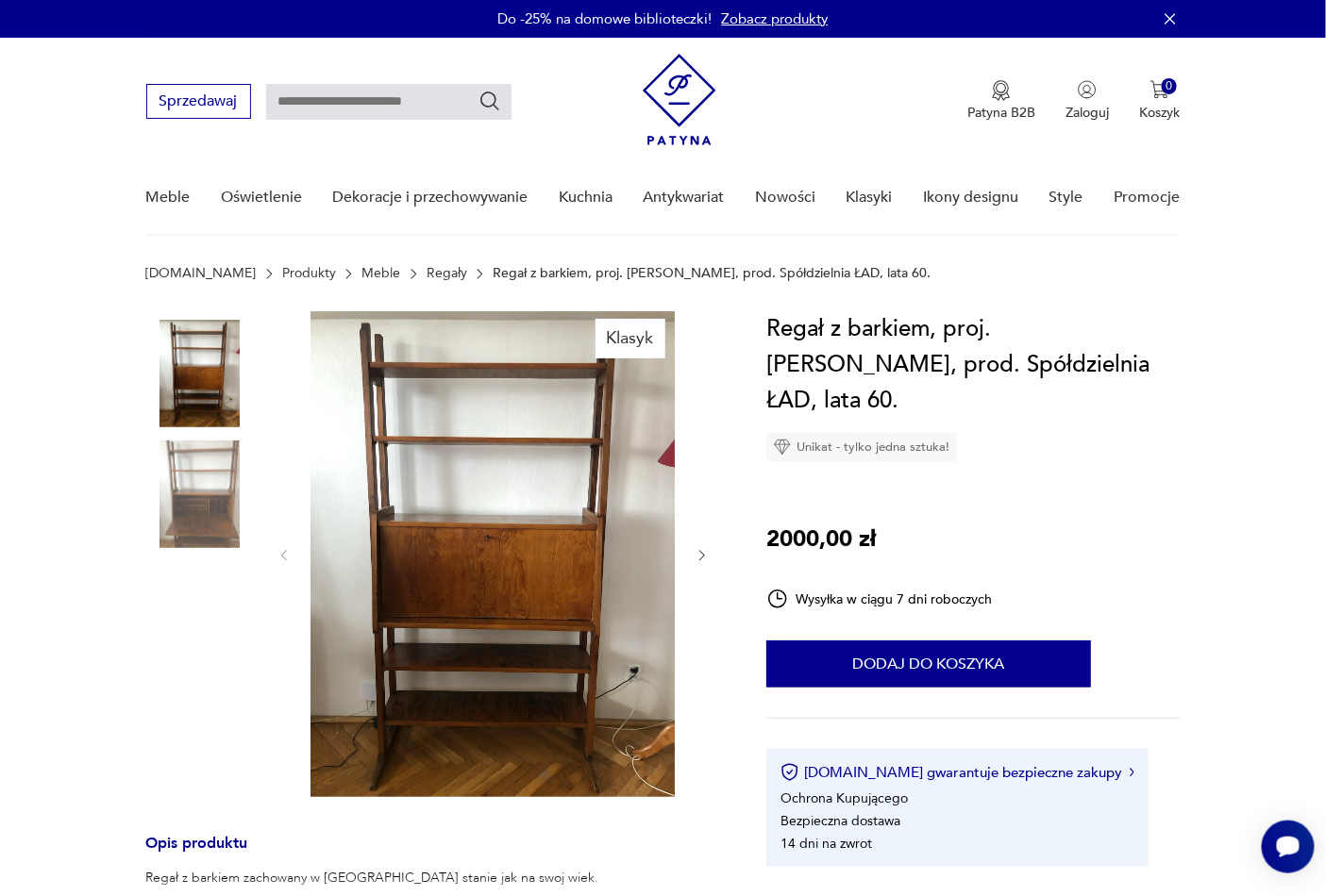
click at [211, 514] on img at bounding box center [200, 494] width 107 height 107
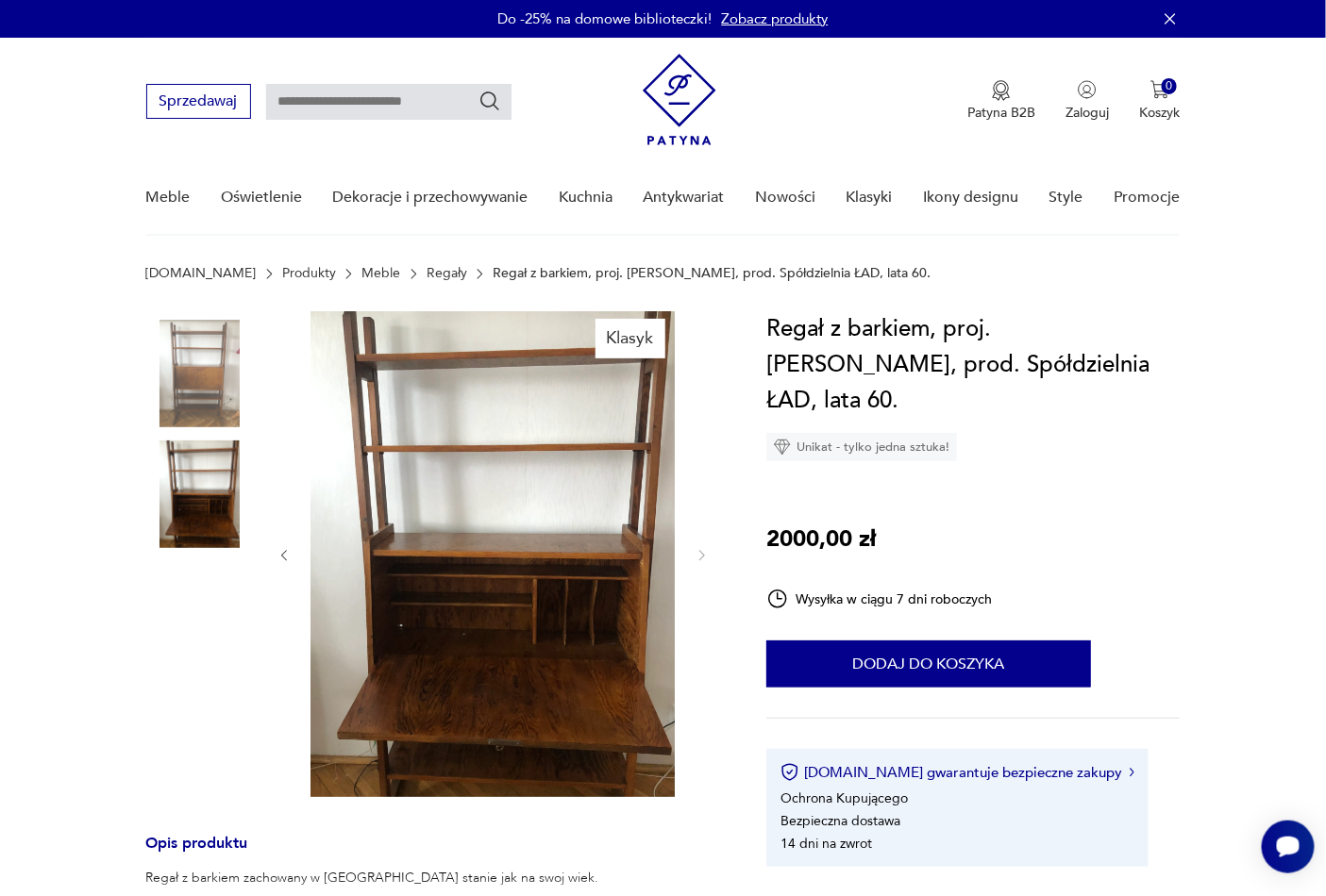
scroll to position [559, 0]
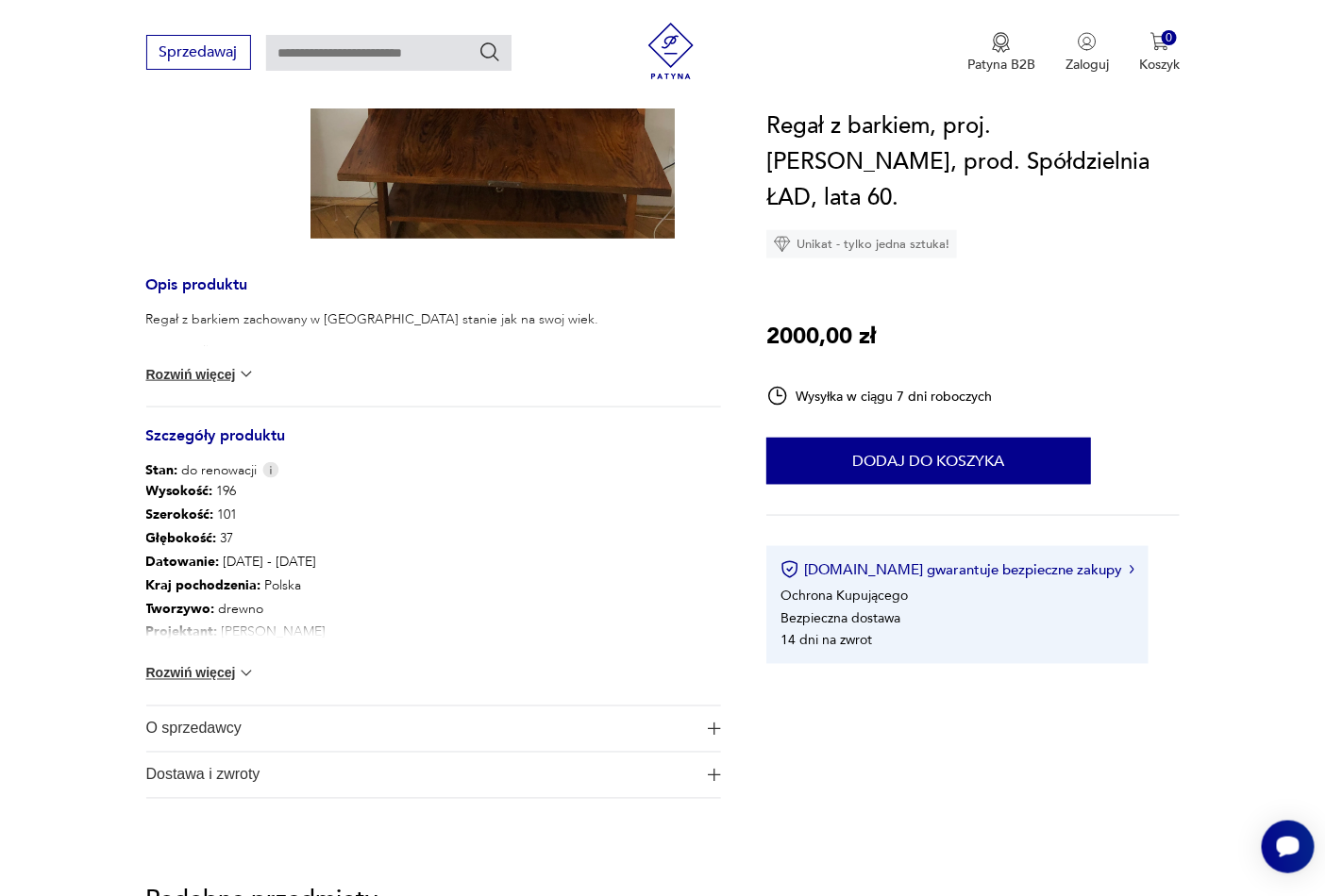
click at [171, 664] on button "Rozwiń więcej" at bounding box center [201, 673] width 109 height 19
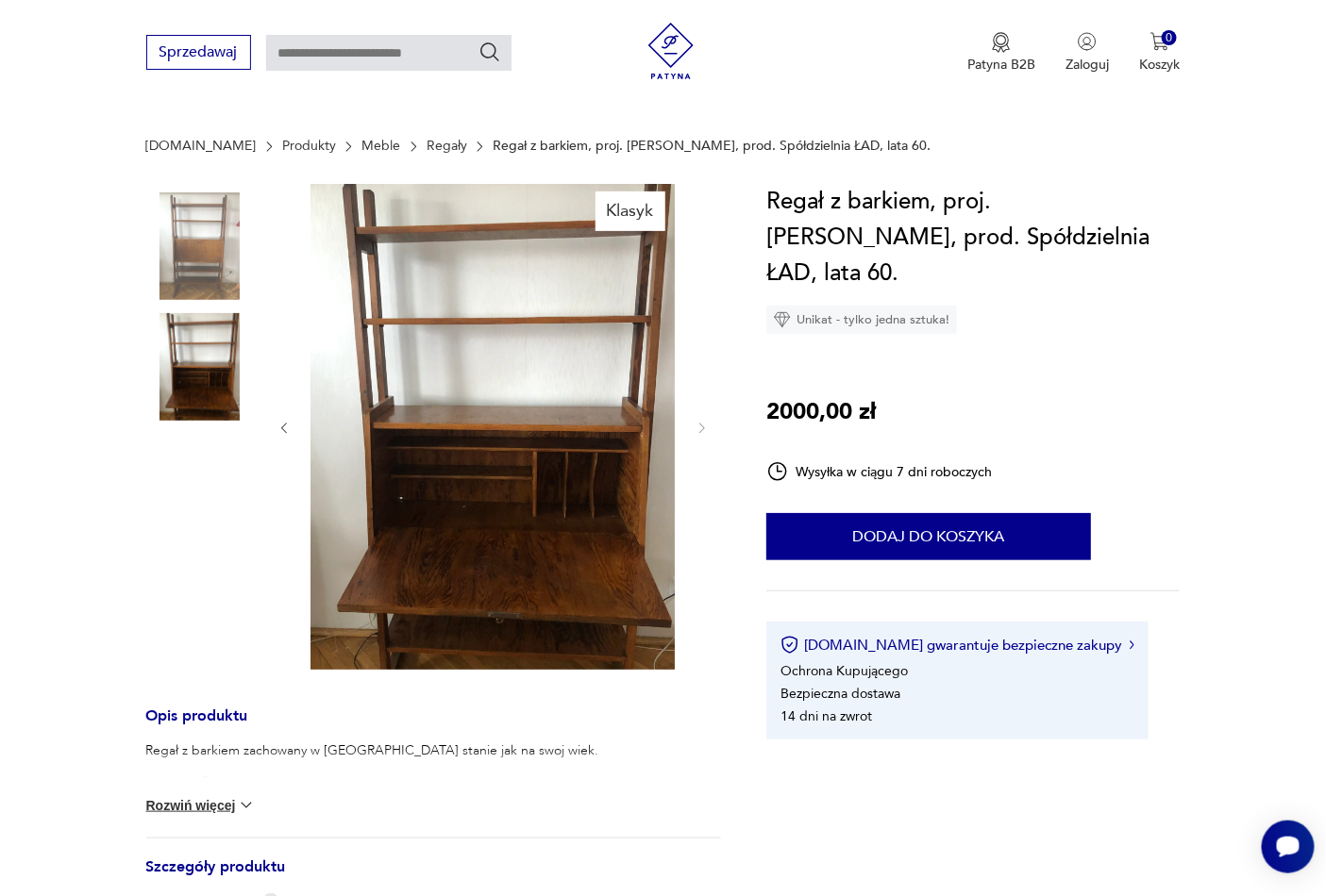
scroll to position [0, 0]
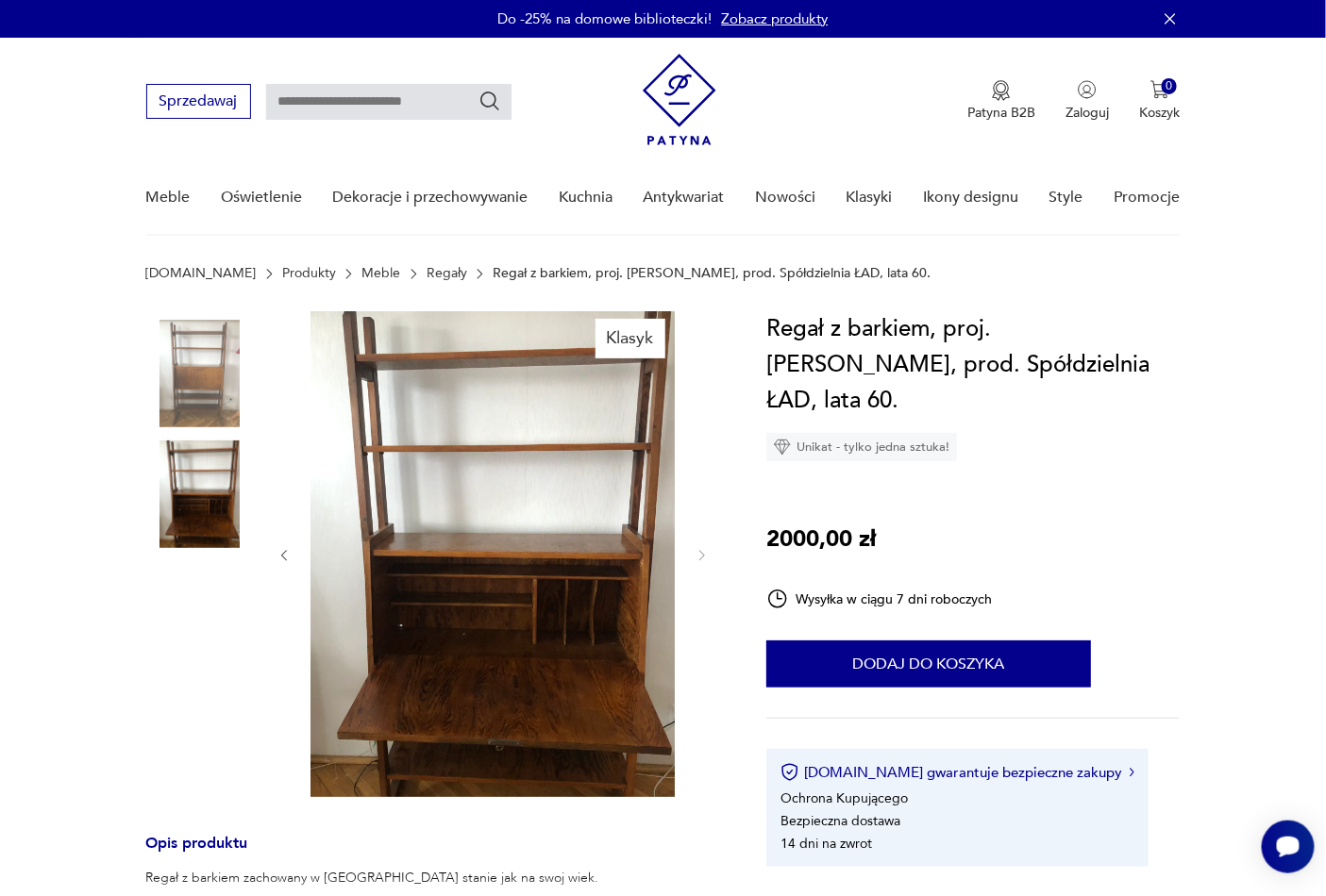
click at [203, 389] on img at bounding box center [200, 373] width 107 height 107
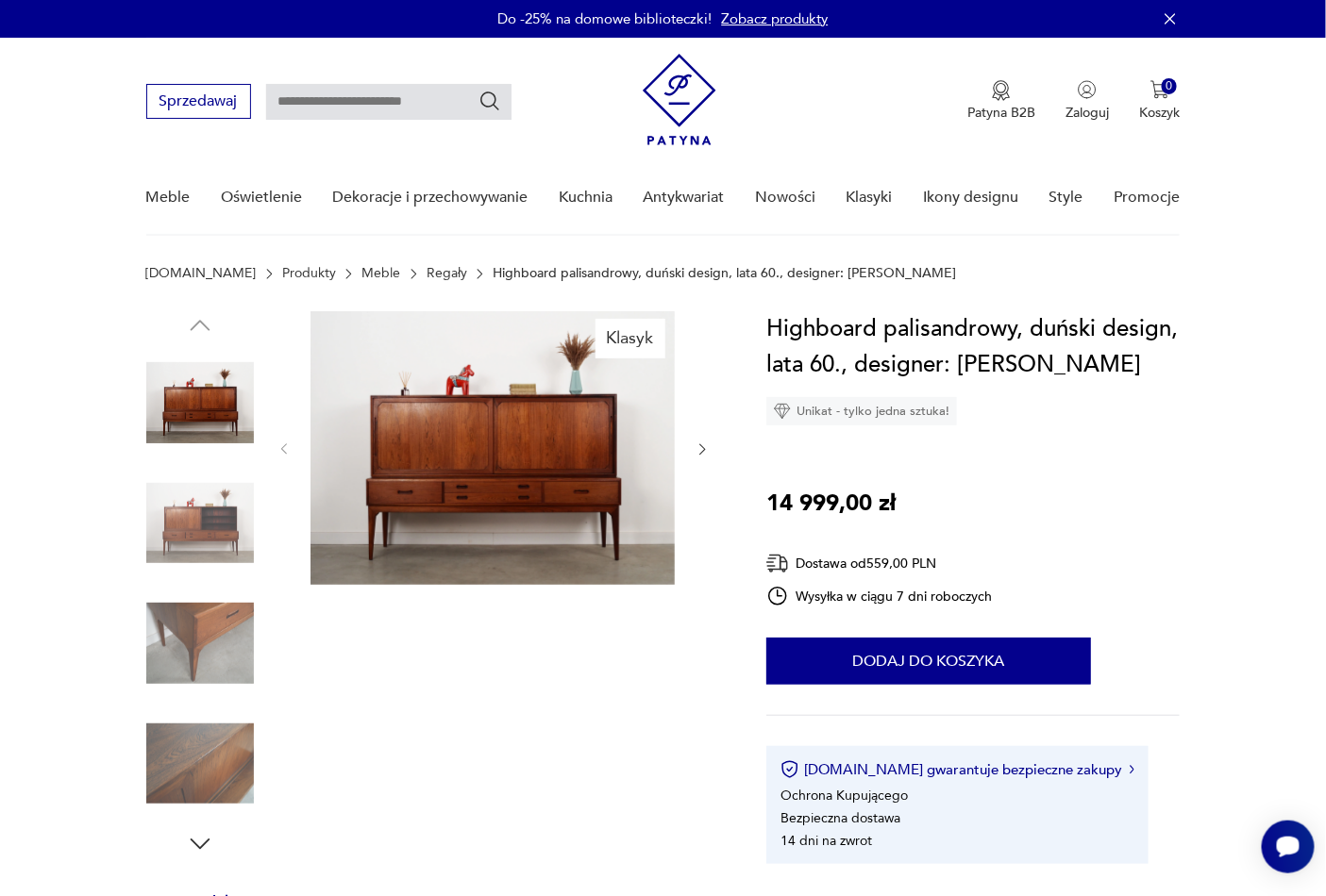
click at [221, 534] on img at bounding box center [200, 523] width 107 height 107
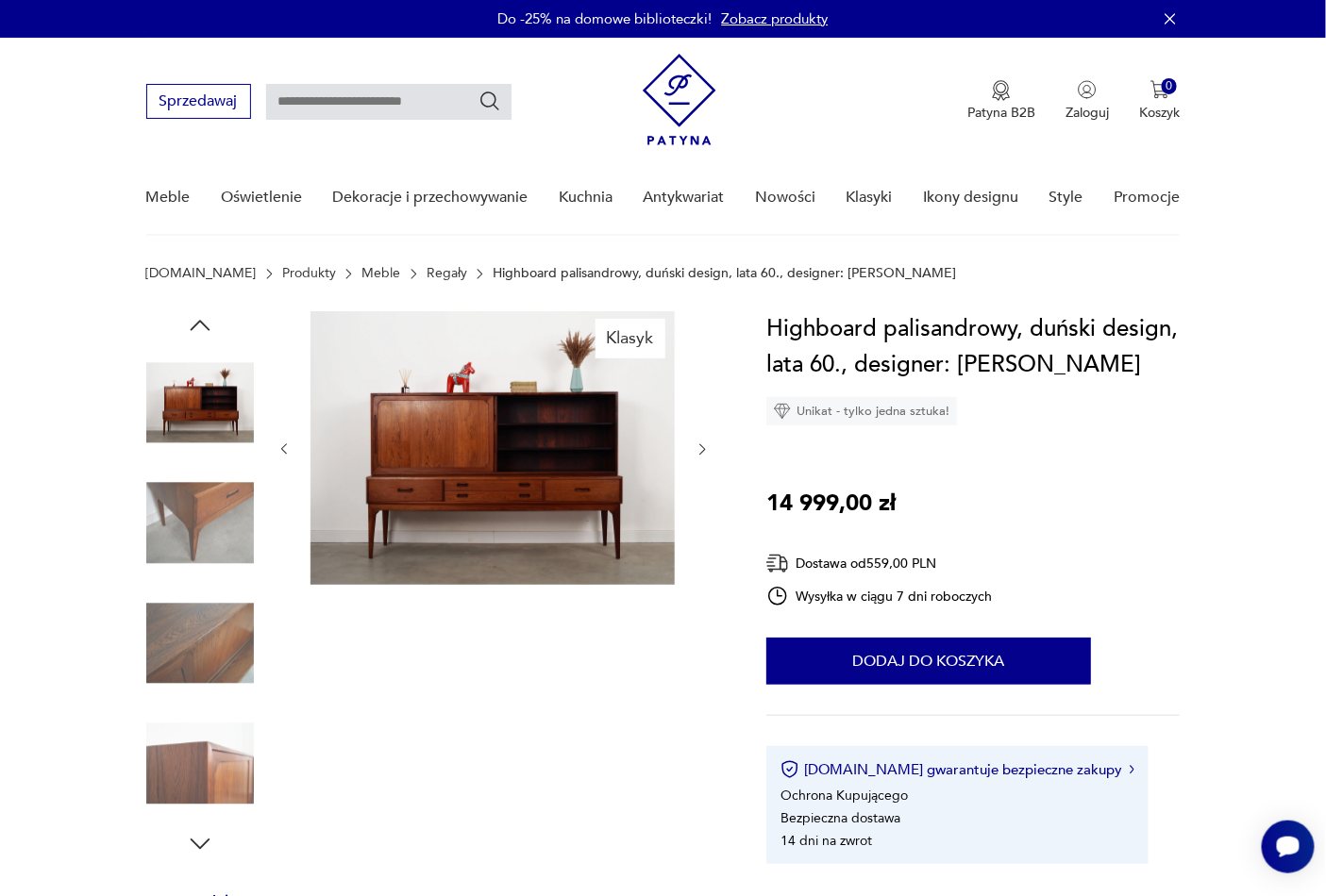
click at [180, 644] on img at bounding box center [200, 643] width 107 height 107
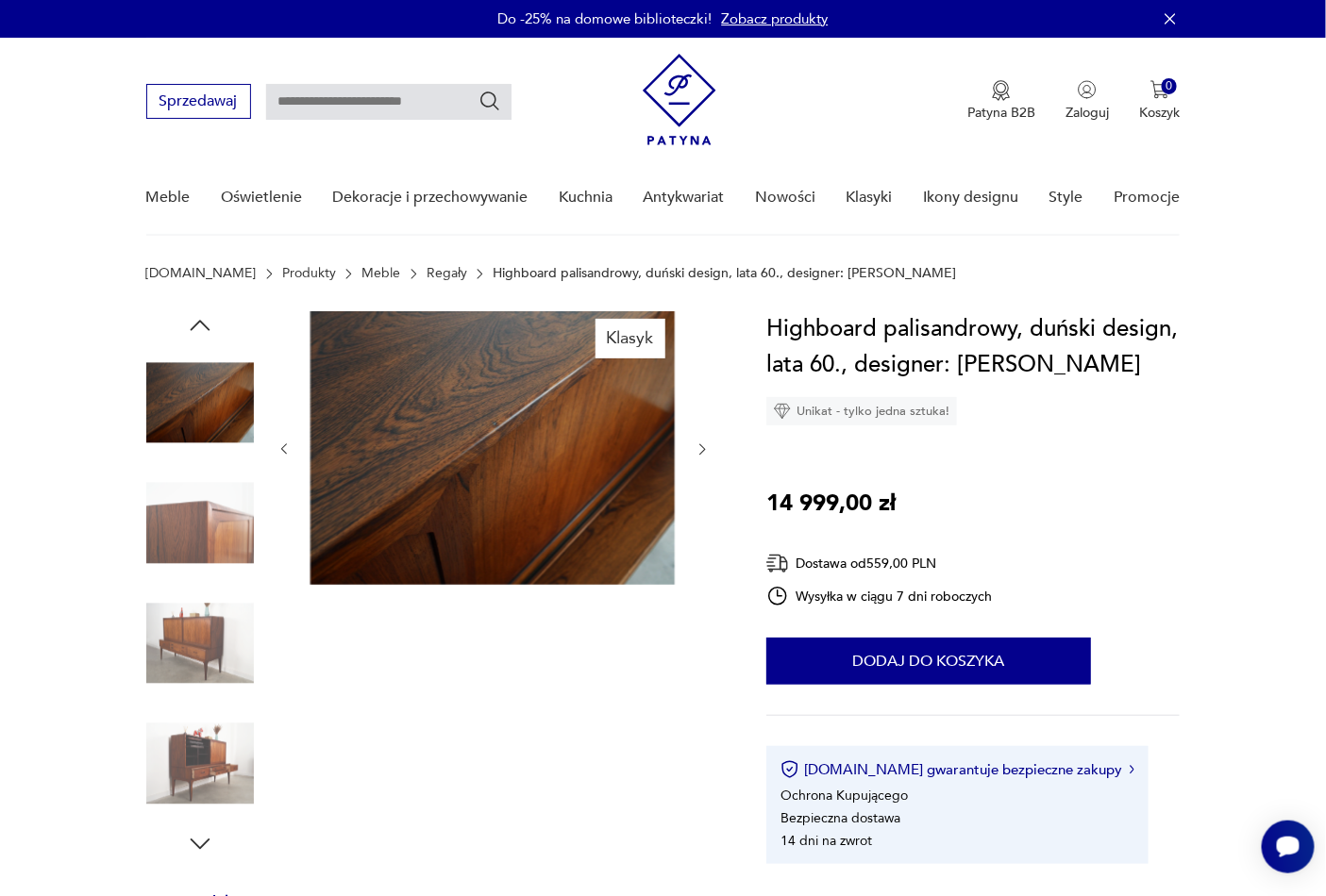
click at [180, 644] on img at bounding box center [200, 643] width 107 height 107
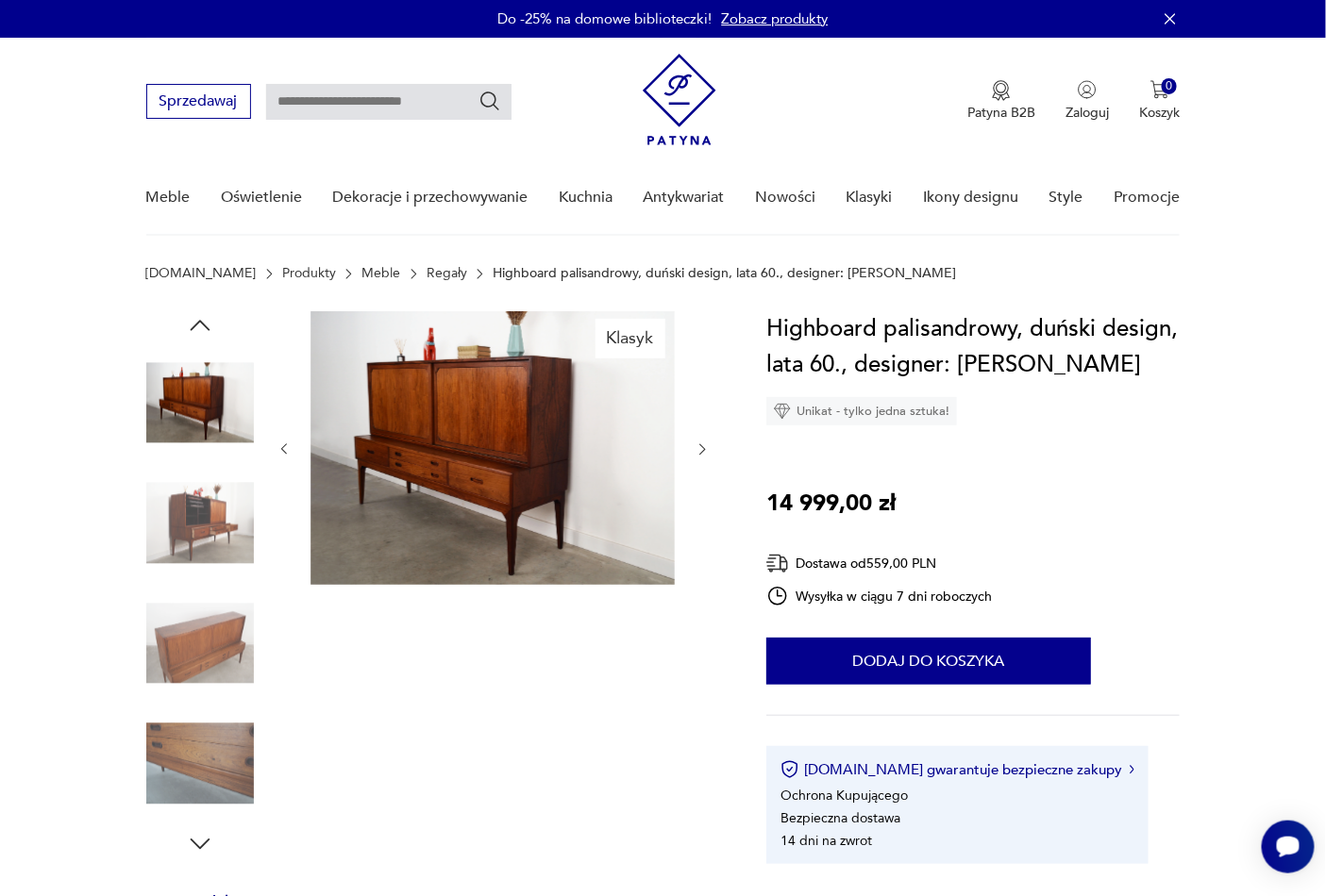
click at [181, 764] on img at bounding box center [200, 763] width 107 height 107
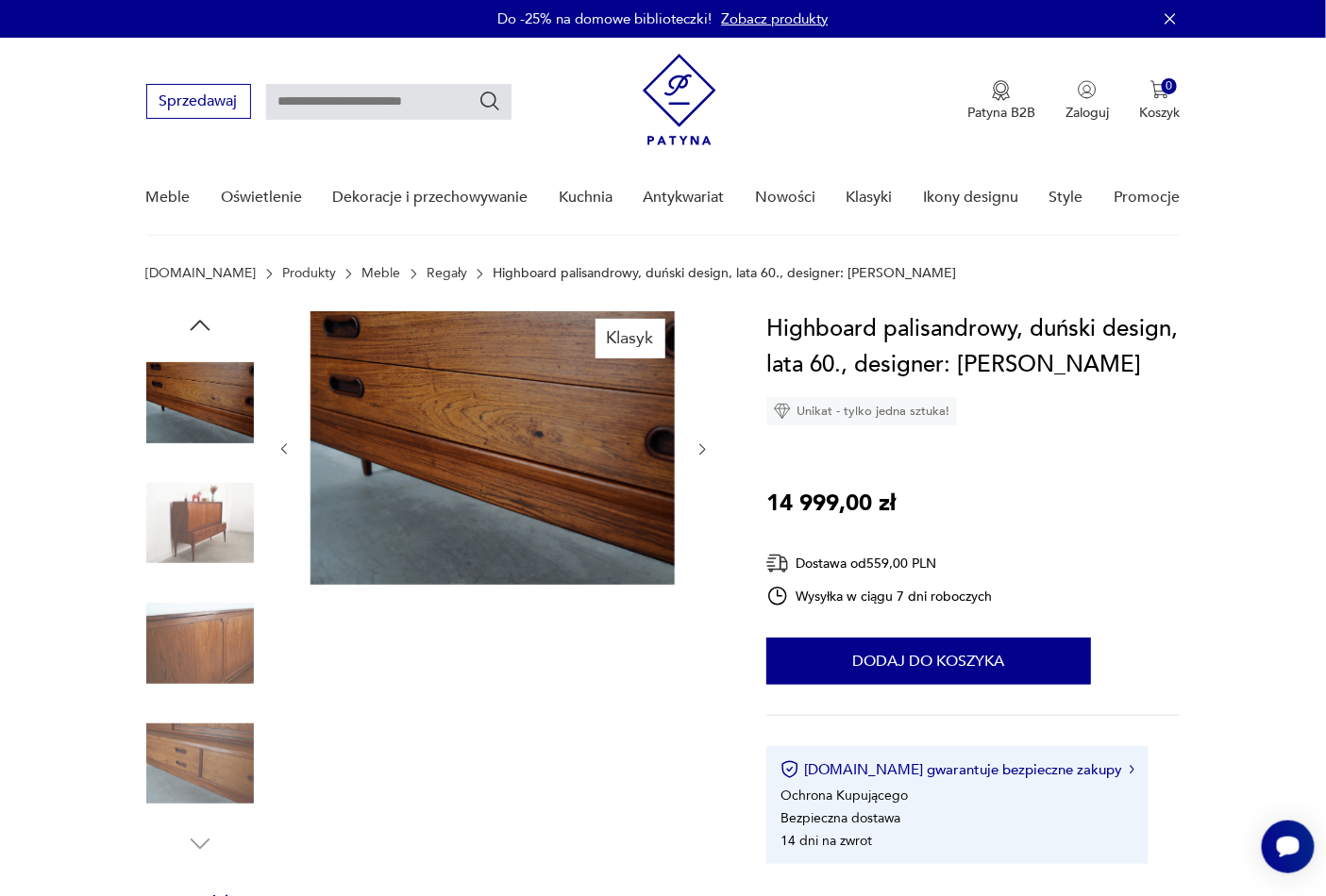
click at [185, 514] on img at bounding box center [200, 523] width 107 height 107
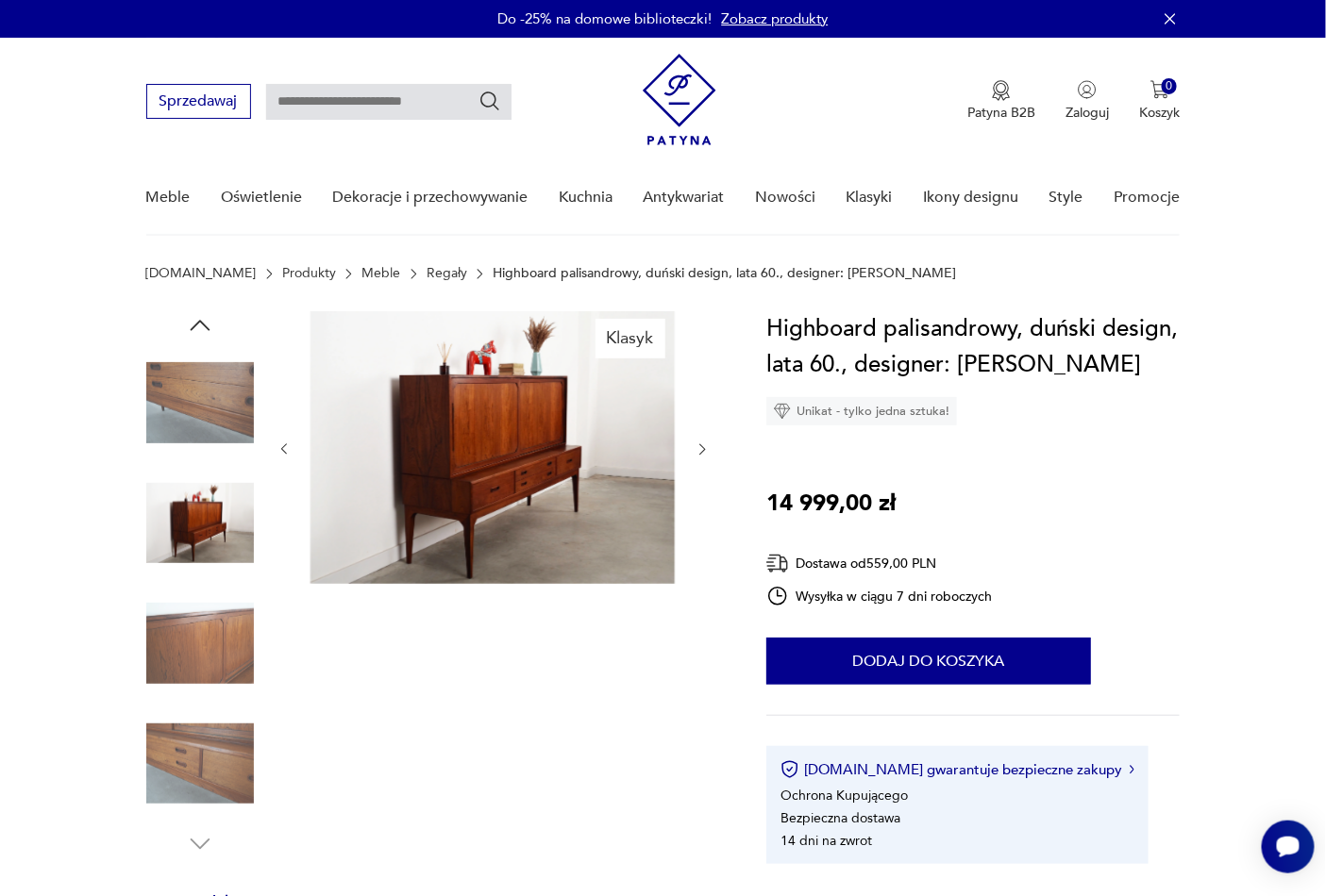
click at [182, 638] on img at bounding box center [200, 643] width 107 height 107
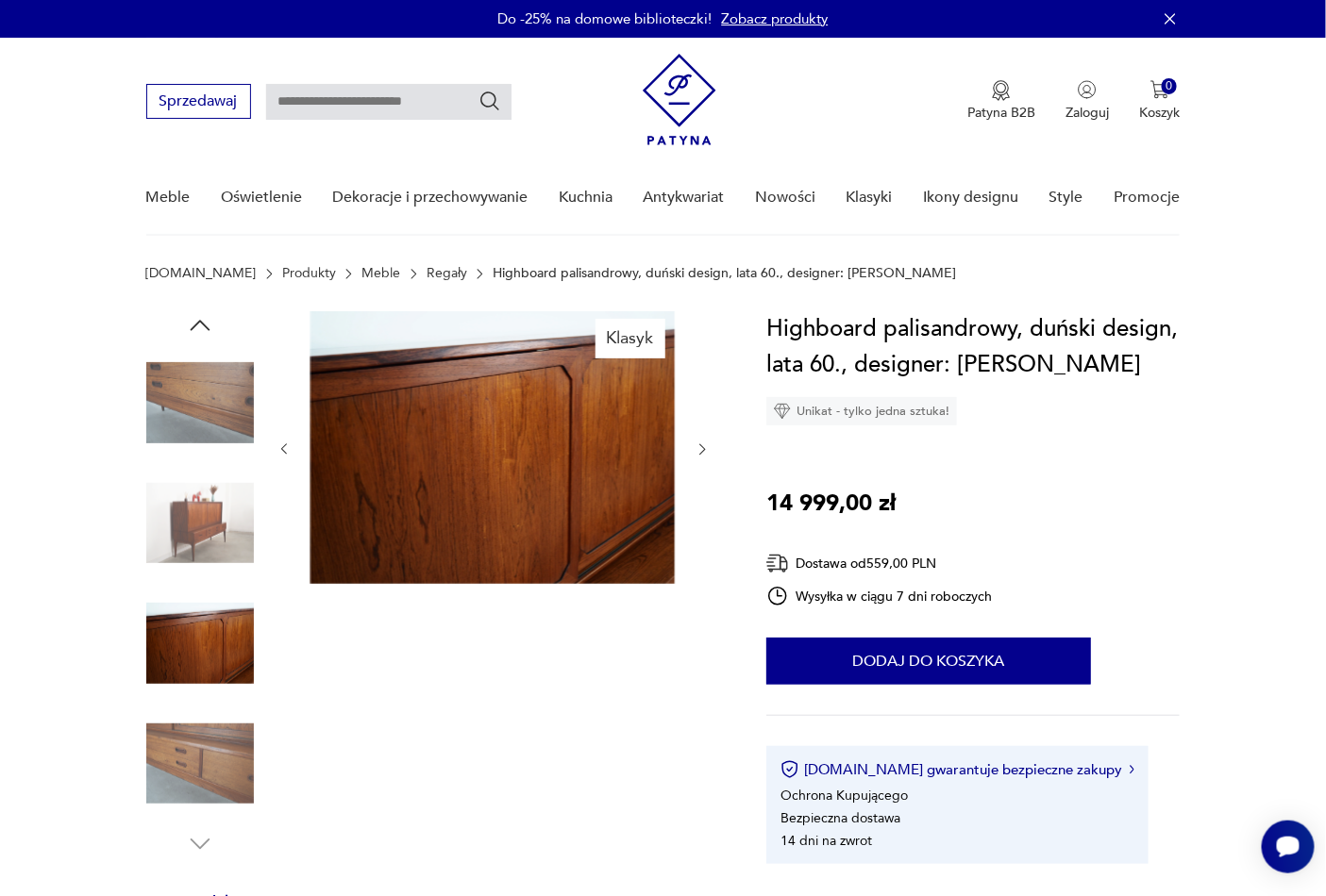
click at [197, 752] on img at bounding box center [200, 763] width 107 height 107
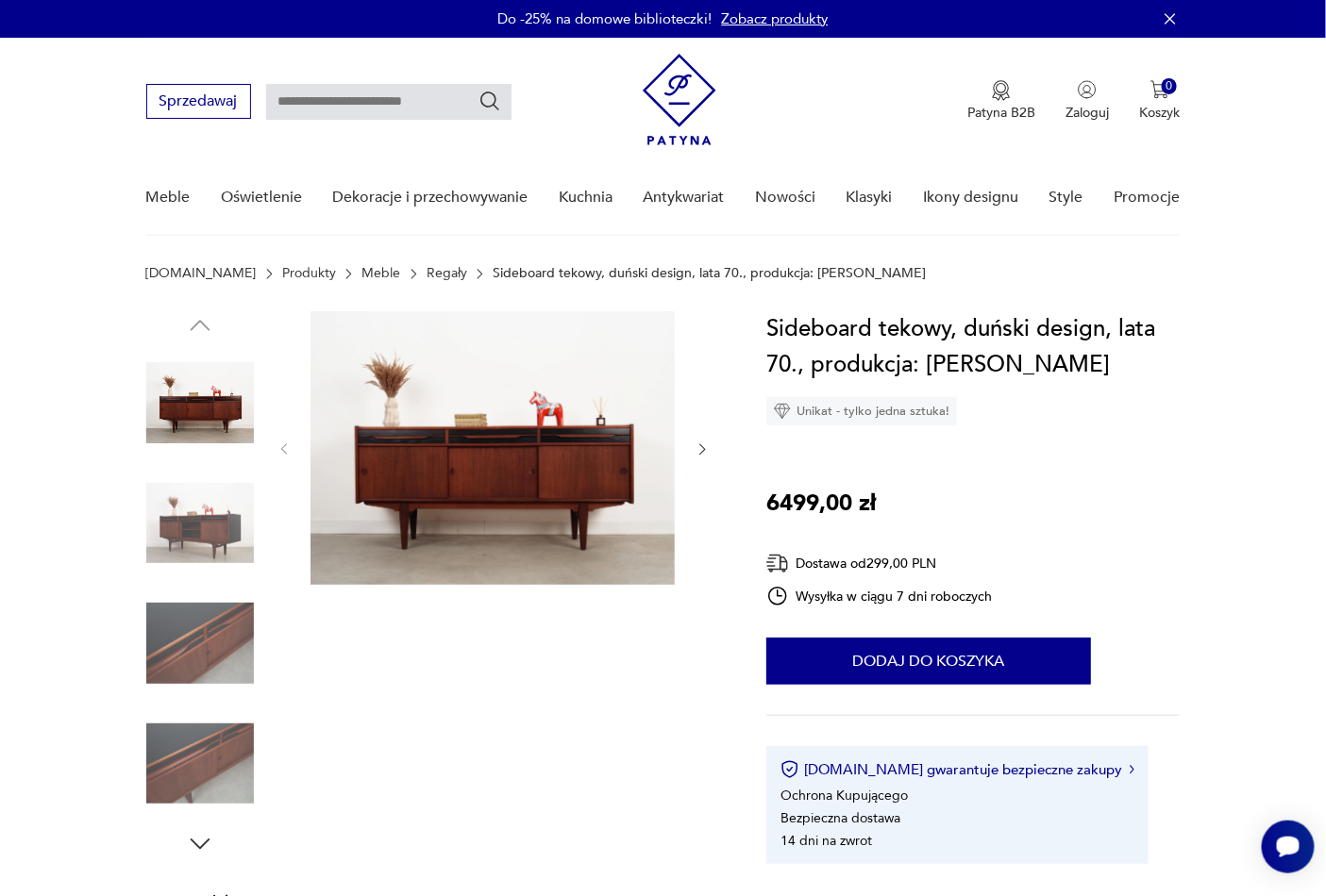
click at [699, 448] on icon "button" at bounding box center [702, 449] width 16 height 16
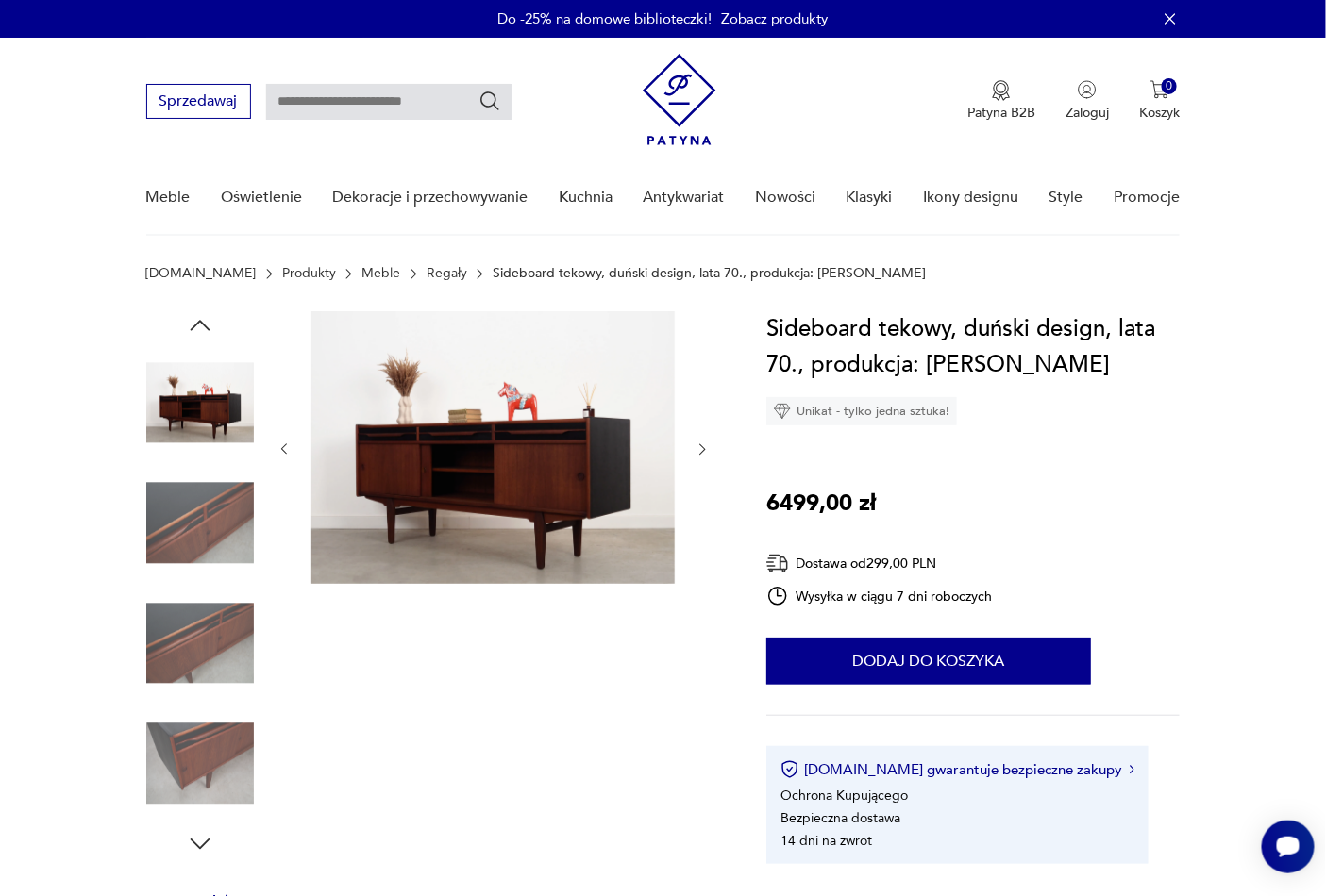
click at [700, 448] on icon "button" at bounding box center [702, 449] width 16 height 16
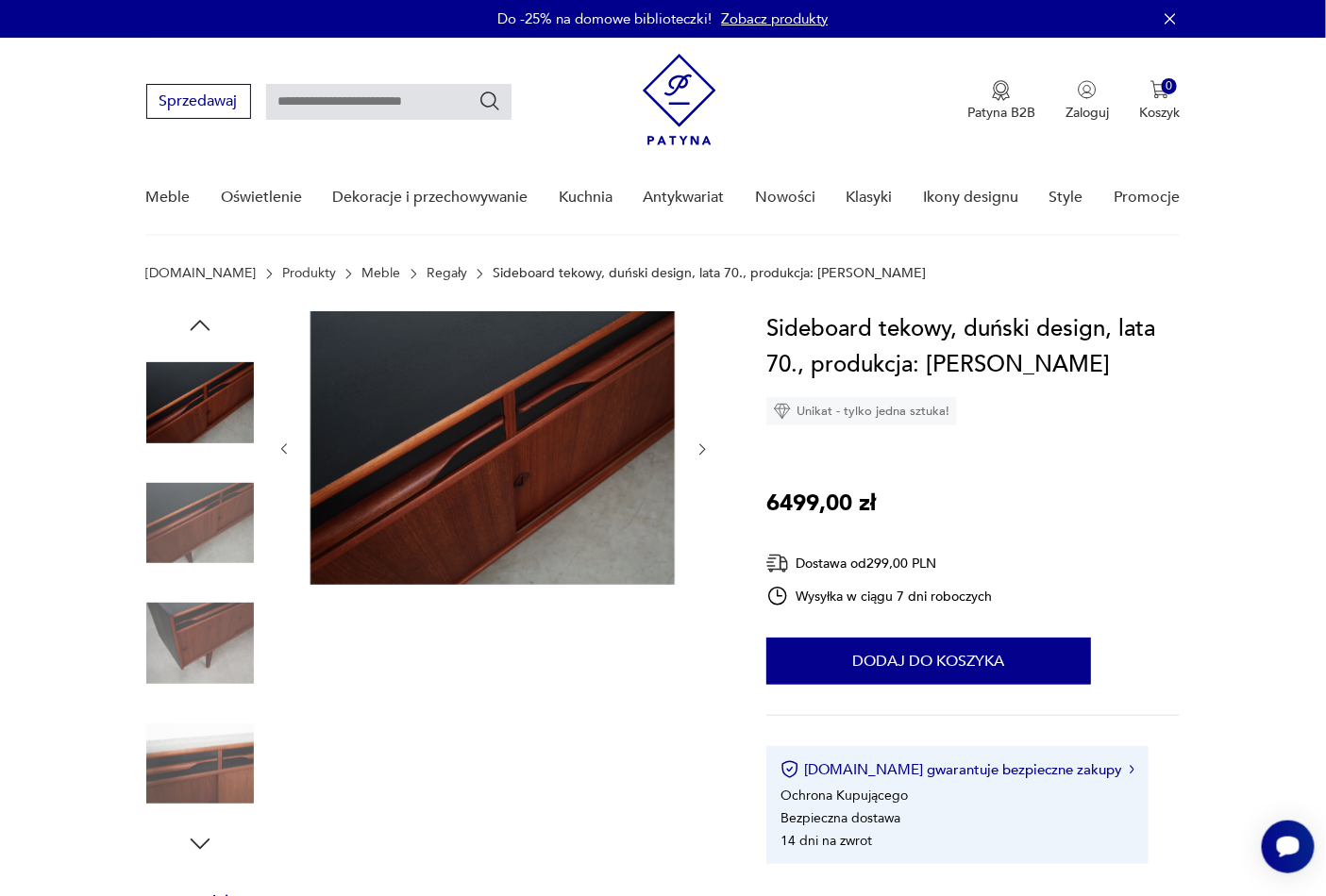
click at [701, 448] on icon "button" at bounding box center [702, 449] width 16 height 16
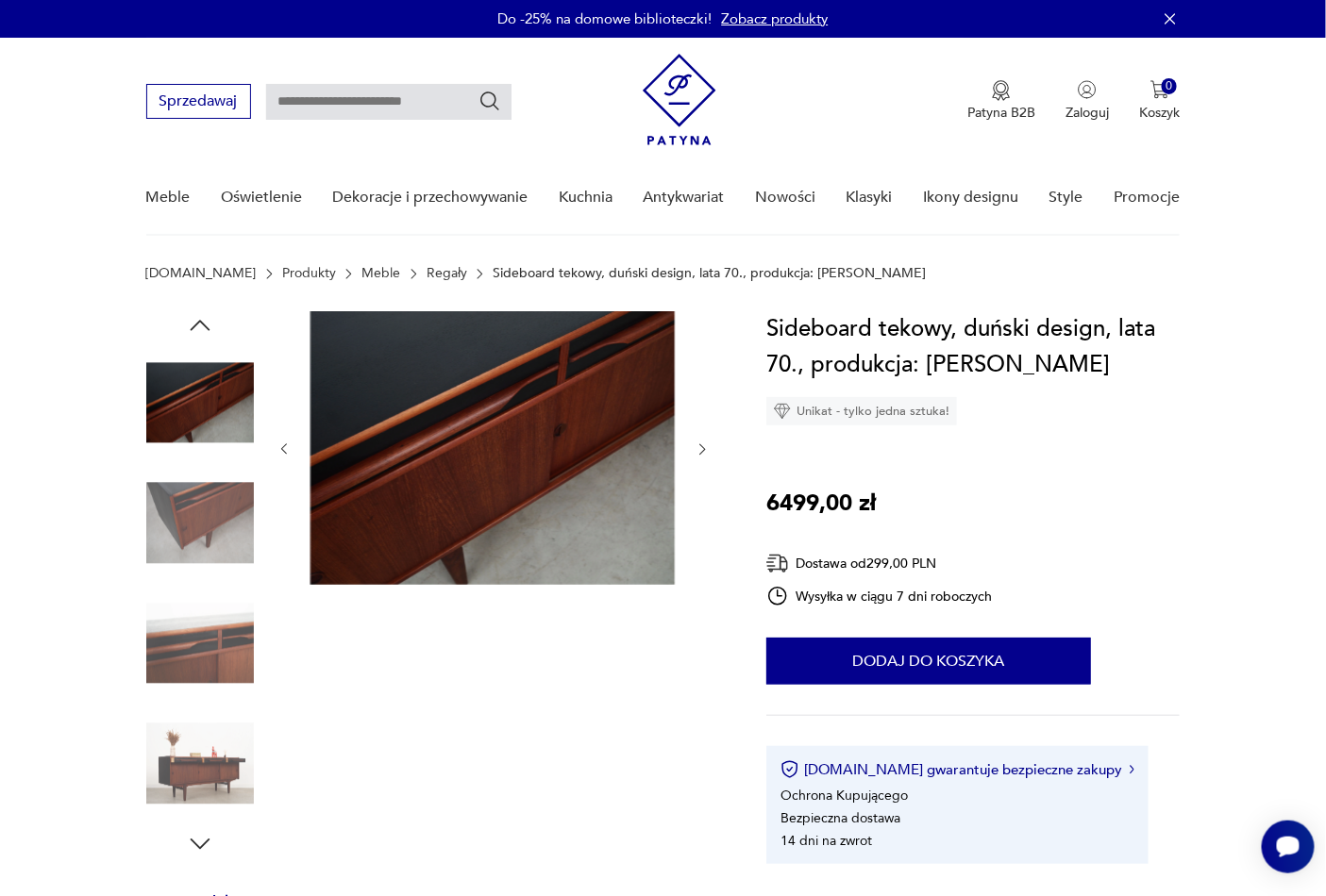
click at [701, 448] on icon "button" at bounding box center [702, 449] width 16 height 16
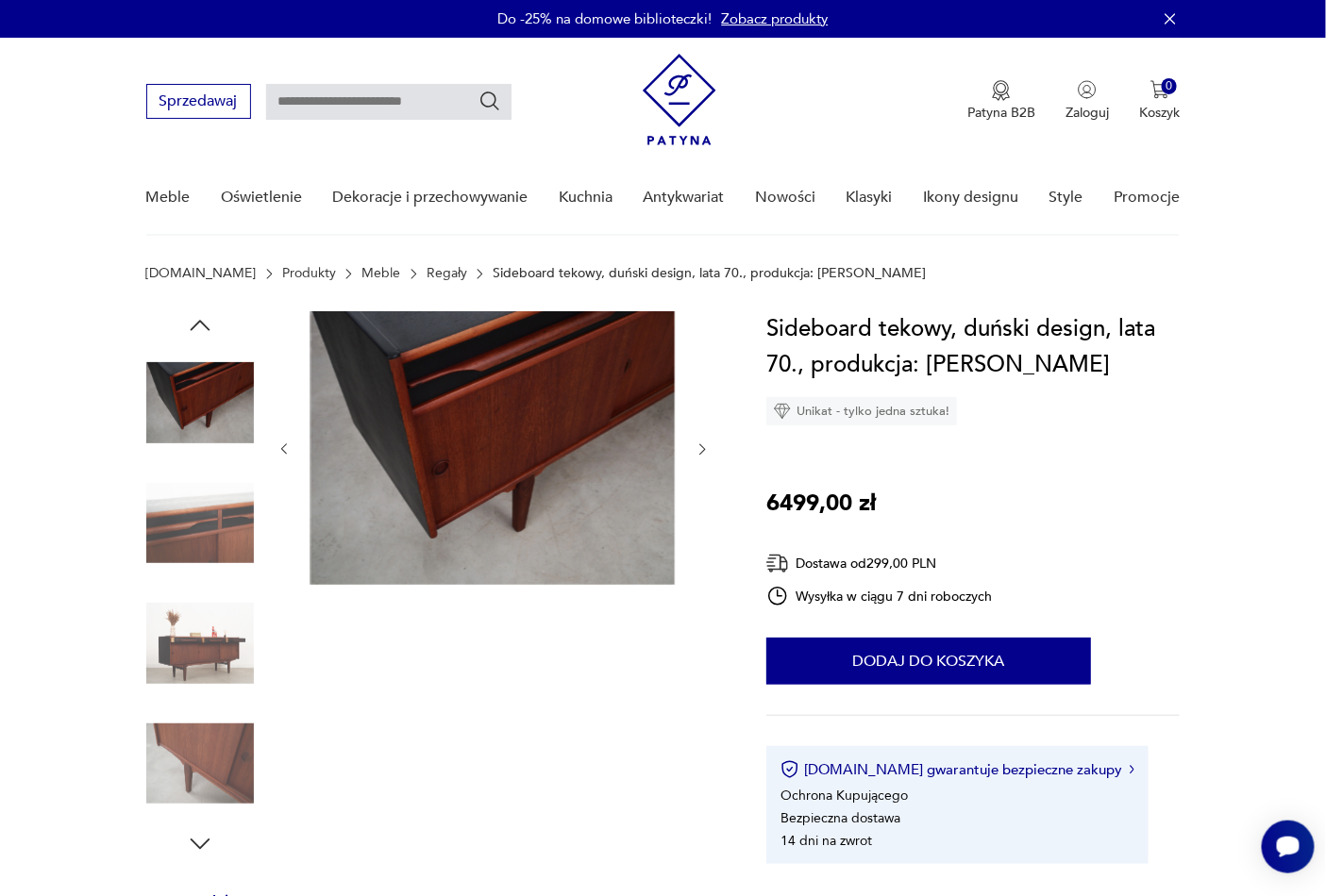
click at [701, 448] on icon "button" at bounding box center [702, 449] width 16 height 16
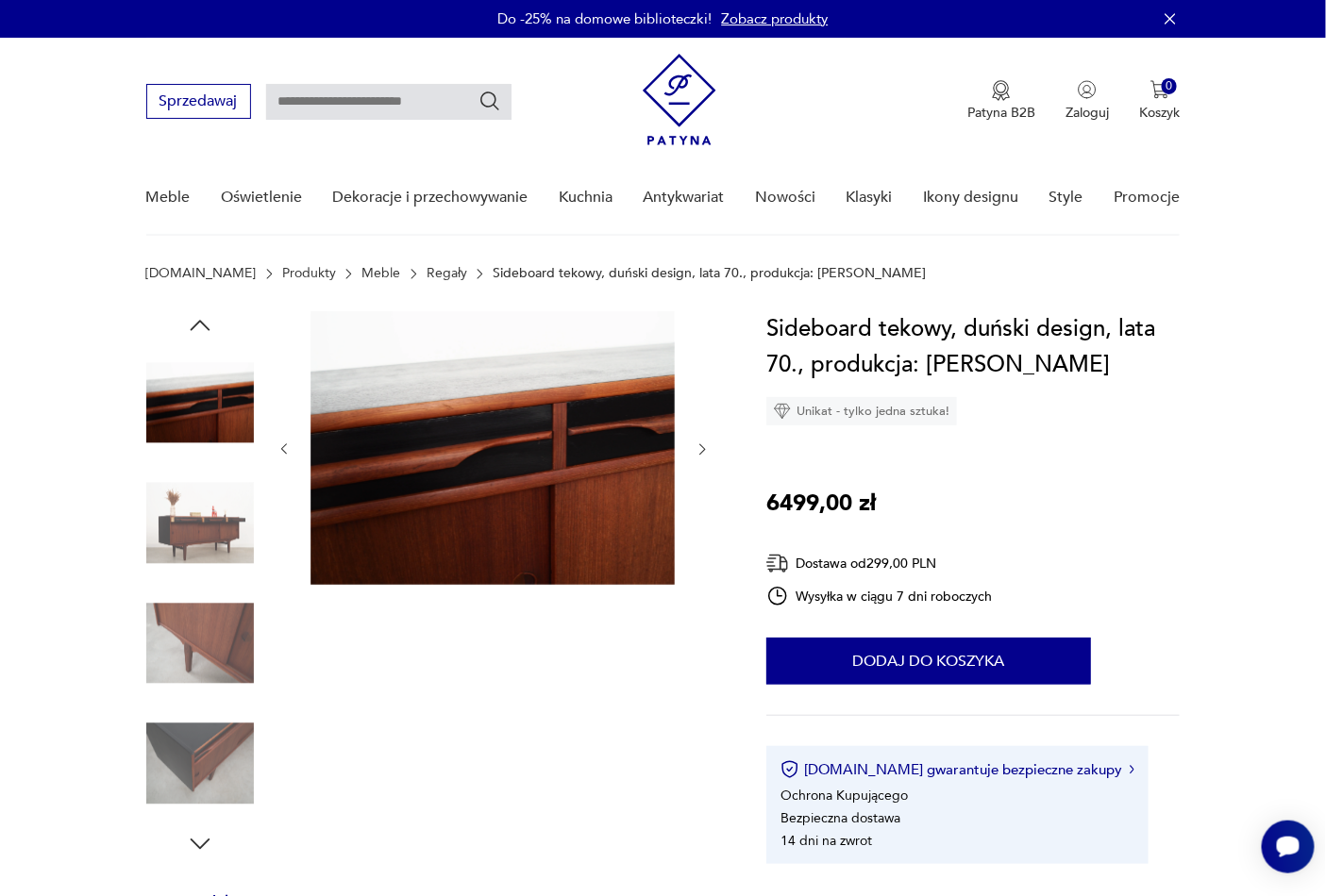
click at [701, 448] on icon "button" at bounding box center [702, 449] width 16 height 16
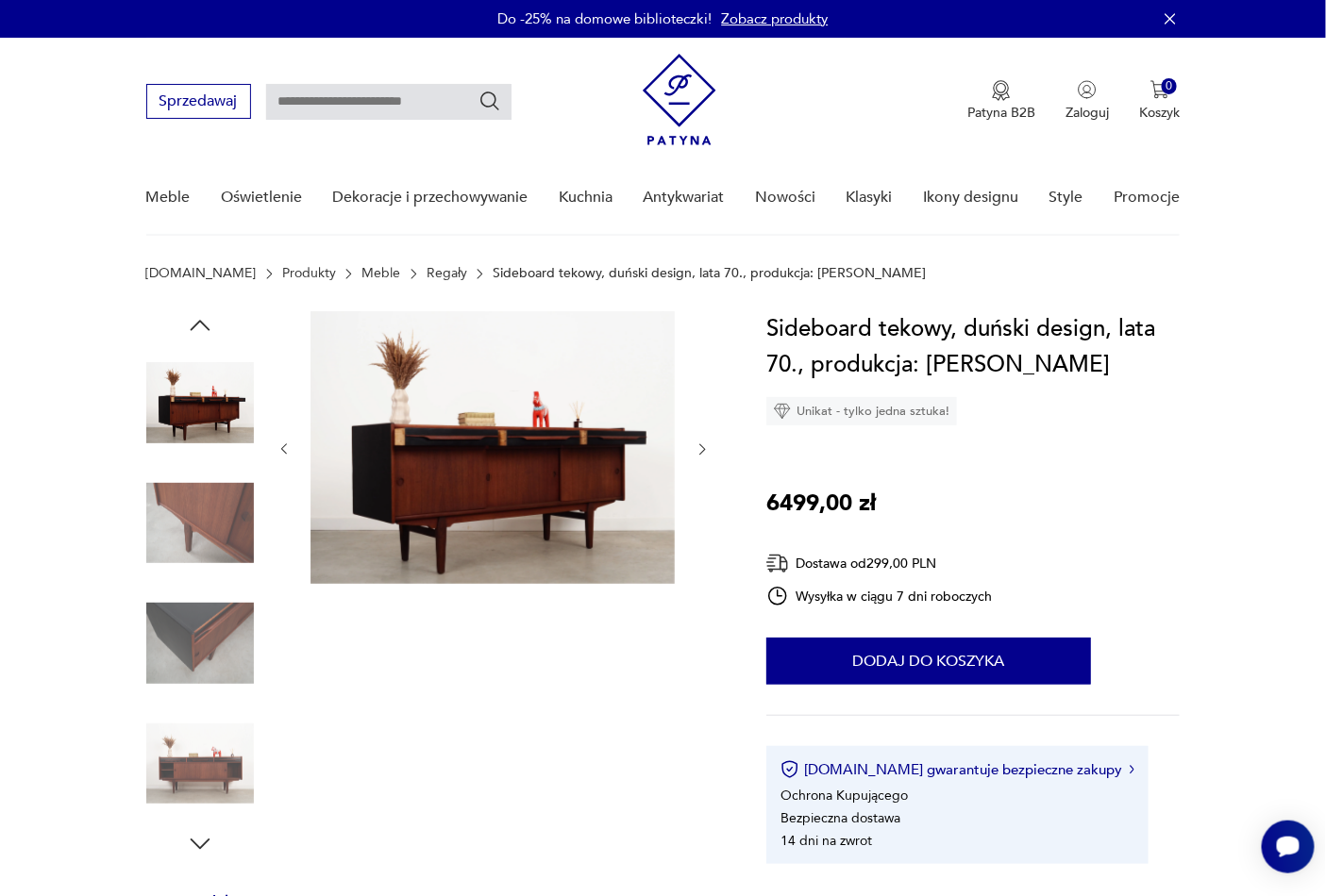
click at [701, 448] on icon "button" at bounding box center [702, 449] width 16 height 16
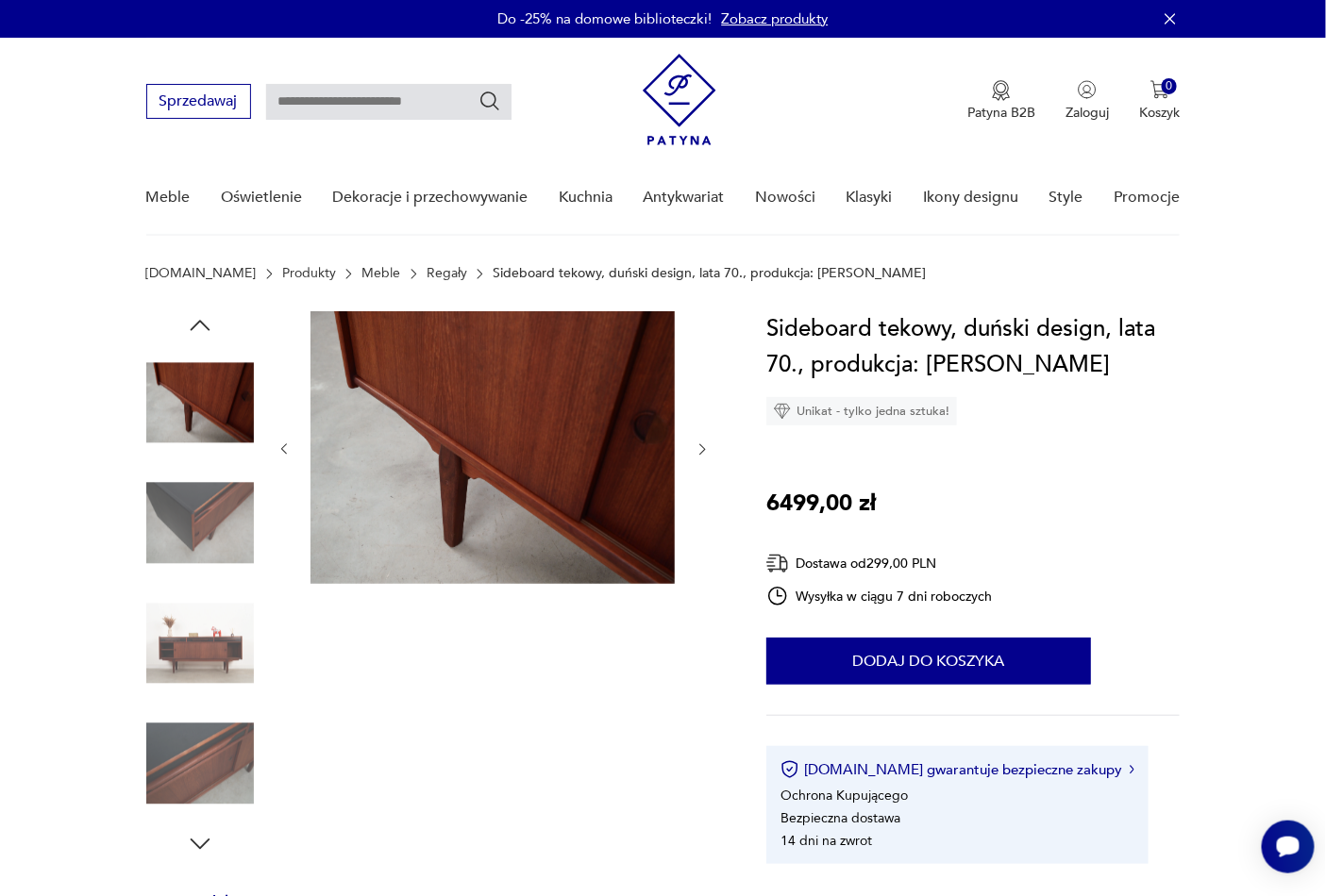
click at [701, 448] on icon "button" at bounding box center [702, 449] width 16 height 16
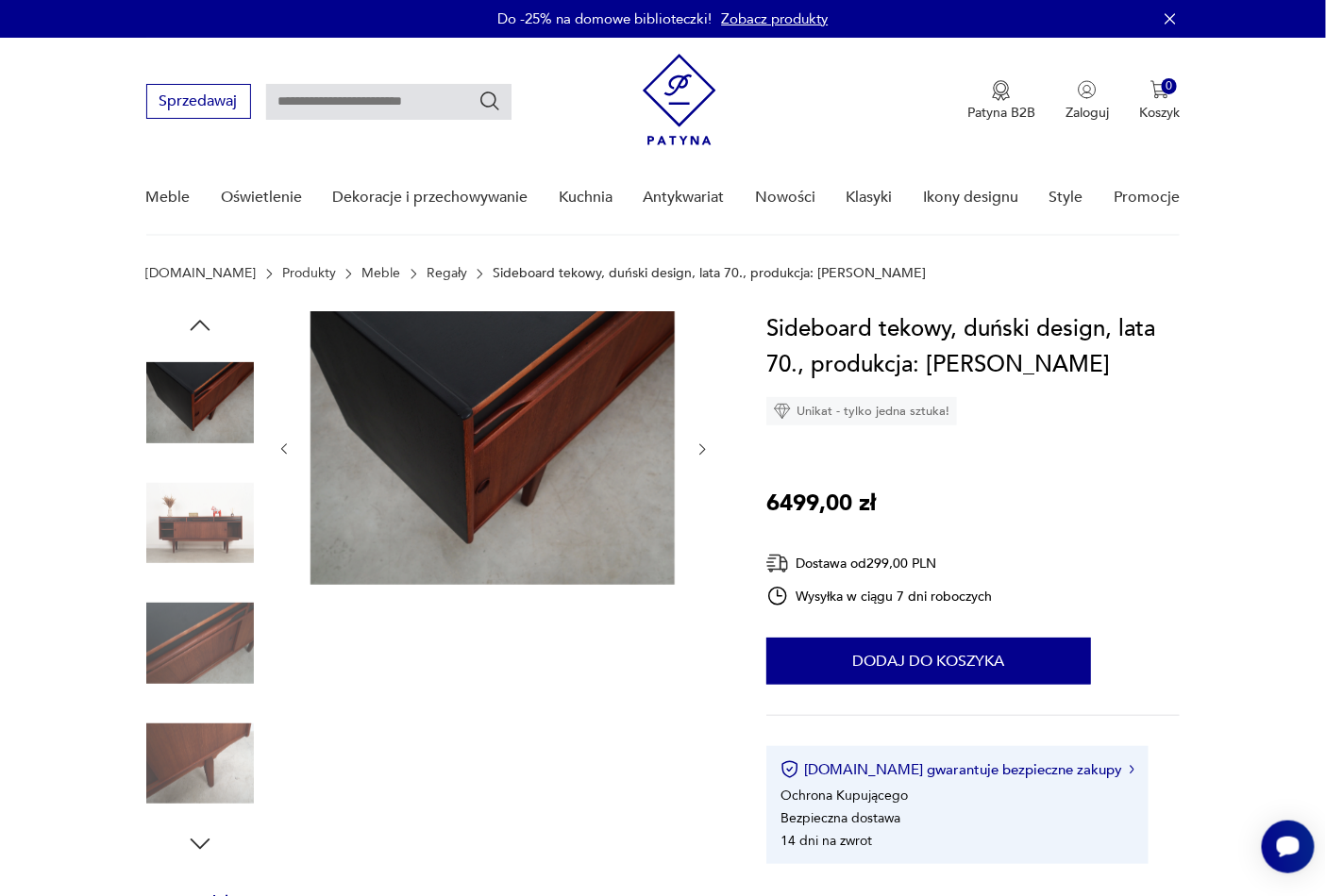
click at [701, 448] on icon "button" at bounding box center [702, 449] width 16 height 16
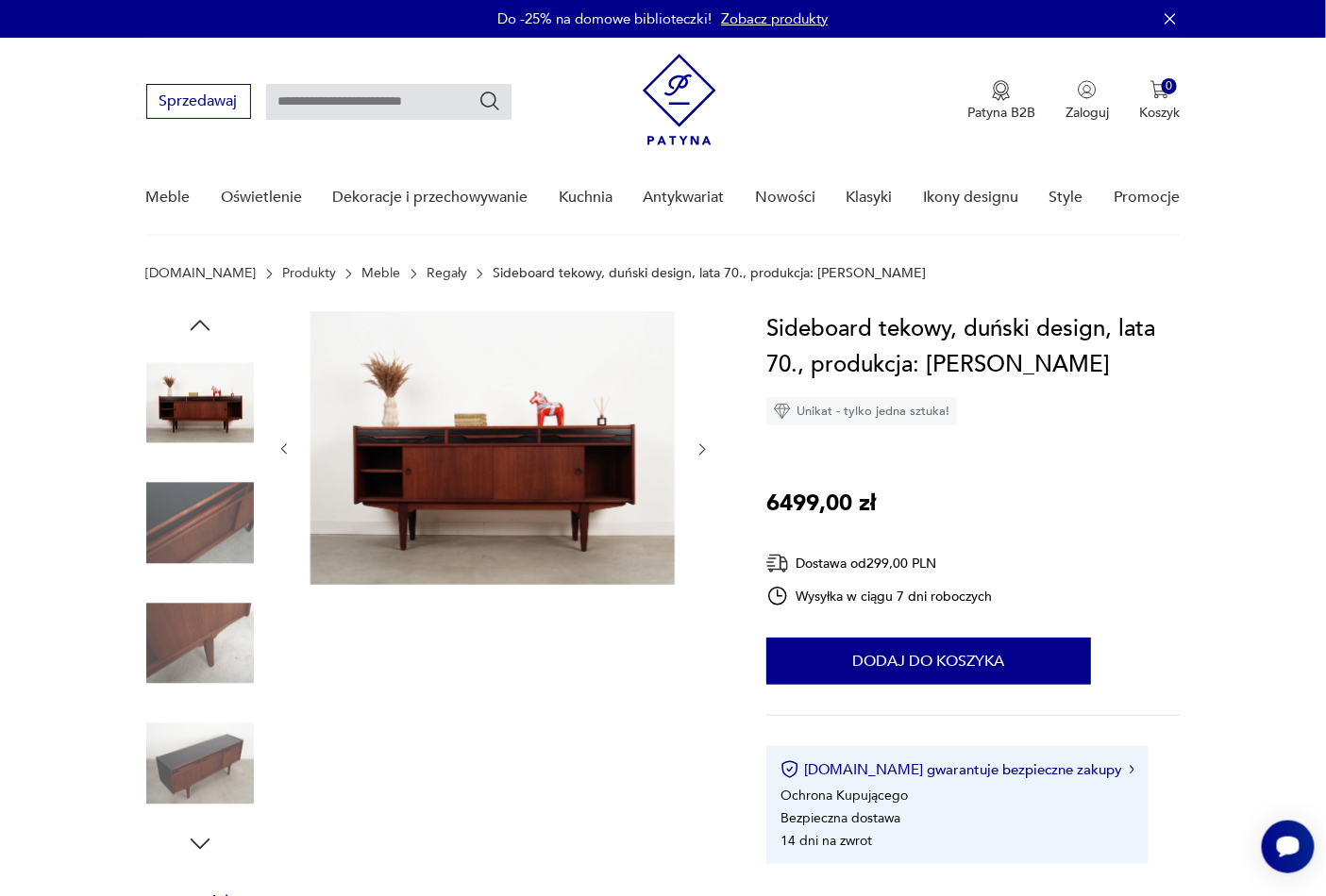
click at [701, 448] on icon "button" at bounding box center [702, 449] width 16 height 16
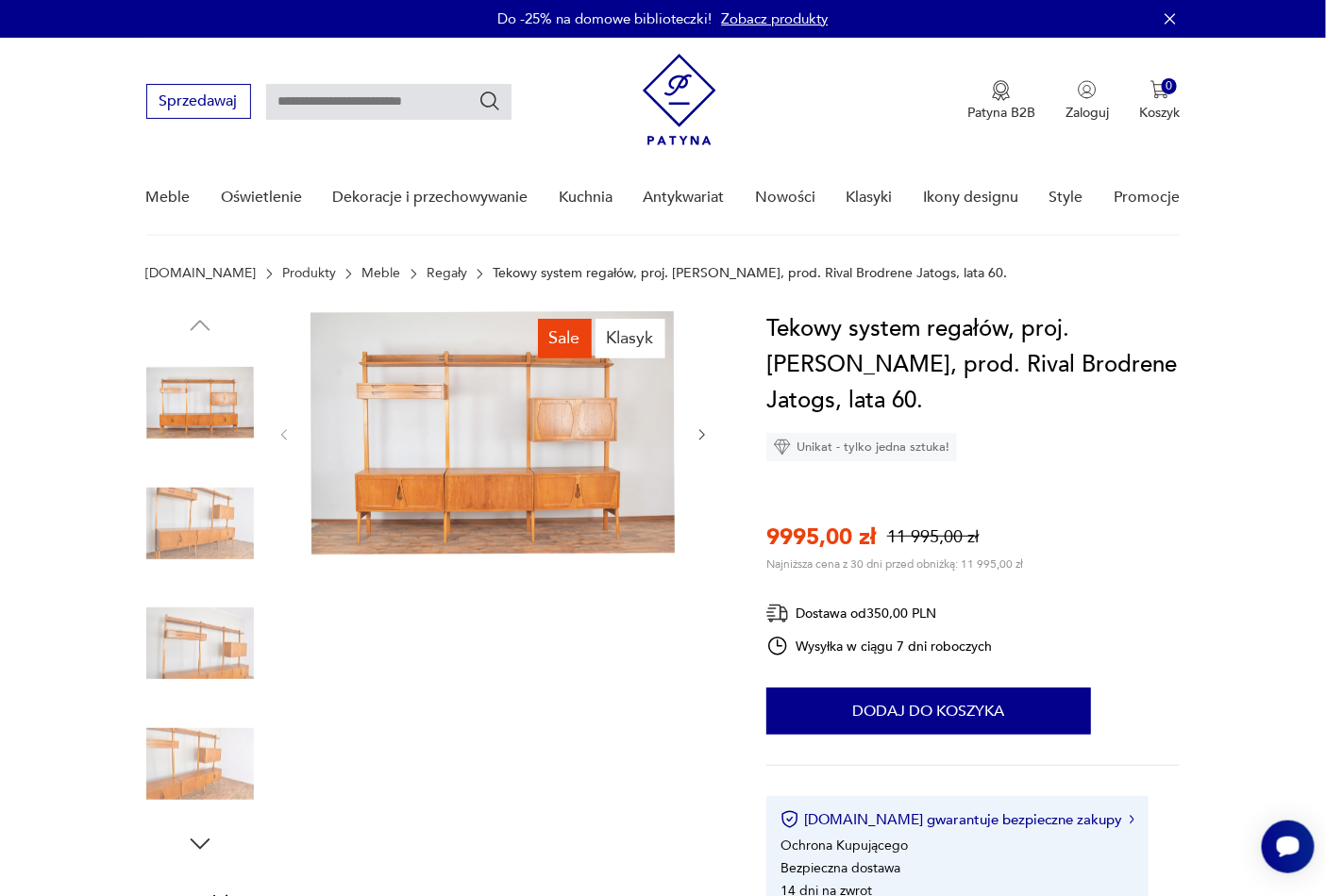
click at [467, 437] on img at bounding box center [493, 434] width 364 height 244
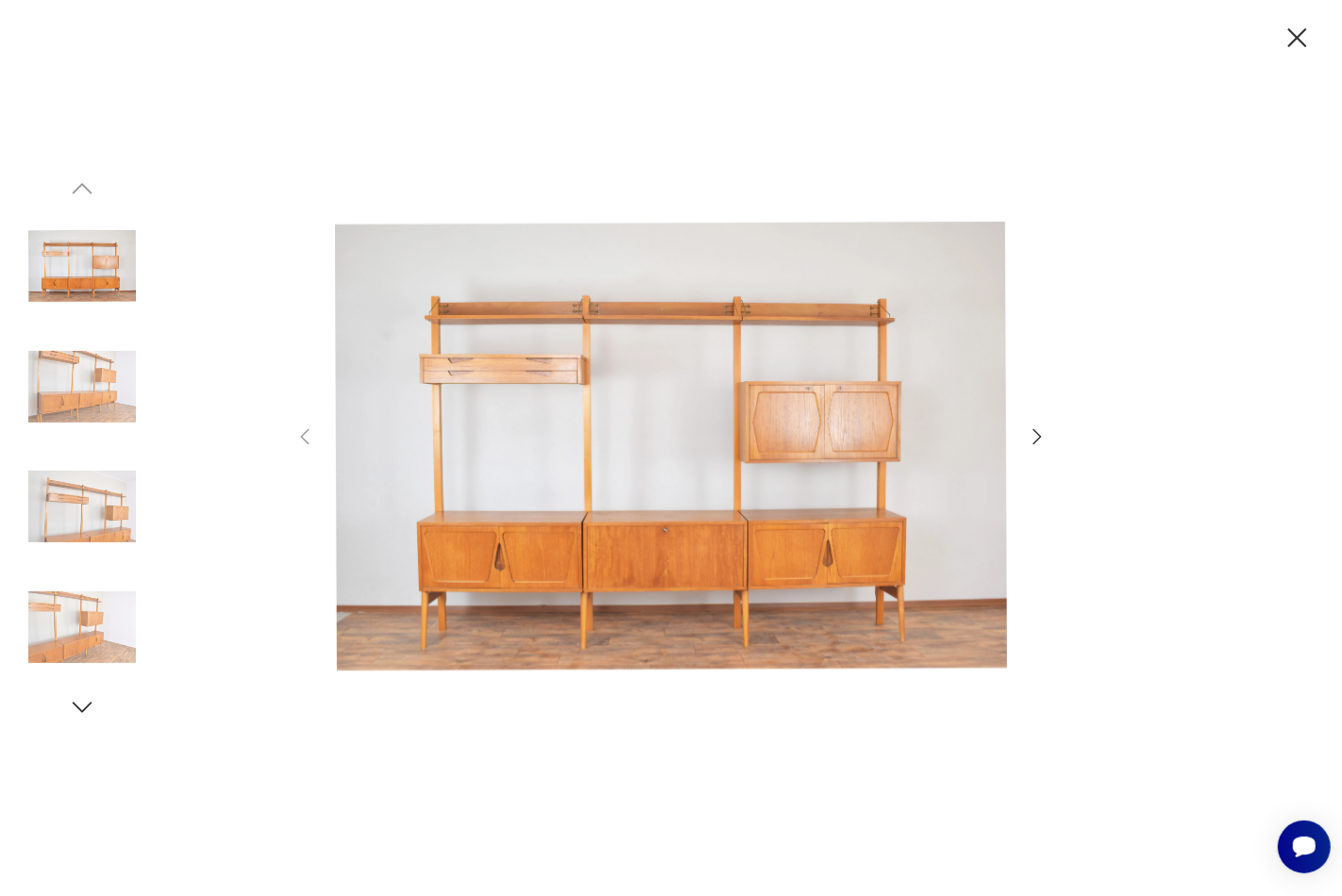
click at [1045, 428] on icon "button" at bounding box center [1037, 437] width 23 height 23
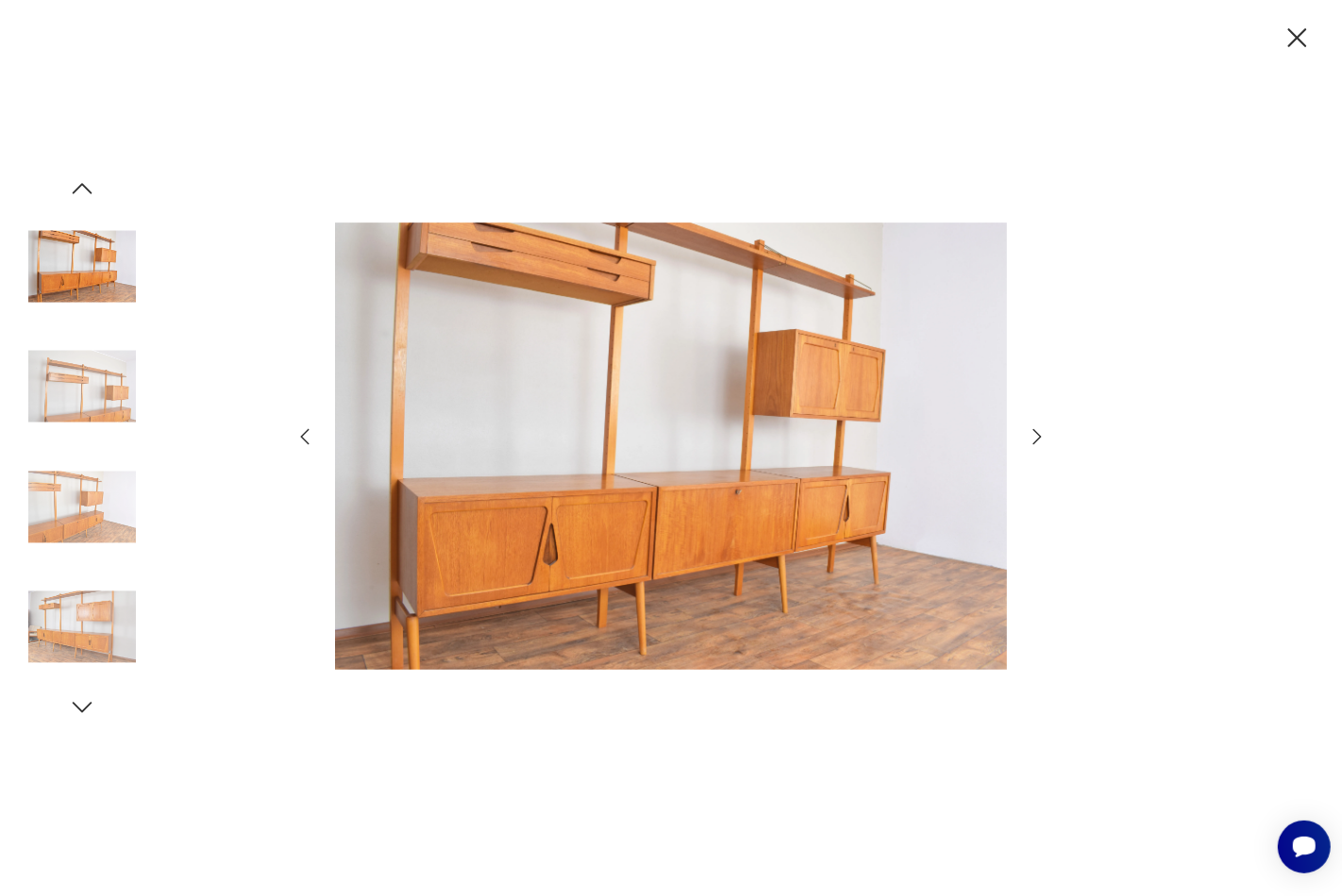
click at [1038, 439] on icon "button" at bounding box center [1038, 437] width 9 height 15
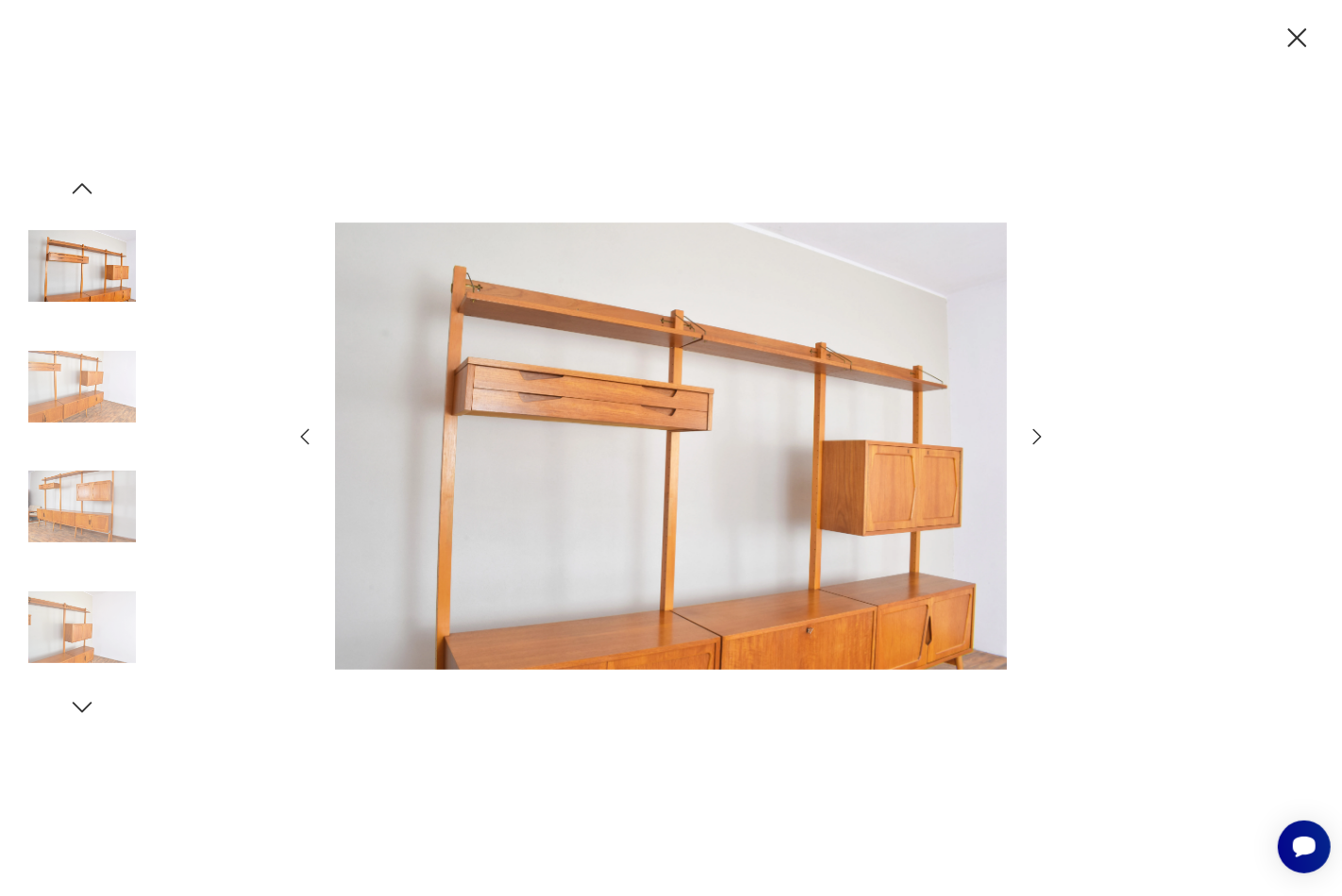
click at [1035, 439] on icon "button" at bounding box center [1037, 437] width 23 height 23
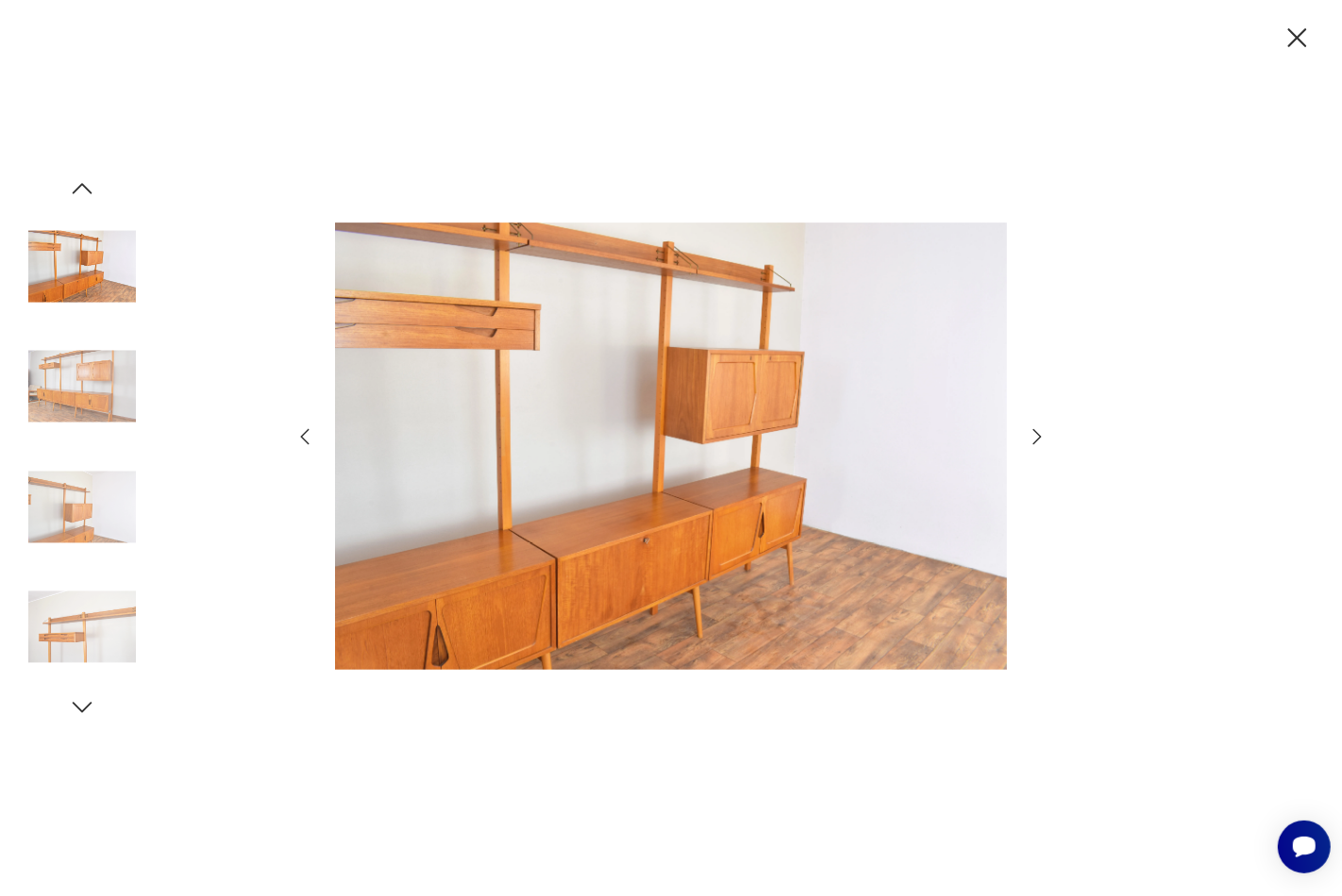
click at [1035, 439] on icon "button" at bounding box center [1037, 437] width 23 height 23
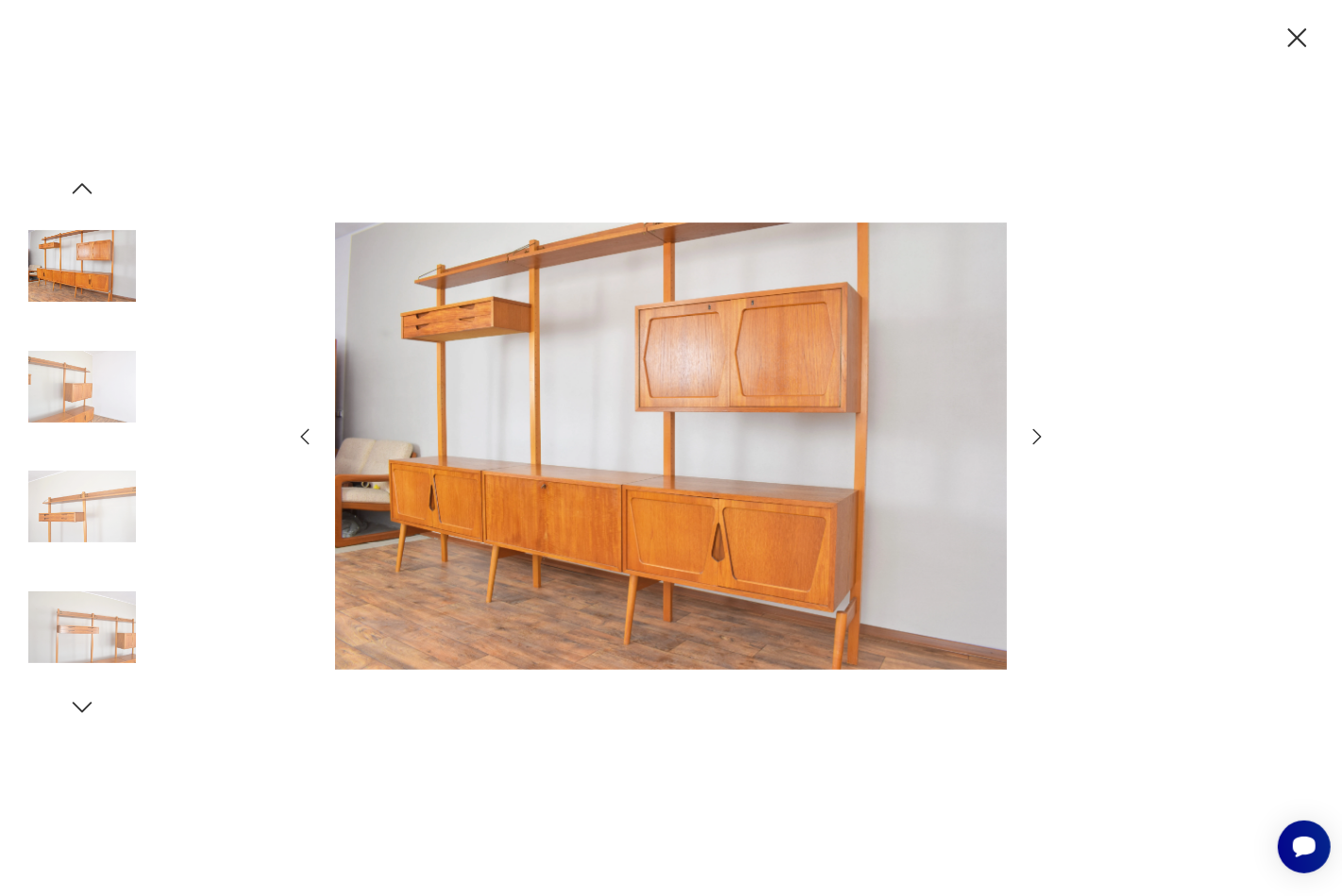
click at [1036, 436] on icon "button" at bounding box center [1037, 437] width 23 height 23
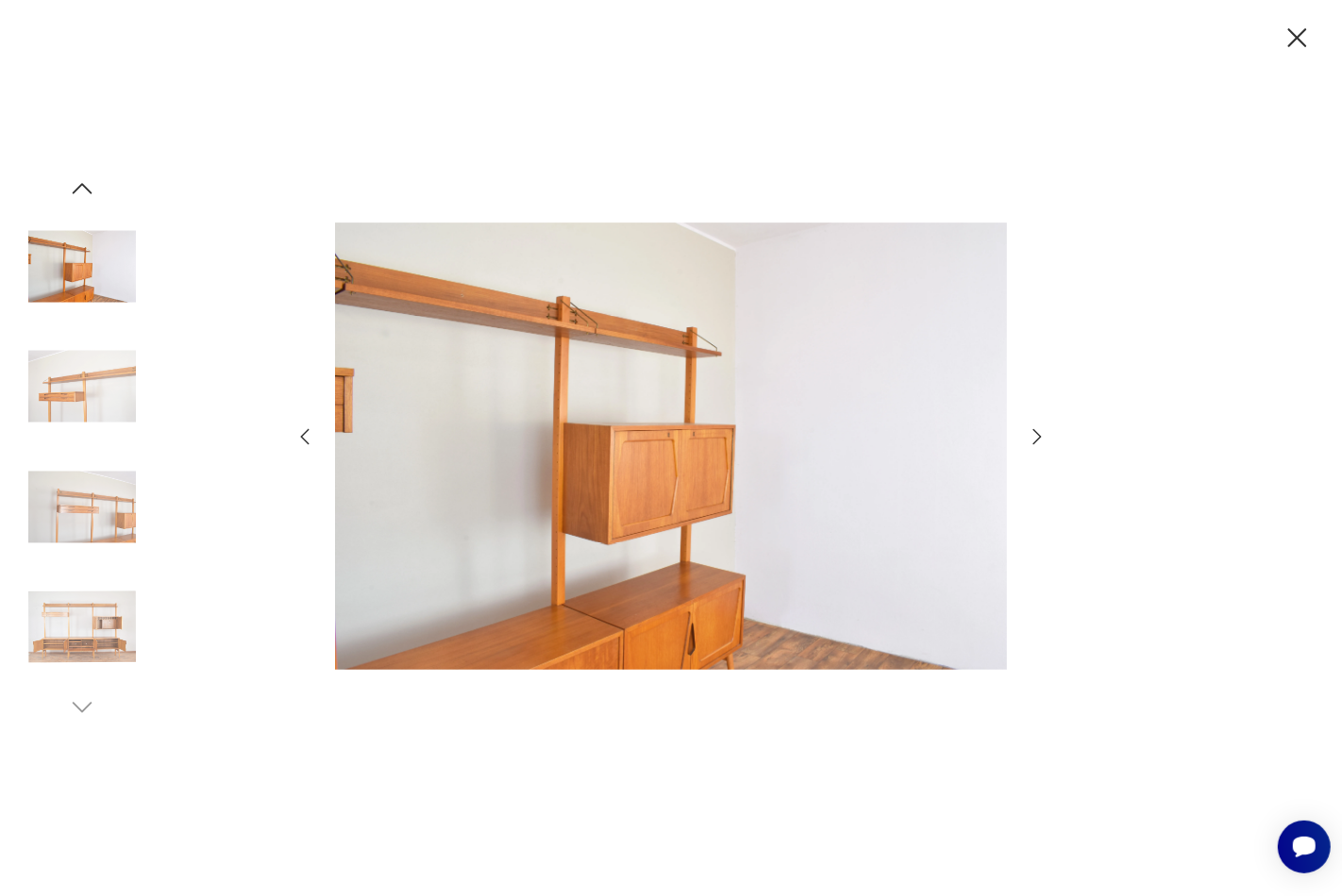
click at [1301, 34] on icon "button" at bounding box center [1298, 38] width 33 height 33
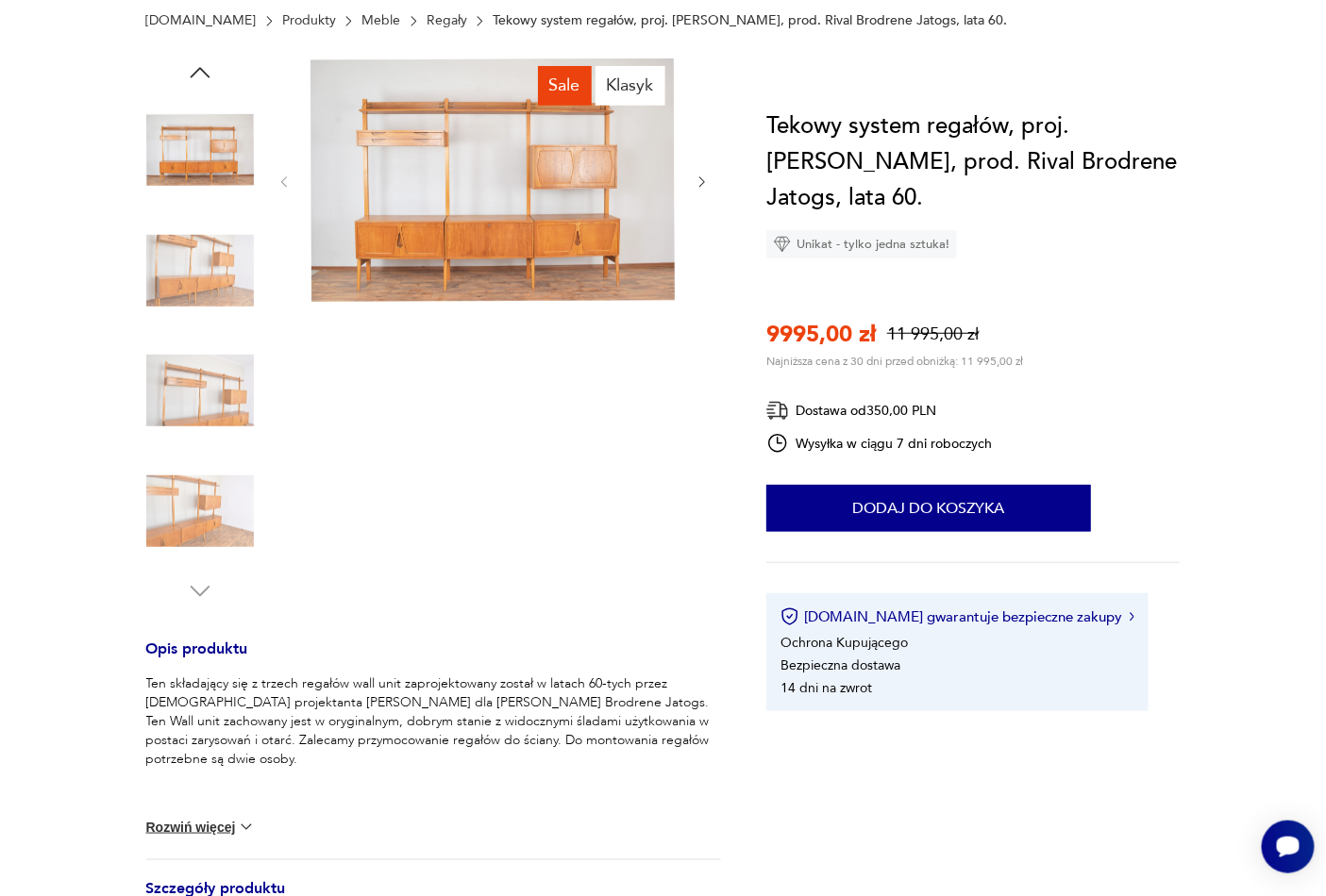
scroll to position [559, 0]
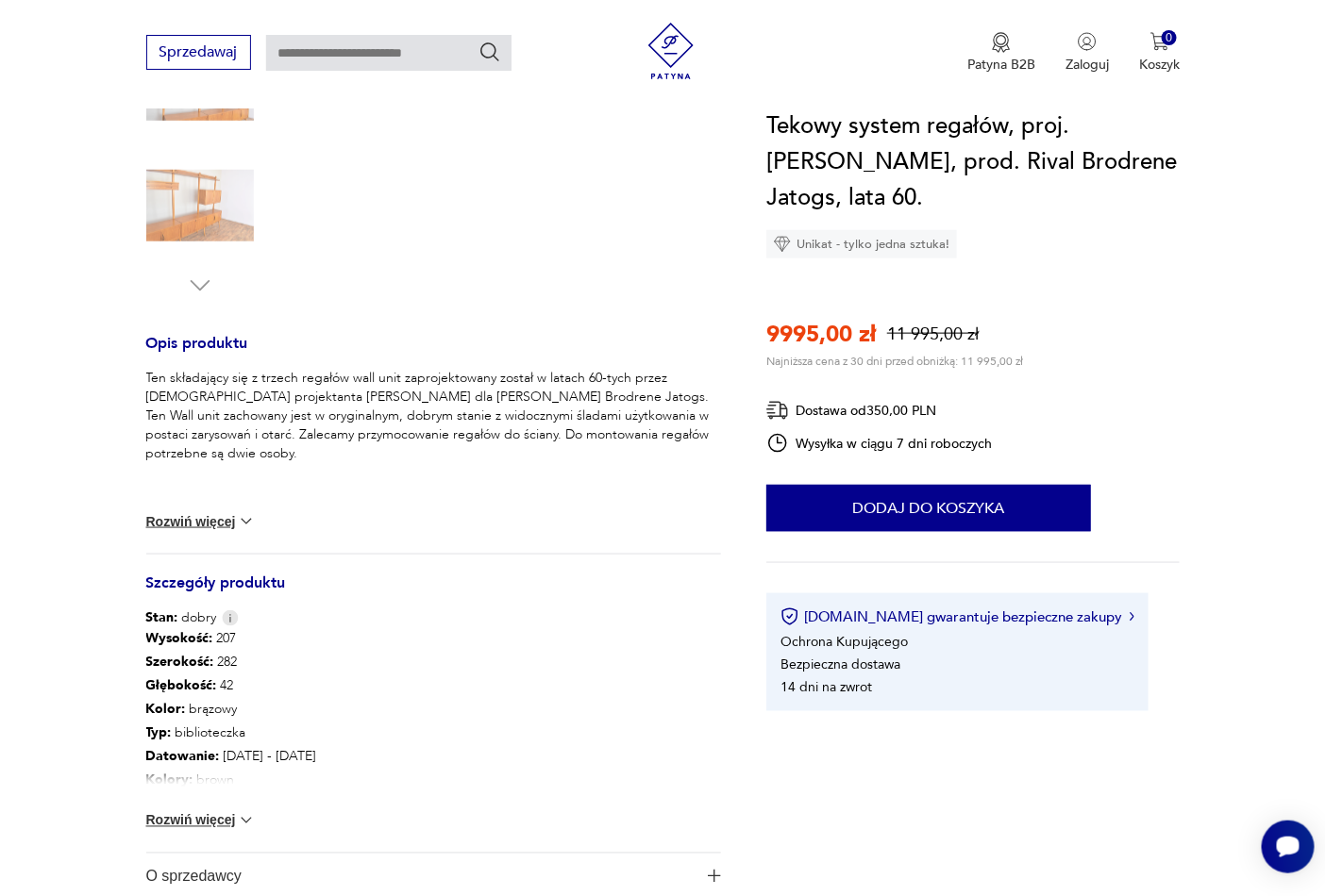
click at [185, 815] on button "Rozwiń więcej" at bounding box center [201, 820] width 109 height 19
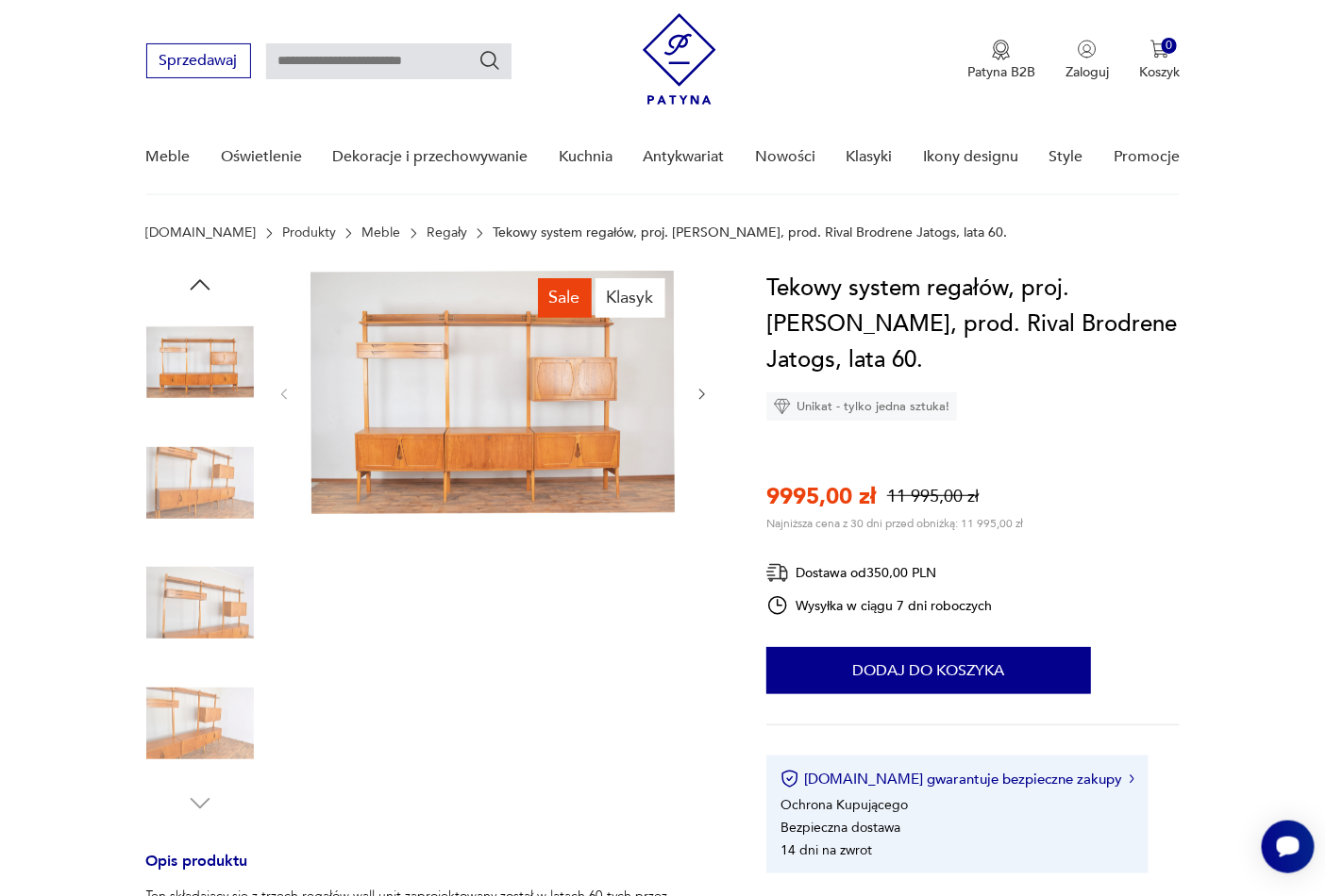
scroll to position [0, 0]
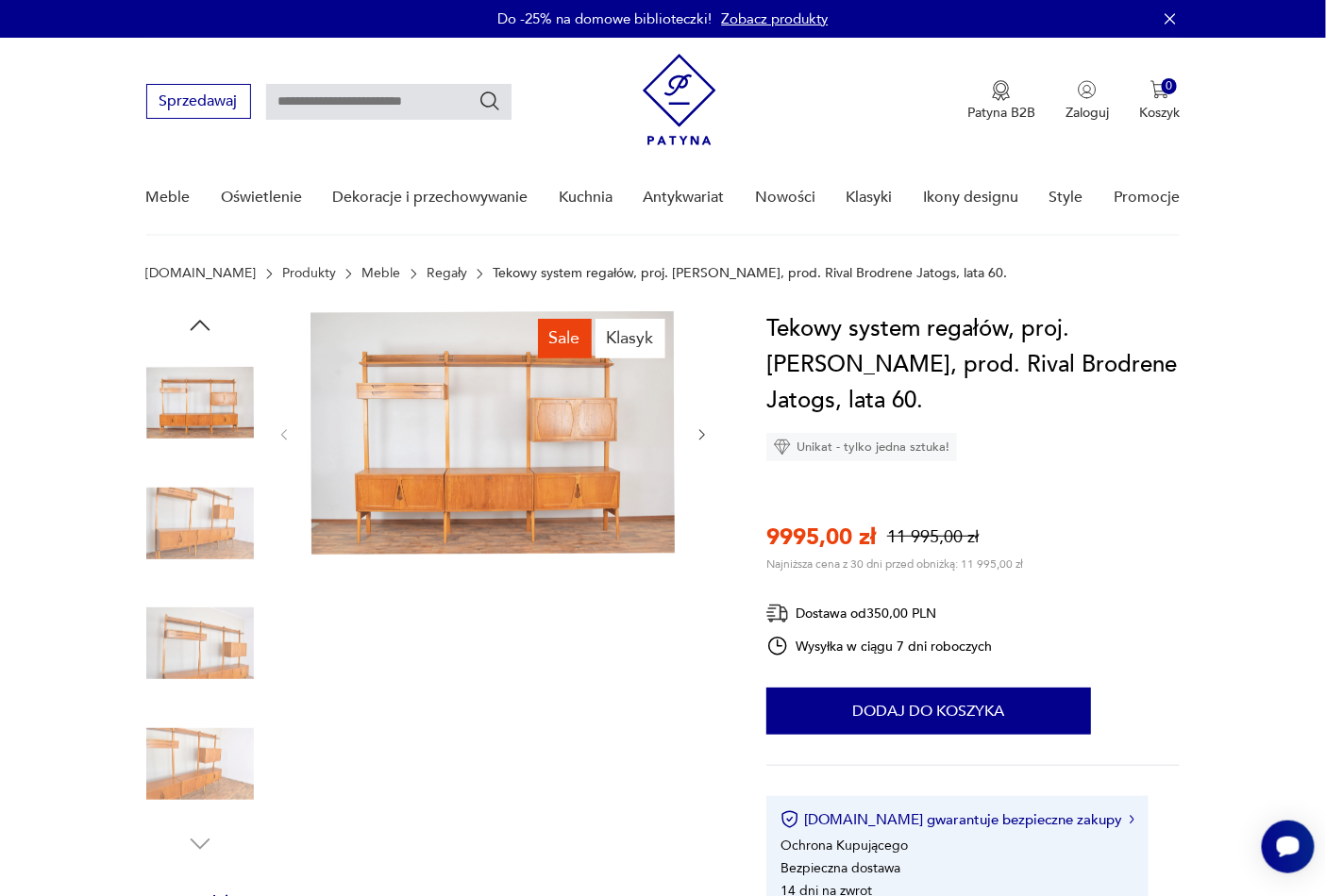
click at [229, 744] on img at bounding box center [200, 763] width 107 height 107
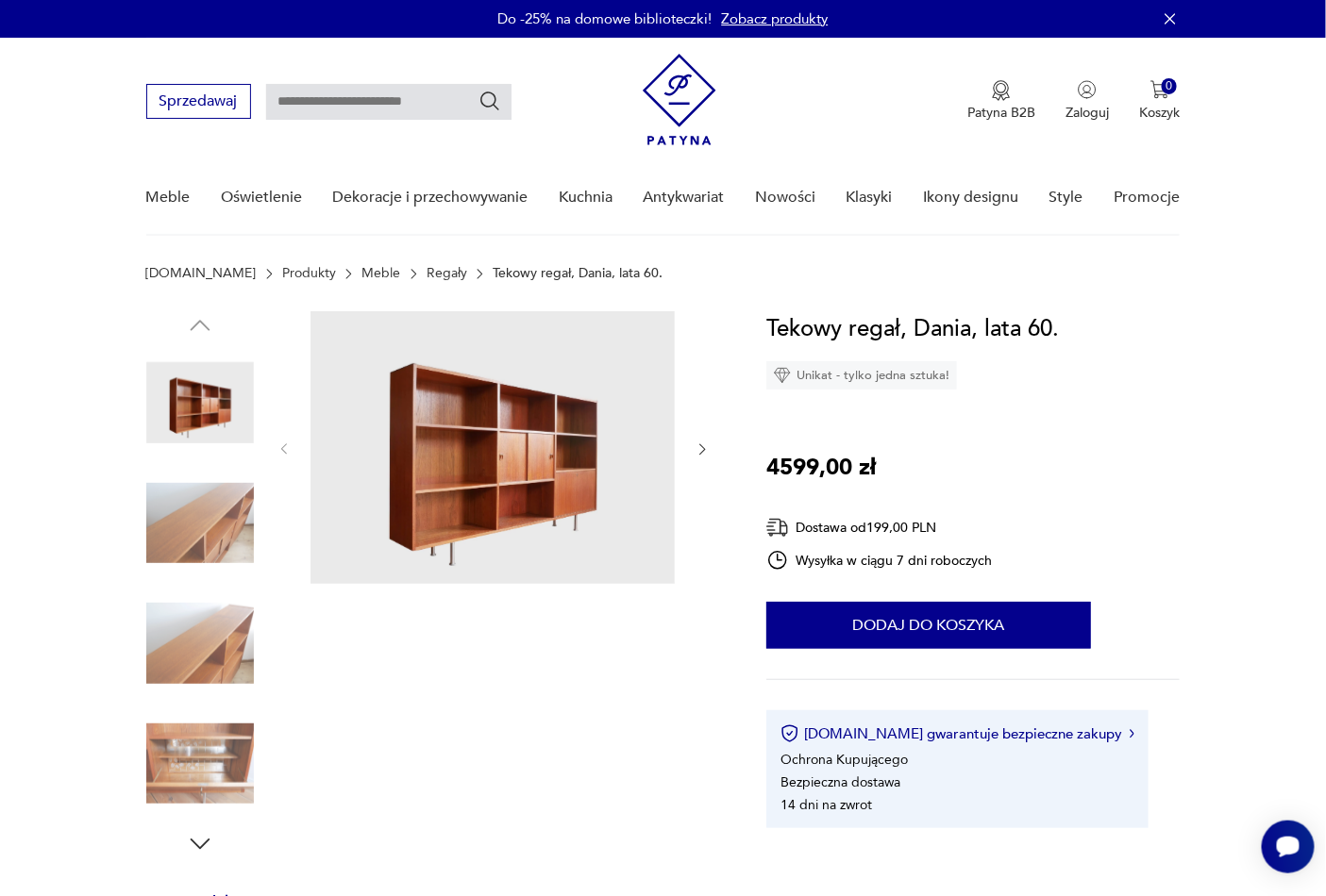
click at [181, 522] on img at bounding box center [200, 523] width 107 height 107
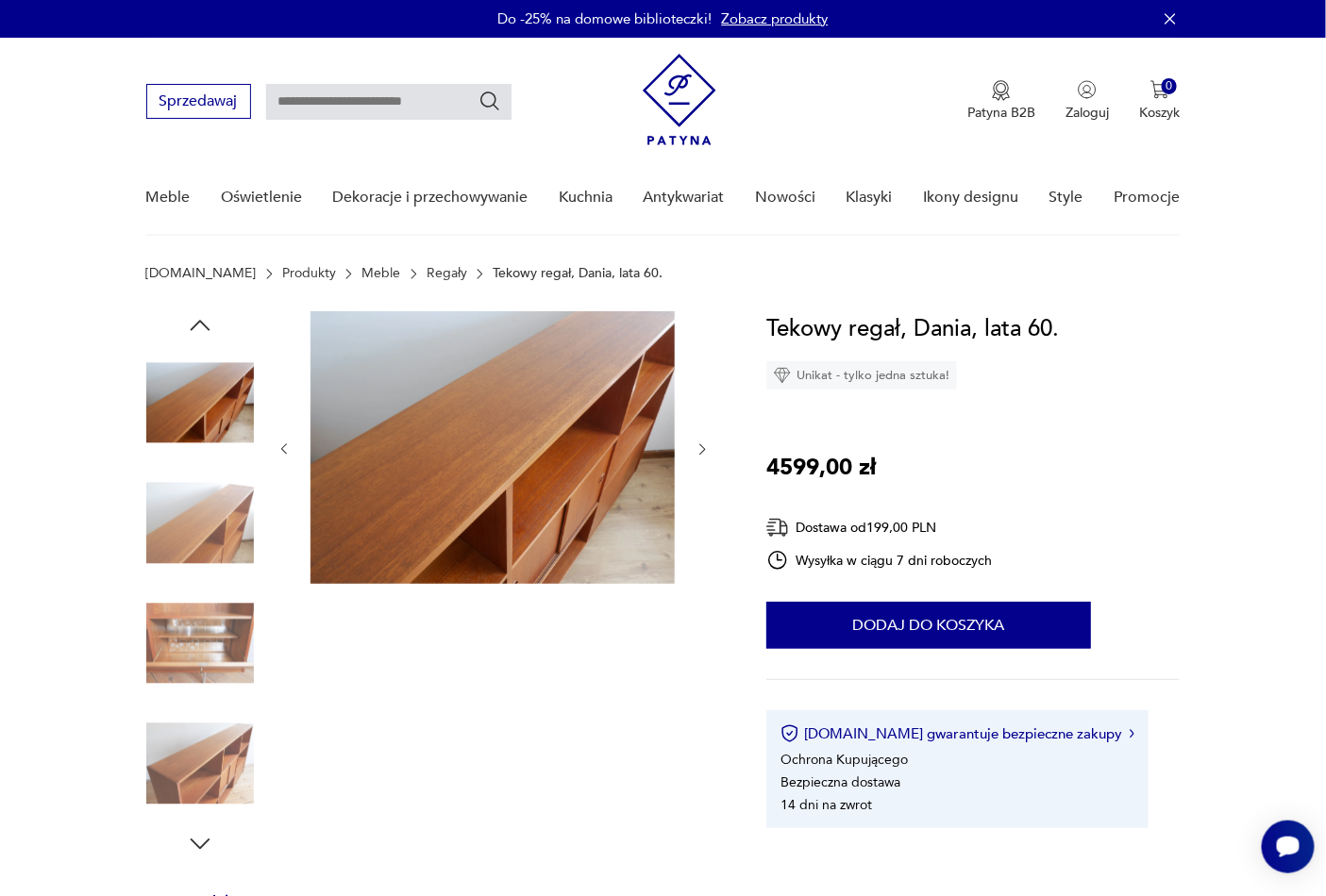
click at [186, 634] on img at bounding box center [200, 643] width 107 height 107
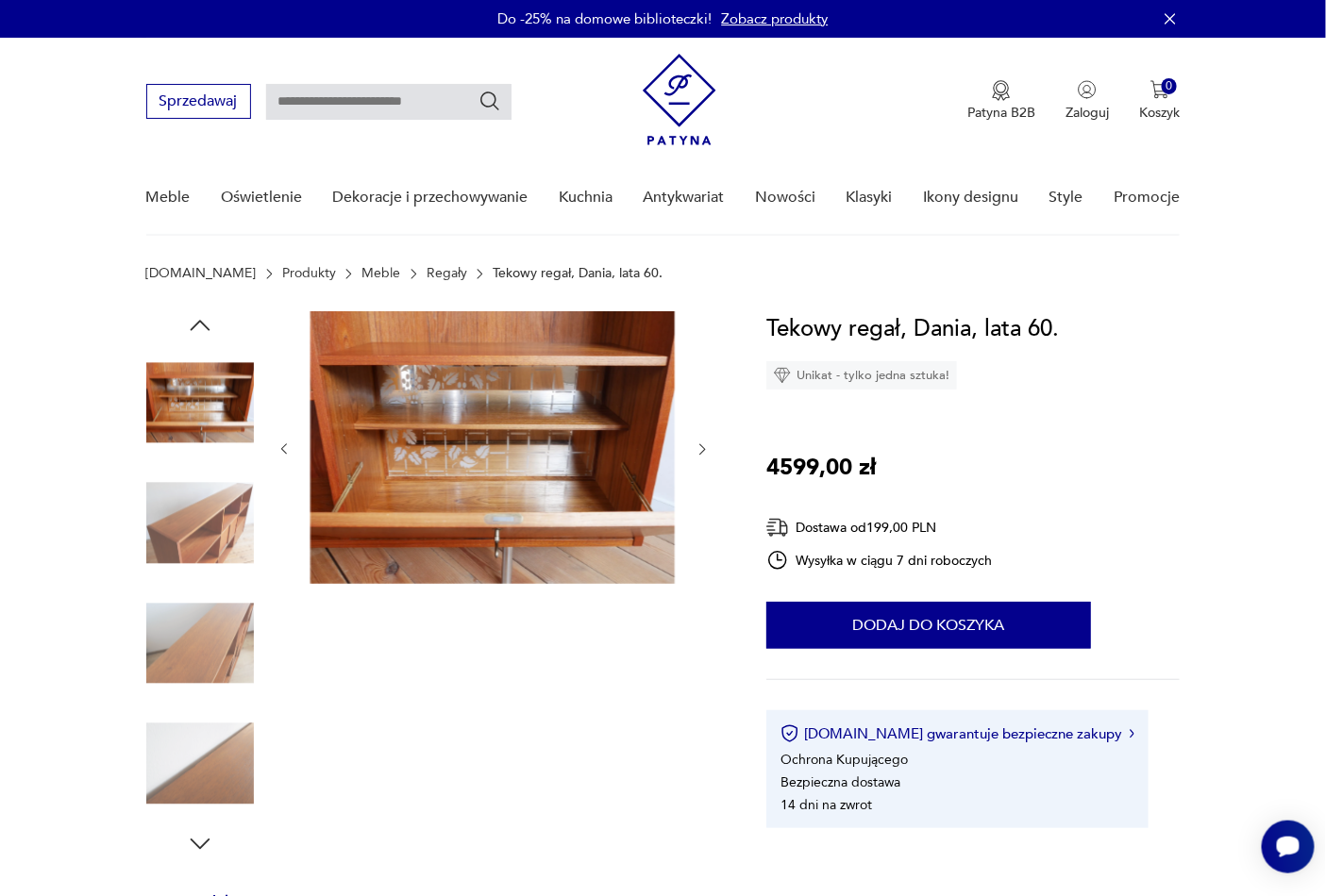
click at [221, 533] on img at bounding box center [200, 523] width 107 height 107
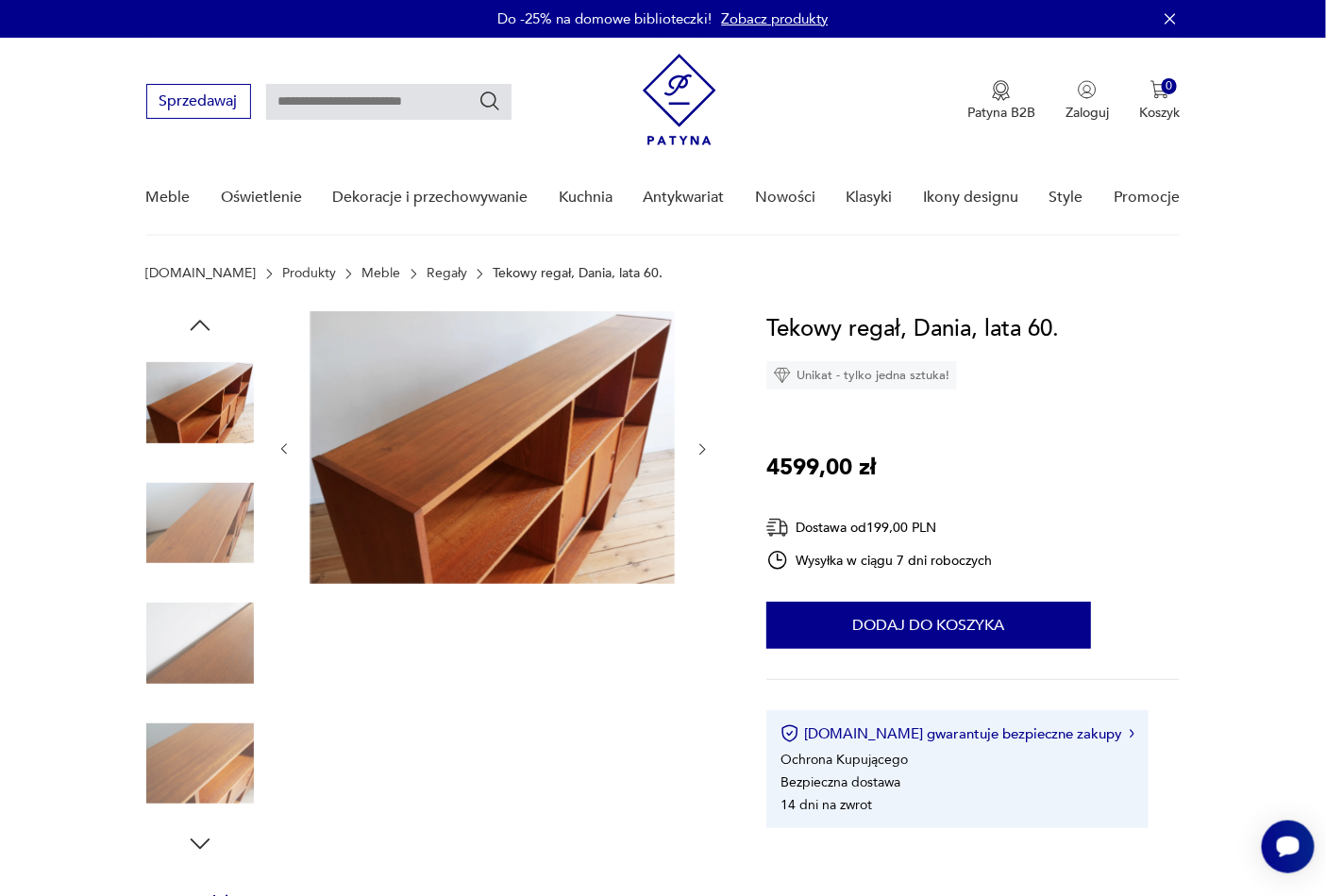
click at [202, 641] on img at bounding box center [200, 643] width 107 height 107
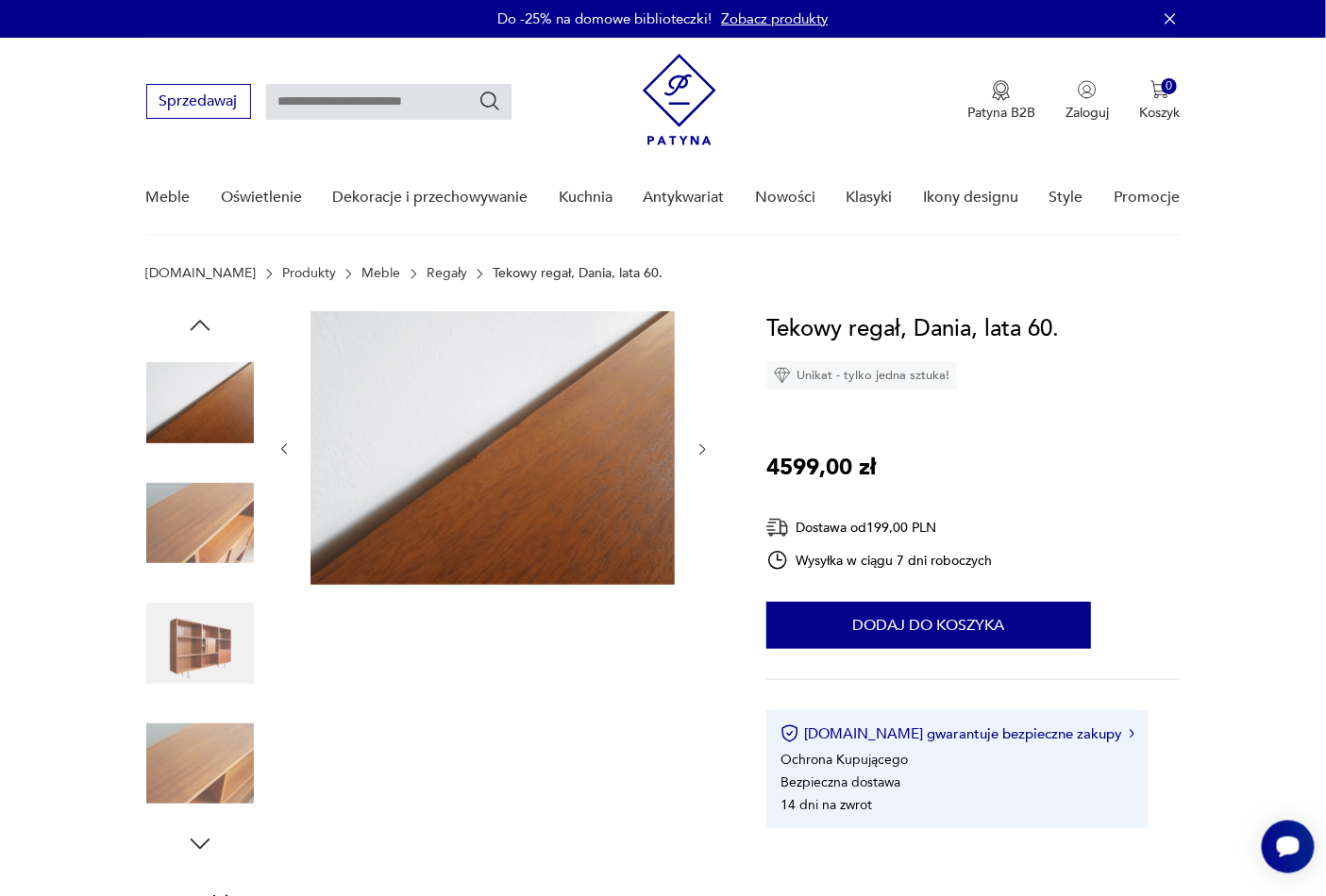
click at [202, 641] on img at bounding box center [200, 643] width 107 height 107
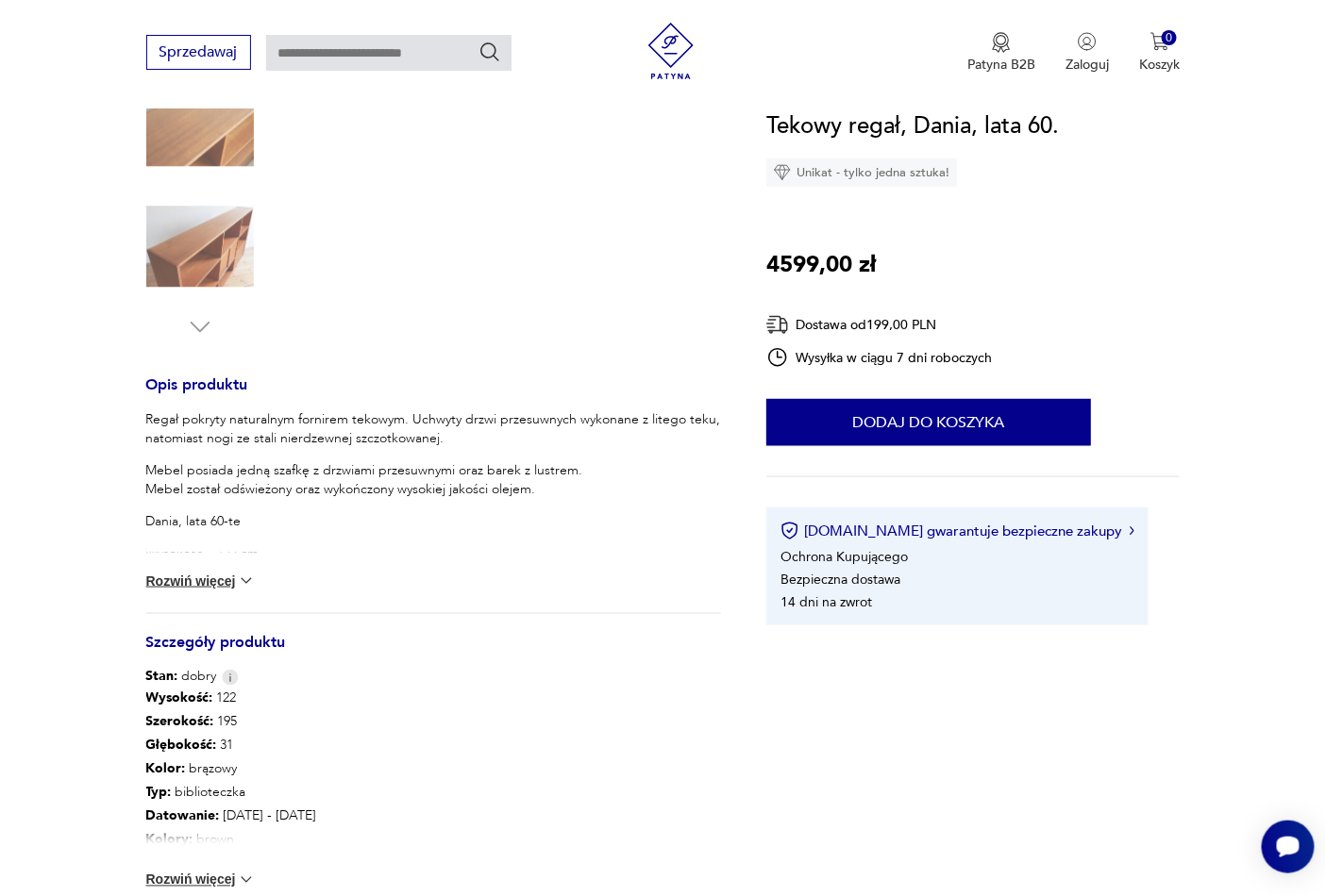
scroll to position [559, 0]
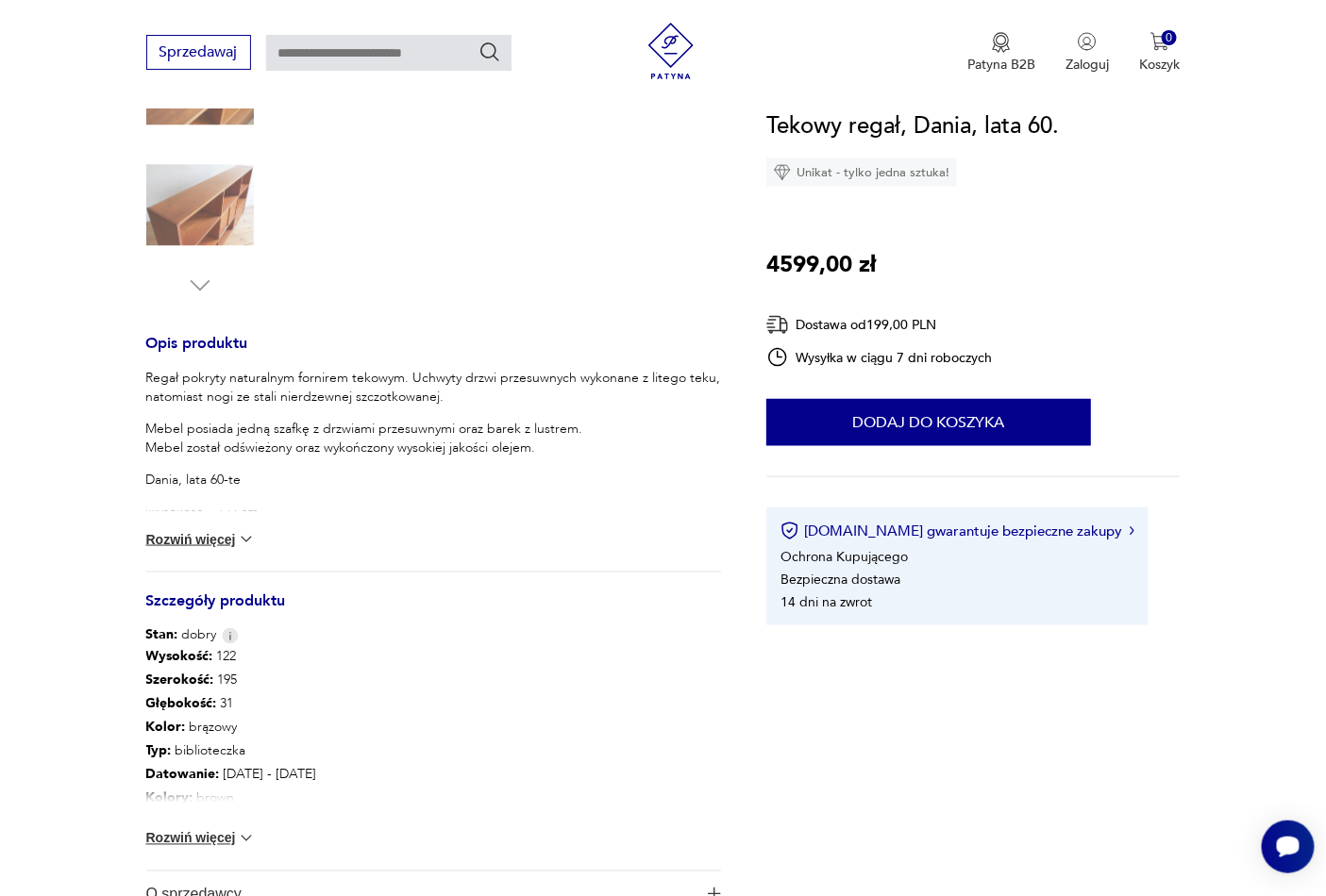
click at [221, 538] on button "Rozwiń więcej" at bounding box center [201, 539] width 109 height 19
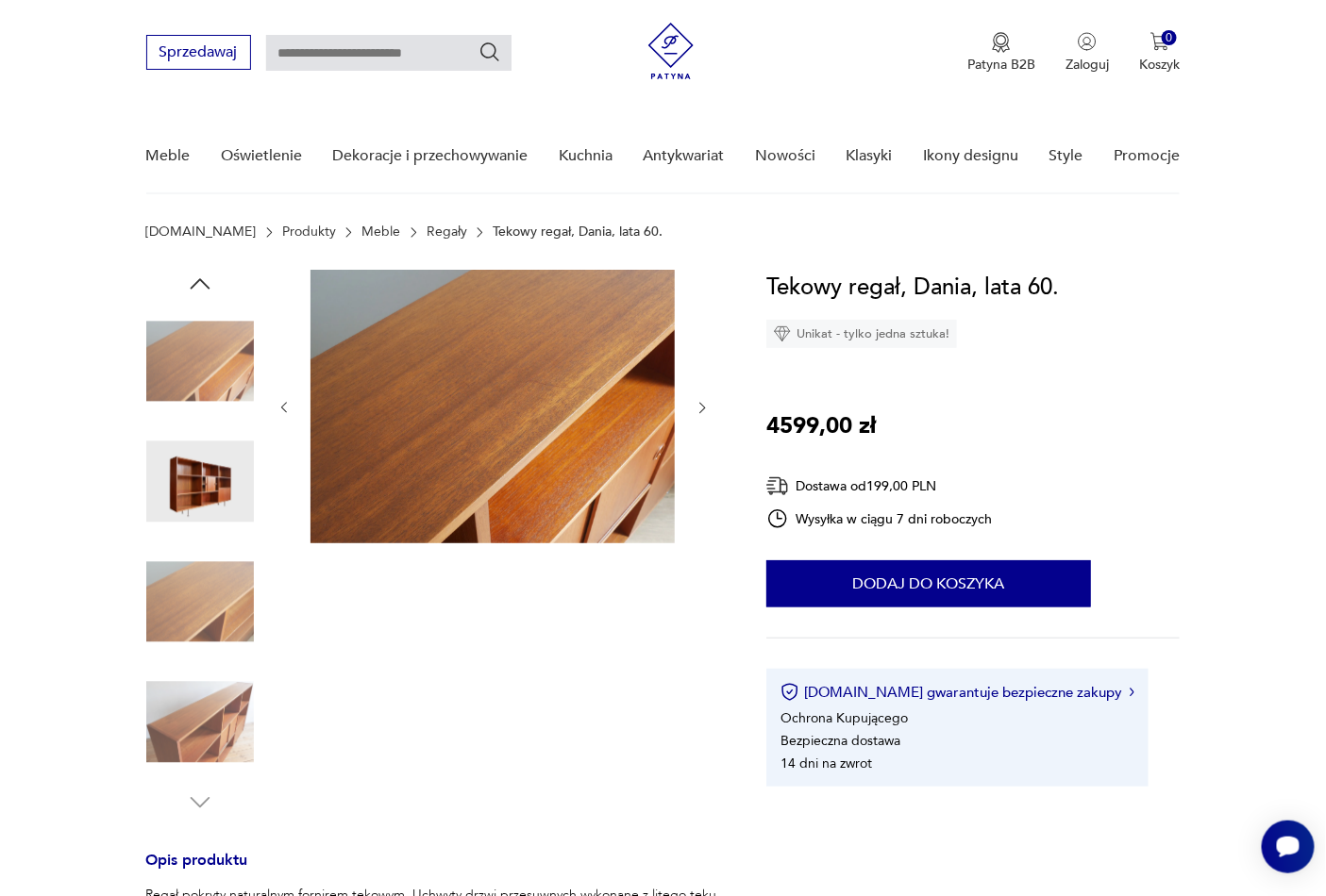
scroll to position [0, 0]
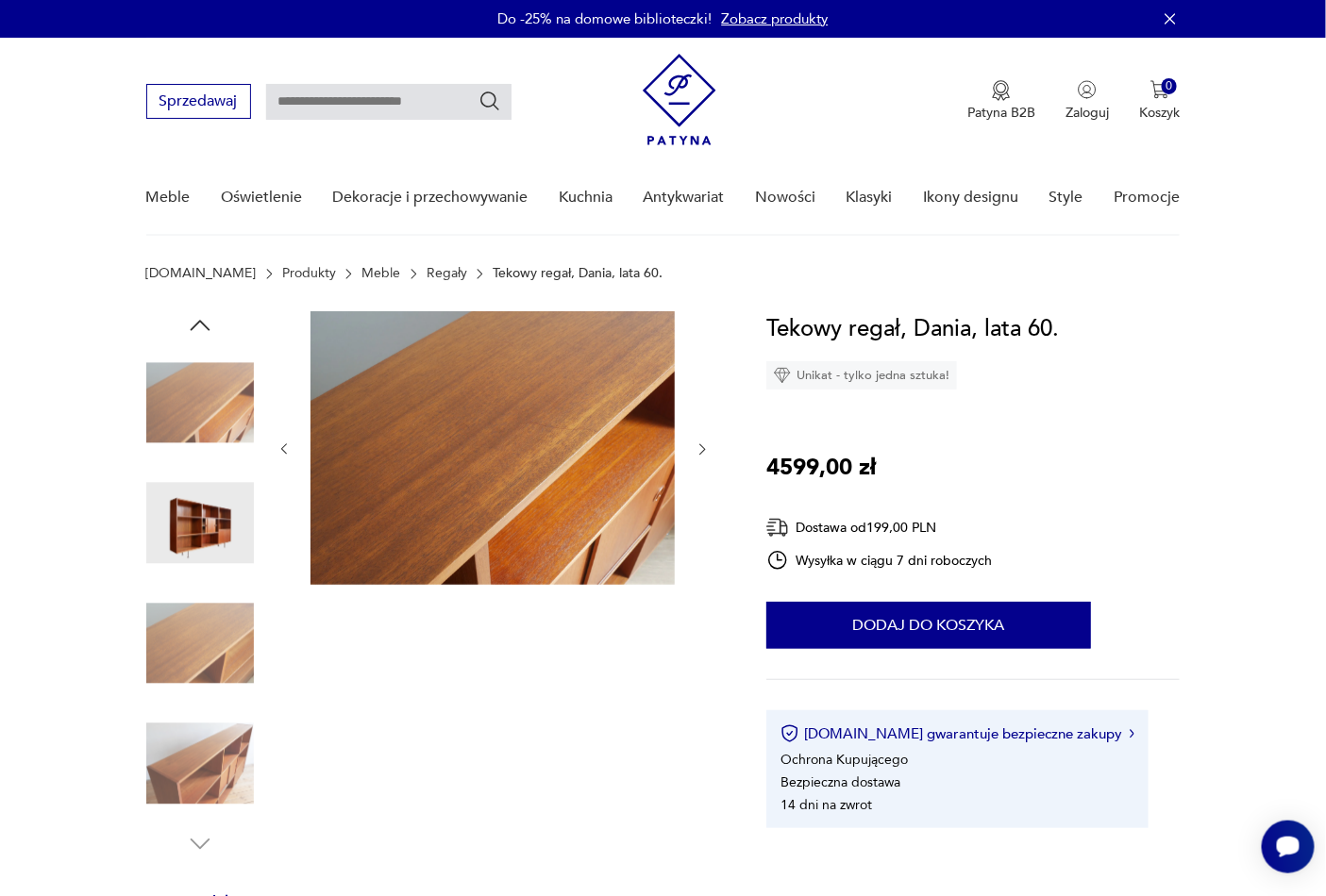
click at [230, 515] on img at bounding box center [200, 523] width 107 height 107
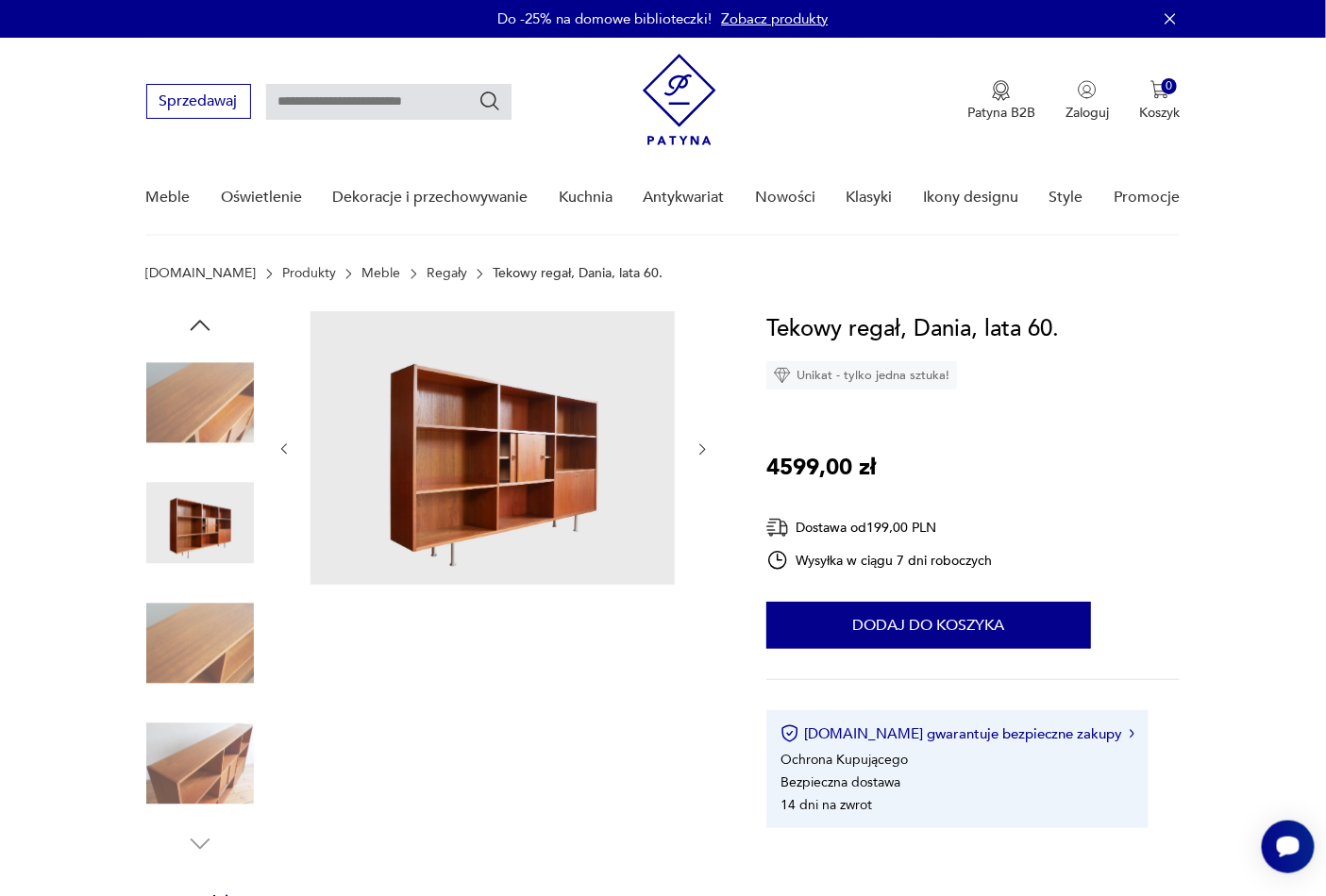
click at [396, 454] on img at bounding box center [493, 448] width 364 height 273
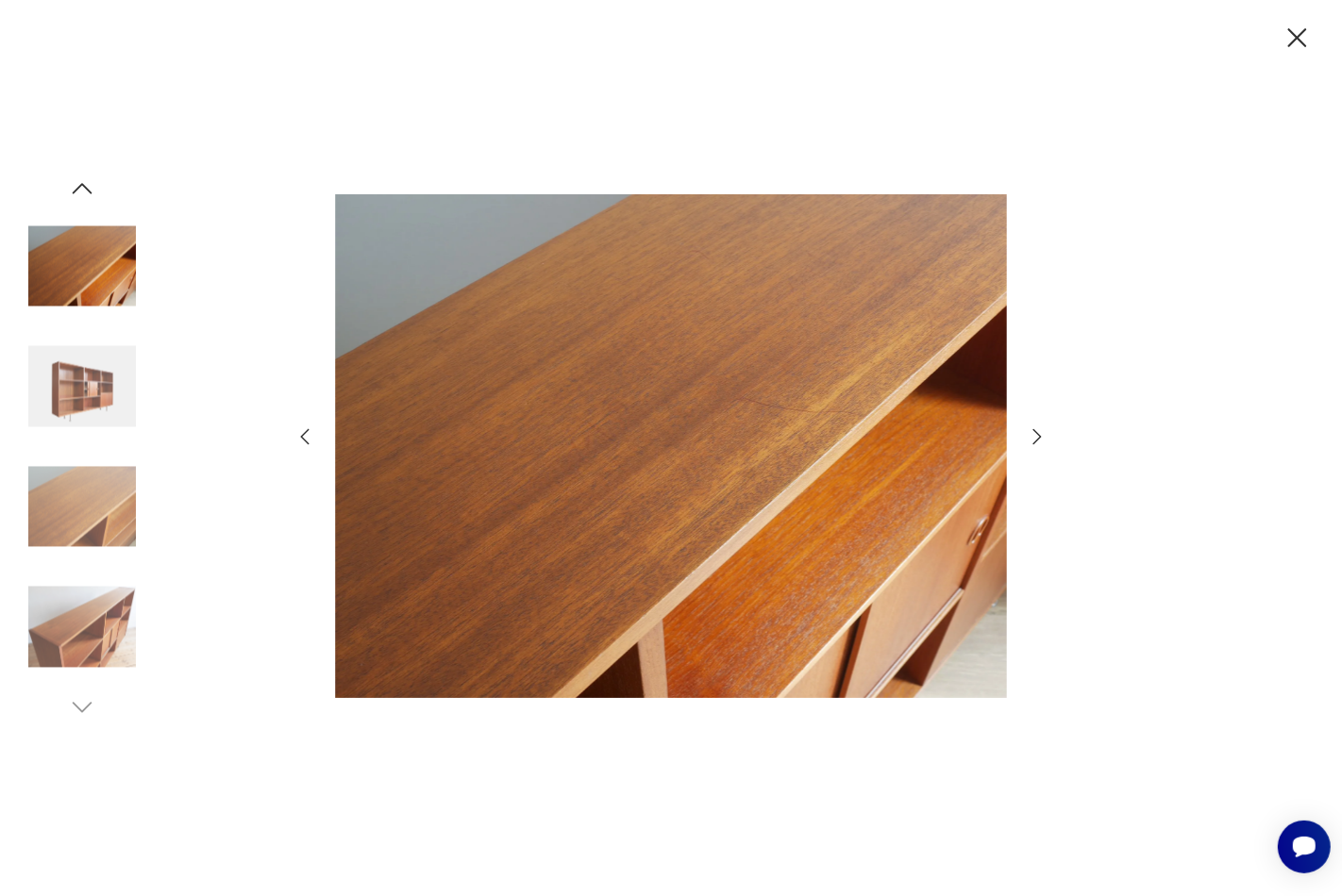
click at [1046, 438] on icon "button" at bounding box center [1037, 437] width 23 height 23
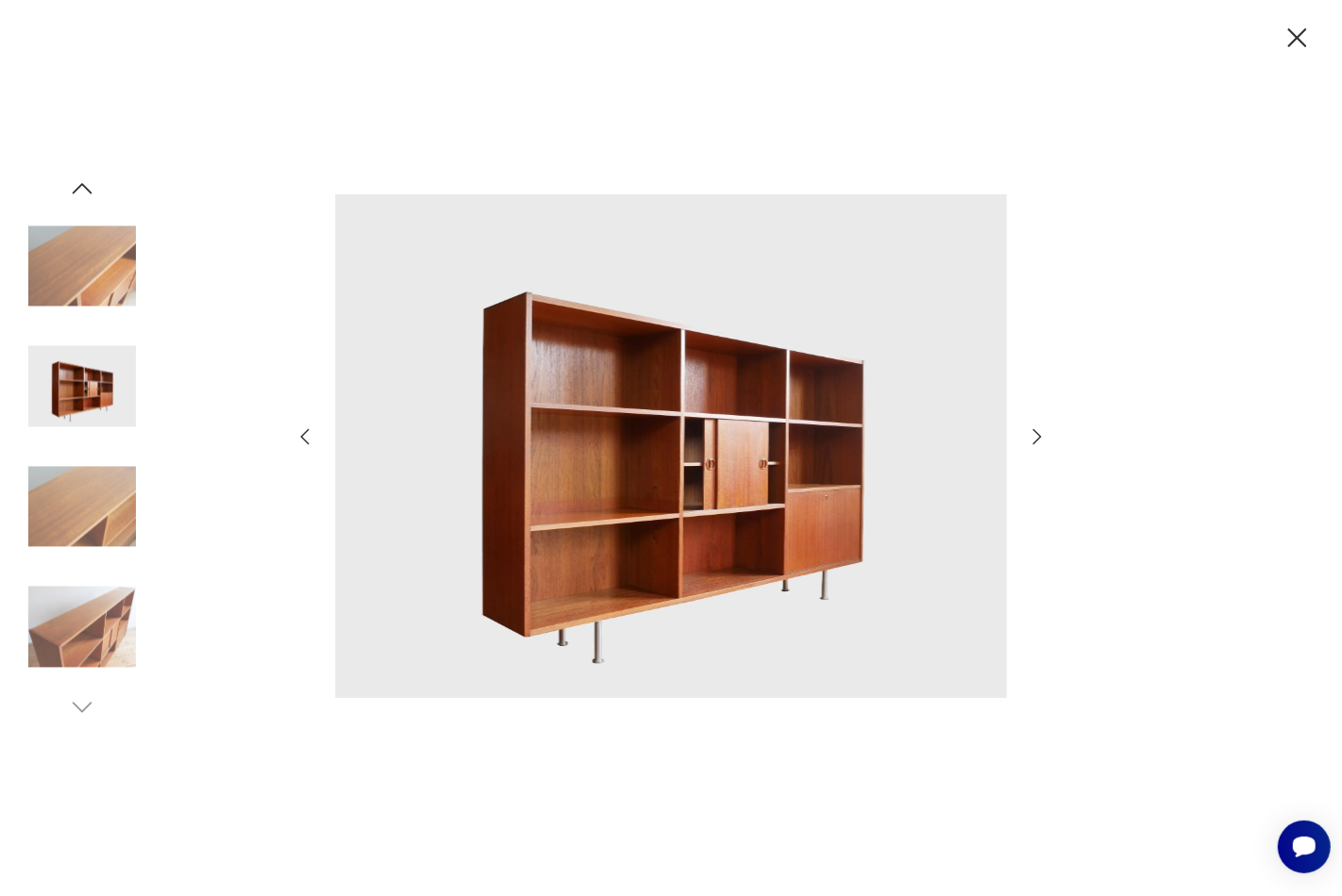
click at [1039, 438] on icon "button" at bounding box center [1038, 437] width 9 height 15
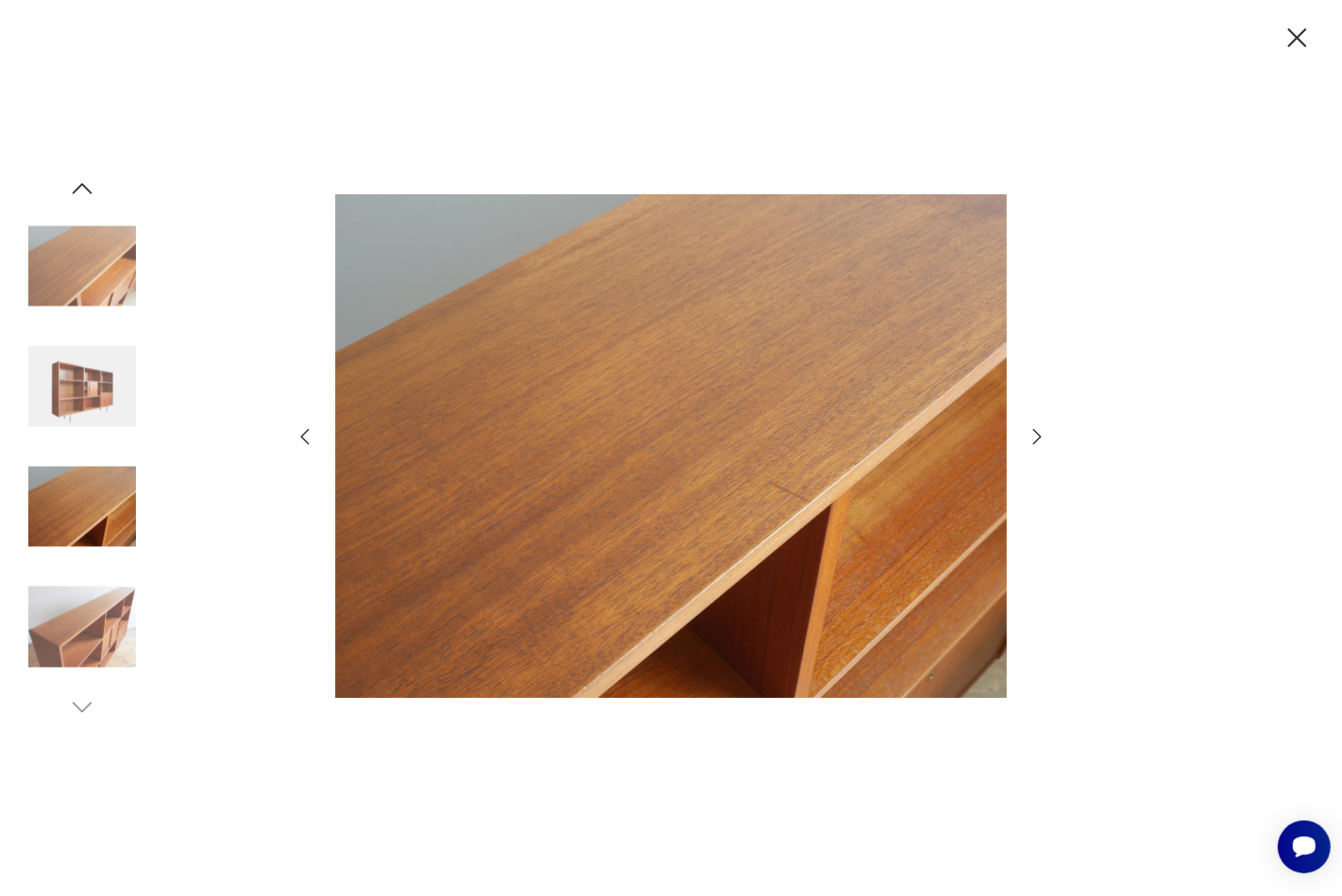
click at [1039, 438] on icon "button" at bounding box center [1038, 437] width 9 height 15
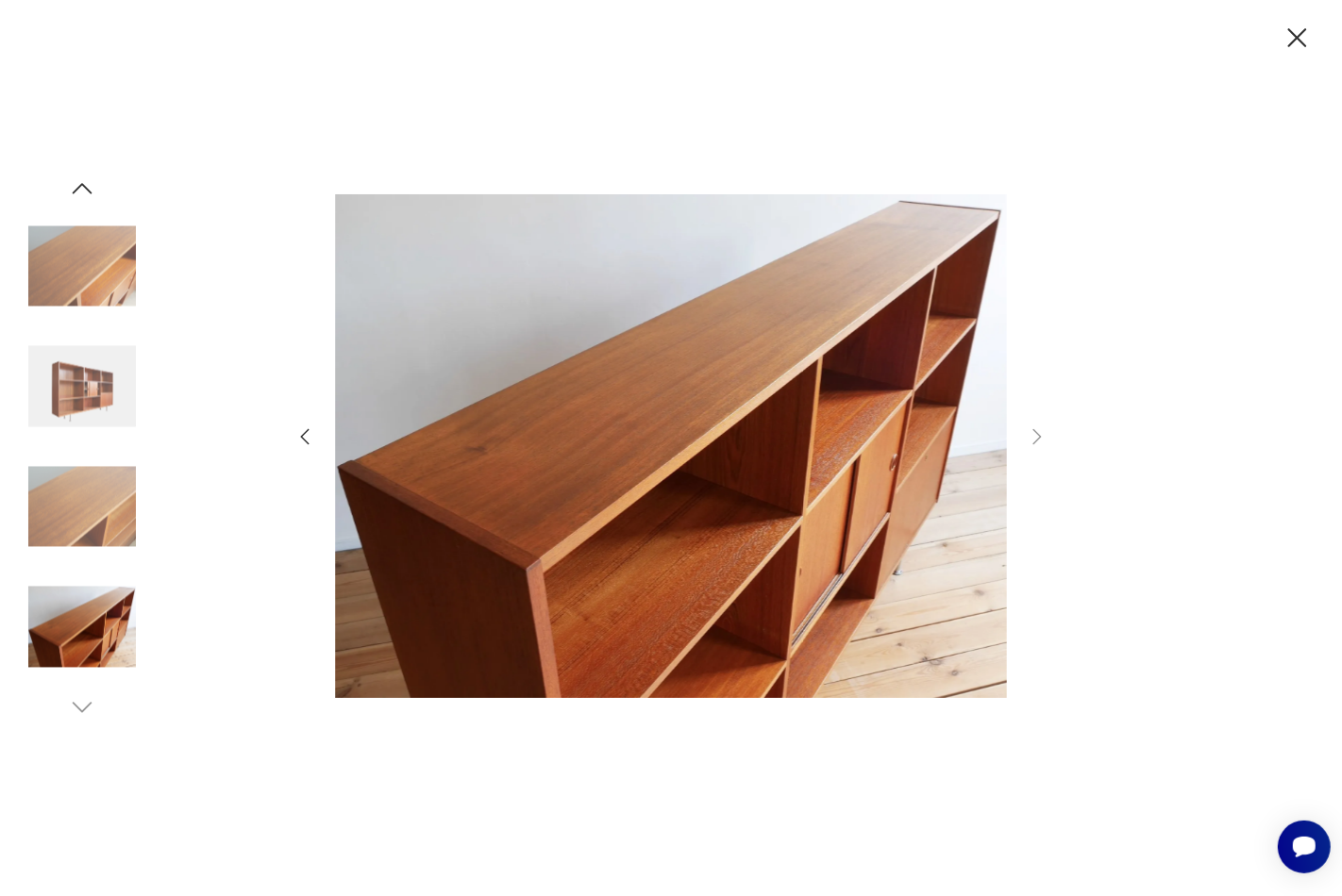
click at [1291, 34] on icon "button" at bounding box center [1298, 38] width 33 height 33
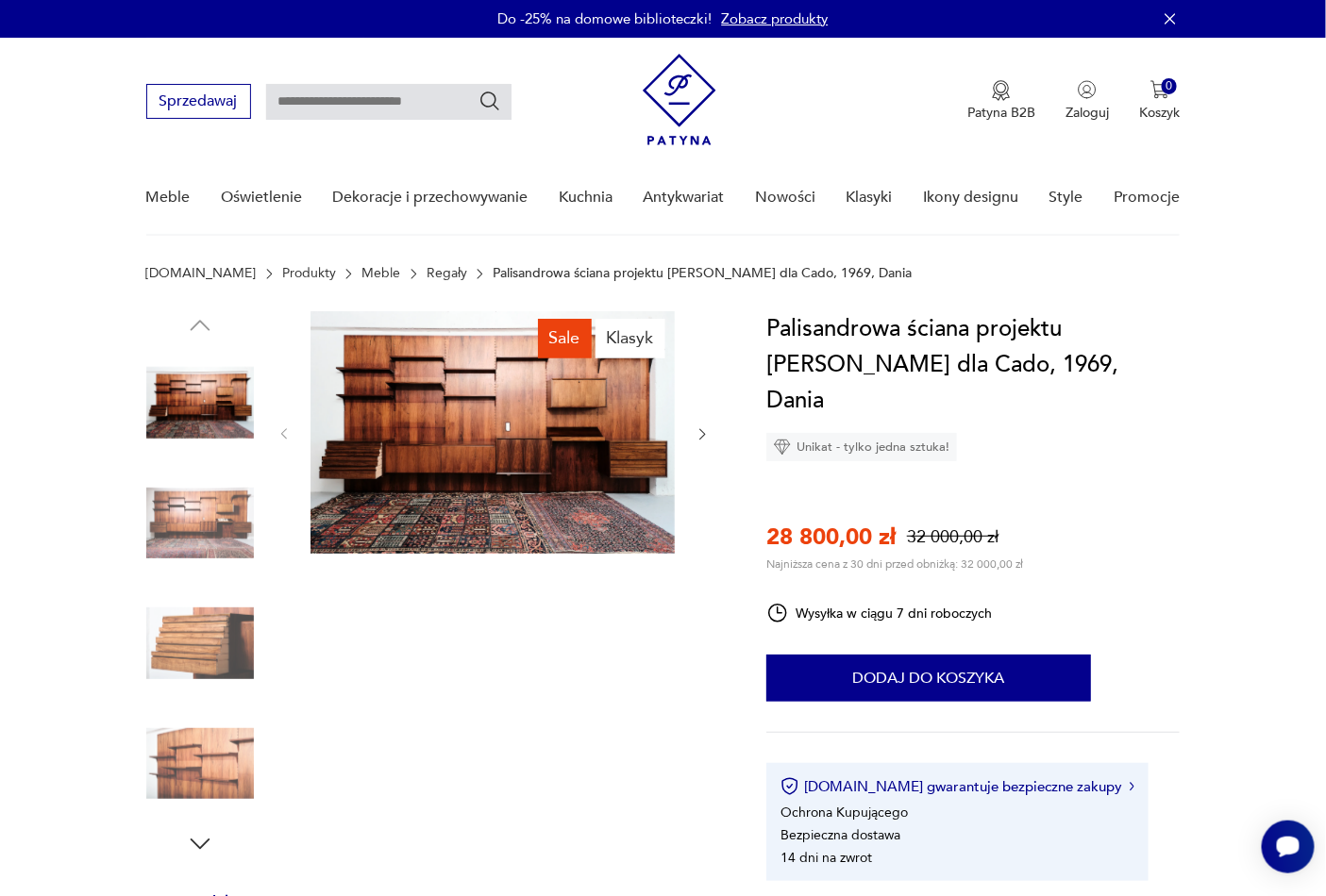
click at [449, 401] on img at bounding box center [493, 433] width 364 height 243
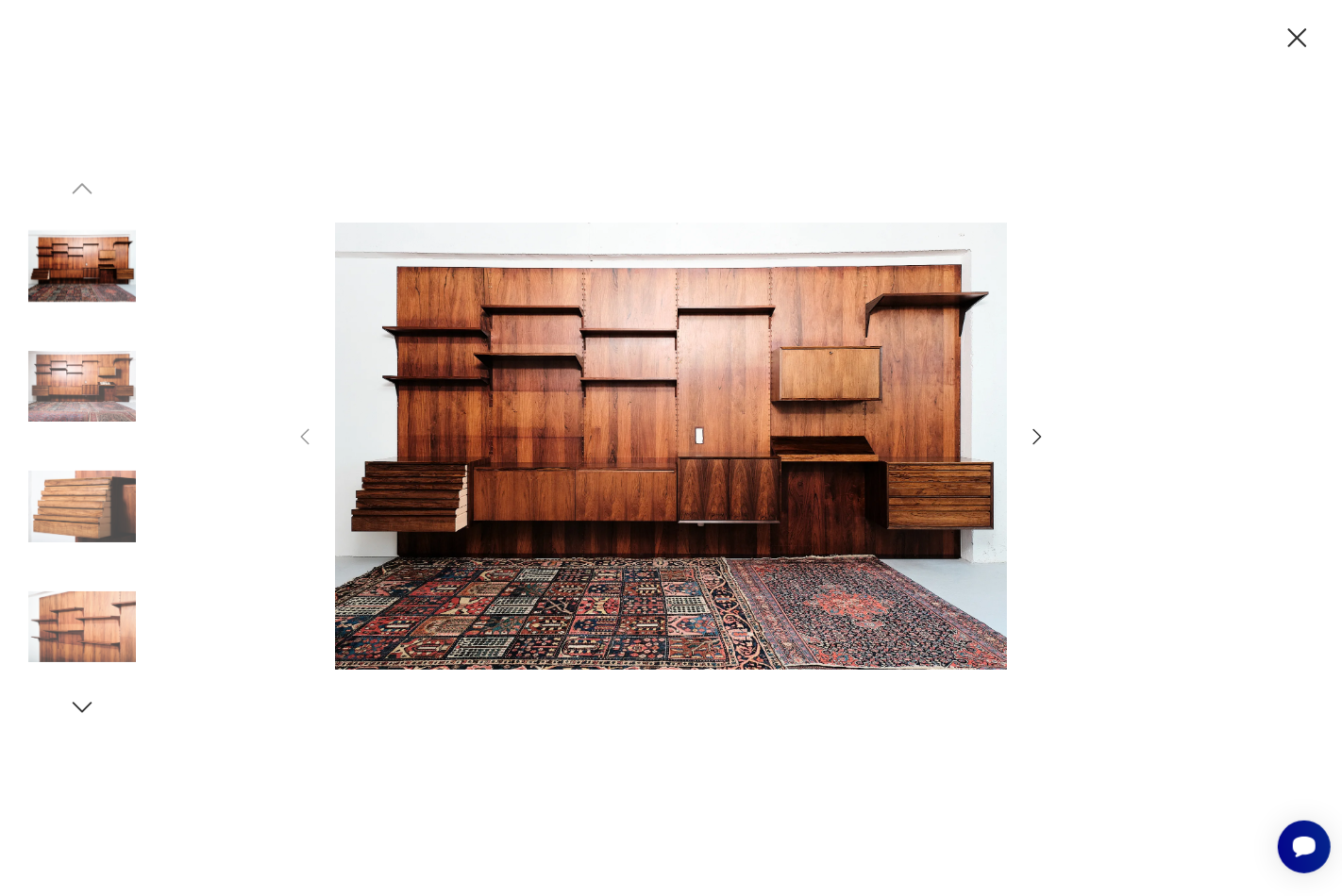
click at [1036, 434] on icon "button" at bounding box center [1038, 437] width 9 height 15
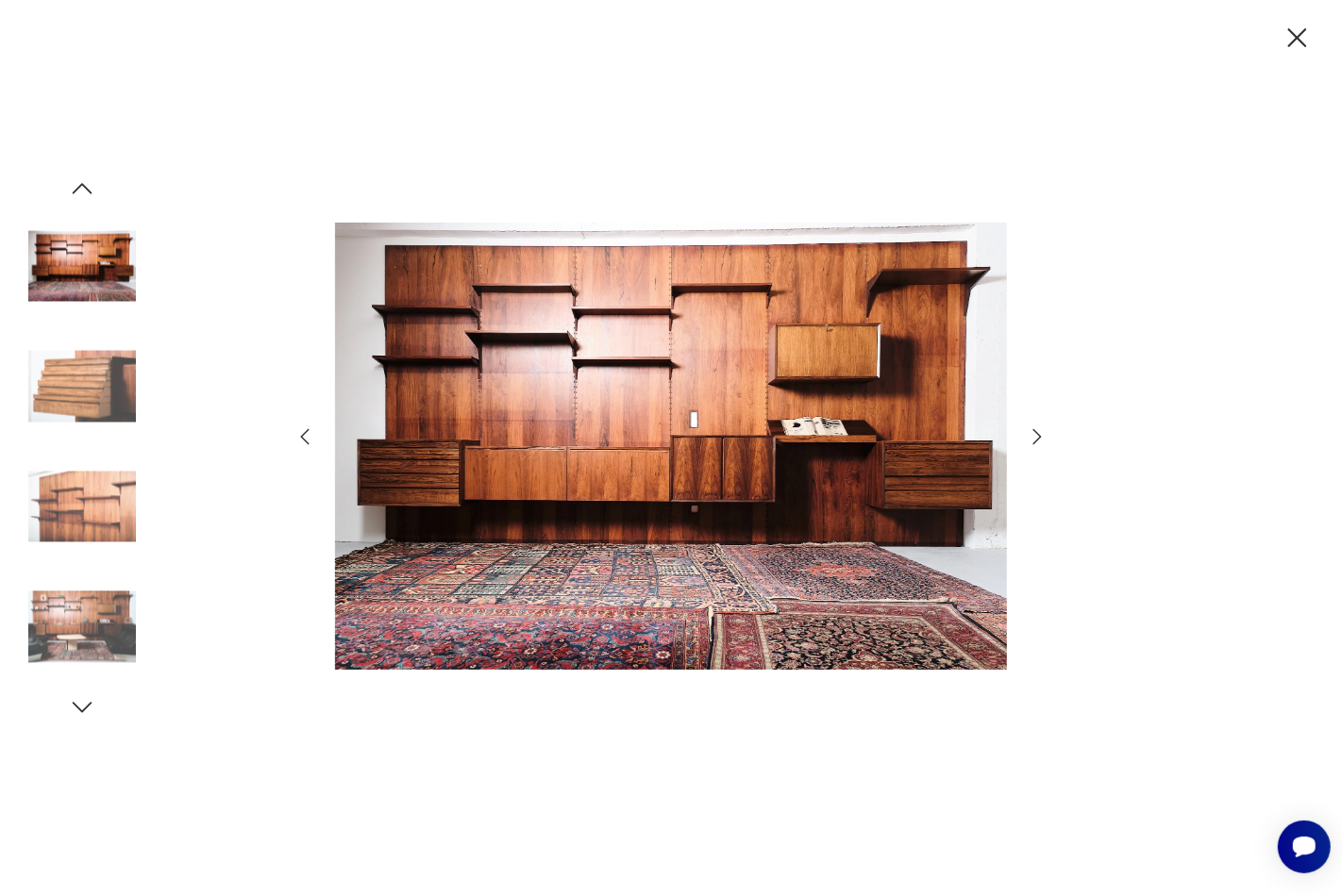
click at [1036, 435] on icon "button" at bounding box center [1037, 437] width 23 height 23
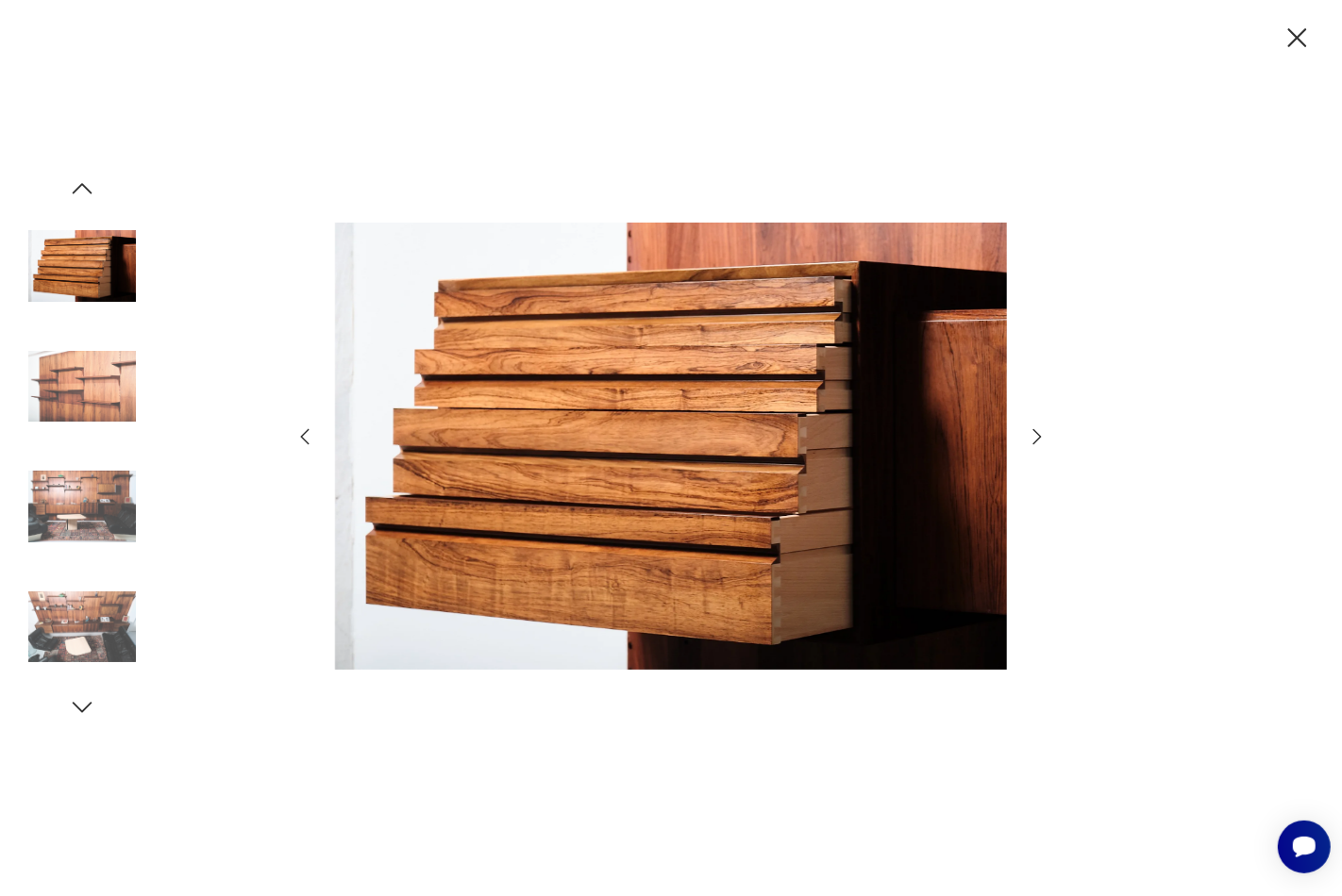
click at [1036, 435] on icon "button" at bounding box center [1037, 437] width 23 height 23
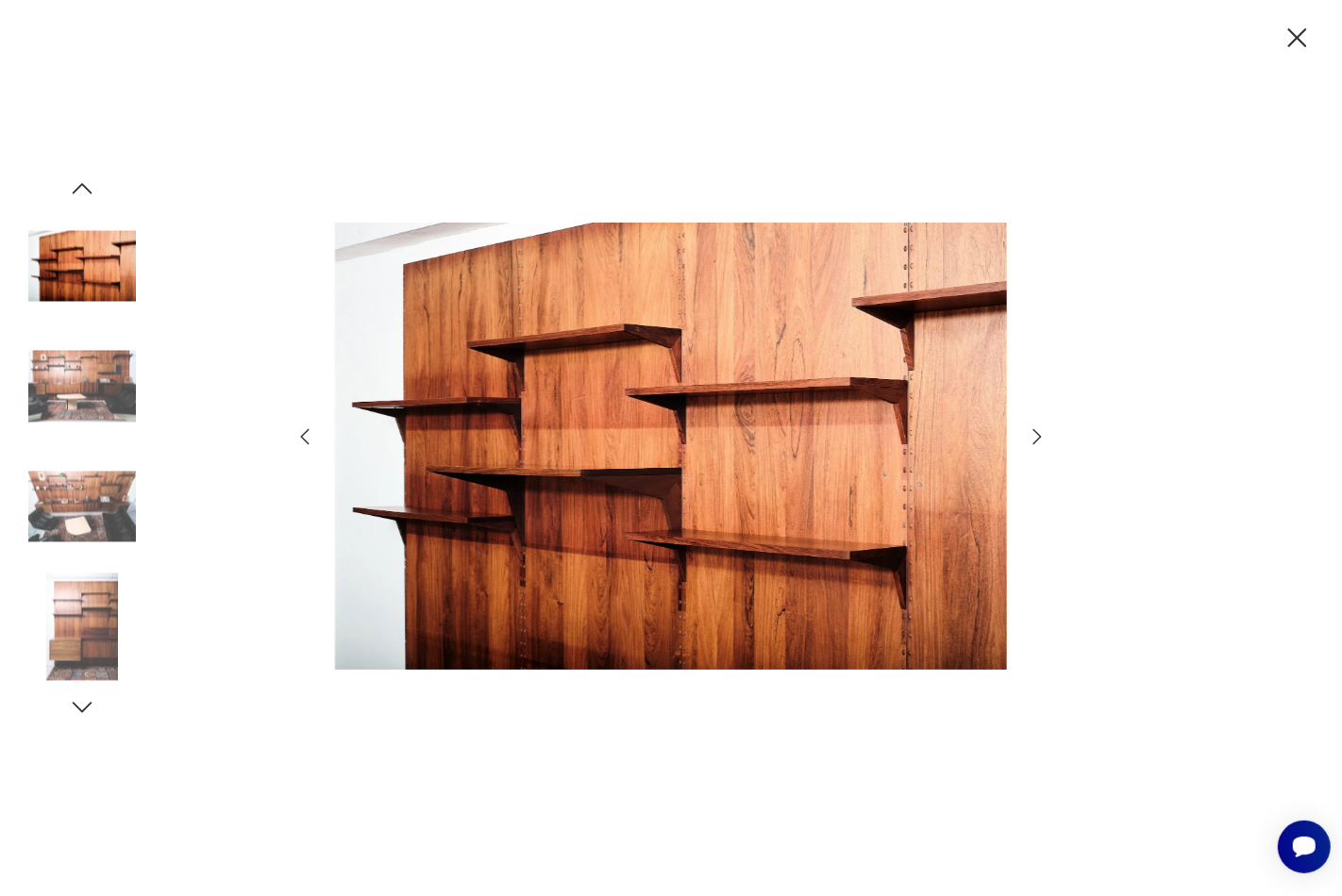
click at [1036, 435] on icon "button" at bounding box center [1037, 437] width 23 height 23
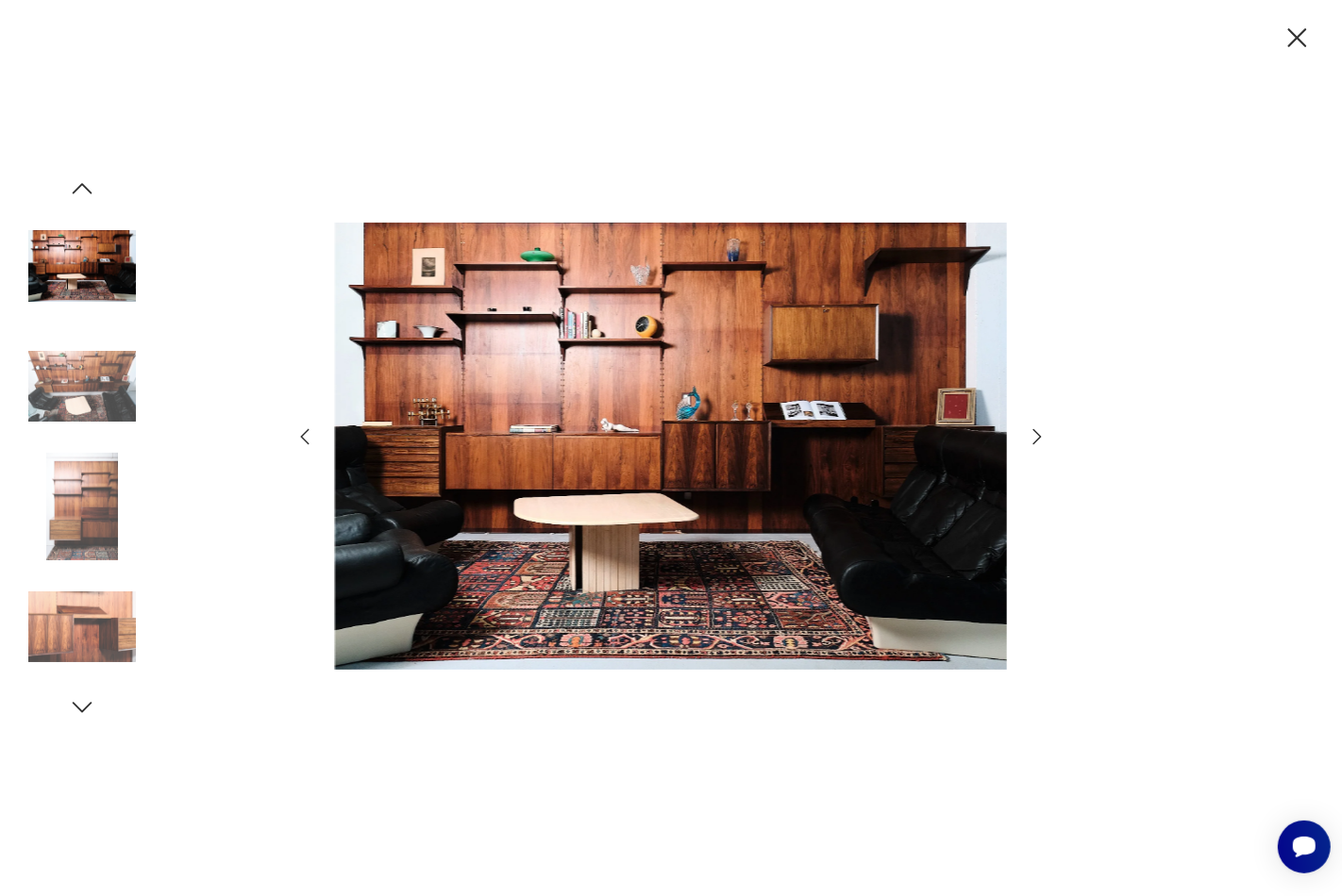
click at [1036, 435] on icon "button" at bounding box center [1037, 437] width 23 height 23
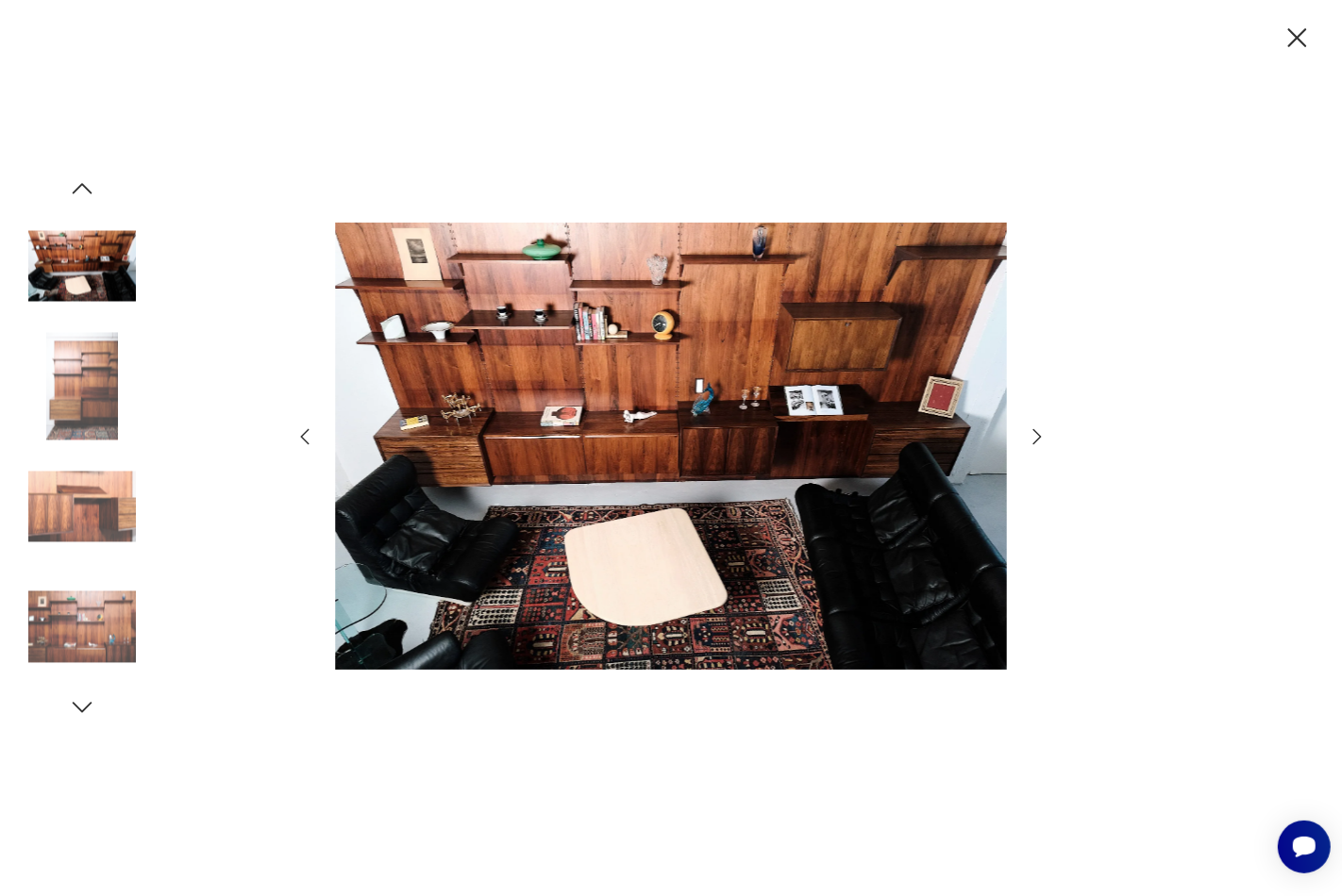
click at [1299, 34] on icon "button" at bounding box center [1298, 37] width 19 height 19
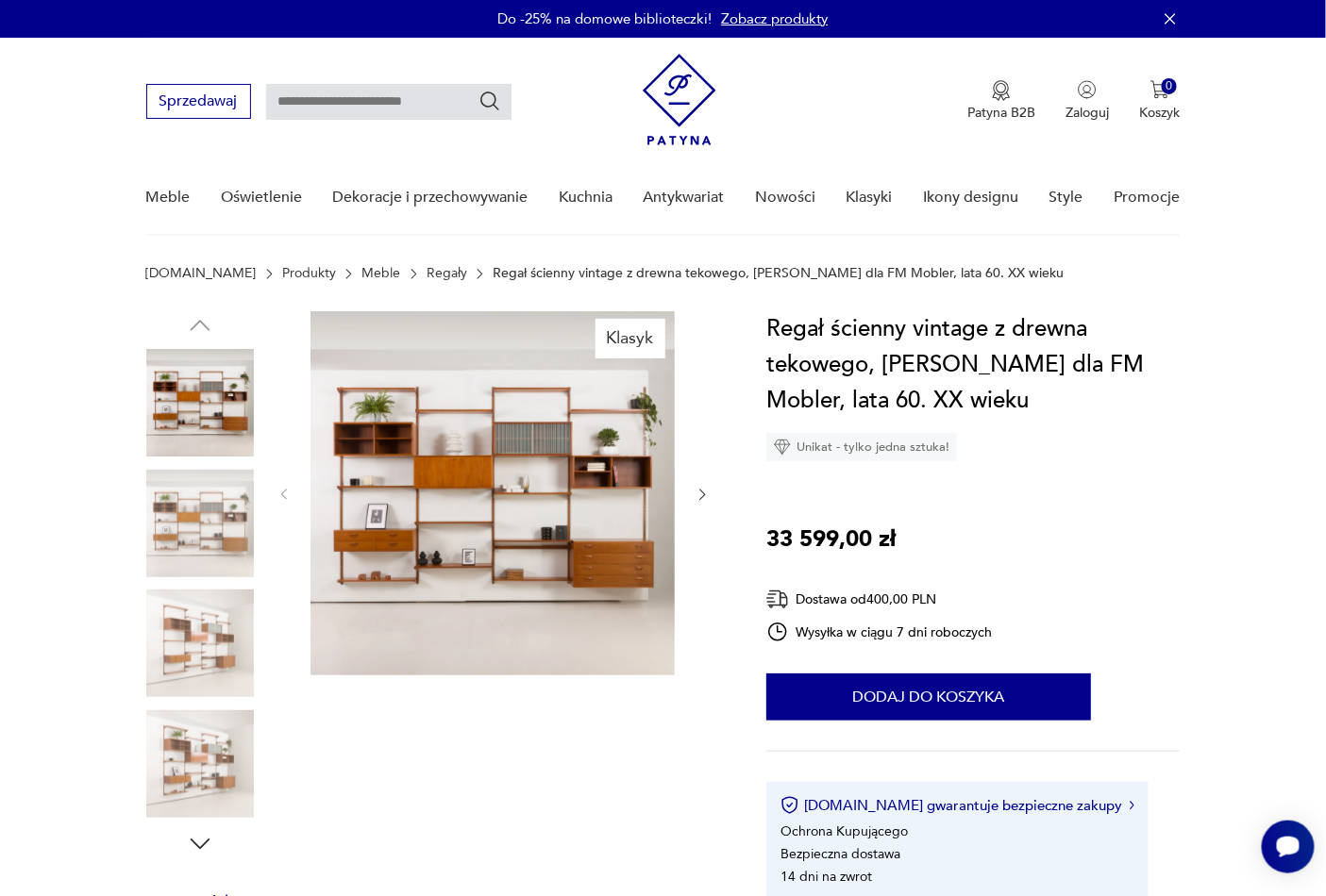
click at [184, 751] on img at bounding box center [200, 763] width 107 height 107
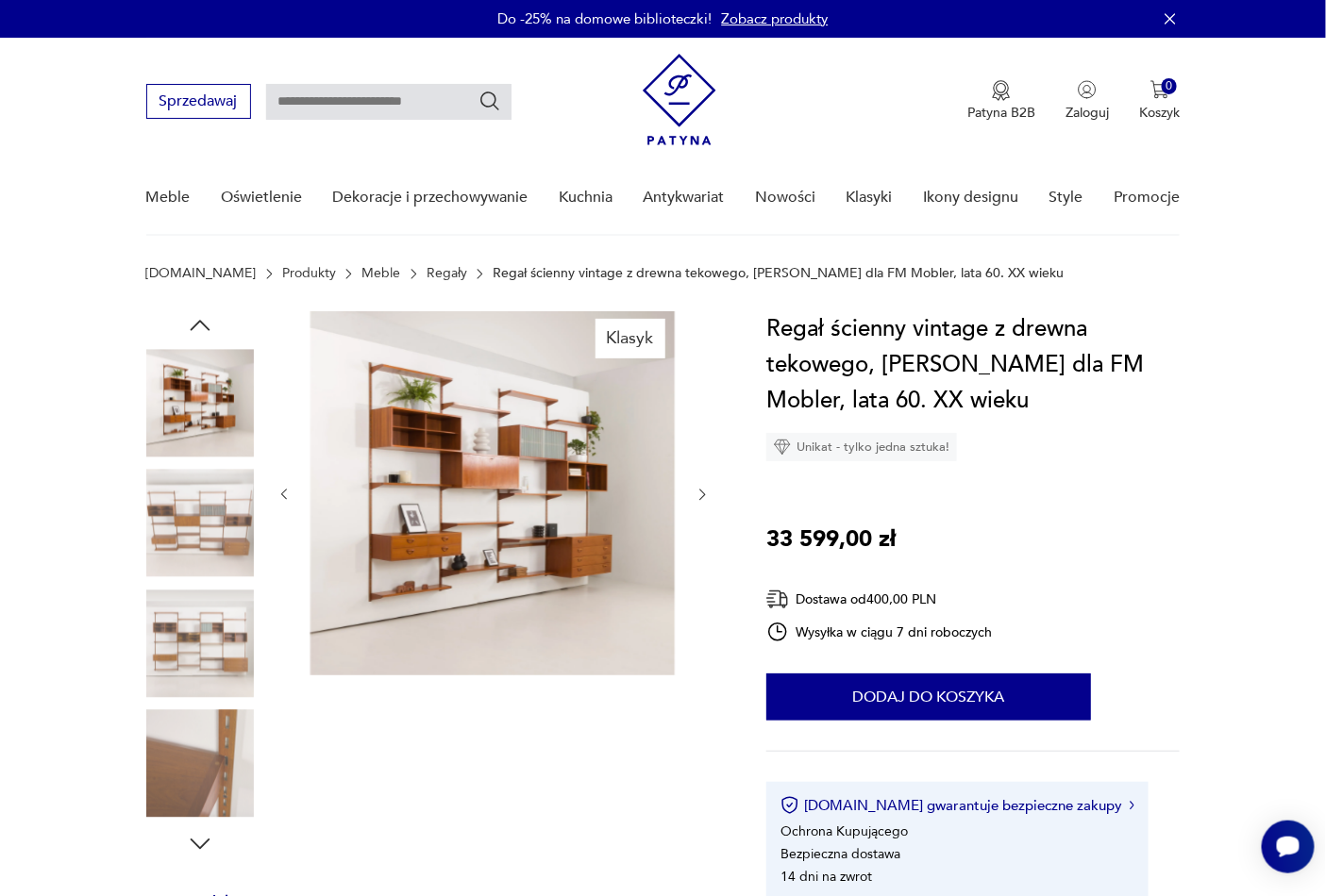
click at [506, 546] on img at bounding box center [493, 494] width 364 height 364
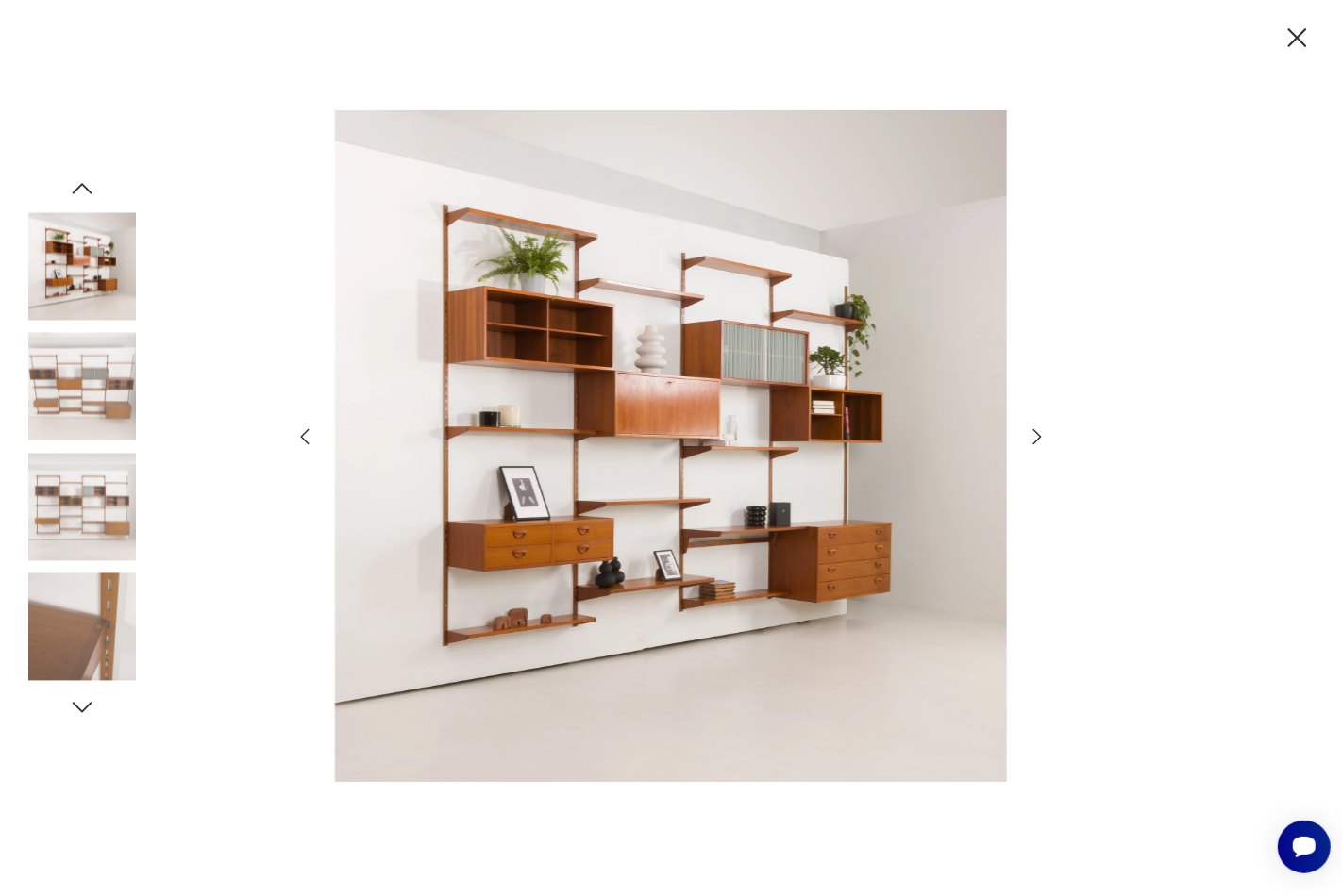
click at [77, 620] on img at bounding box center [82, 627] width 107 height 107
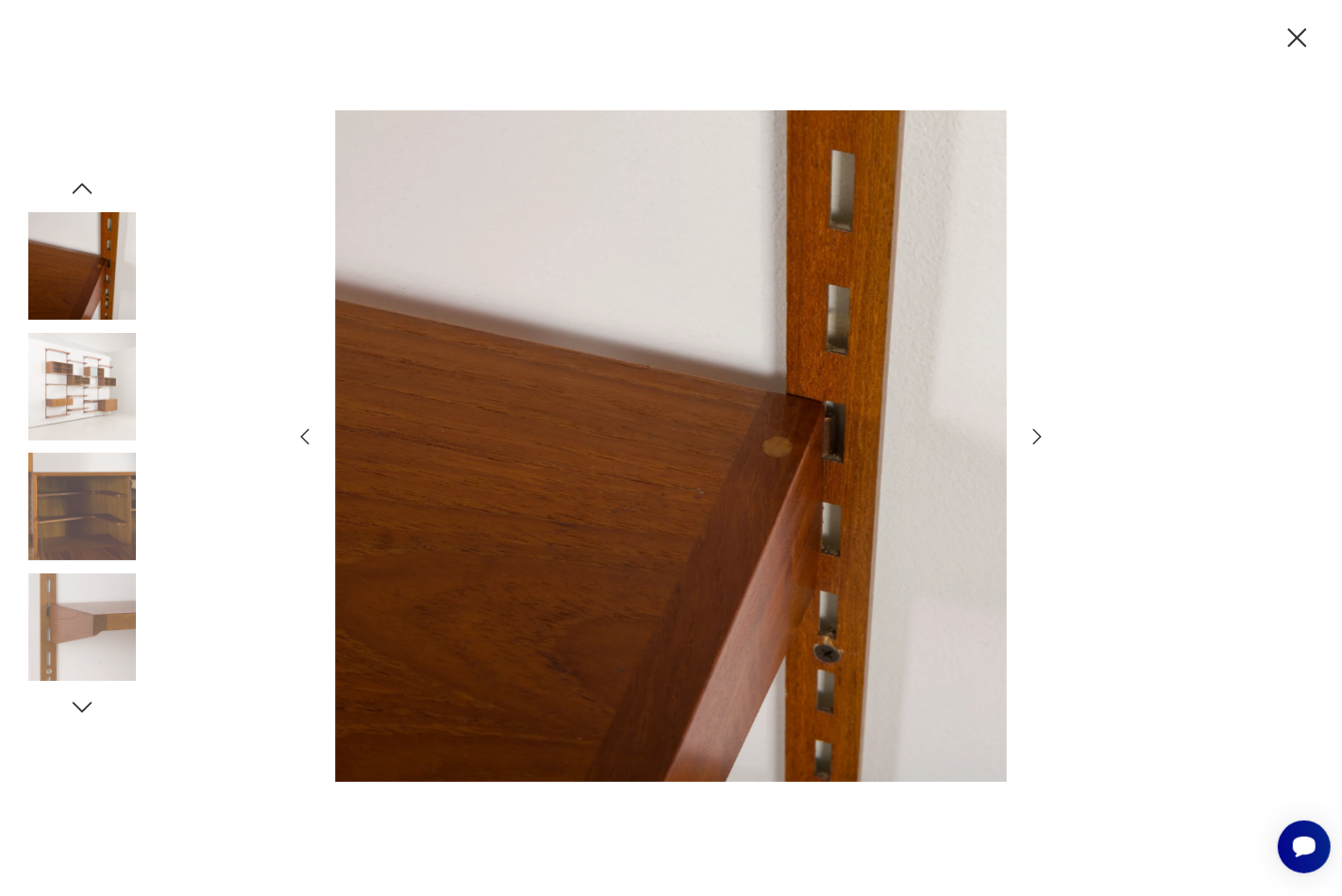
click at [78, 521] on img at bounding box center [82, 506] width 107 height 107
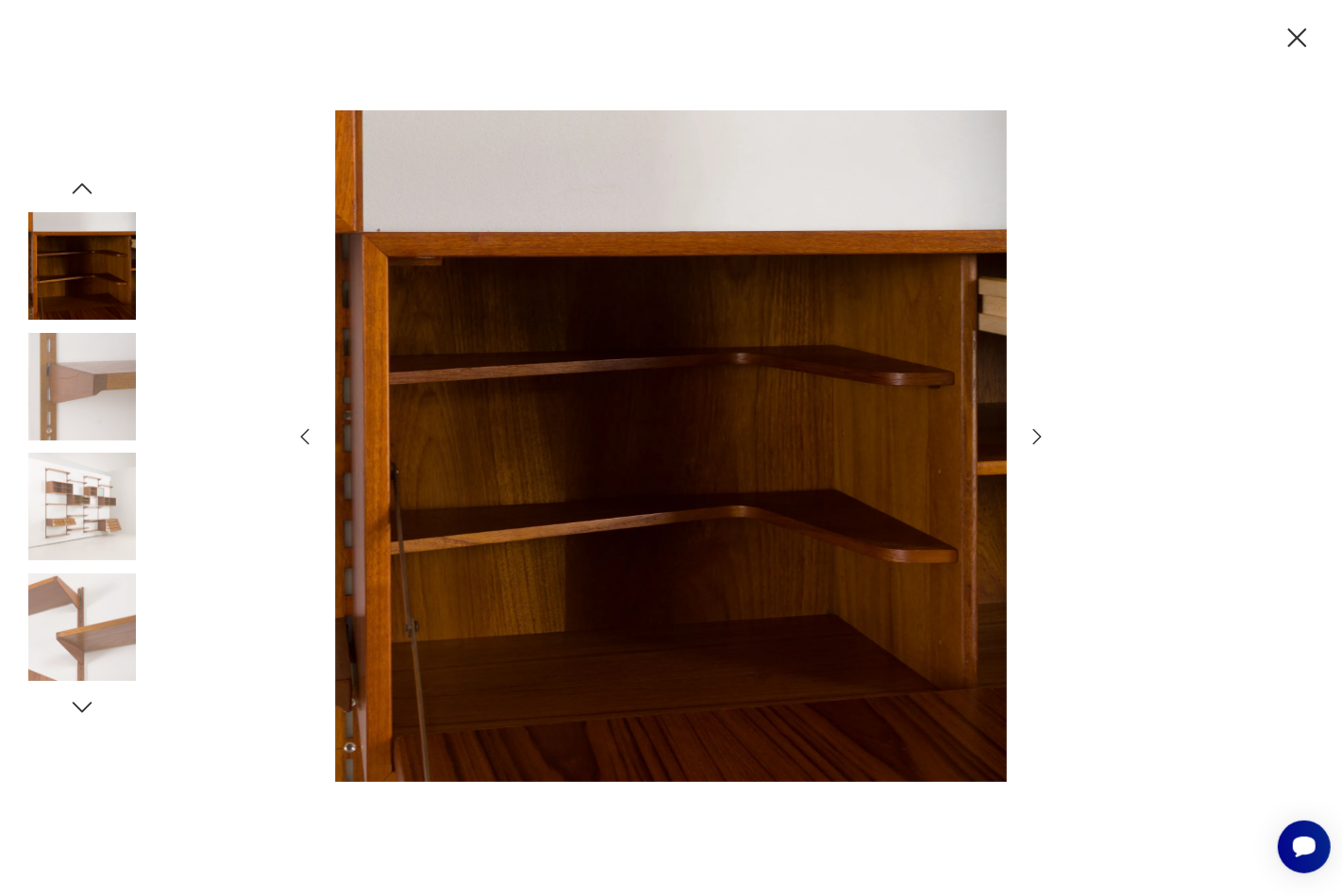
click at [78, 521] on img at bounding box center [82, 506] width 107 height 107
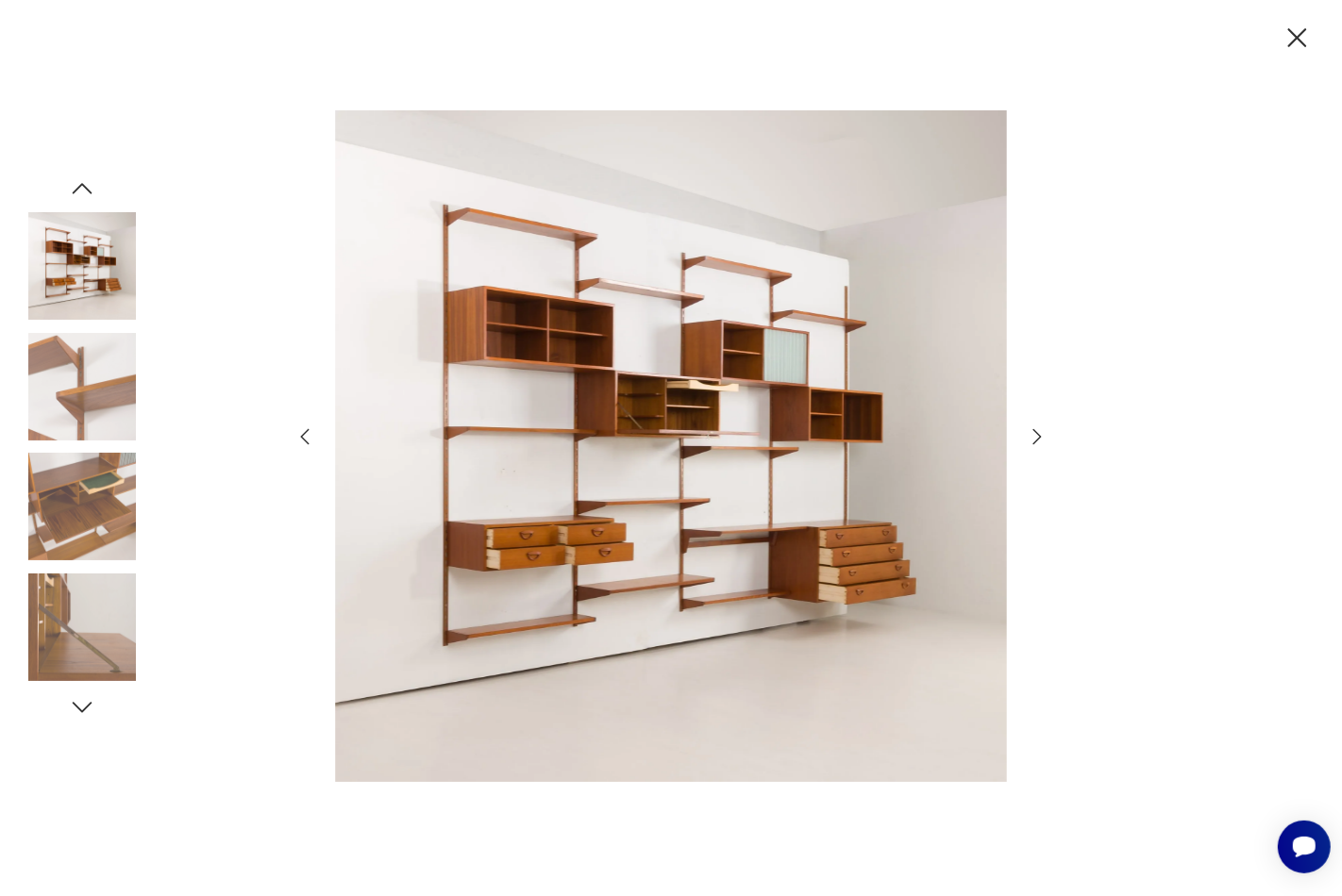
click at [1301, 39] on icon "button" at bounding box center [1298, 38] width 33 height 33
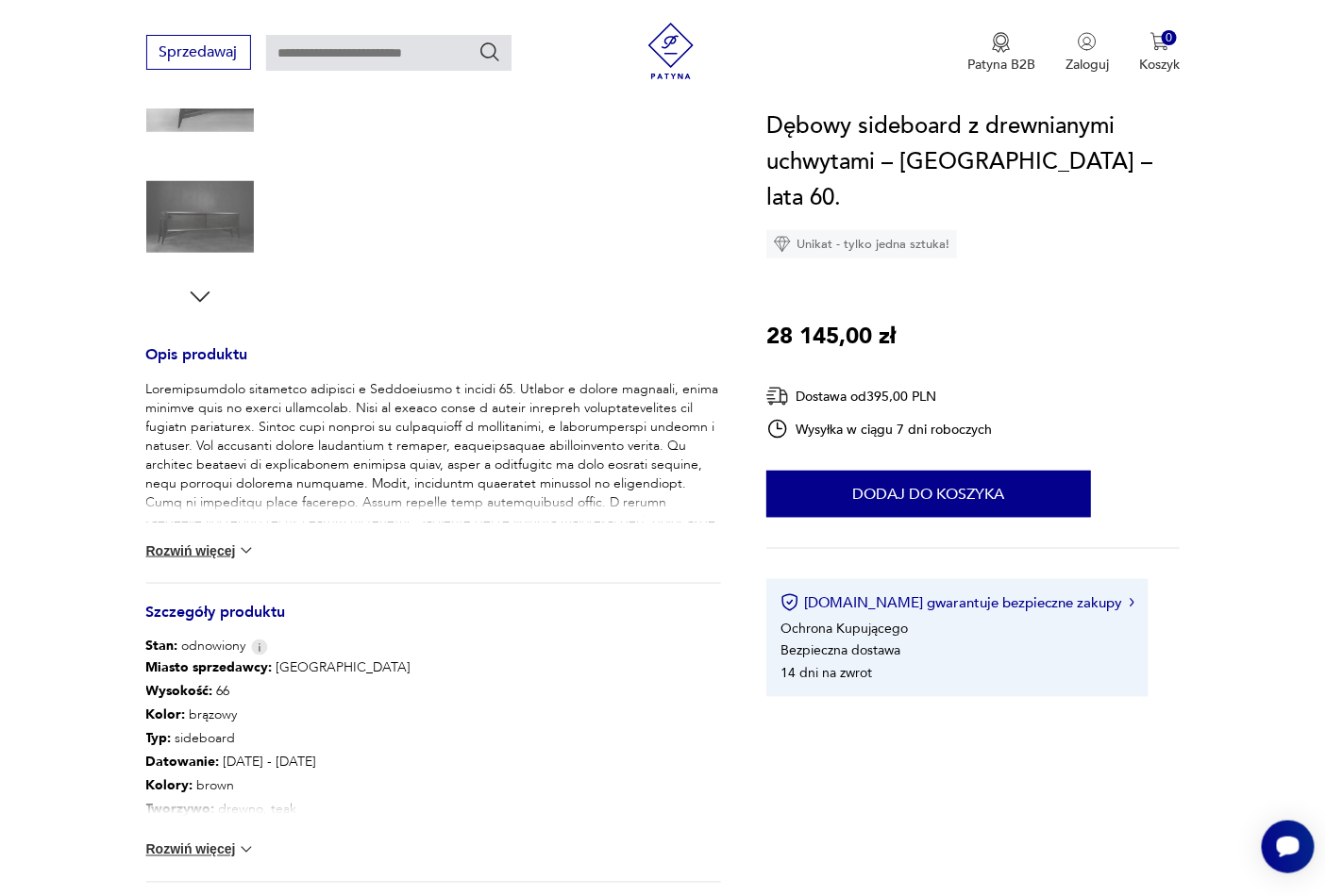
scroll to position [559, 0]
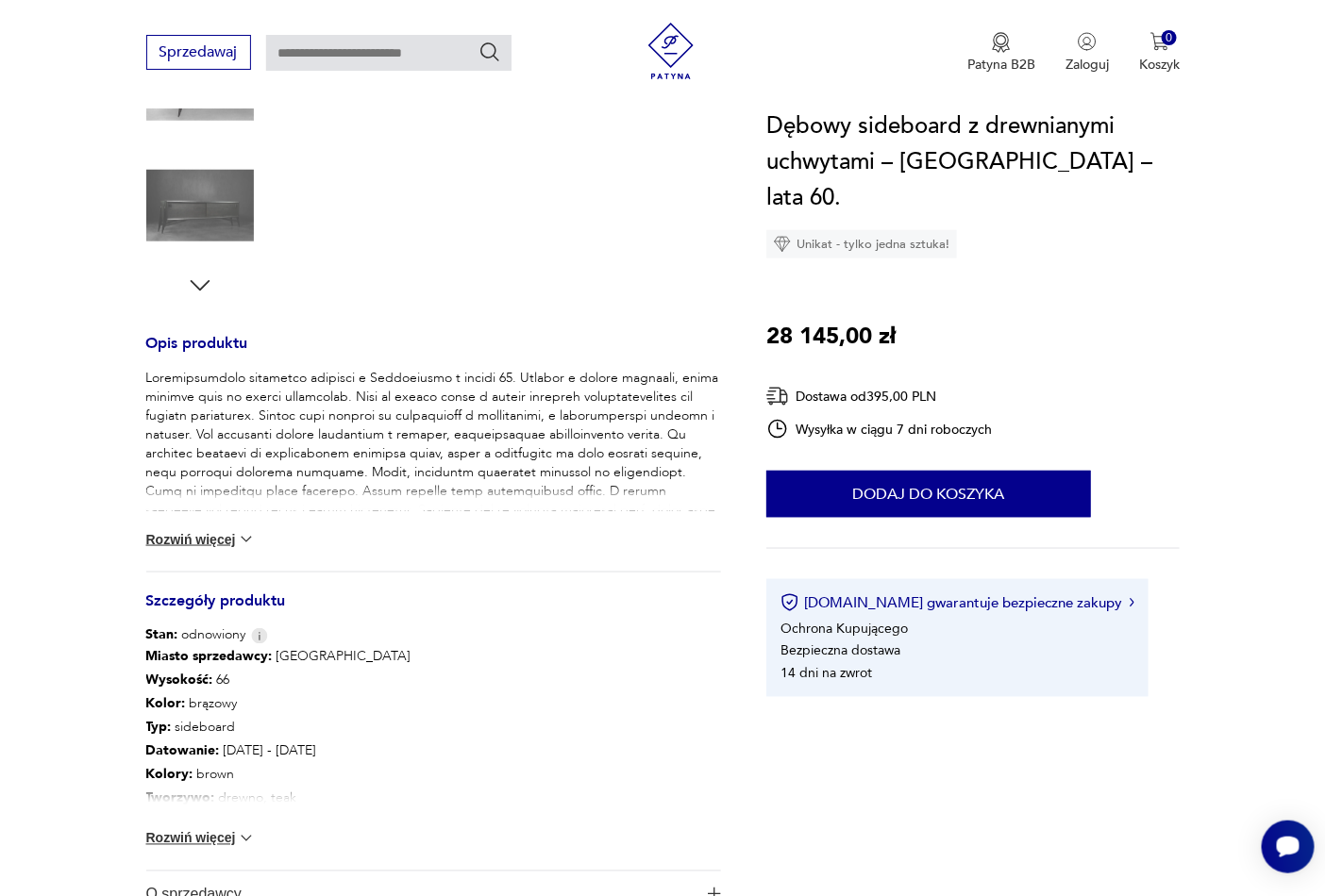
click at [179, 831] on button "Rozwiń więcej" at bounding box center [201, 838] width 109 height 19
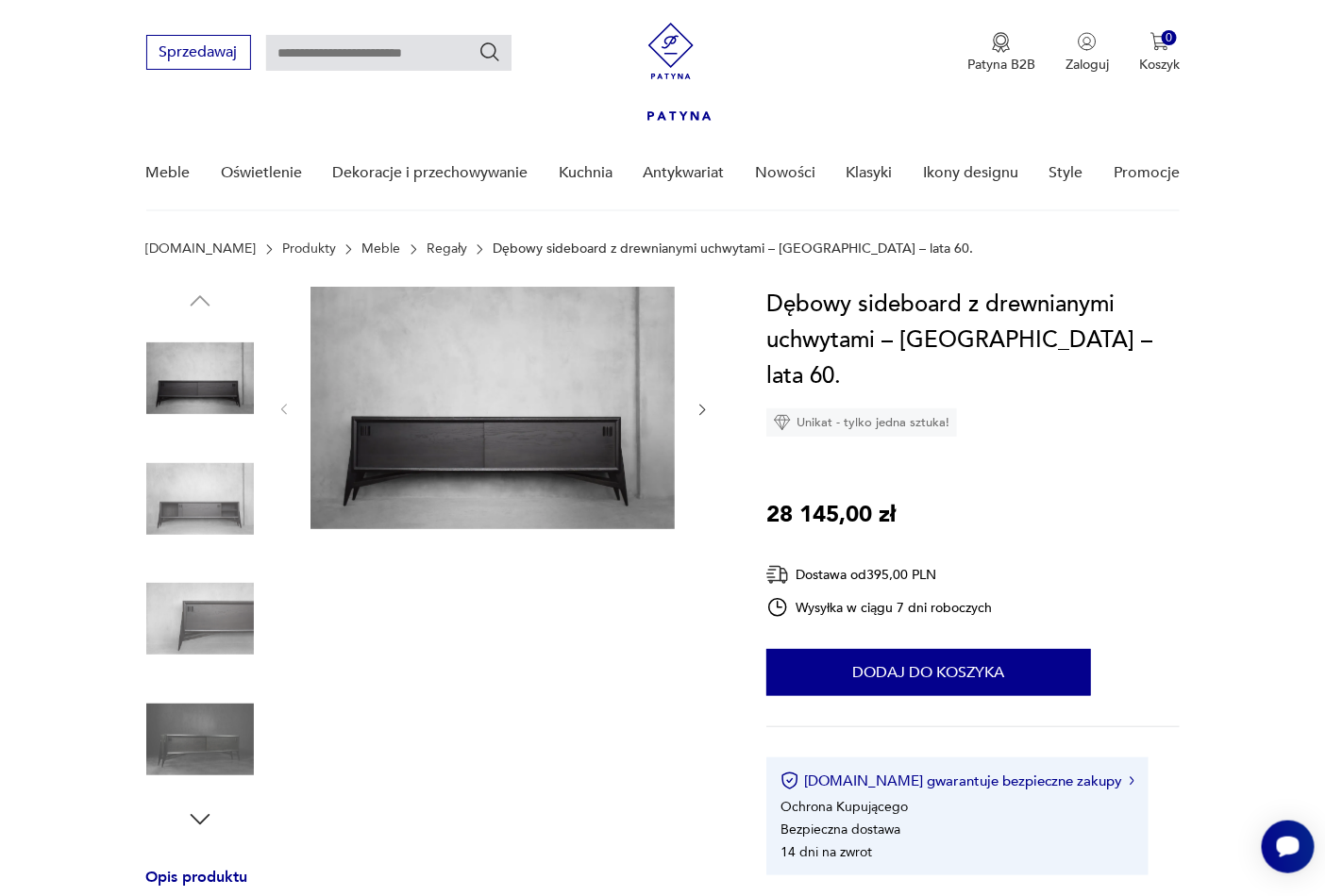
scroll to position [0, 0]
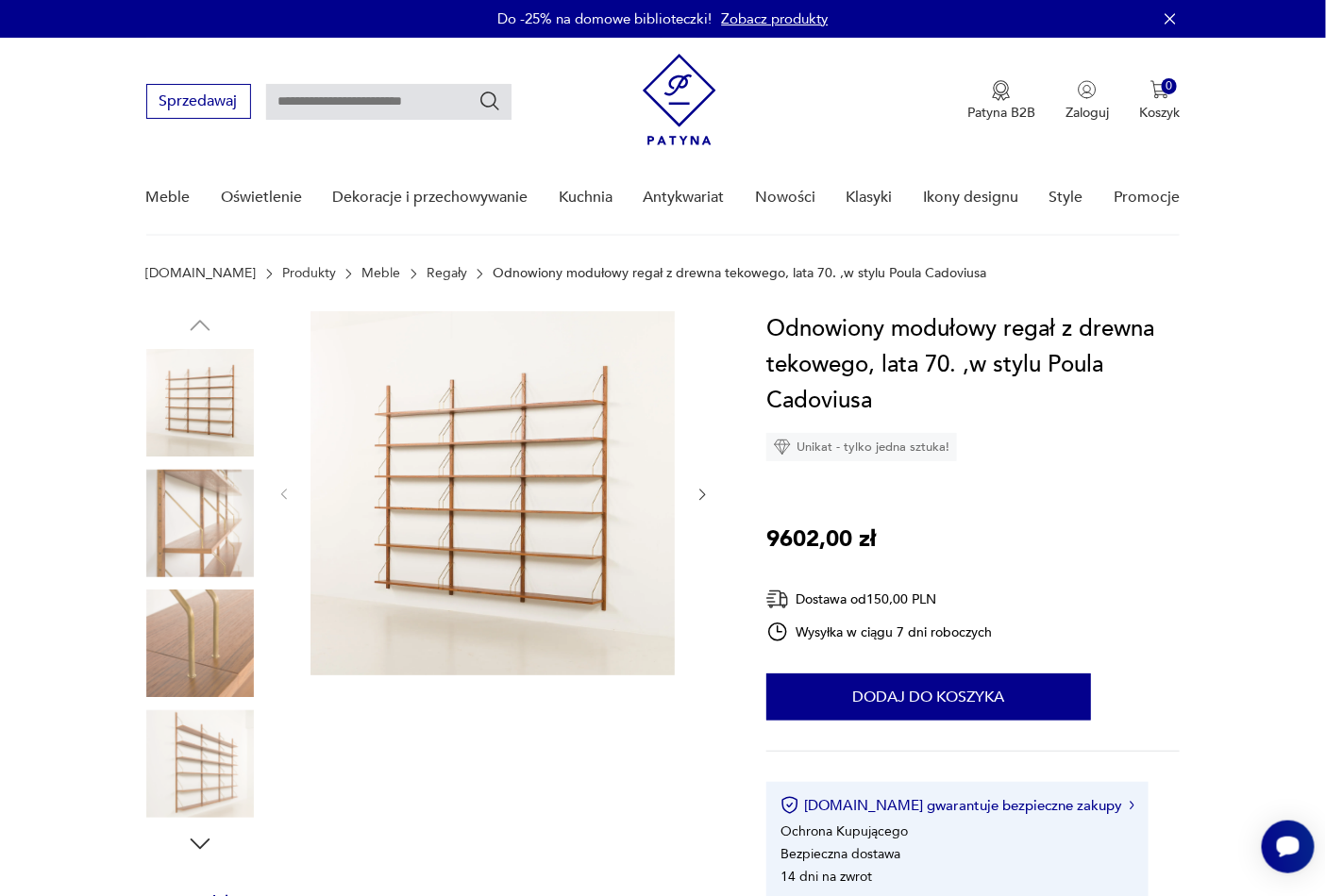
click at [157, 642] on img at bounding box center [200, 643] width 107 height 107
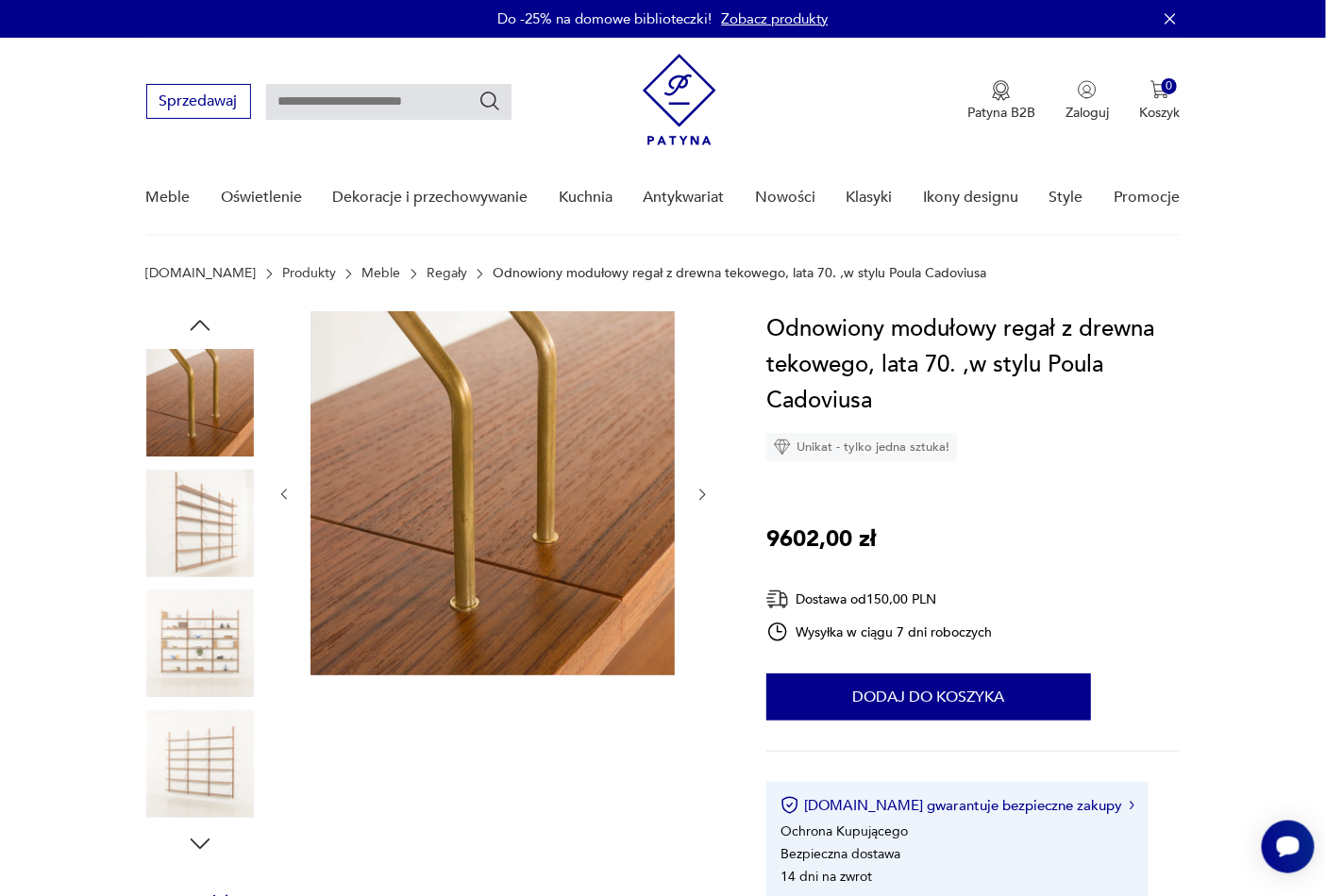
click at [157, 642] on img at bounding box center [200, 643] width 107 height 107
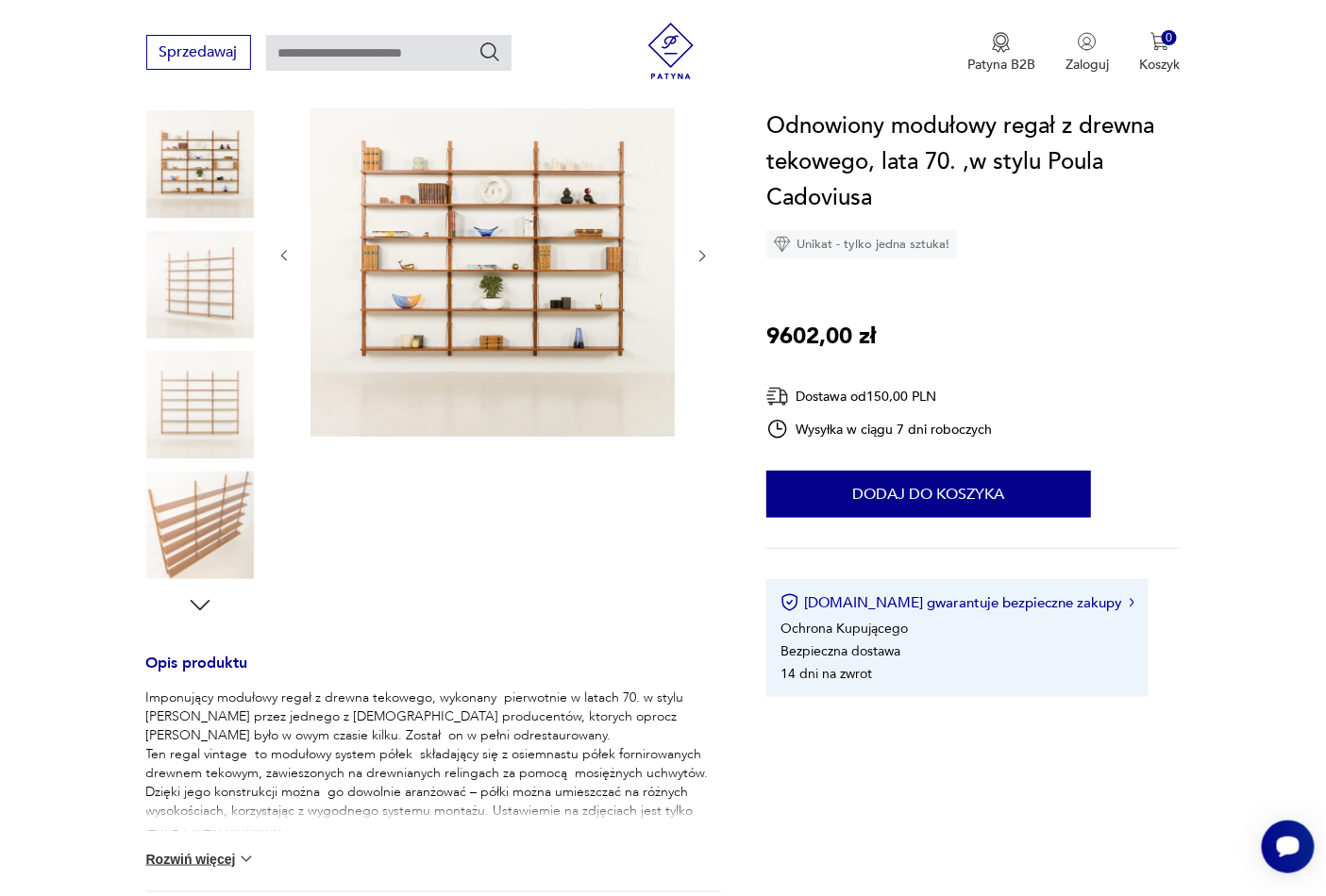
scroll to position [279, 0]
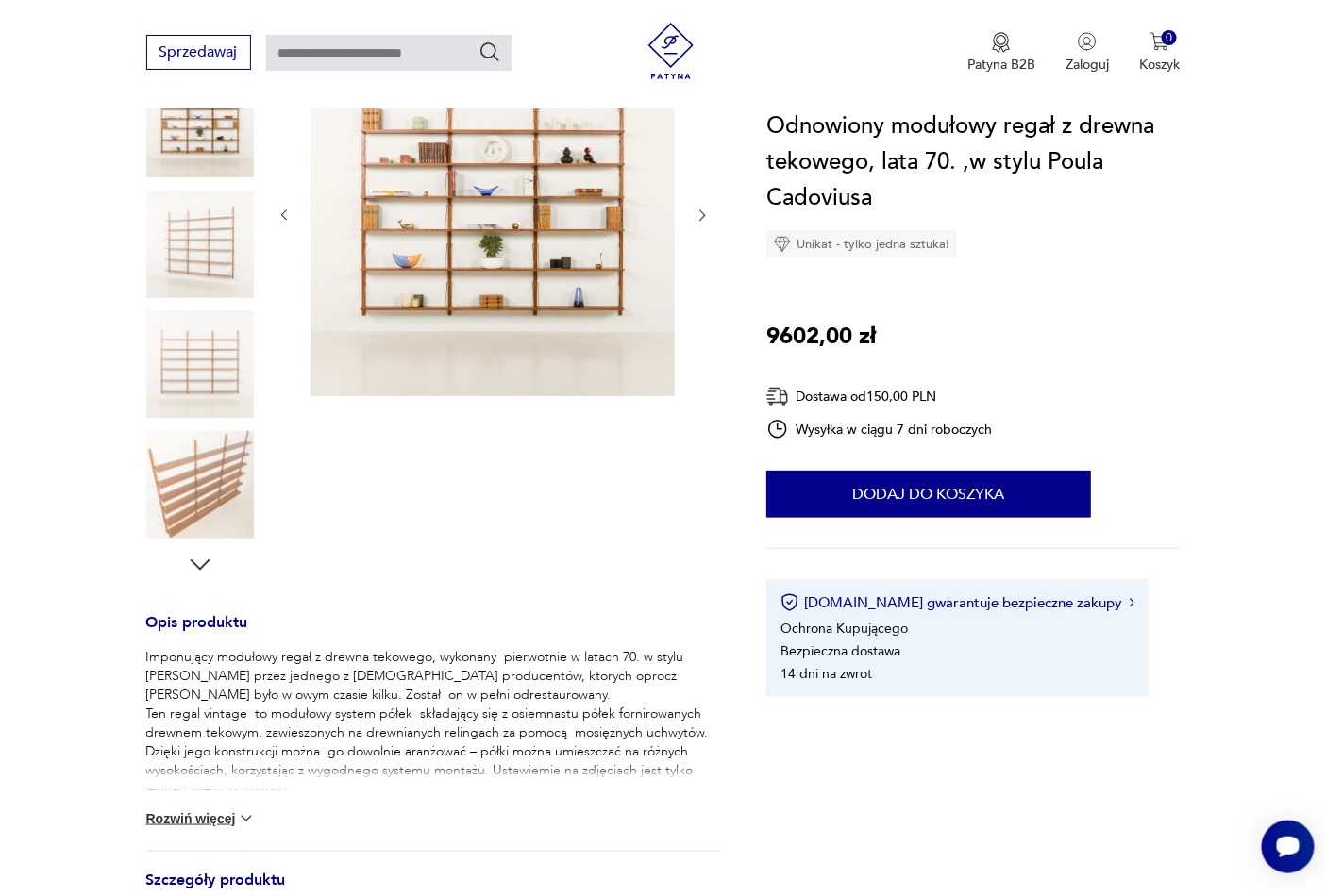
click at [206, 817] on button "Rozwiń więcej" at bounding box center [201, 818] width 109 height 19
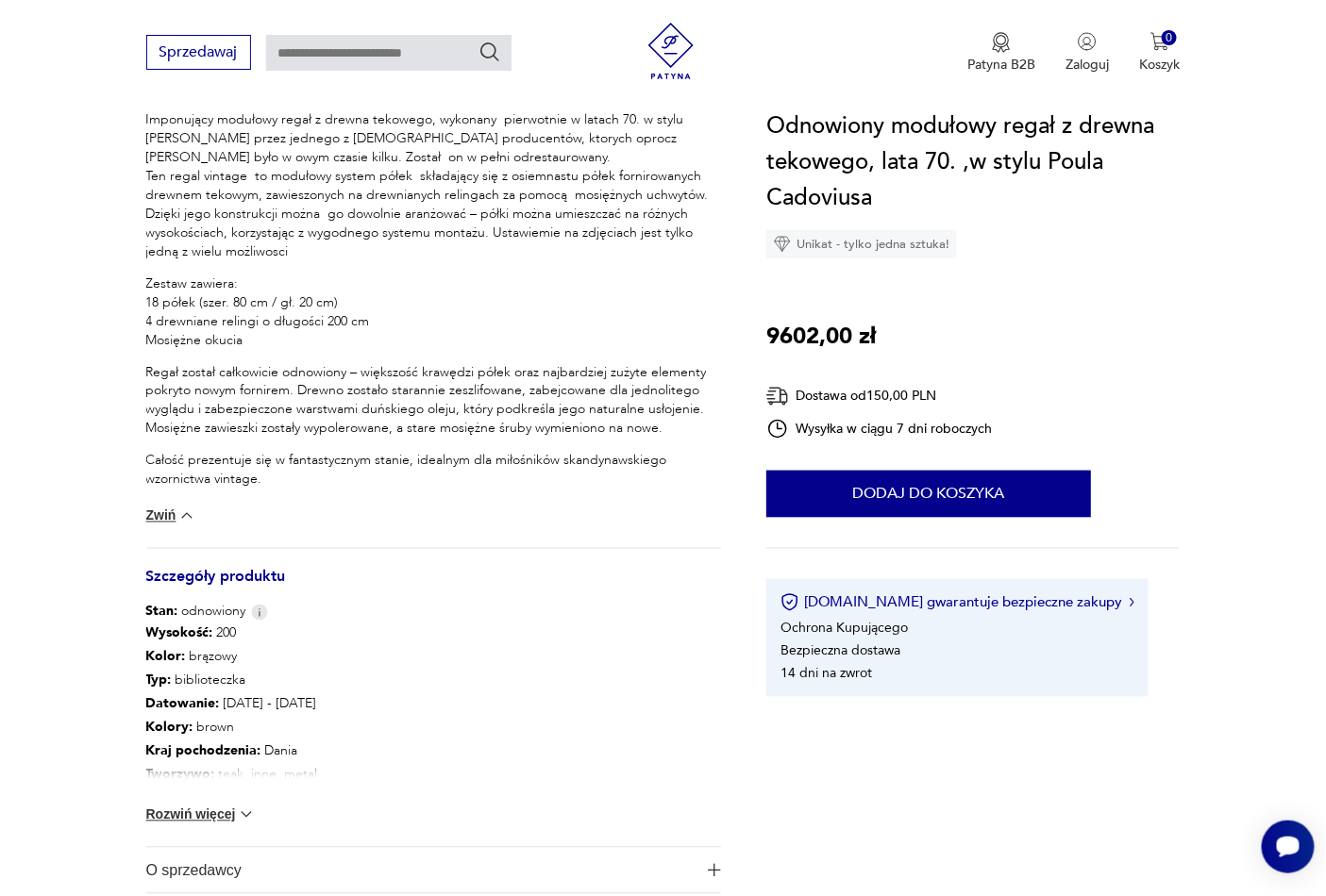
scroll to position [838, 0]
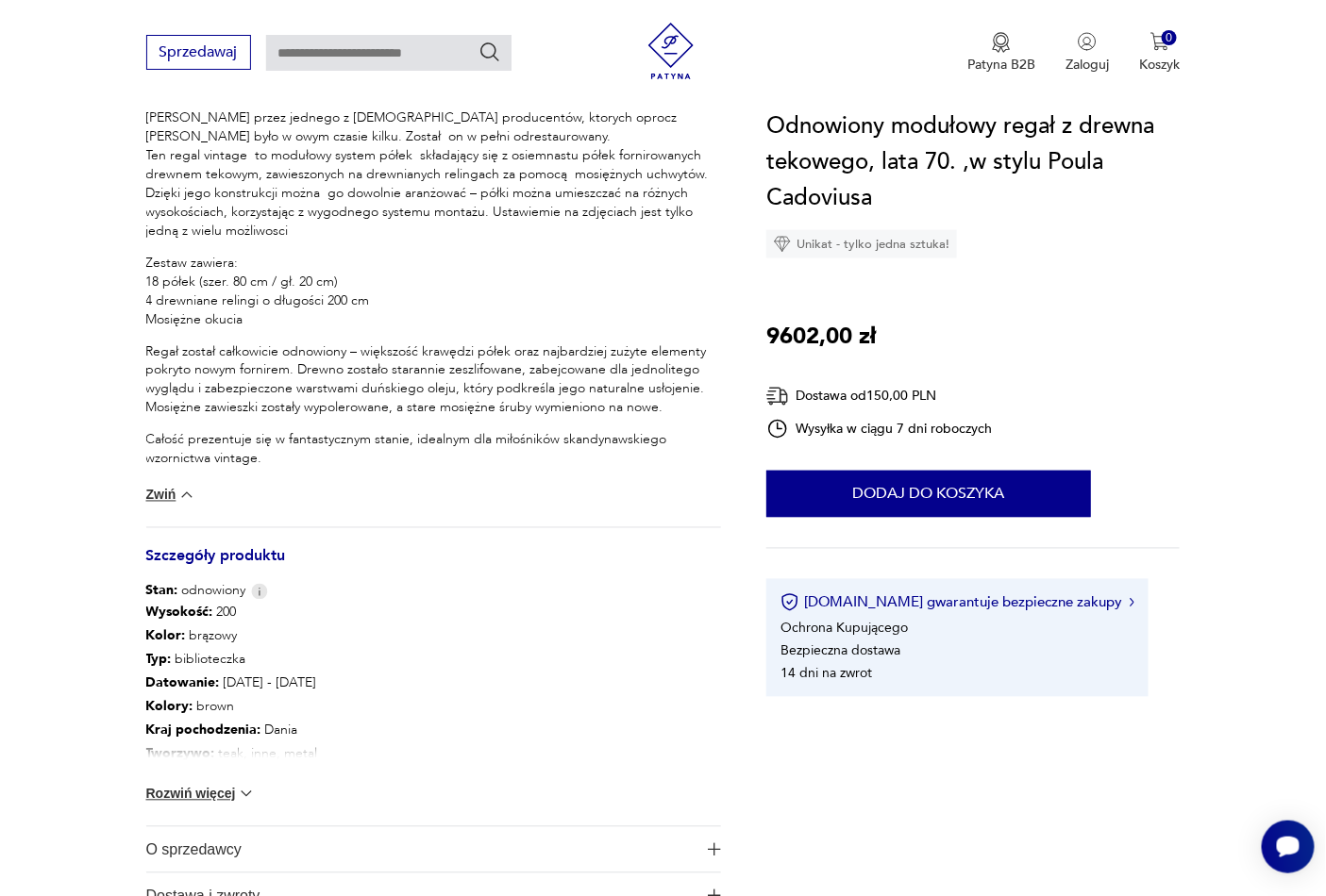
click at [209, 798] on button "Rozwiń więcej" at bounding box center [201, 794] width 109 height 19
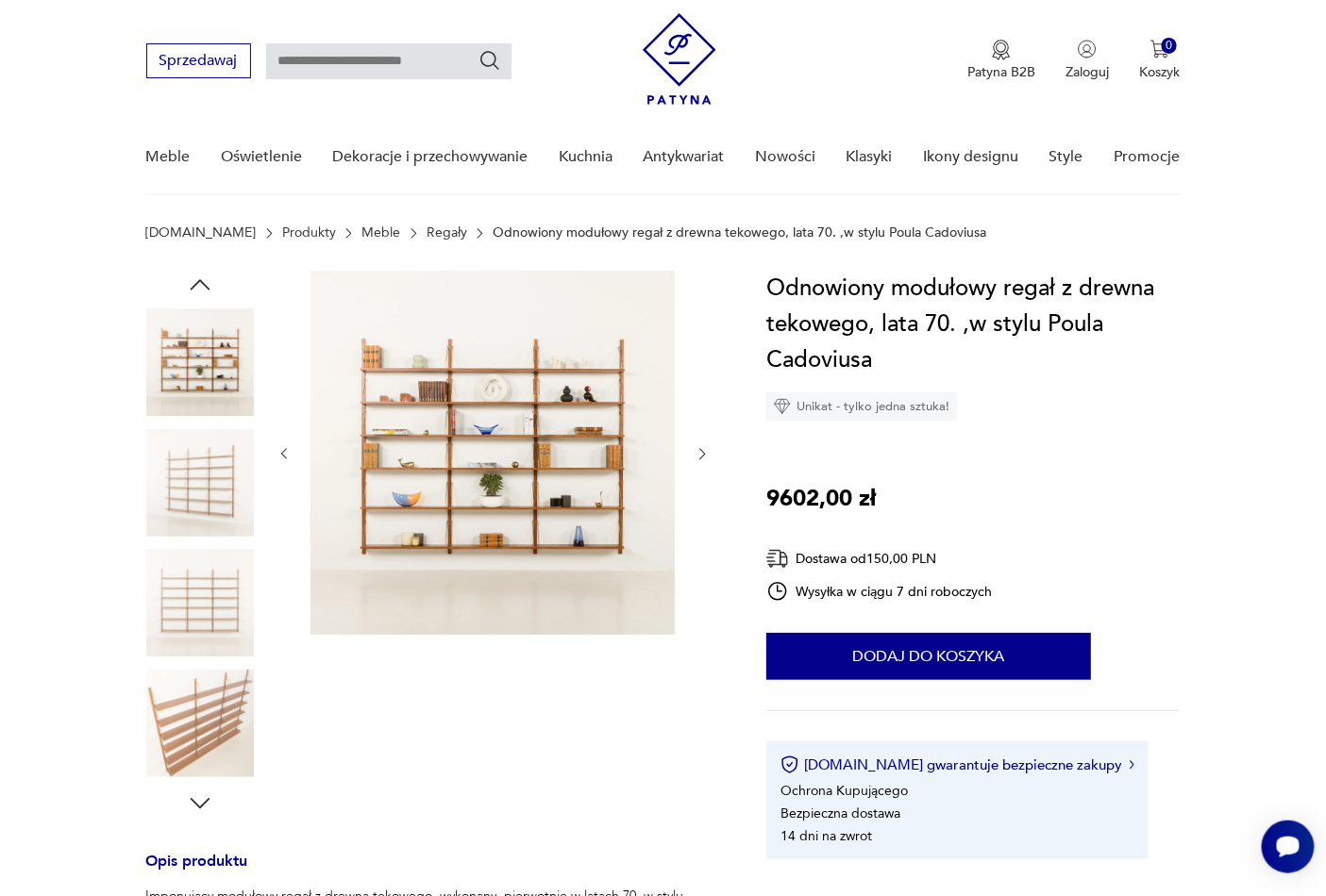
scroll to position [0, 0]
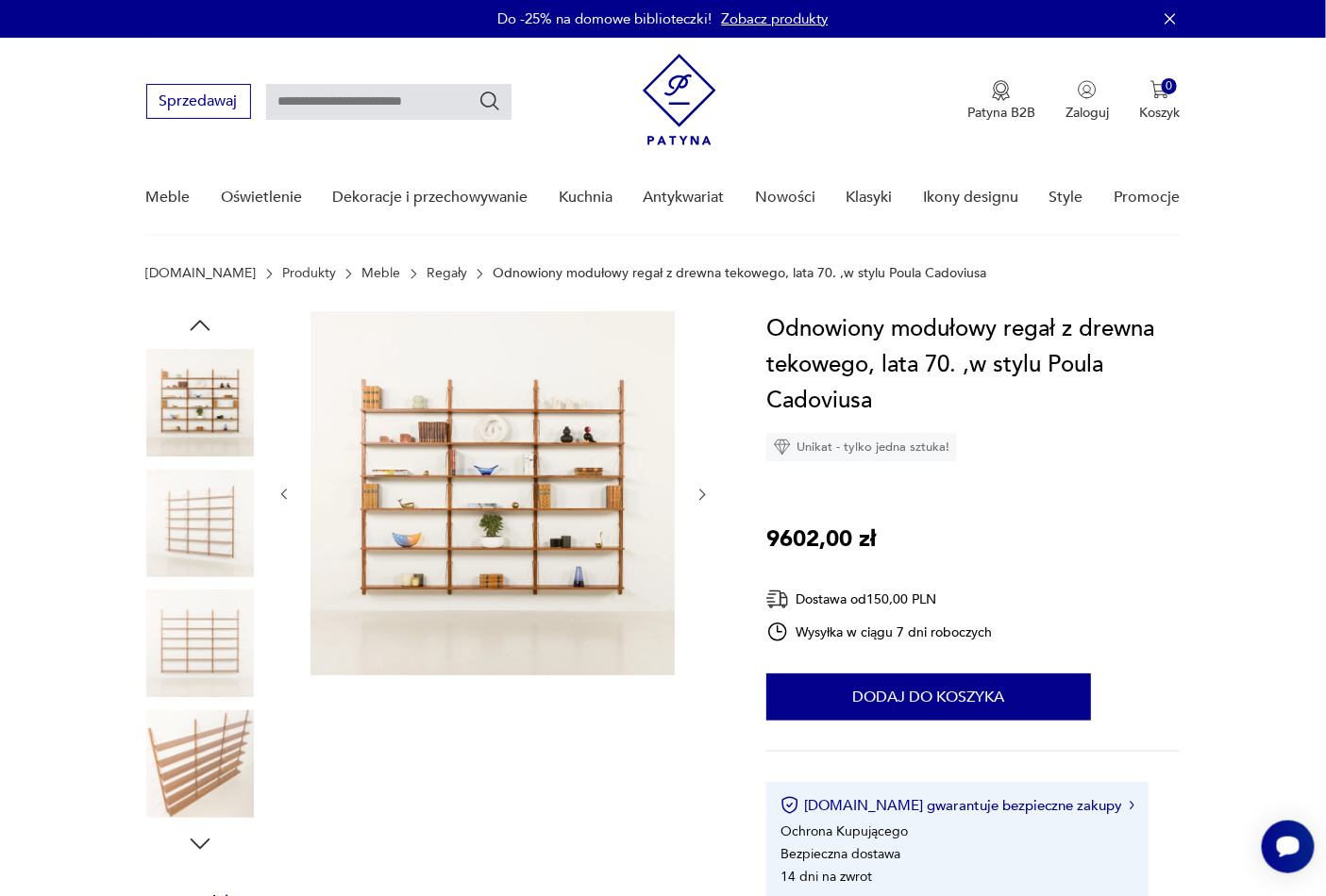
click at [526, 552] on img at bounding box center [493, 494] width 364 height 364
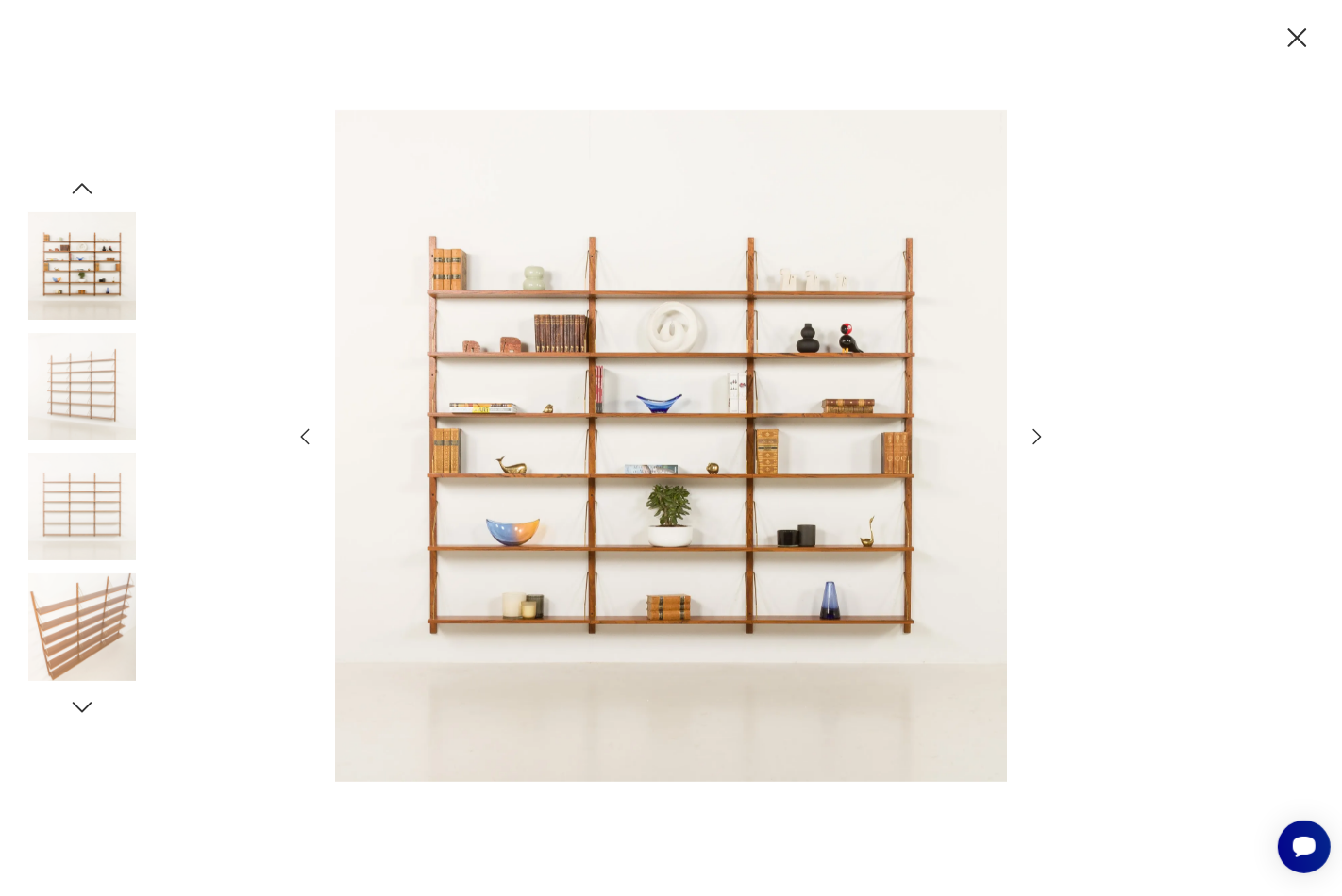
click at [1032, 439] on icon "button" at bounding box center [1037, 437] width 23 height 23
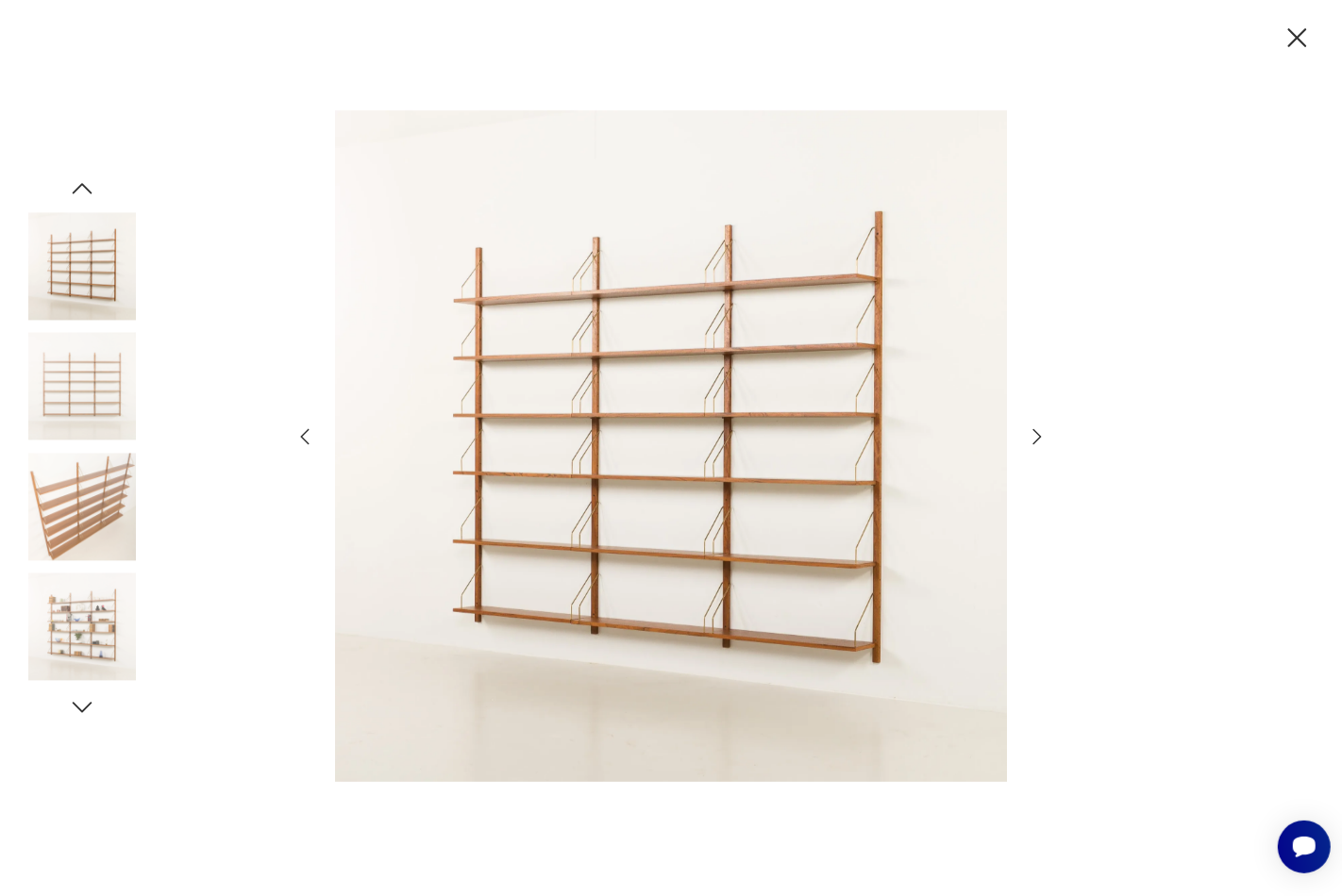
click at [1032, 440] on icon "button" at bounding box center [1037, 437] width 23 height 23
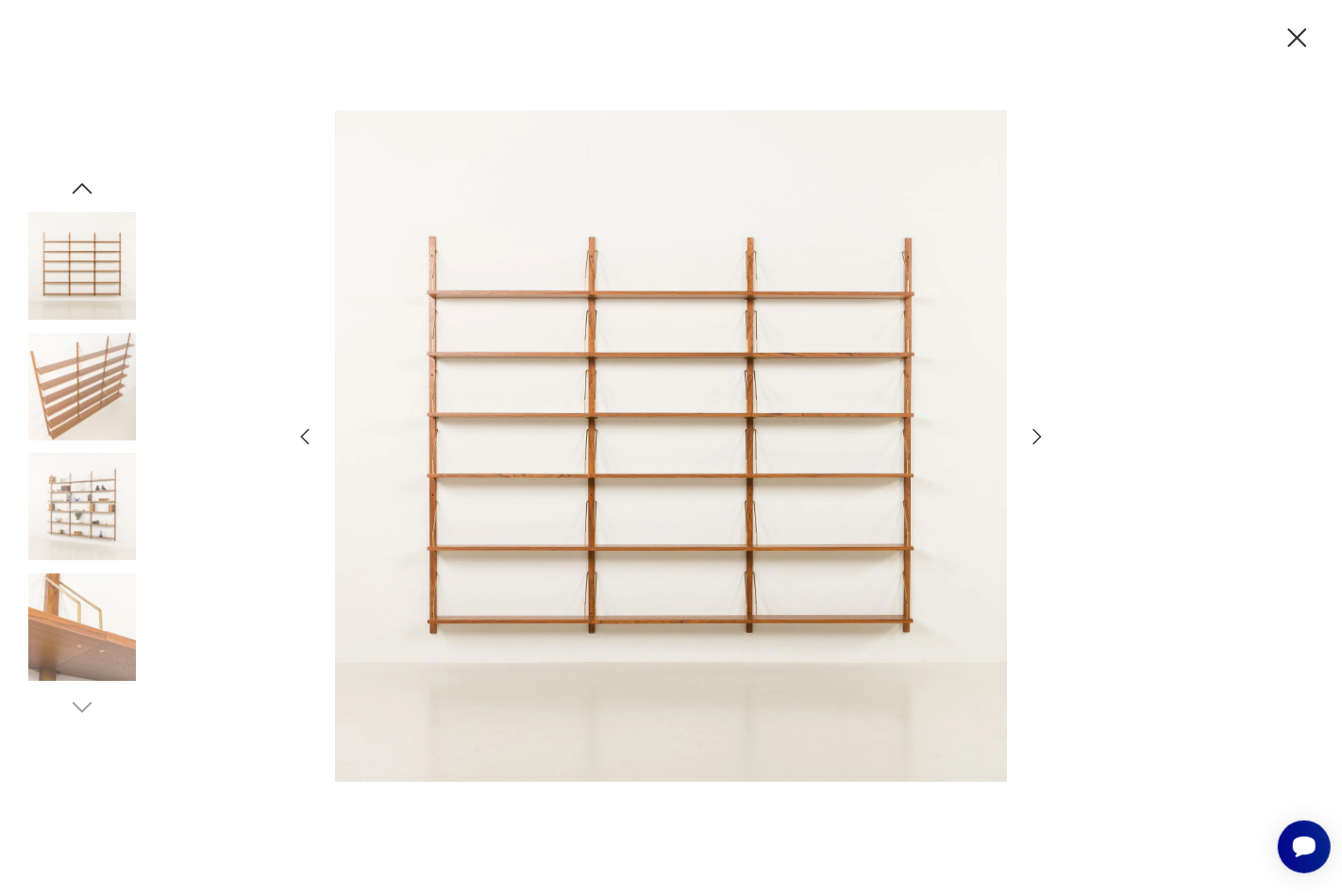
click at [1032, 440] on icon "button" at bounding box center [1037, 437] width 23 height 23
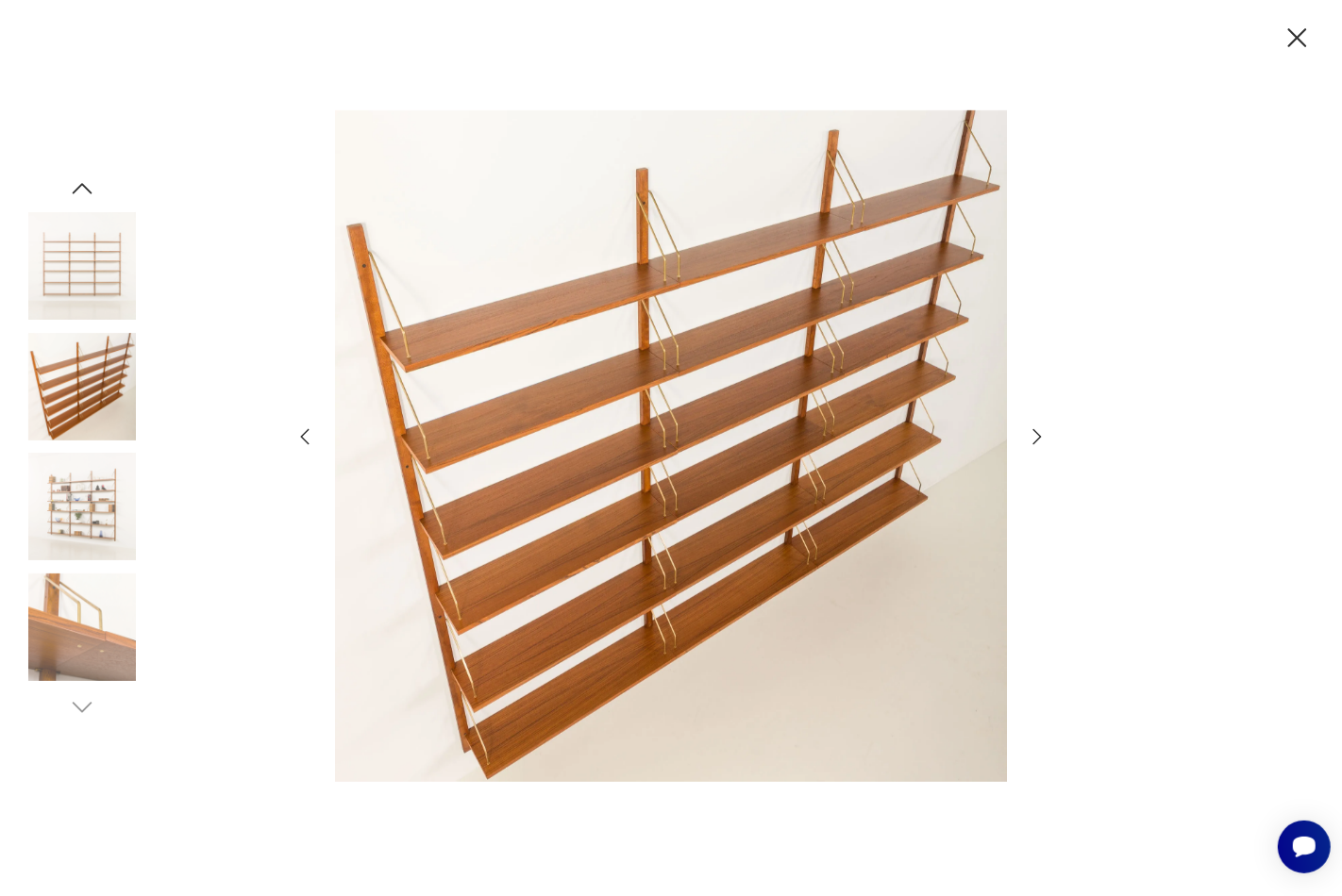
click at [1035, 440] on icon "button" at bounding box center [1037, 437] width 23 height 23
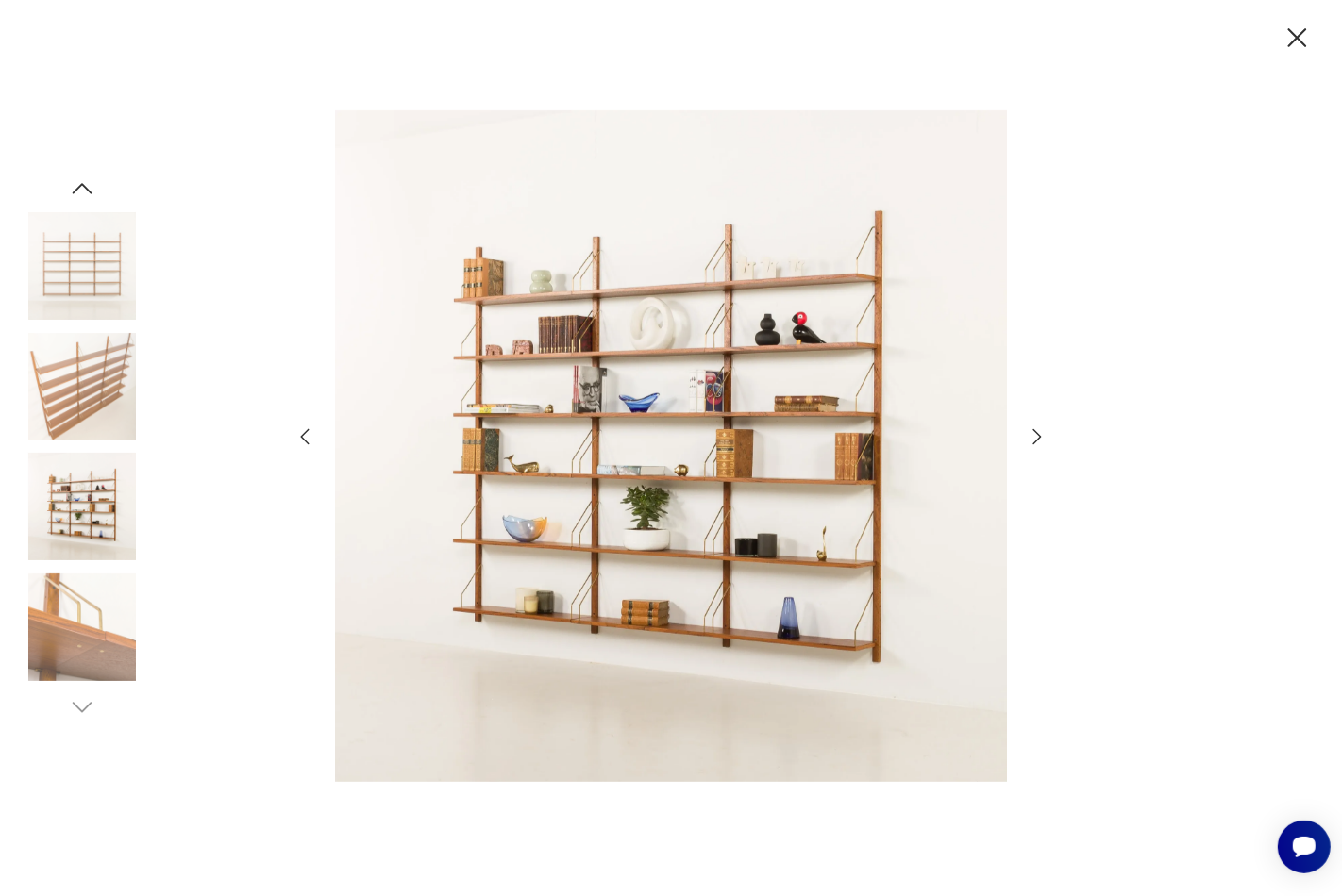
click at [1035, 440] on icon "button" at bounding box center [1037, 437] width 23 height 23
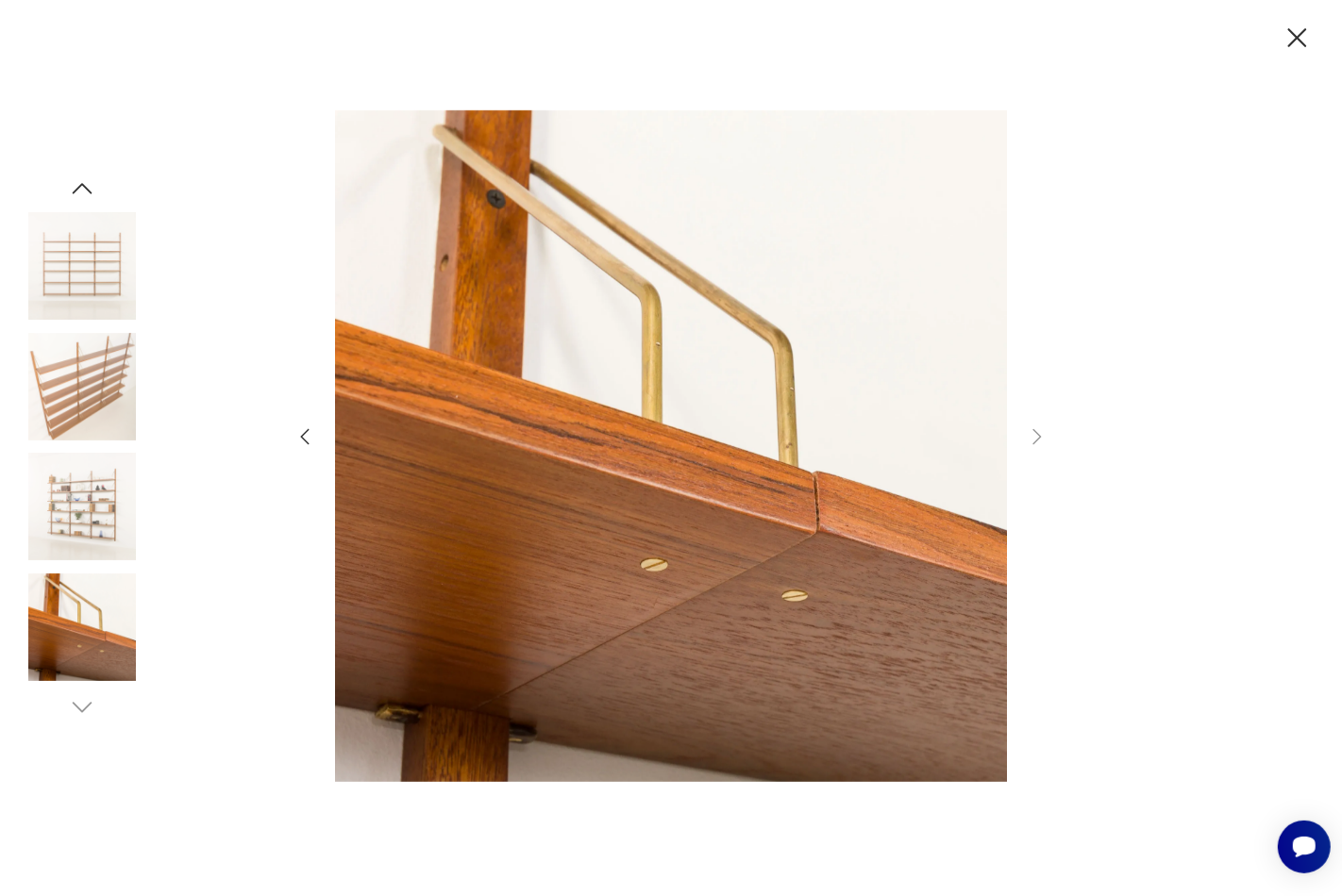
click at [1307, 39] on icon "button" at bounding box center [1298, 38] width 33 height 33
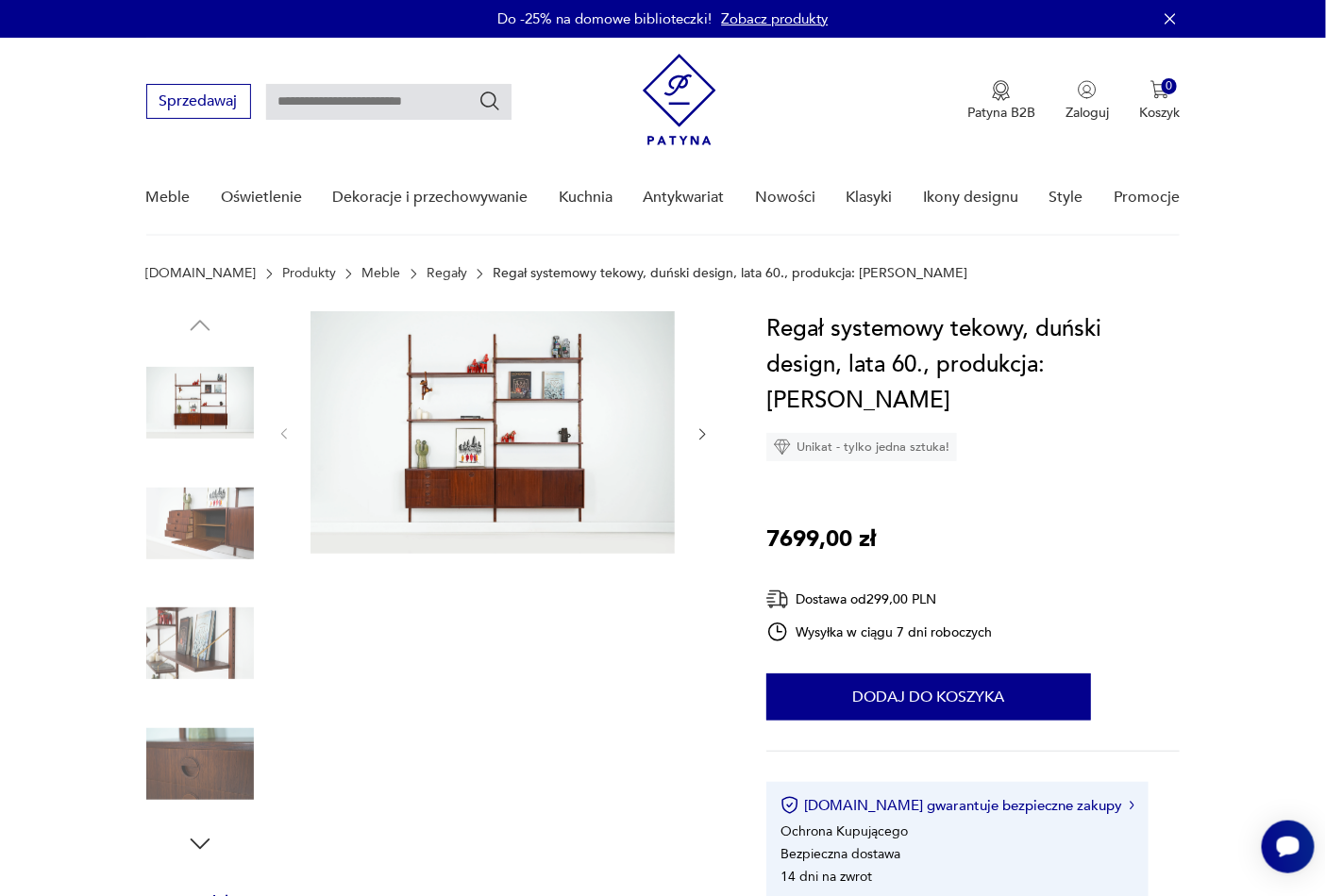
click at [516, 463] on img at bounding box center [493, 433] width 364 height 243
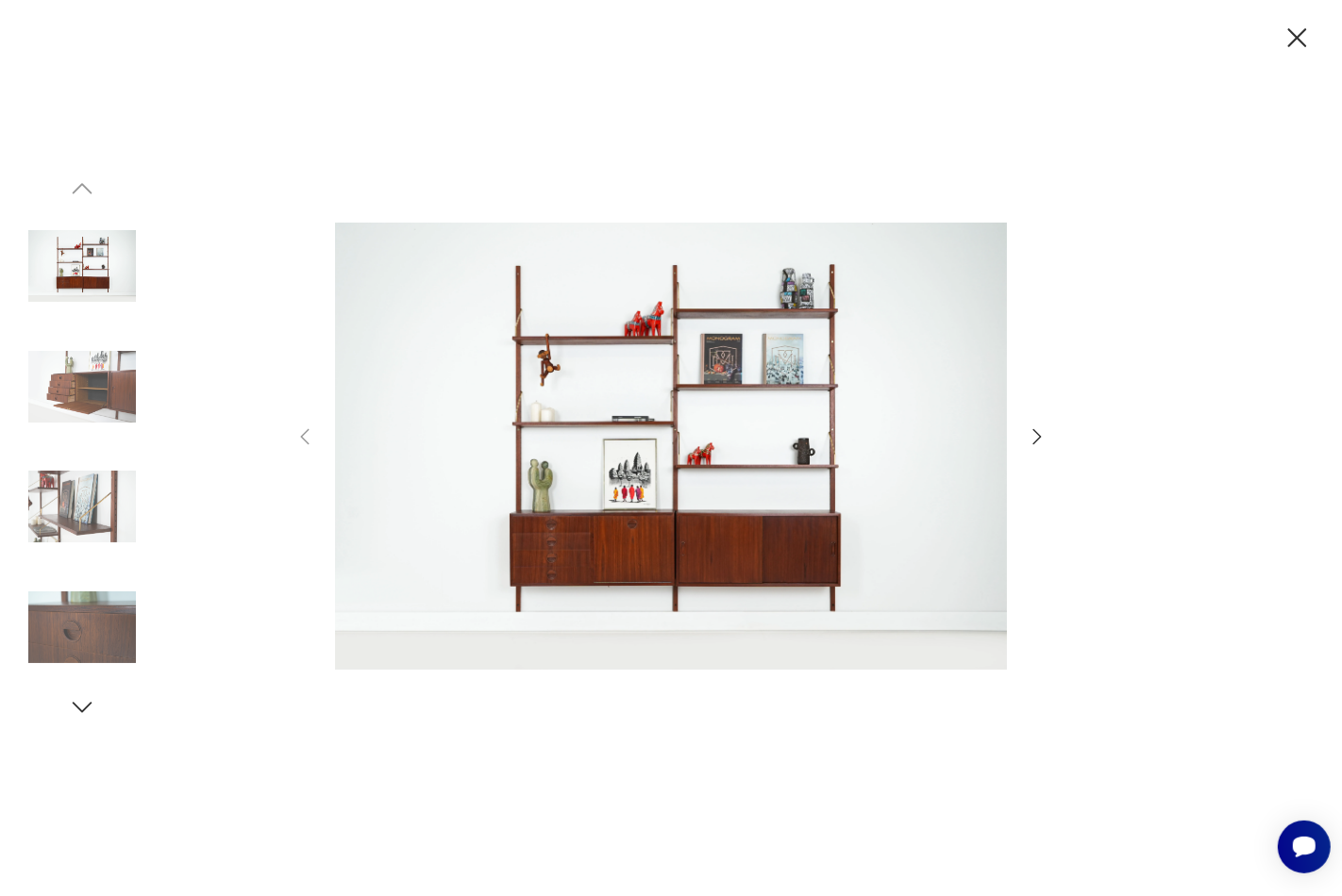
click at [1296, 40] on icon "button" at bounding box center [1298, 38] width 33 height 33
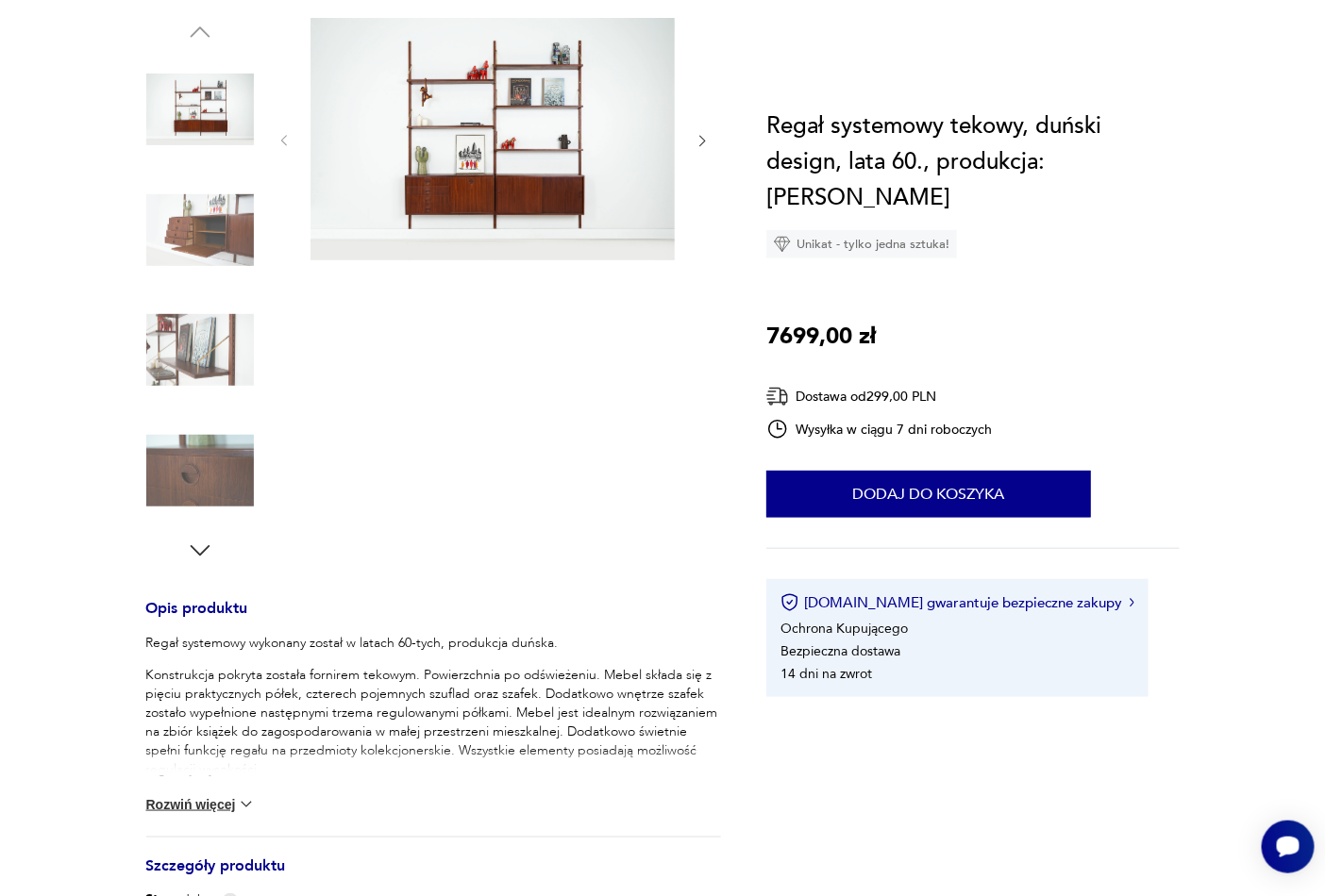
scroll to position [559, 0]
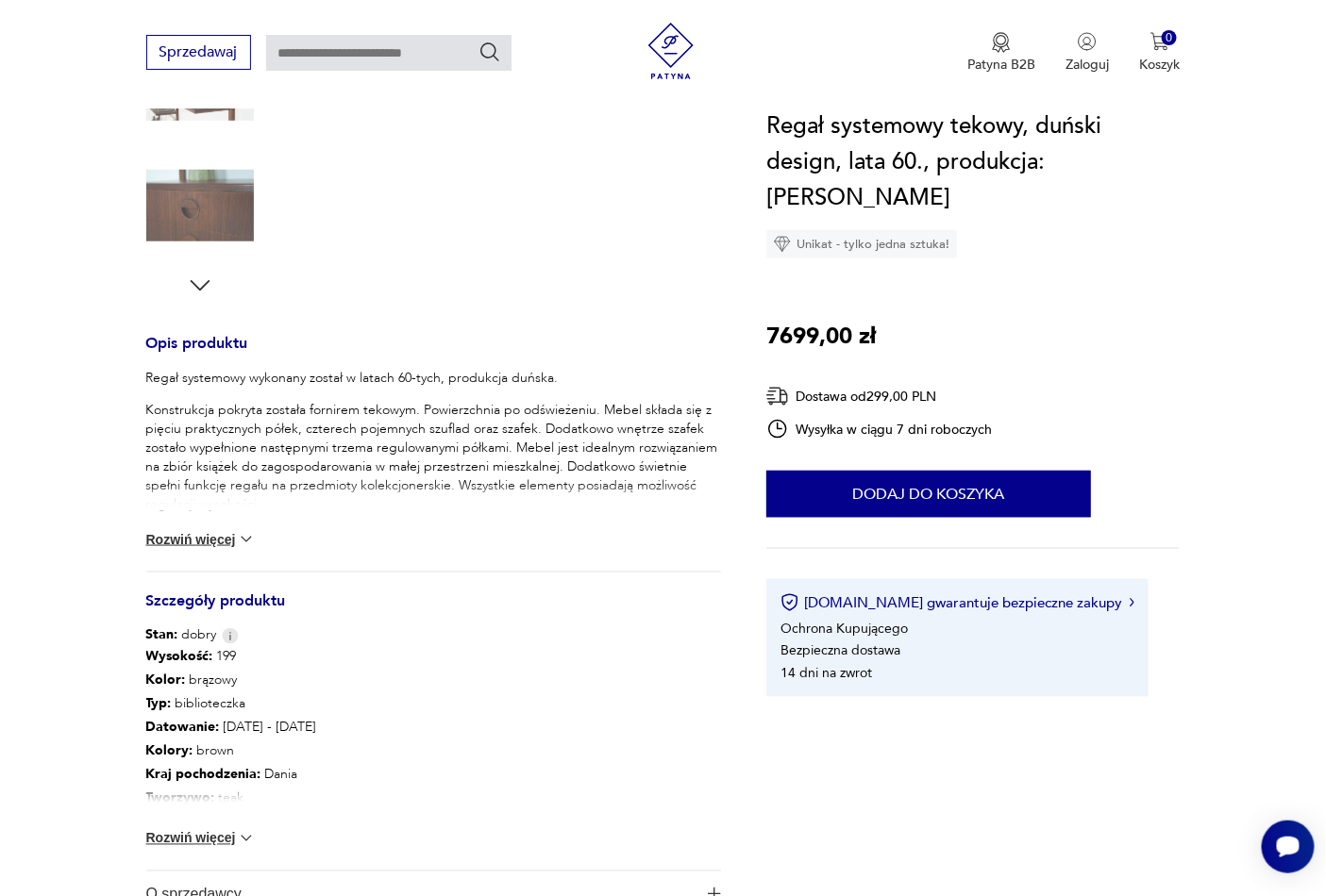
click at [174, 835] on button "Rozwiń więcej" at bounding box center [201, 838] width 109 height 19
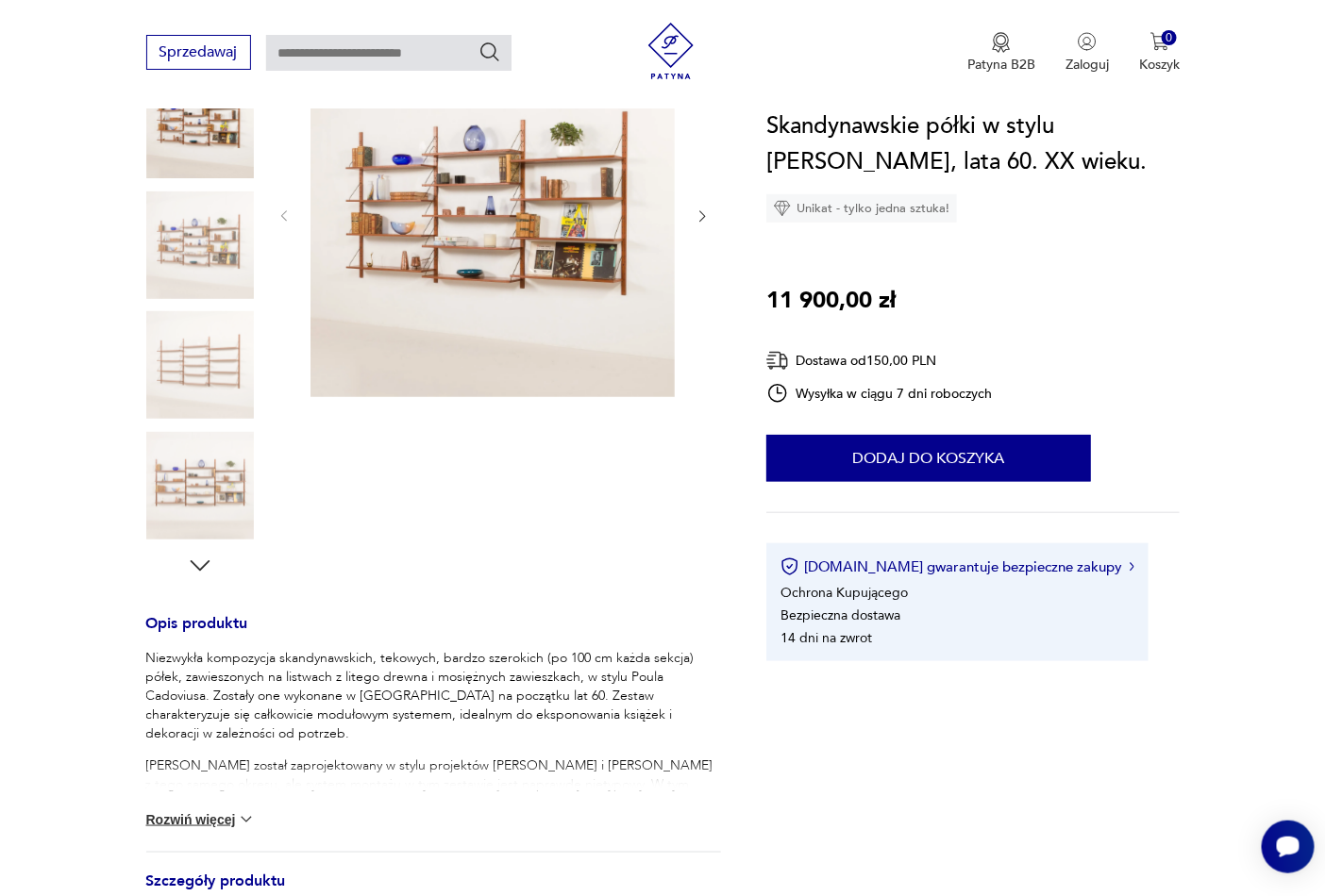
scroll to position [559, 0]
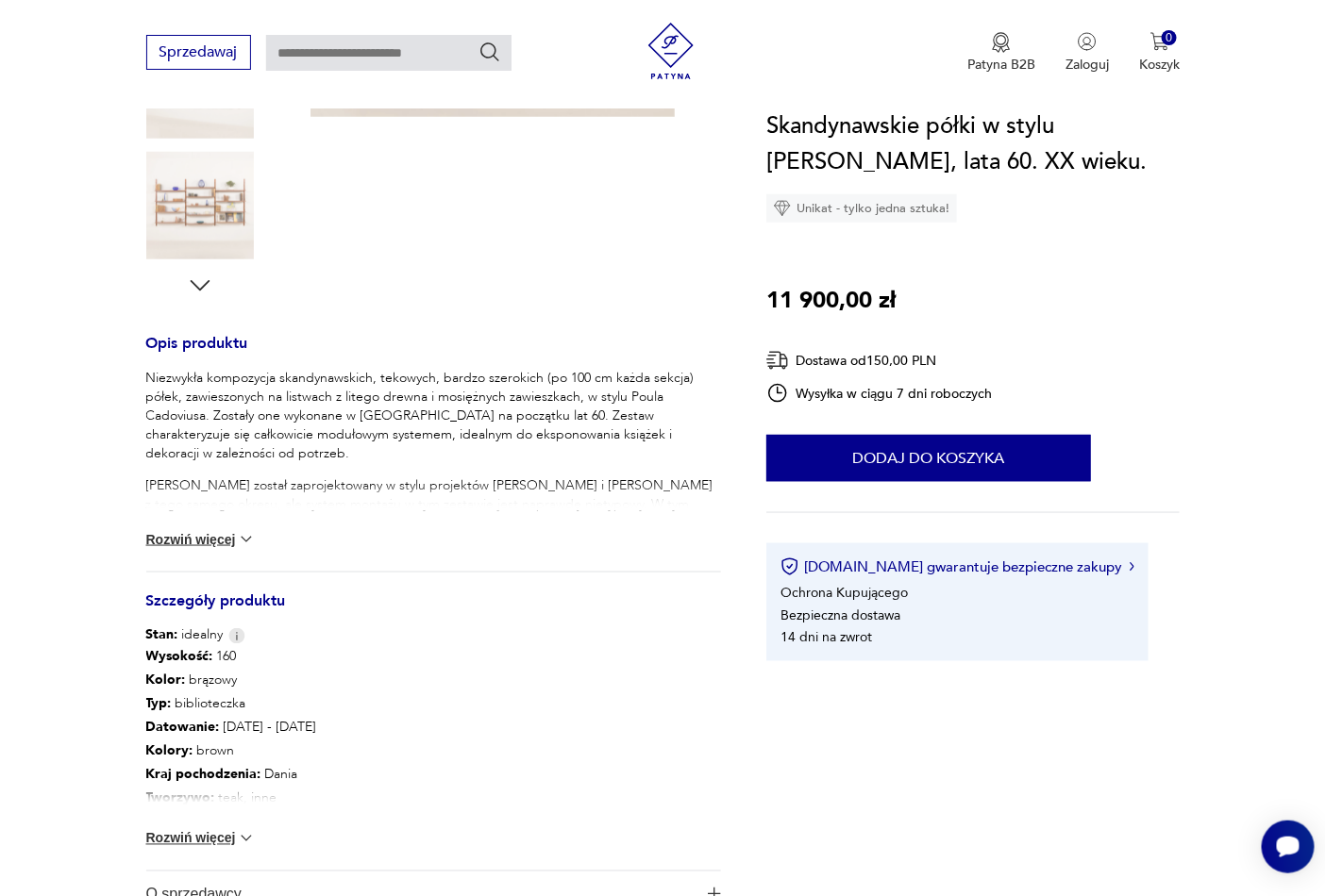
click at [213, 837] on button "Rozwiń więcej" at bounding box center [201, 838] width 109 height 19
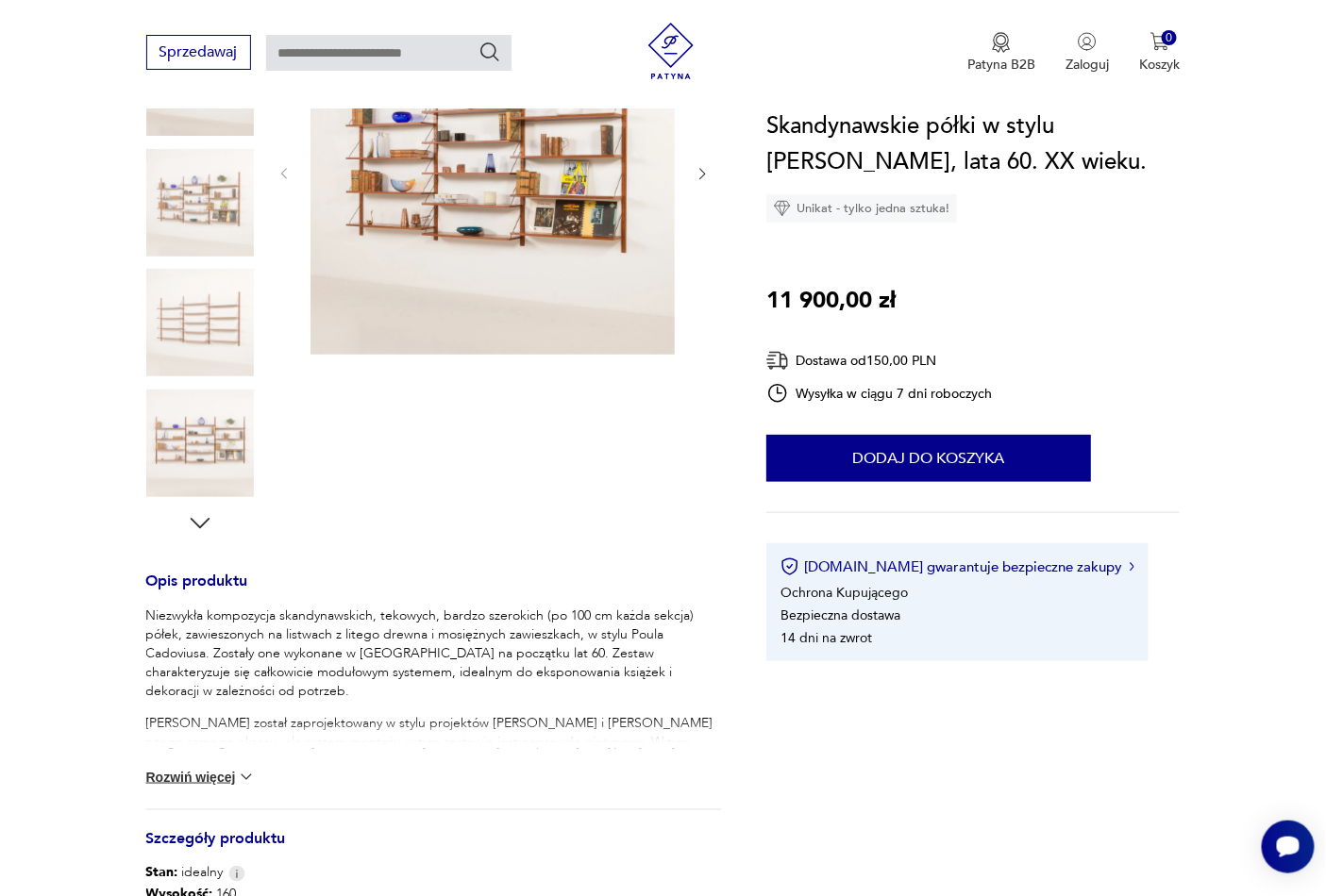
scroll to position [279, 0]
